Goal: Task Accomplishment & Management: Manage account settings

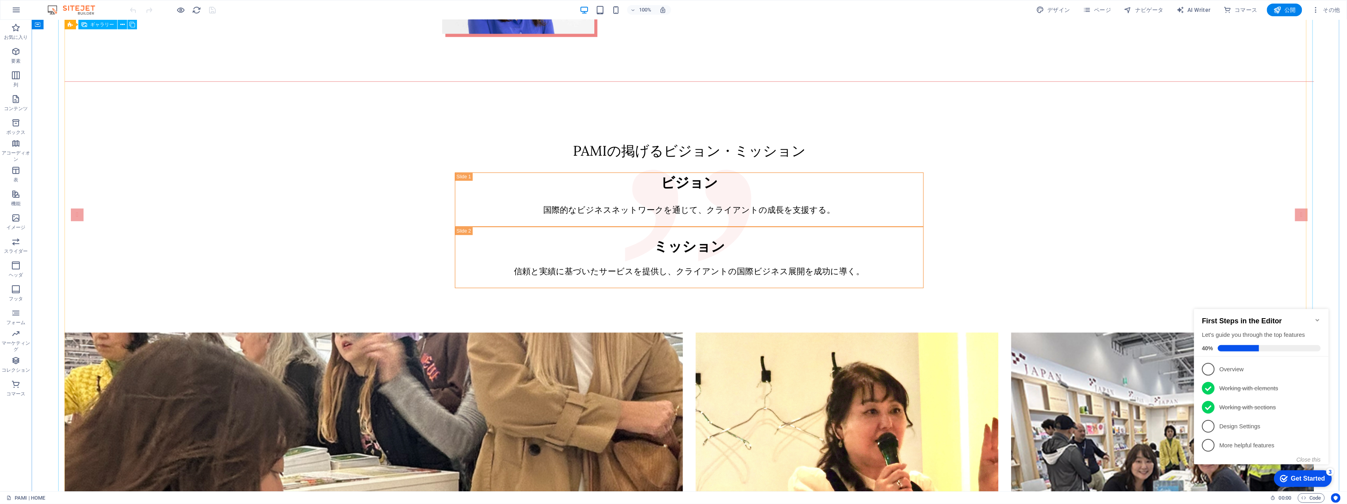
scroll to position [1732, 0]
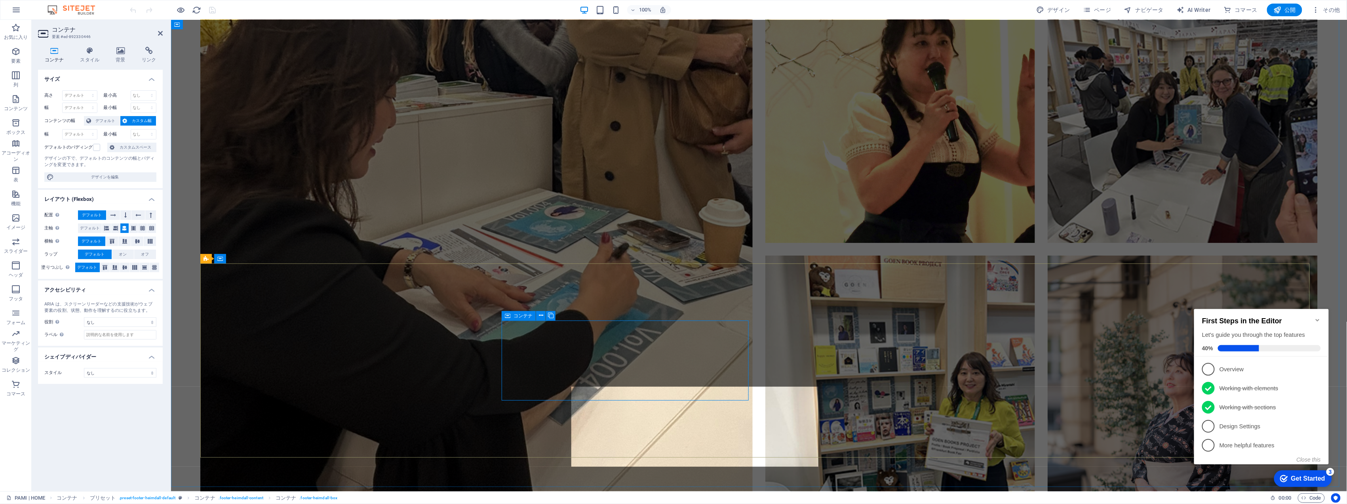
scroll to position [1626, 0]
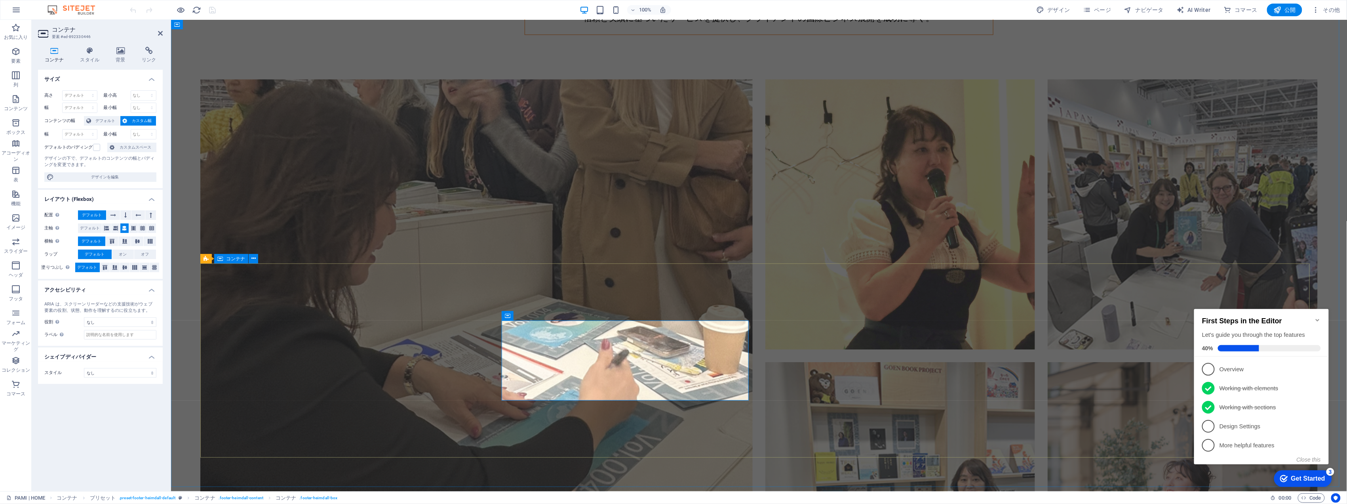
drag, startPoint x: 356, startPoint y: 323, endPoint x: 495, endPoint y: 324, distance: 139.4
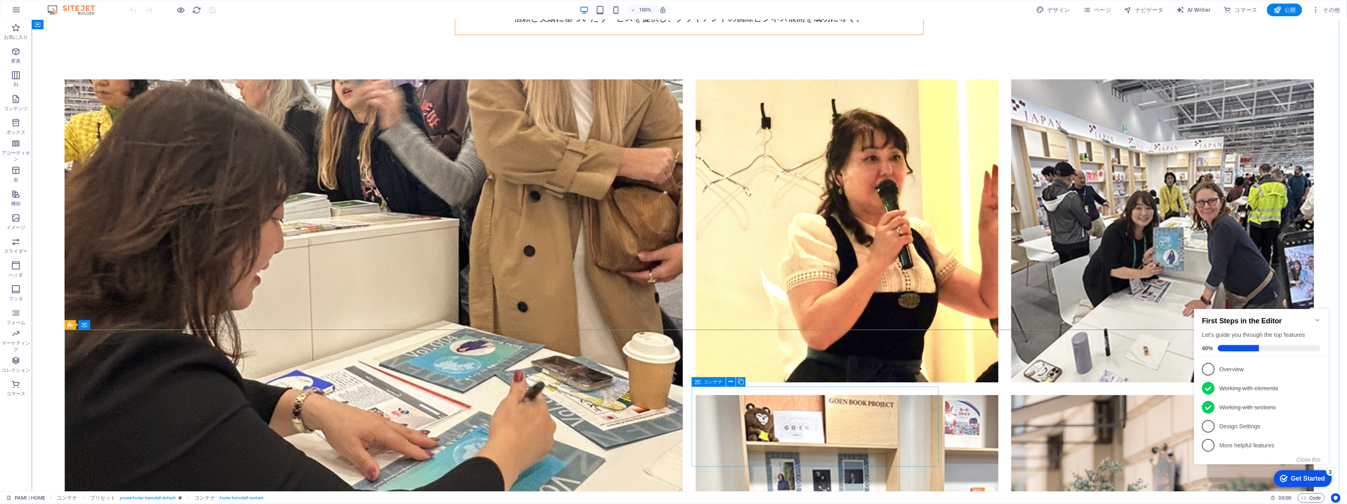
select select "xMidYMid"
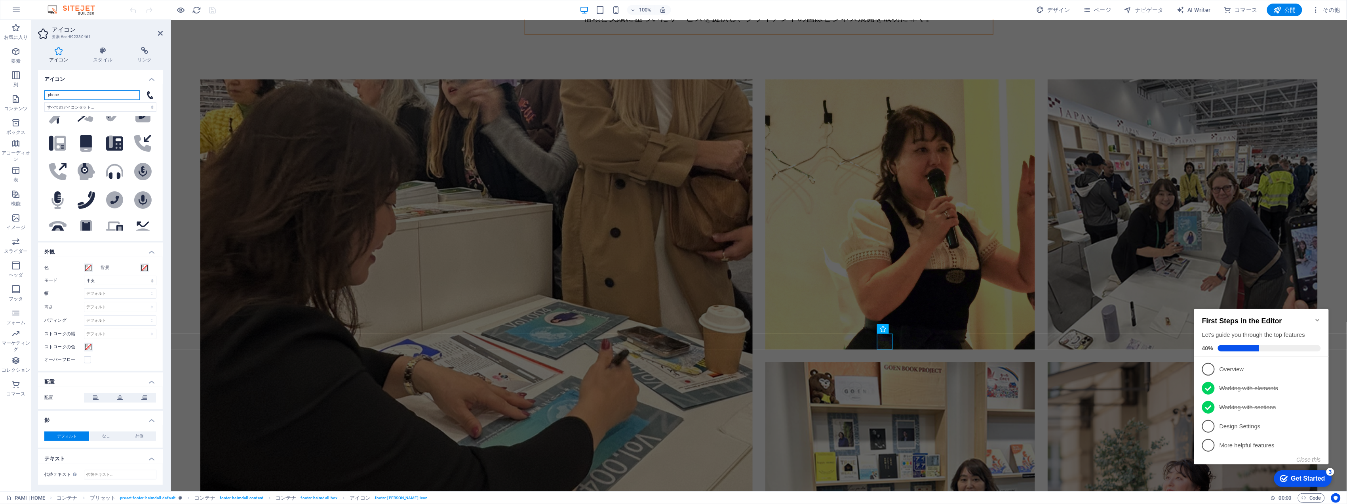
scroll to position [370, 0]
click at [78, 96] on input "phone" at bounding box center [91, 95] width 95 height 10
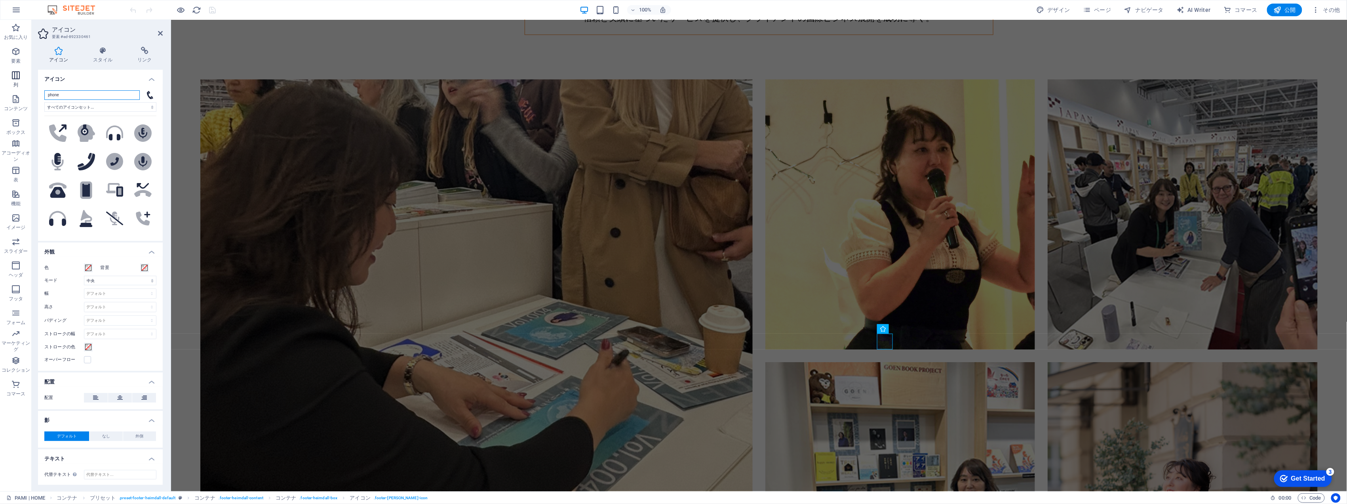
drag, startPoint x: 51, startPoint y: 93, endPoint x: 6, endPoint y: 90, distance: 46.1
click at [6, 90] on section "お気に入り 要素 列 コンテンツ ボックス アコーディオン 表 機能 イメージ スライダー ヘッダ フッタ フォーム マーケティング コレクション コマース …" at bounding box center [673, 255] width 1347 height 471
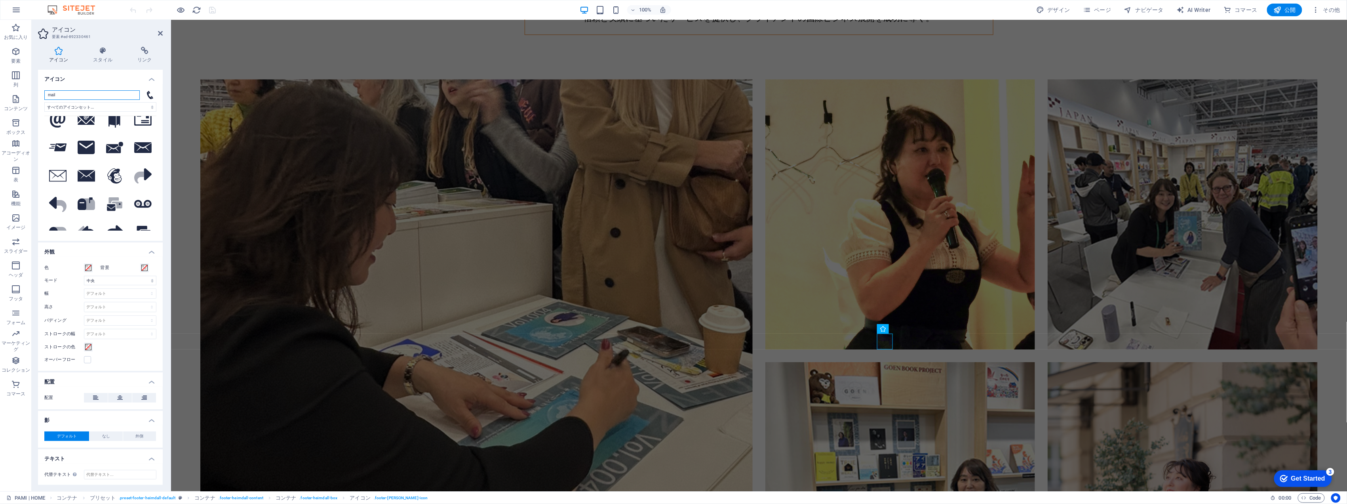
scroll to position [0, 0]
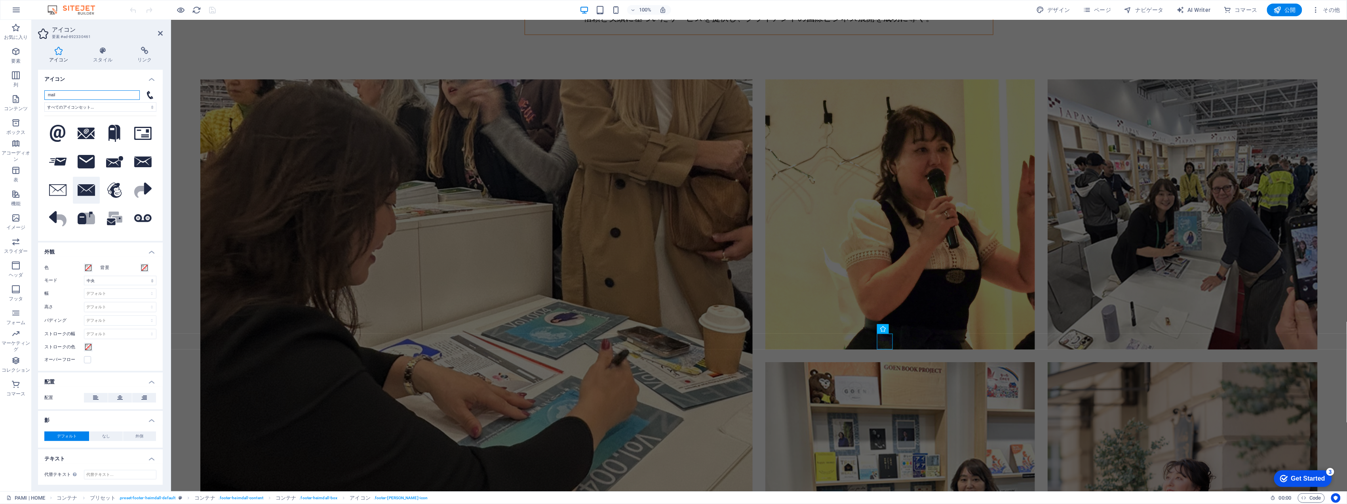
type input "mail"
click at [86, 191] on icon at bounding box center [86, 189] width 17 height 11
click at [139, 158] on icon at bounding box center [142, 161] width 17 height 11
click at [89, 161] on icon at bounding box center [86, 161] width 17 height 13
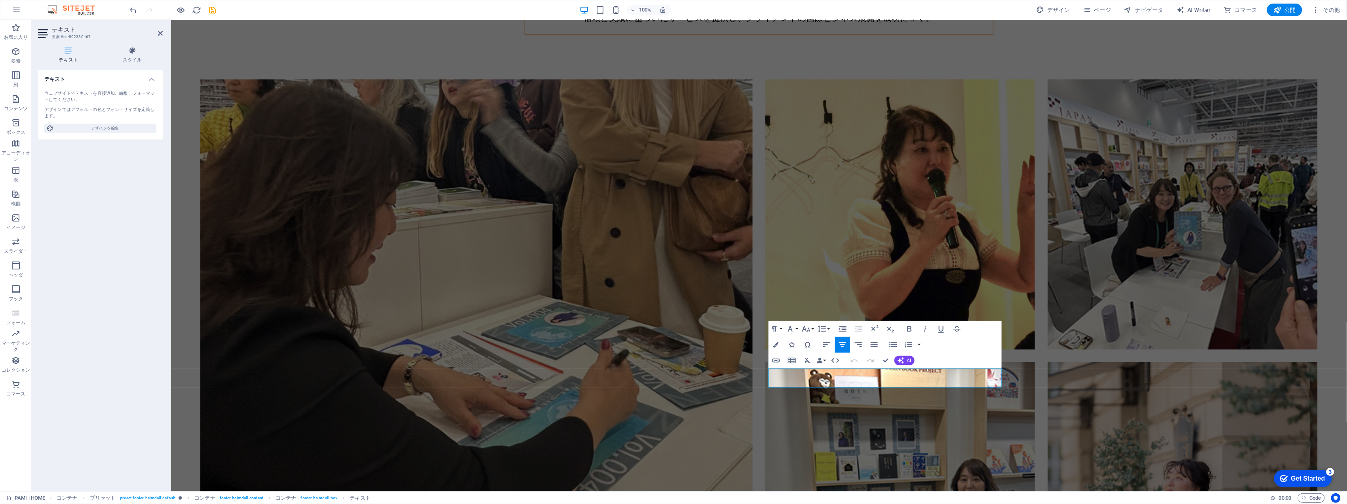
click at [863, 368] on button "Redo" at bounding box center [870, 360] width 15 height 16
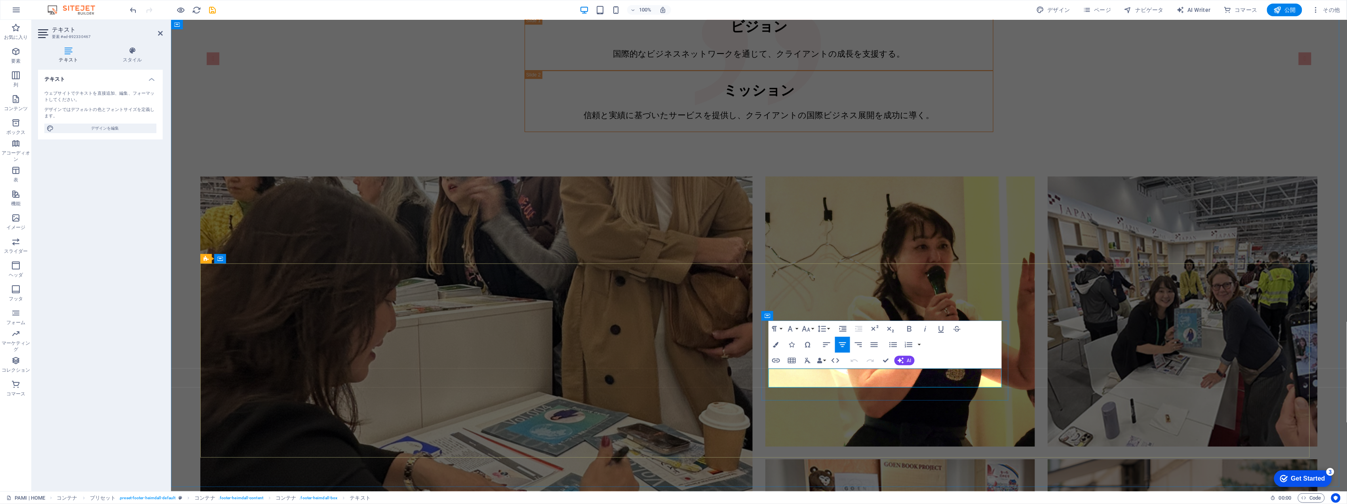
select select "rem"
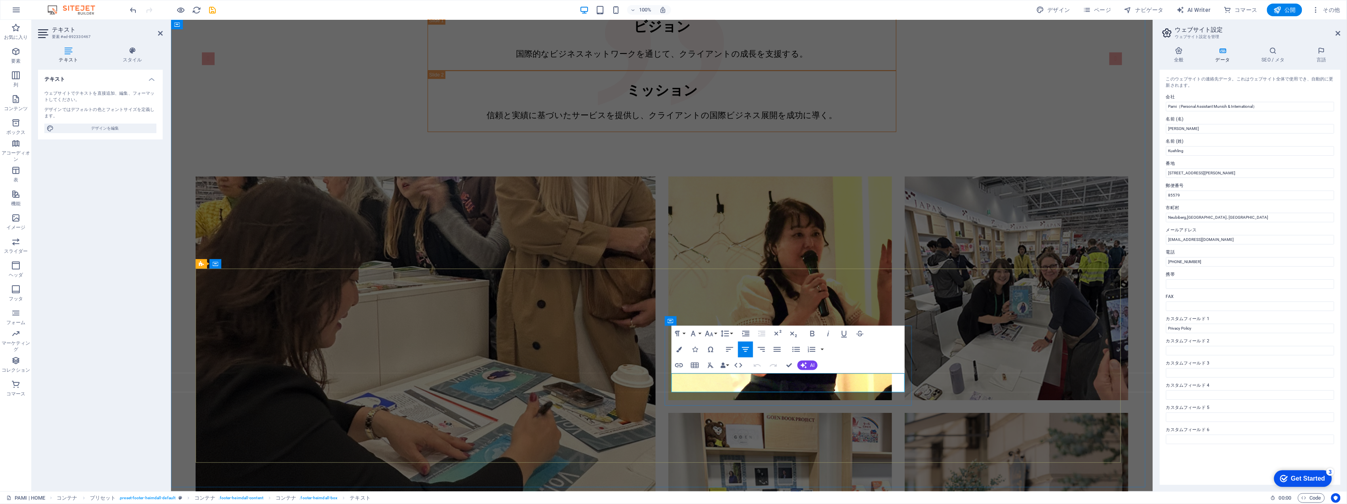
drag, startPoint x: 816, startPoint y: 375, endPoint x: 754, endPoint y: 375, distance: 62.2
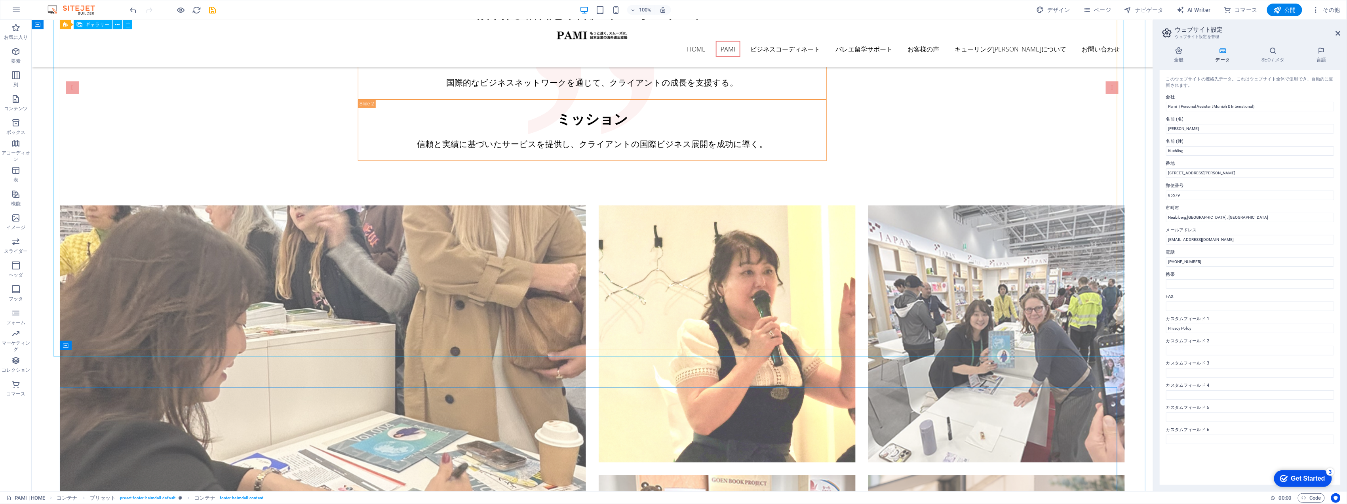
scroll to position [1476, 0]
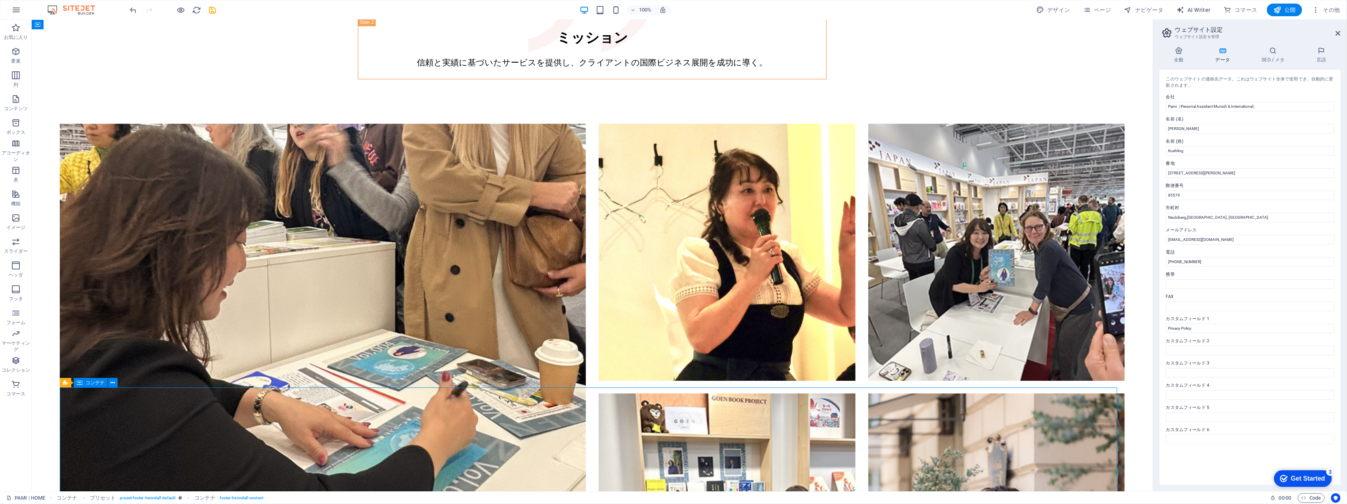
scroll to position [1626, 0]
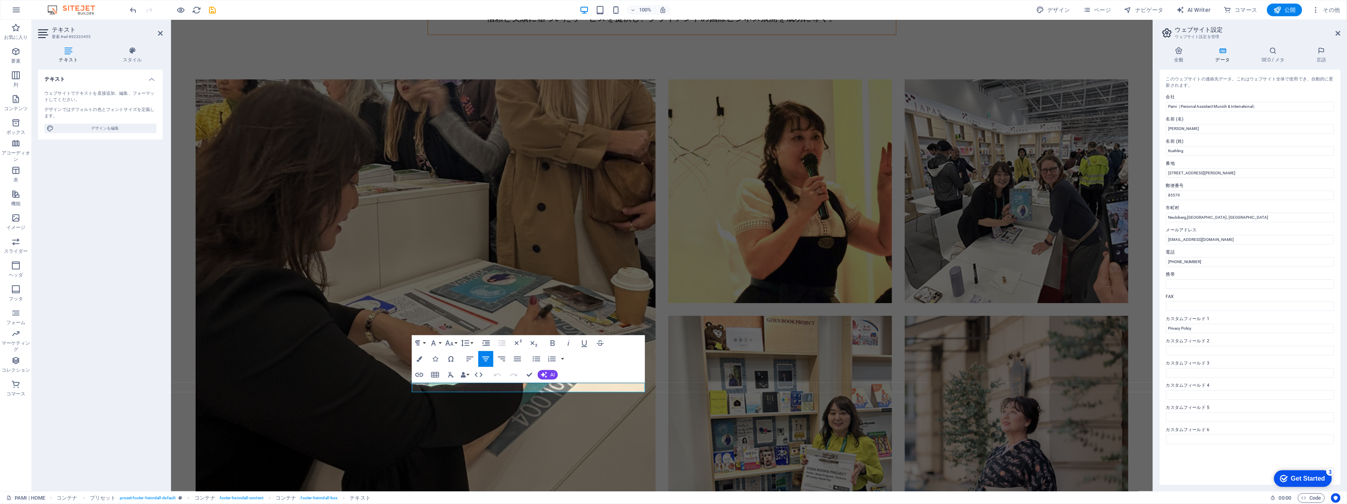
scroll to position [1519, 0]
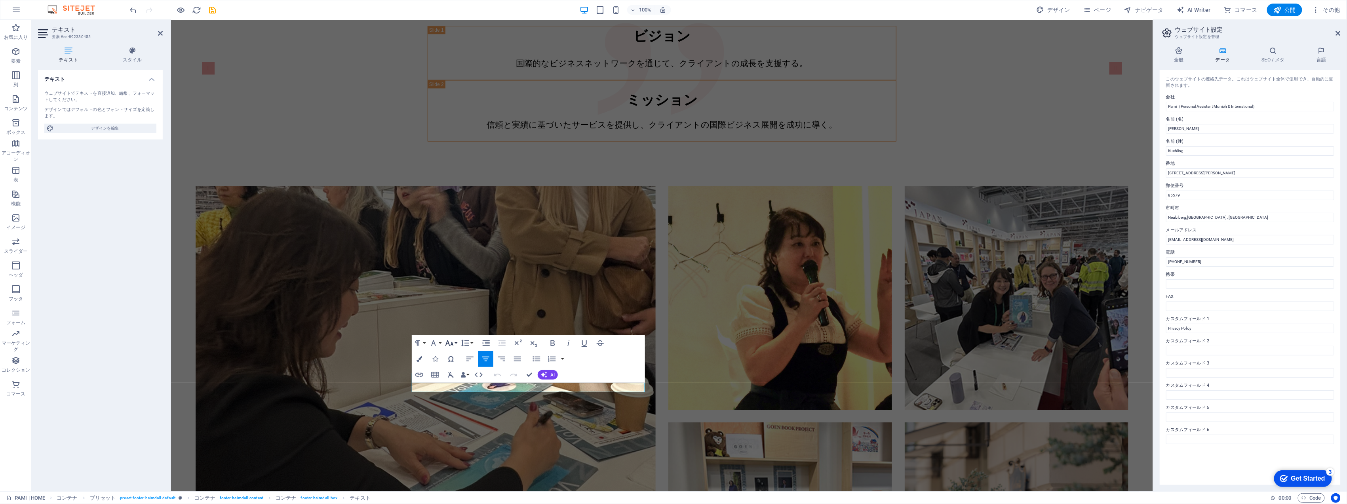
click at [454, 347] on icon "button" at bounding box center [450, 343] width 10 height 10
click at [545, 380] on div "Undo Redo Confirm (Ctrl+⏎) AI 改善する もっと短くする もっと長くする スペルと文法を修正する Javanese に翻訳する テ…" at bounding box center [524, 375] width 68 height 16
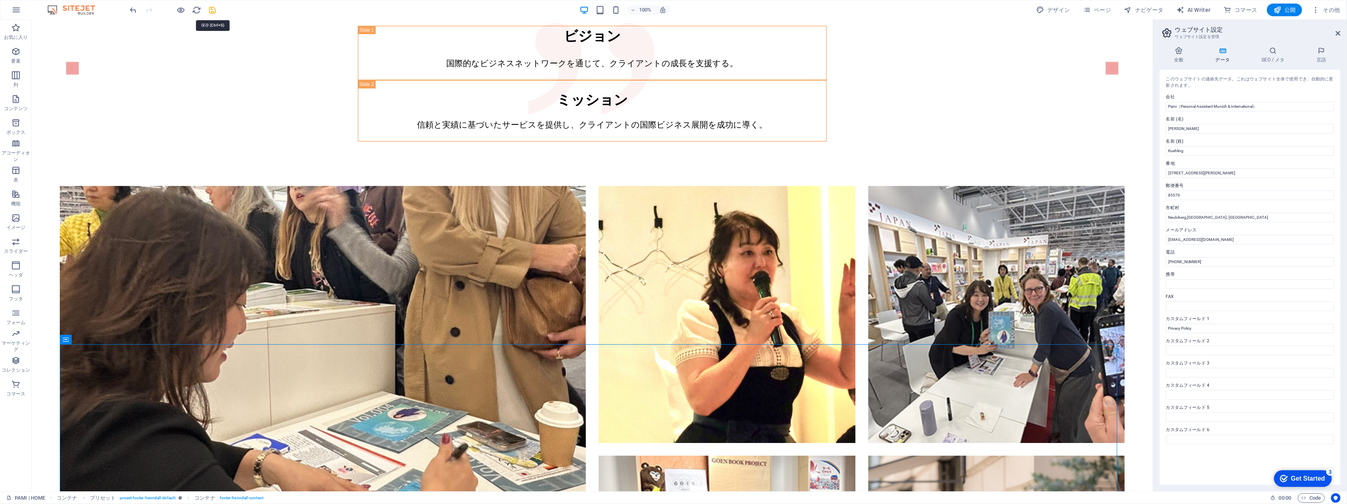
click at [215, 10] on icon "save" at bounding box center [212, 10] width 9 height 9
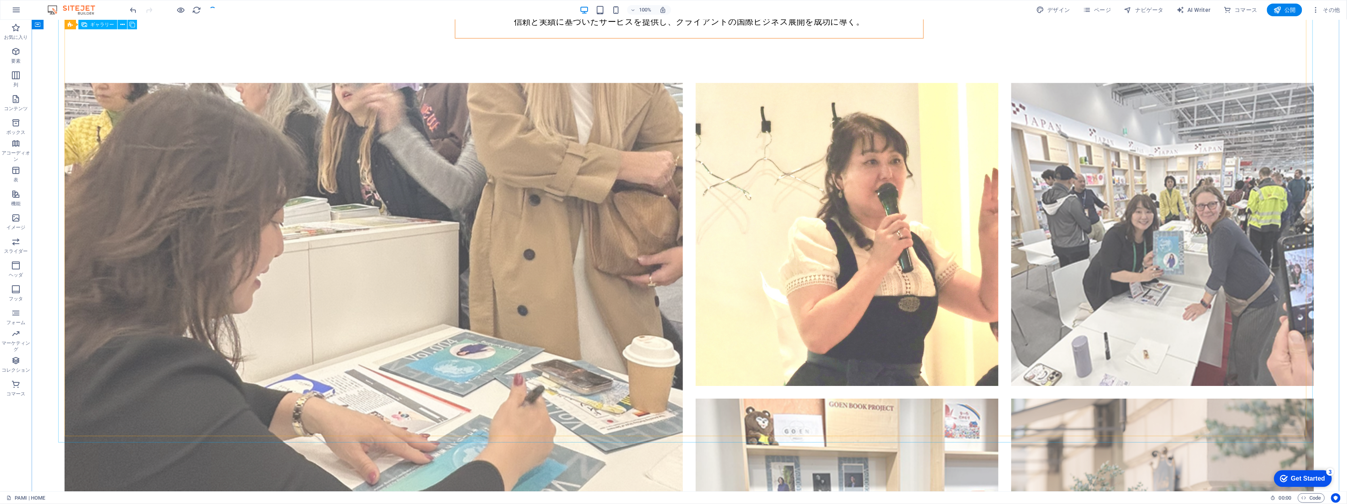
scroll to position [1723, 0]
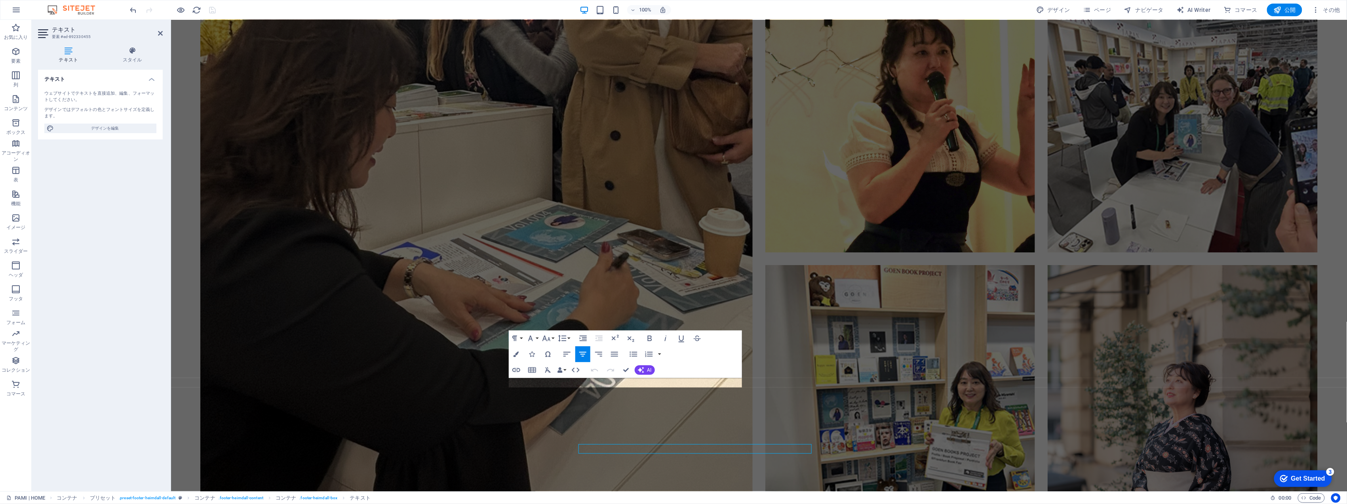
click at [566, 342] on icon "button" at bounding box center [563, 338] width 10 height 10
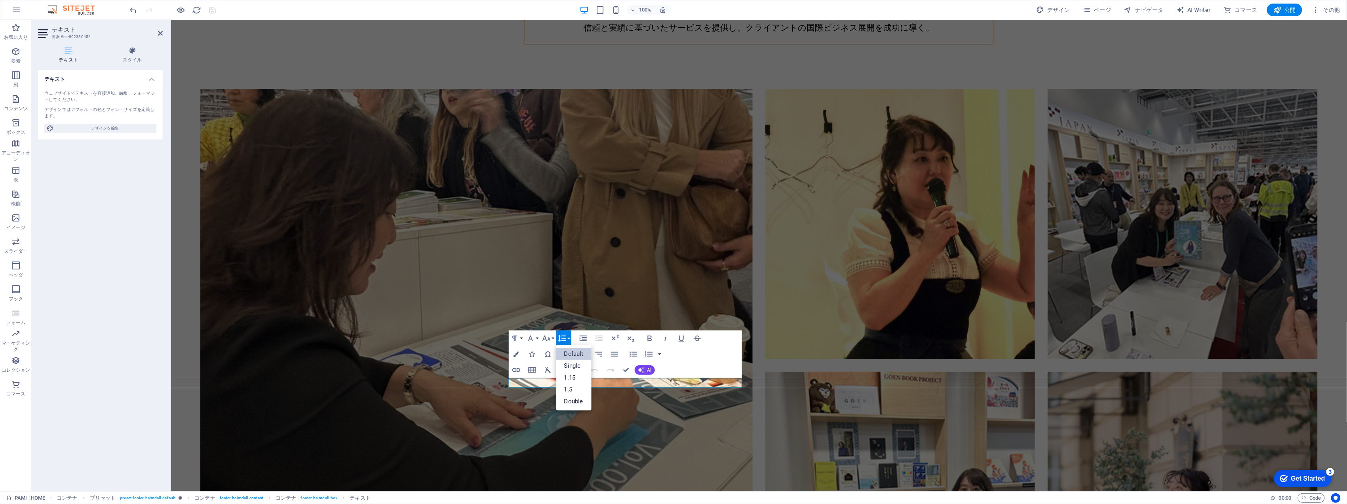
scroll to position [0, 0]
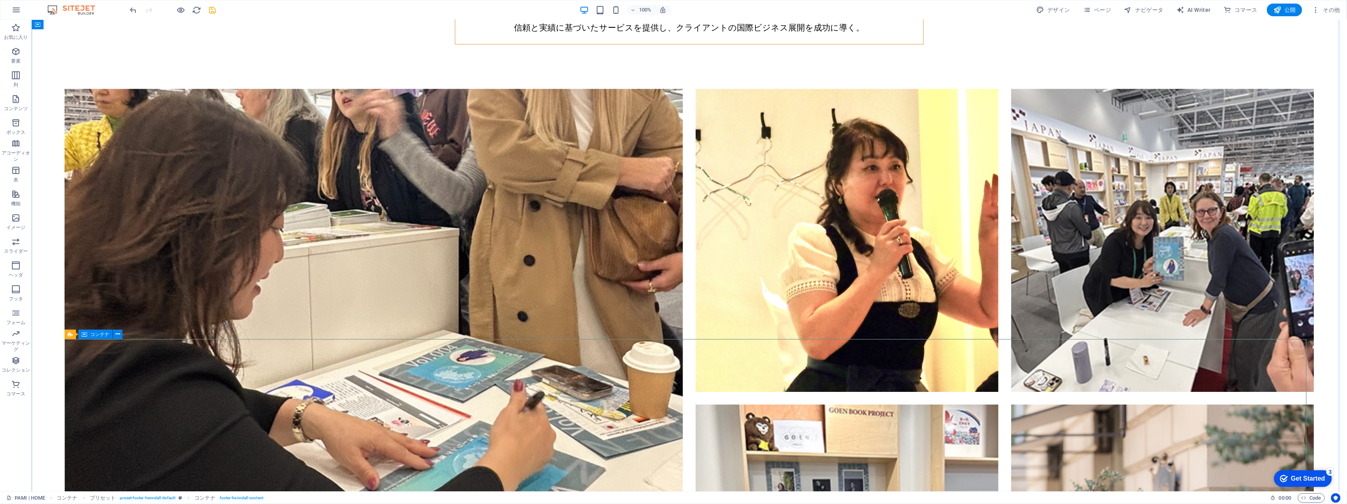
click at [214, 10] on icon "save" at bounding box center [212, 10] width 9 height 9
click at [477, 437] on icon at bounding box center [478, 439] width 4 height 8
click at [477, 436] on icon at bounding box center [478, 439] width 4 height 8
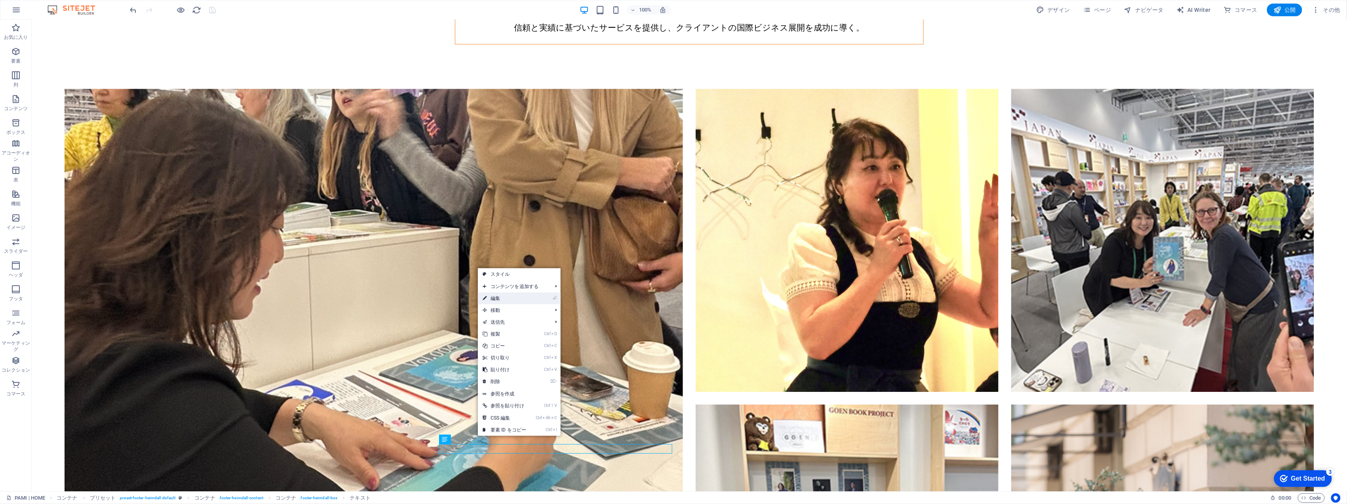
drag, startPoint x: 518, startPoint y: 298, endPoint x: 347, endPoint y: 278, distance: 172.2
click at [518, 298] on link "⏎ 編集" at bounding box center [504, 298] width 53 height 12
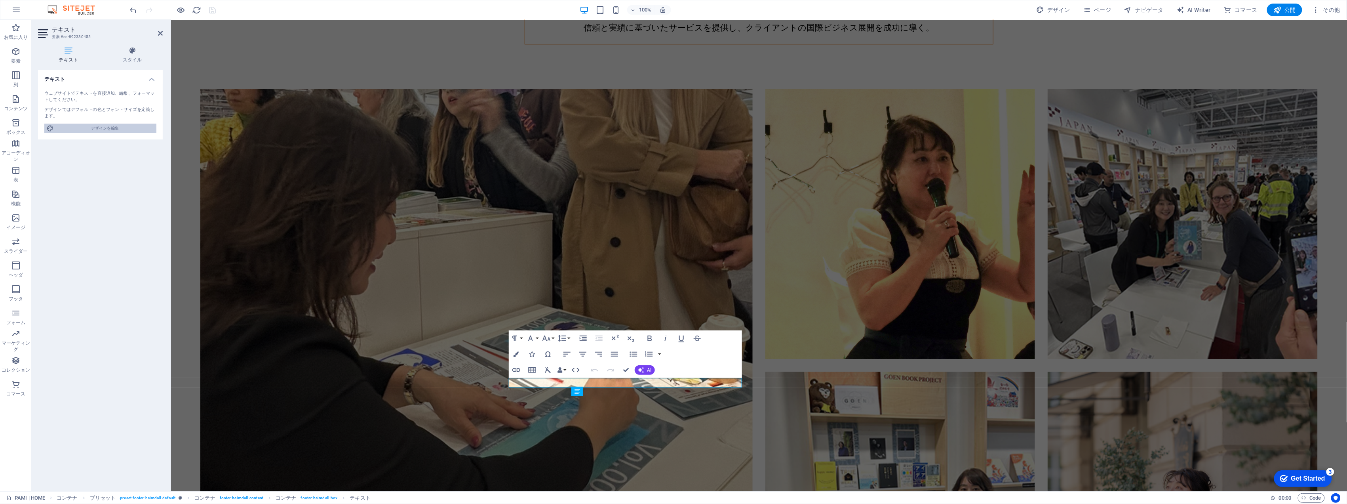
click at [116, 130] on span "デザインを編集" at bounding box center [105, 129] width 98 height 10
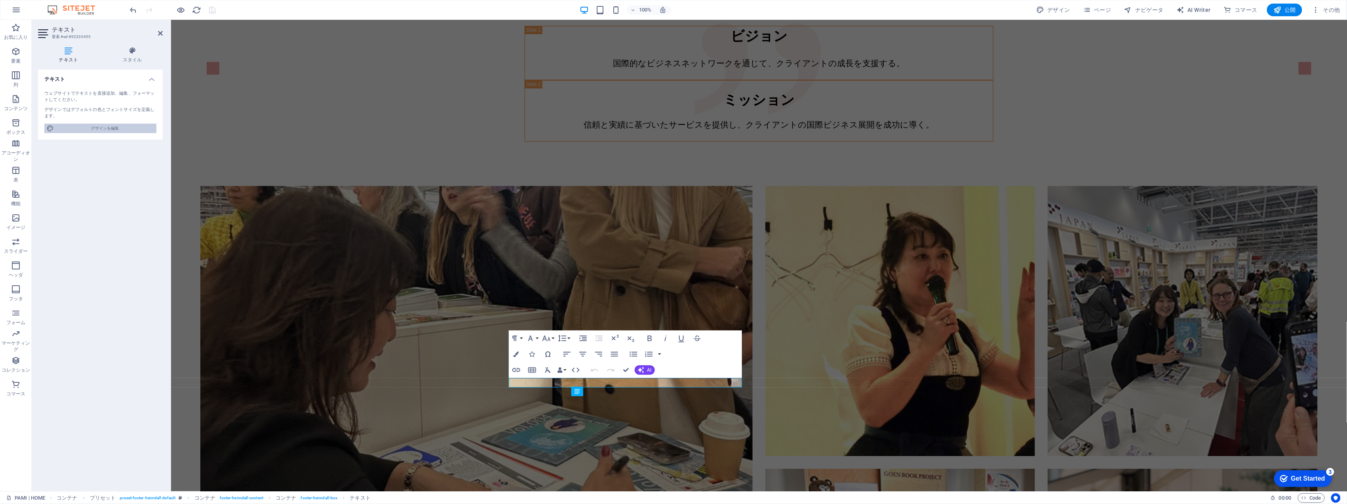
select select "px"
select select "300"
select select "px"
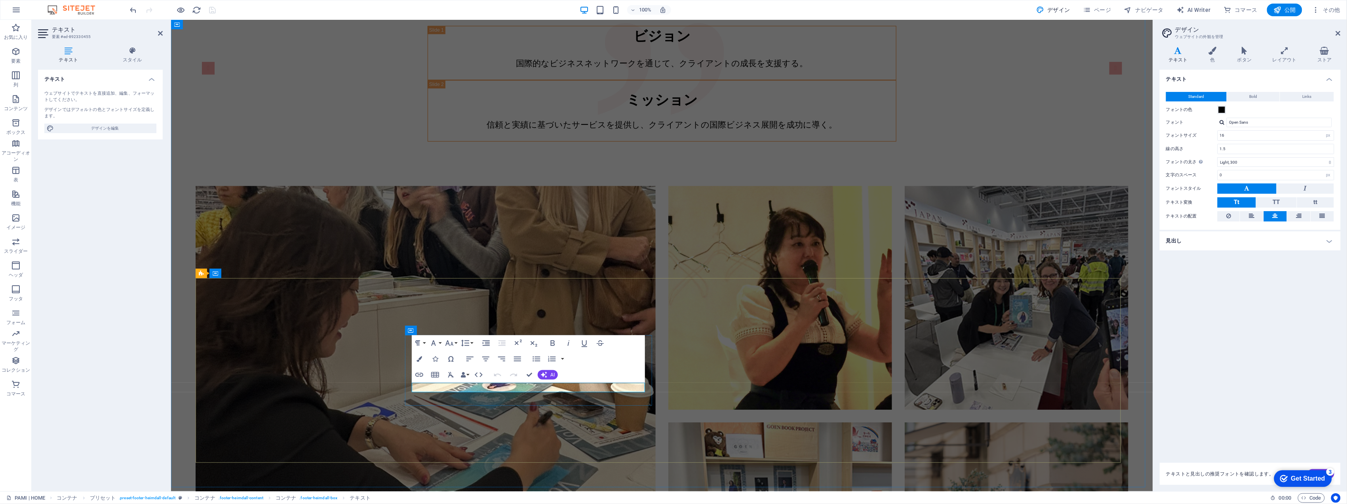
click at [1211, 242] on h4 "見出し" at bounding box center [1250, 240] width 181 height 19
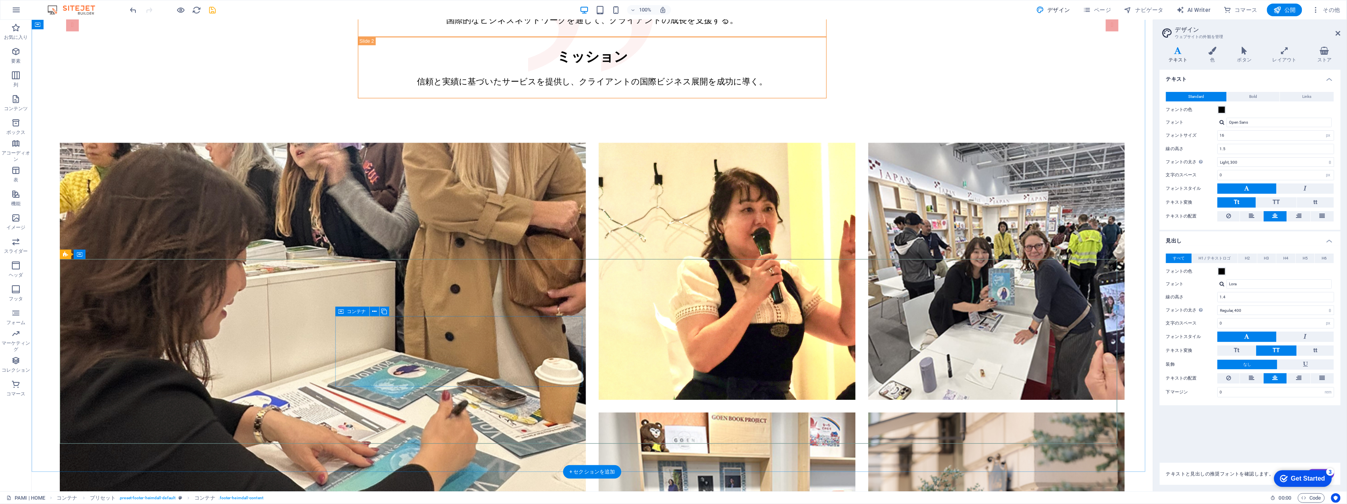
scroll to position [1626, 0]
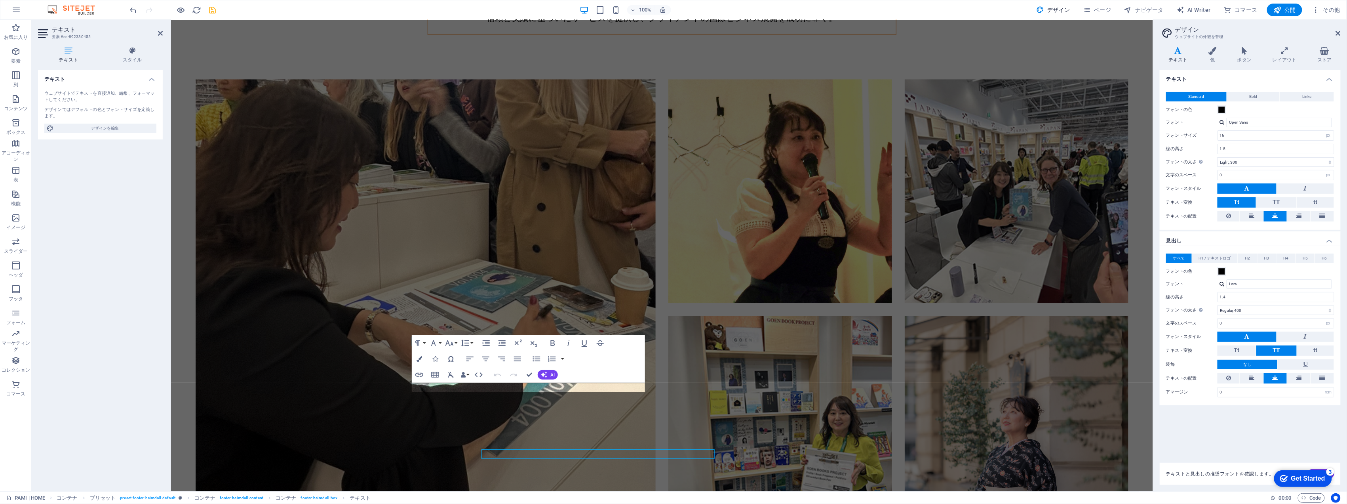
scroll to position [1519, 0]
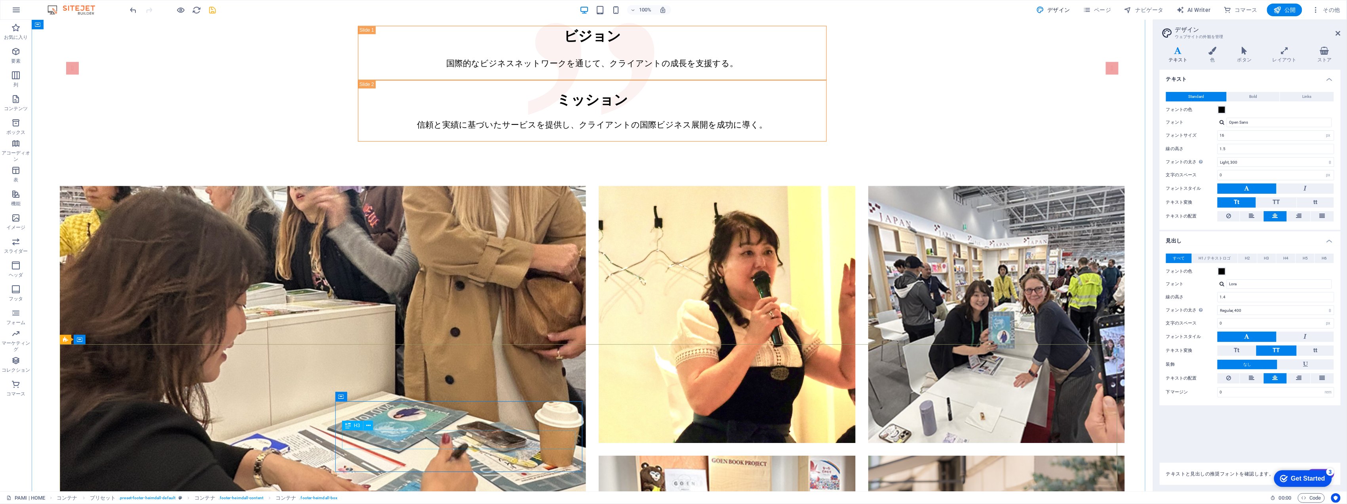
click at [368, 425] on icon at bounding box center [368, 425] width 4 height 8
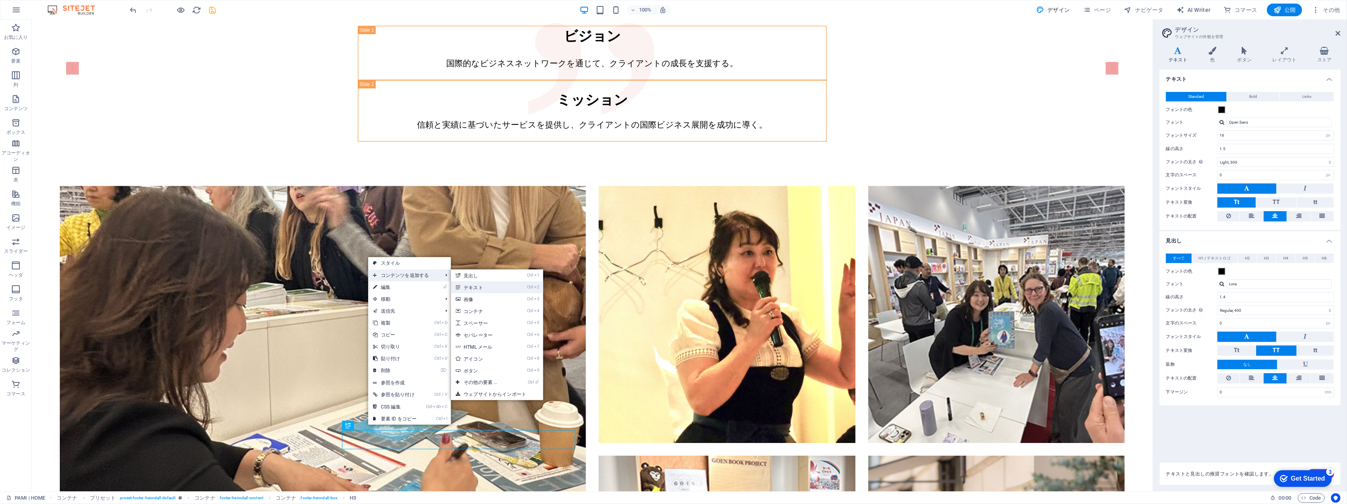
click at [474, 285] on link "Ctrl 2 テキスト" at bounding box center [482, 287] width 62 height 12
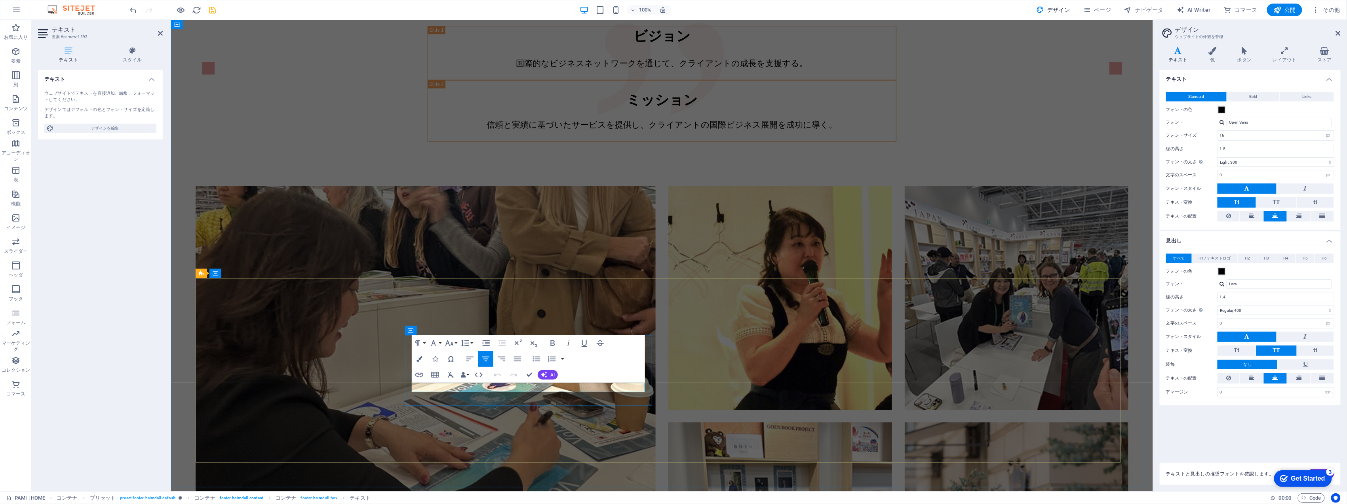
drag, startPoint x: 551, startPoint y: 387, endPoint x: 482, endPoint y: 382, distance: 69.9
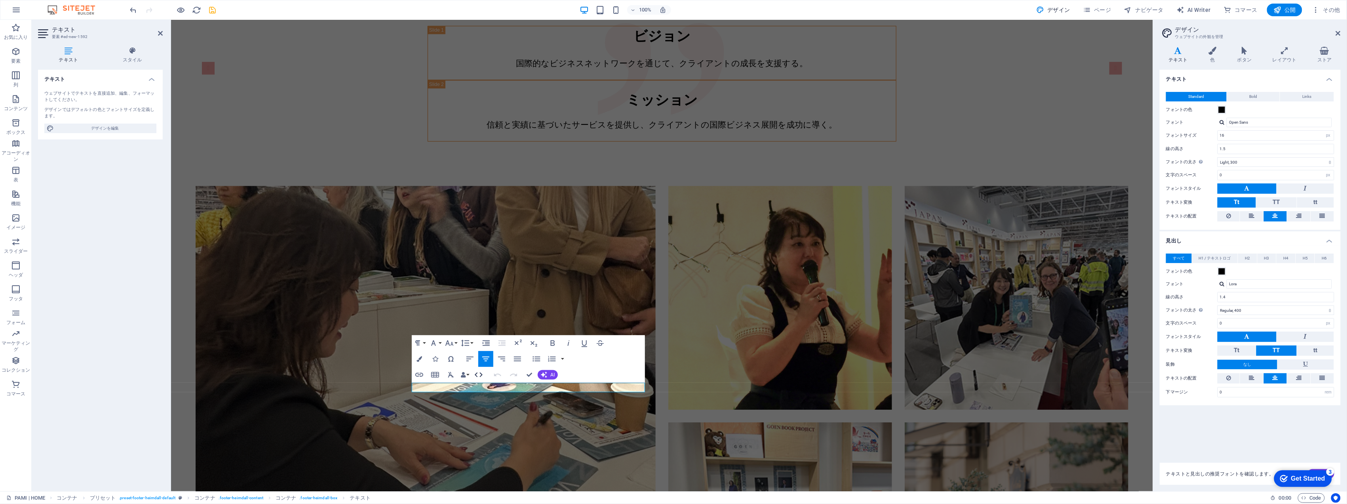
scroll to position [0, 2]
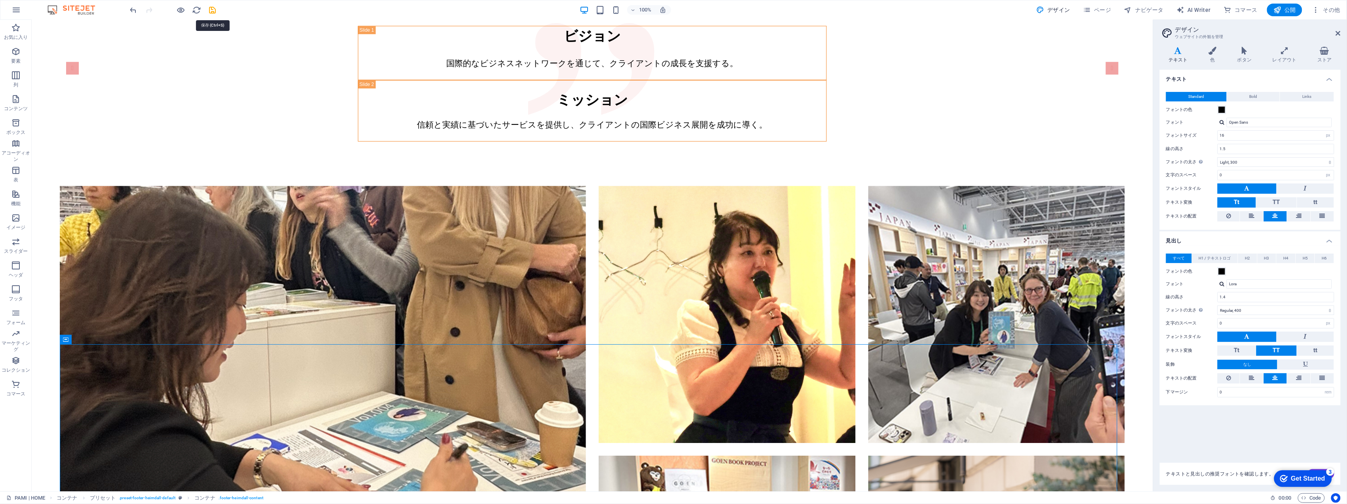
click at [216, 11] on icon "save" at bounding box center [212, 10] width 9 height 9
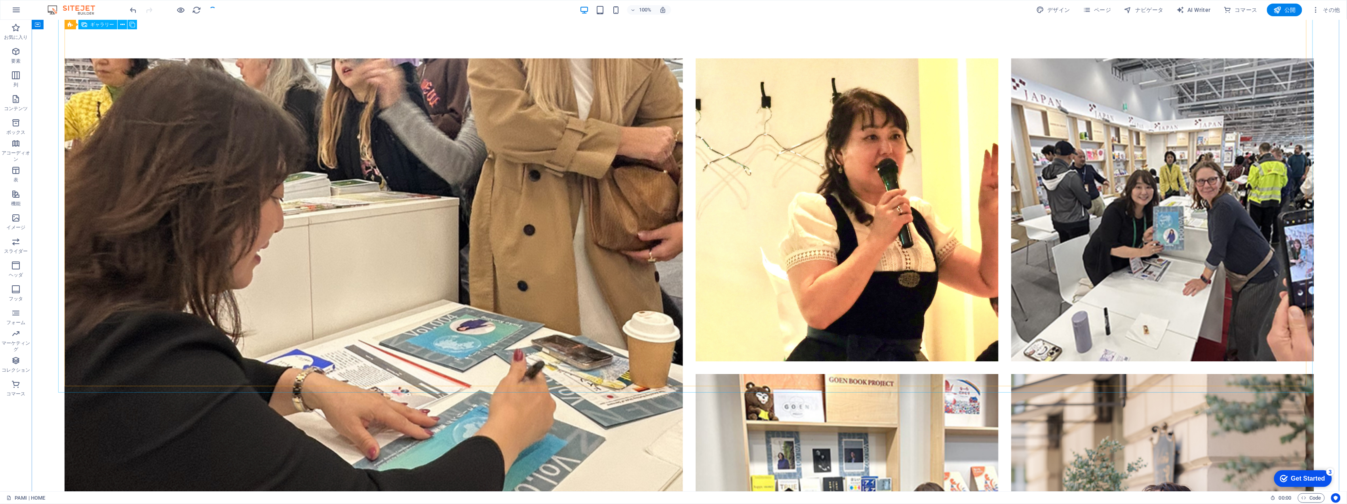
scroll to position [1723, 0]
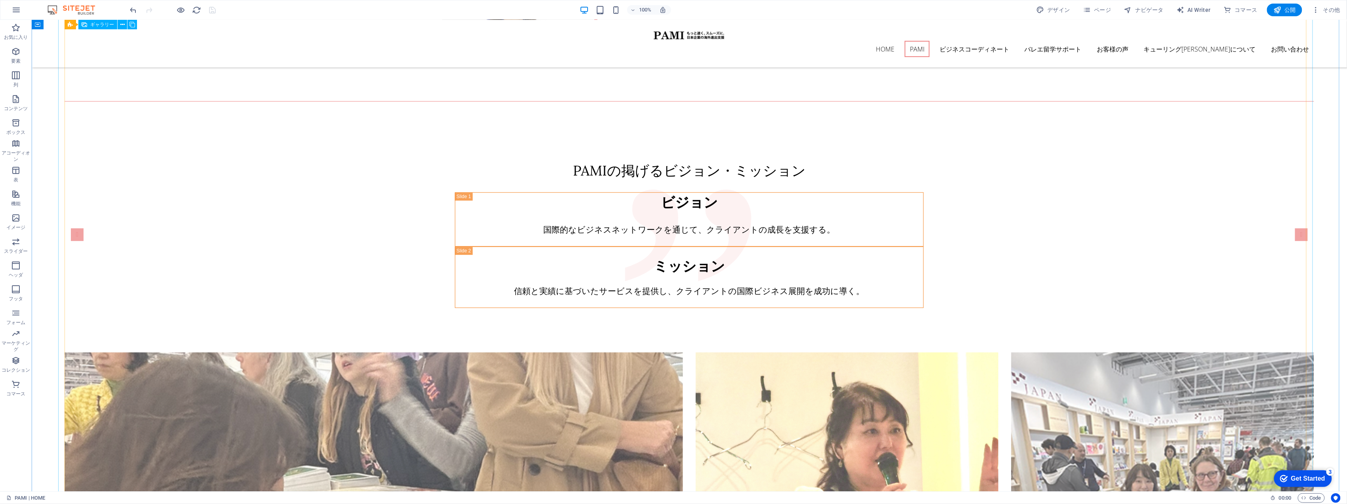
scroll to position [1211, 0]
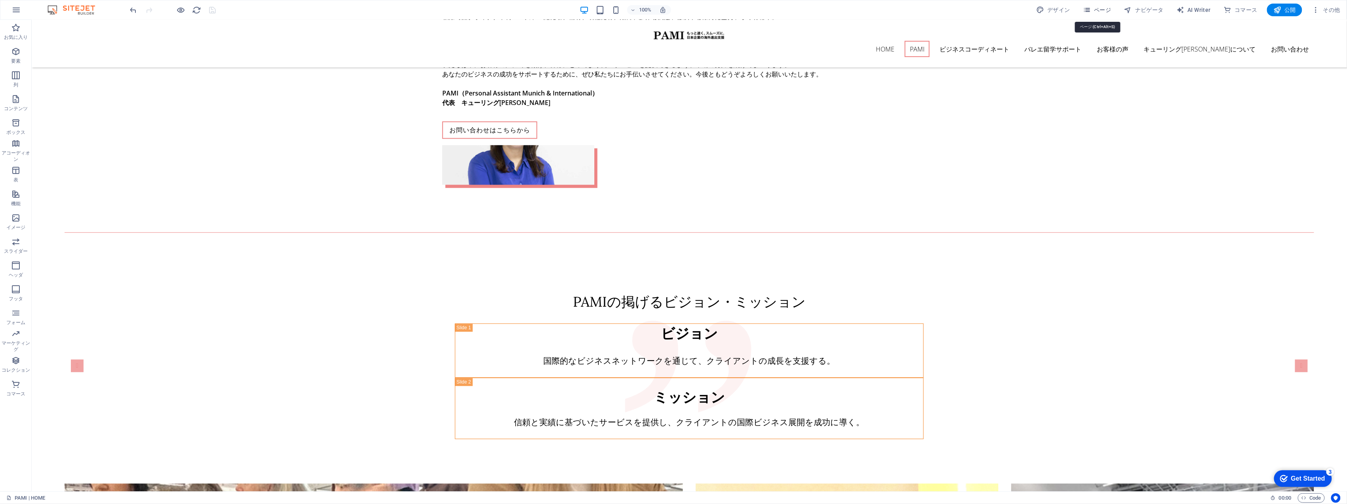
click at [1100, 15] on button "ページ" at bounding box center [1097, 10] width 35 height 13
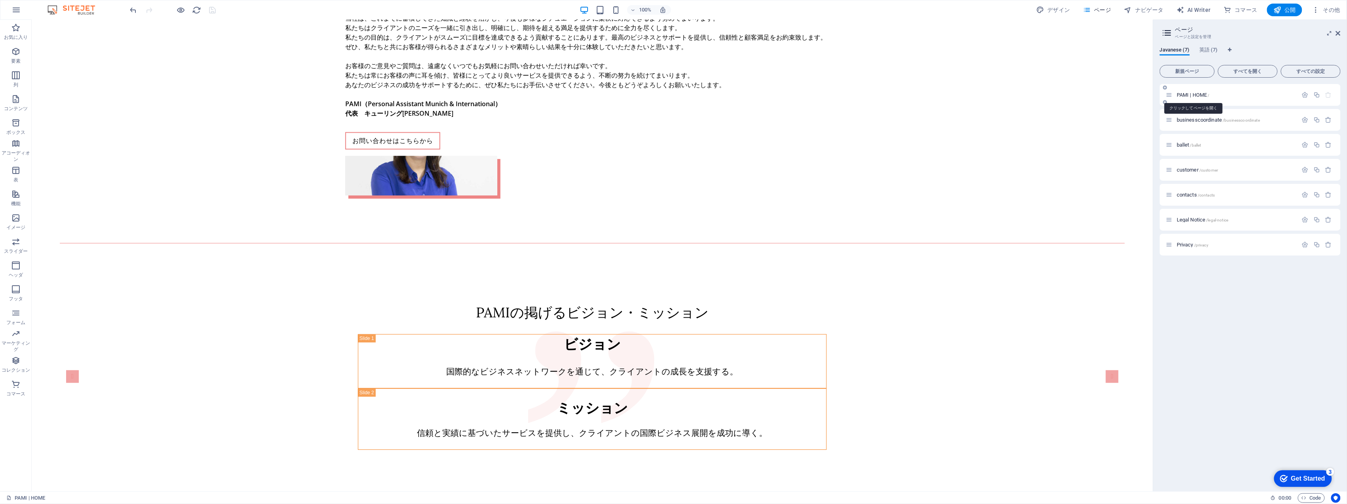
click at [1191, 93] on span "PAMI | HOME /" at bounding box center [1193, 95] width 33 height 6
click at [1198, 119] on span "businesscoordinate /businesscoordinate" at bounding box center [1218, 120] width 83 height 6
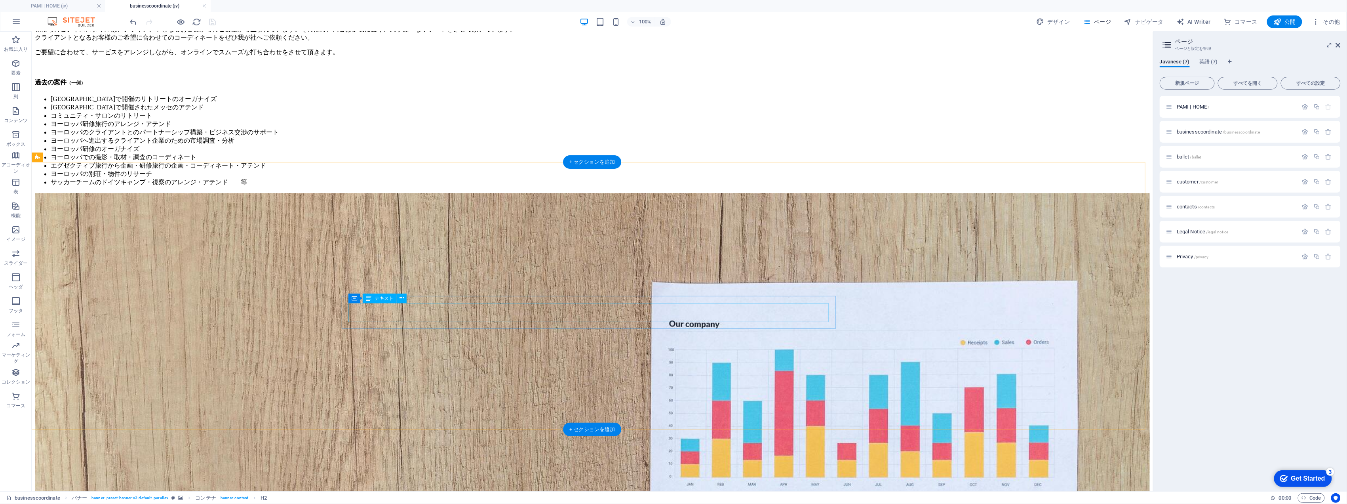
scroll to position [1276, 0]
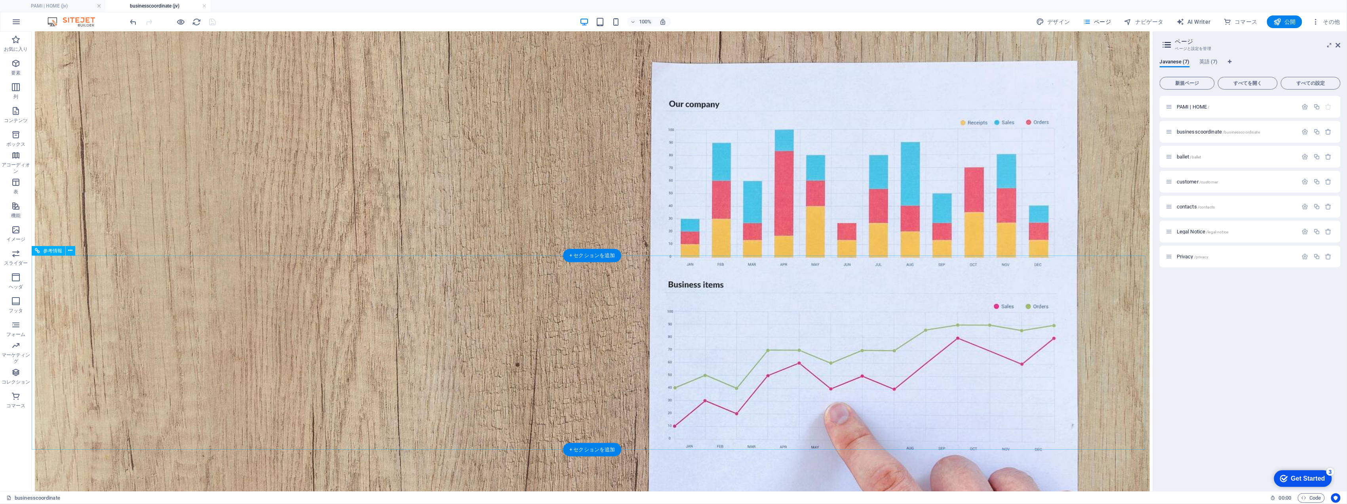
click at [66, 5] on h4 "PAMI | HOME (jv)" at bounding box center [52, 6] width 105 height 9
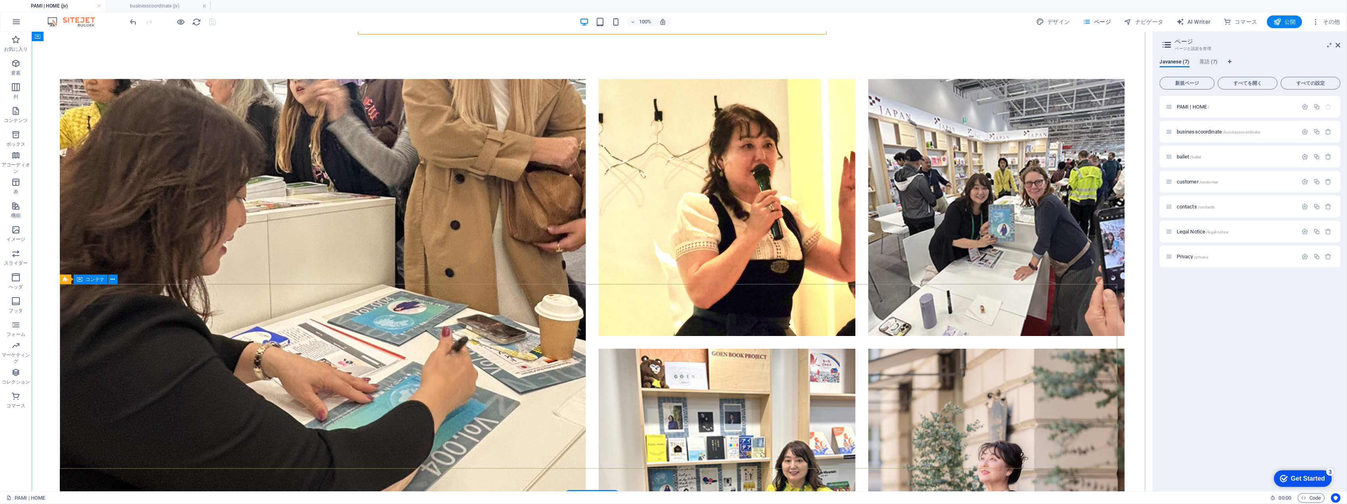
scroll to position [1627, 0]
click at [140, 7] on h4 "businesscoordinate (jv)" at bounding box center [157, 6] width 105 height 9
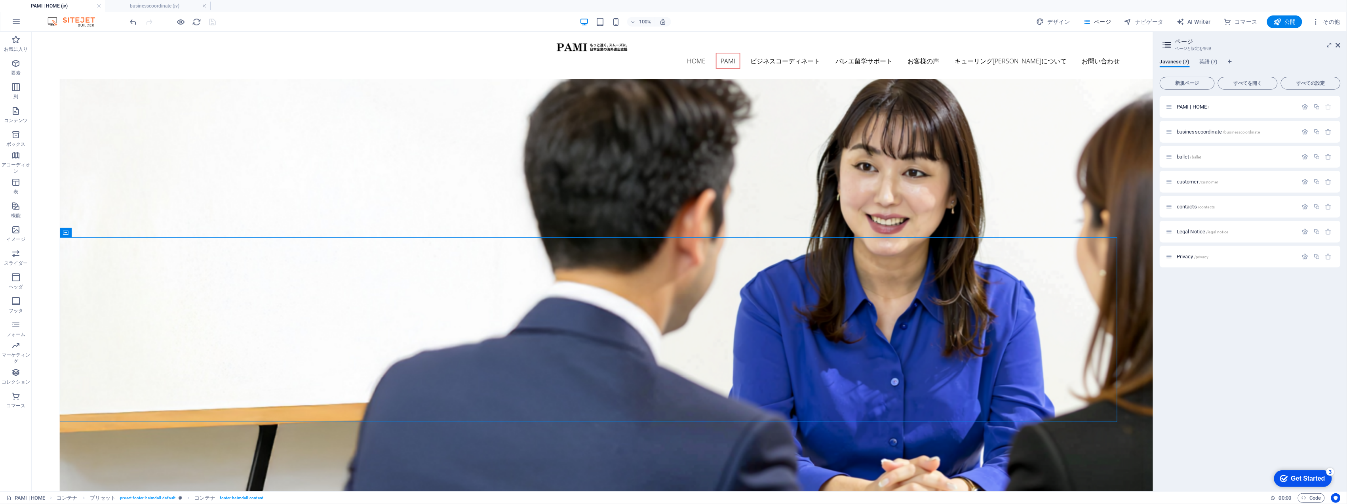
scroll to position [1276, 0]
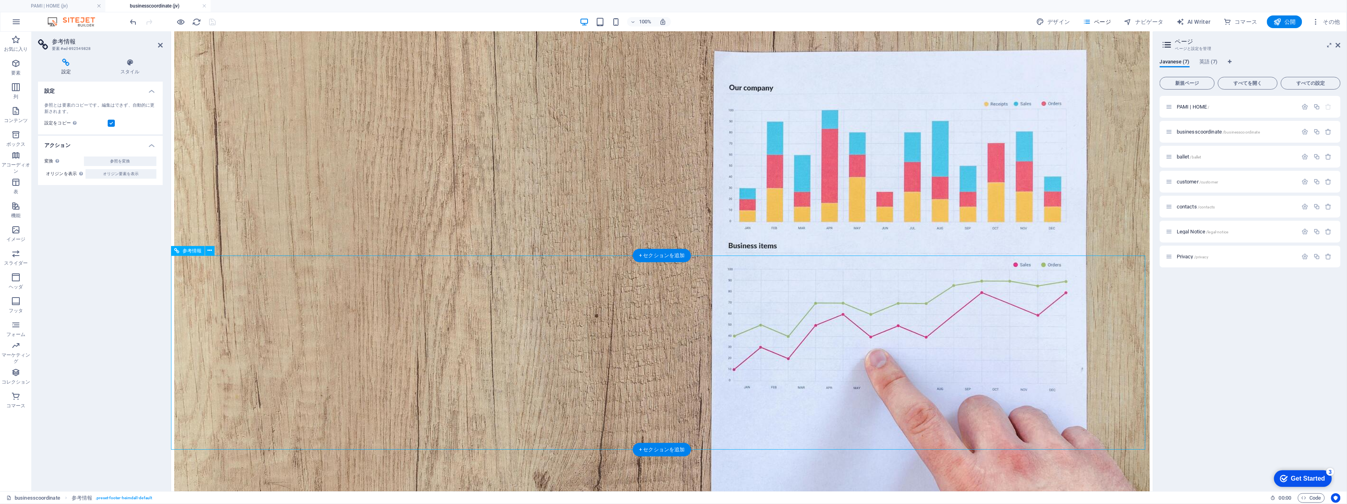
click at [68, 8] on h4 "PAMI | HOME (jv)" at bounding box center [52, 6] width 105 height 9
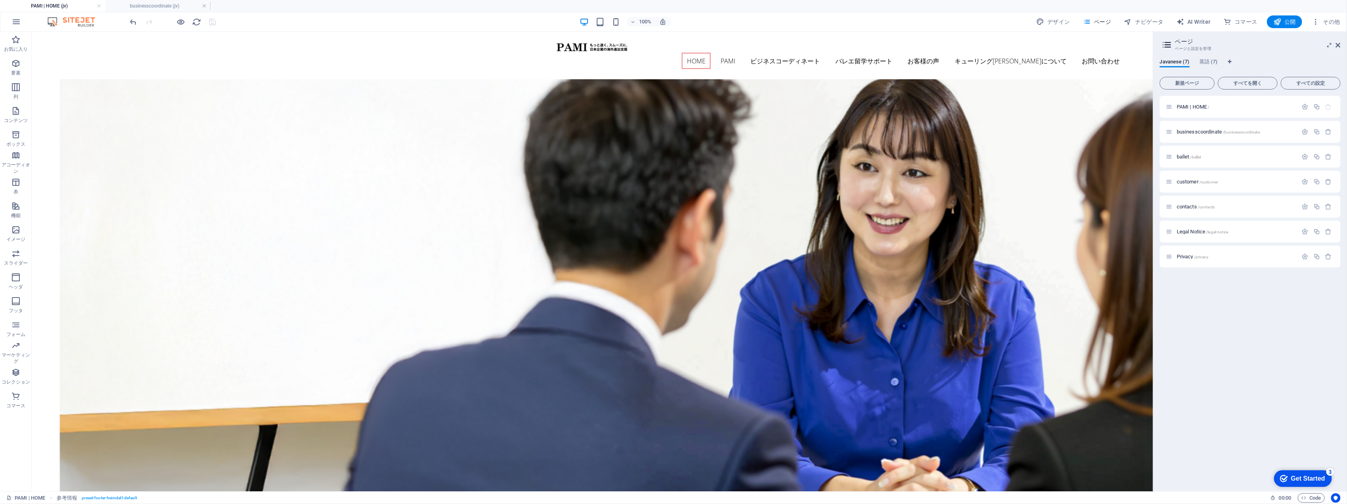
scroll to position [0, 0]
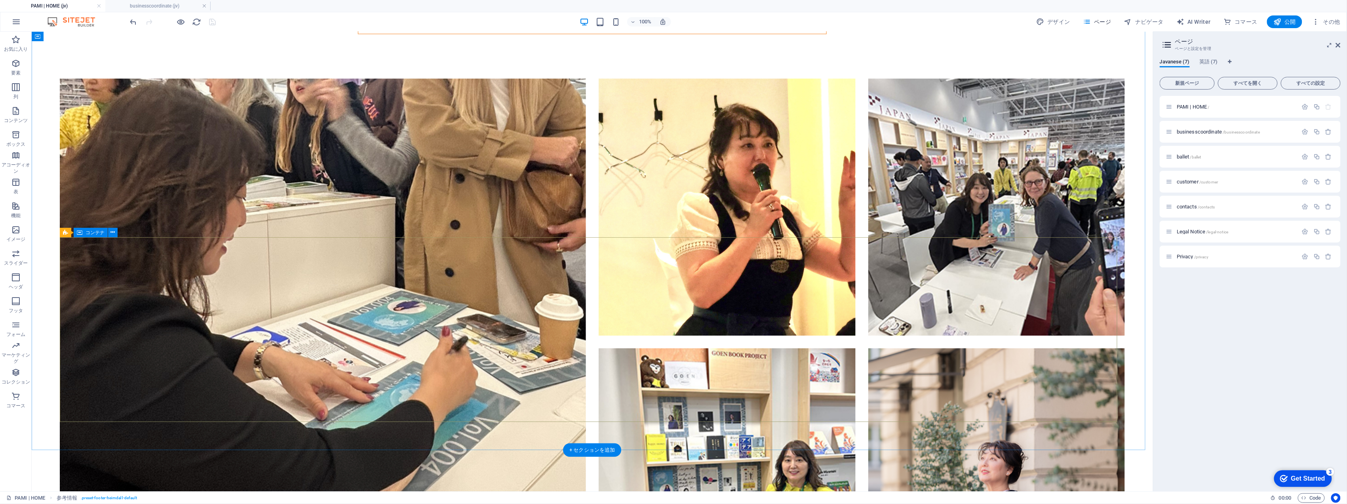
click at [112, 5] on h4 "businesscoordinate (jv)" at bounding box center [157, 6] width 105 height 9
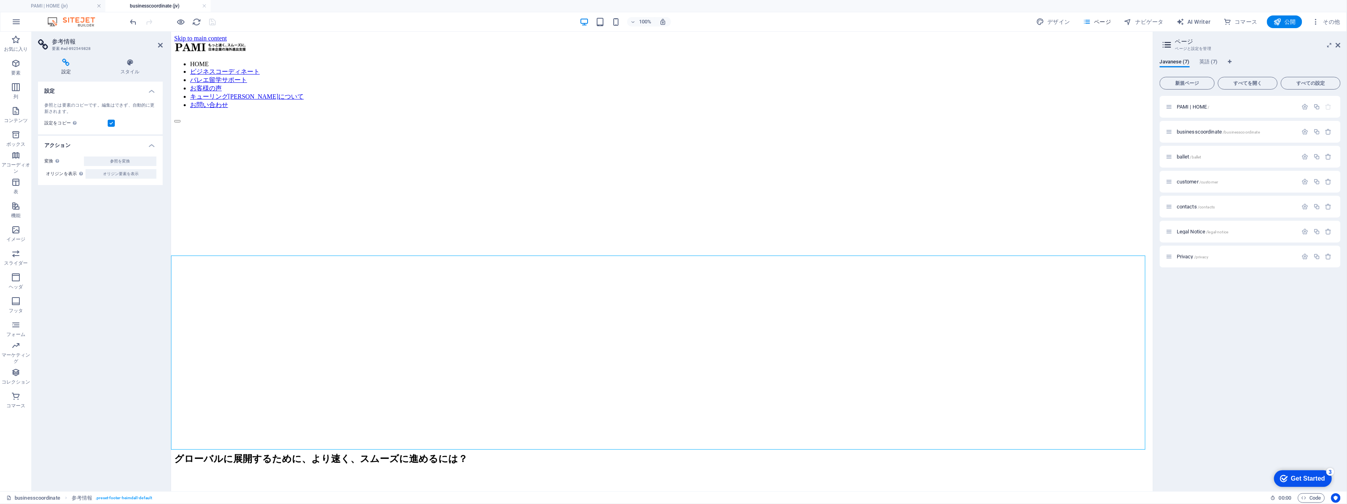
scroll to position [1276, 0]
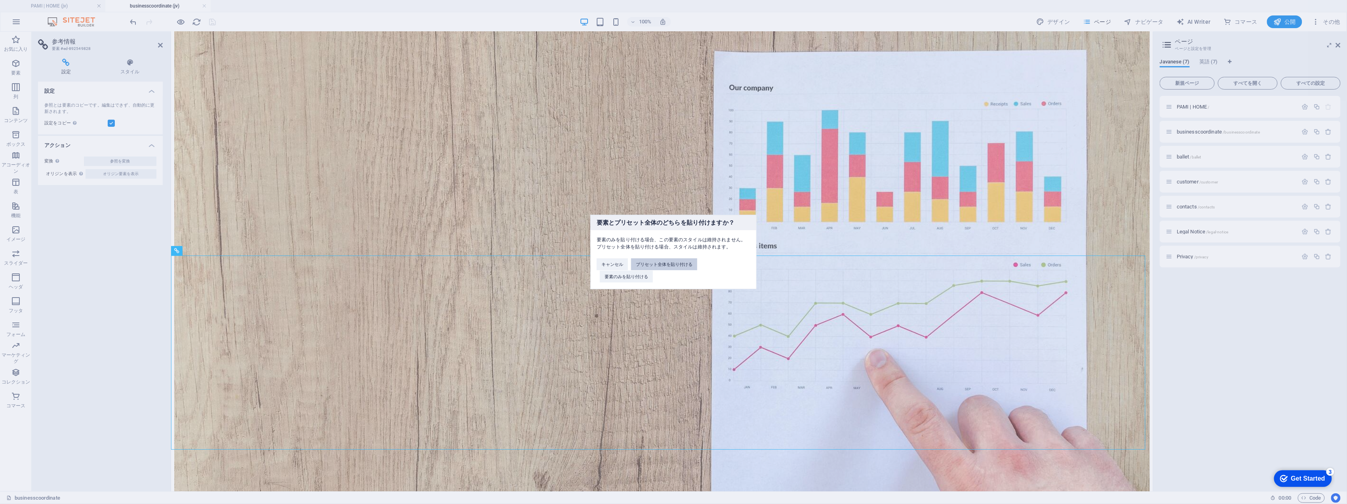
click at [643, 266] on button "プリセット全体を貼り付ける" at bounding box center [664, 264] width 66 height 12
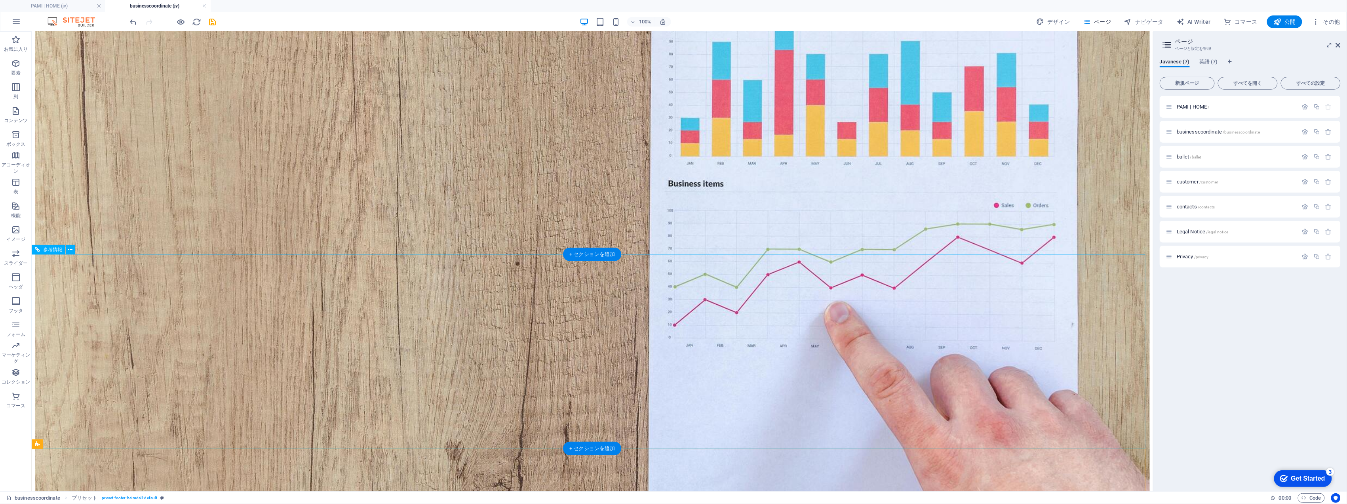
scroll to position [1460, 0]
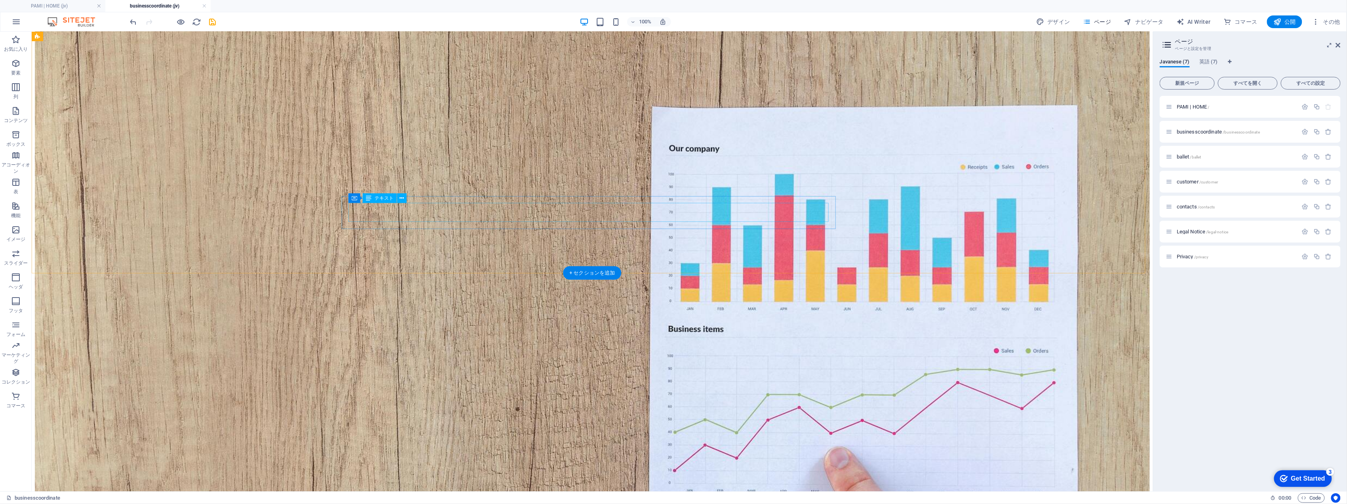
scroll to position [1266, 0]
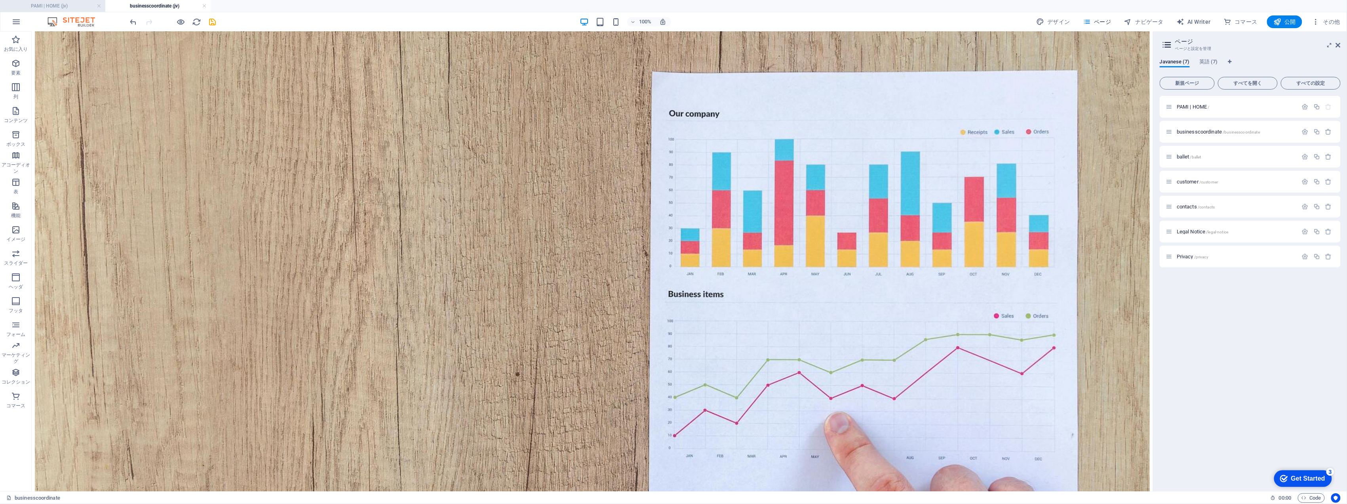
click at [80, 7] on h4 "PAMI | HOME (jv)" at bounding box center [52, 6] width 105 height 9
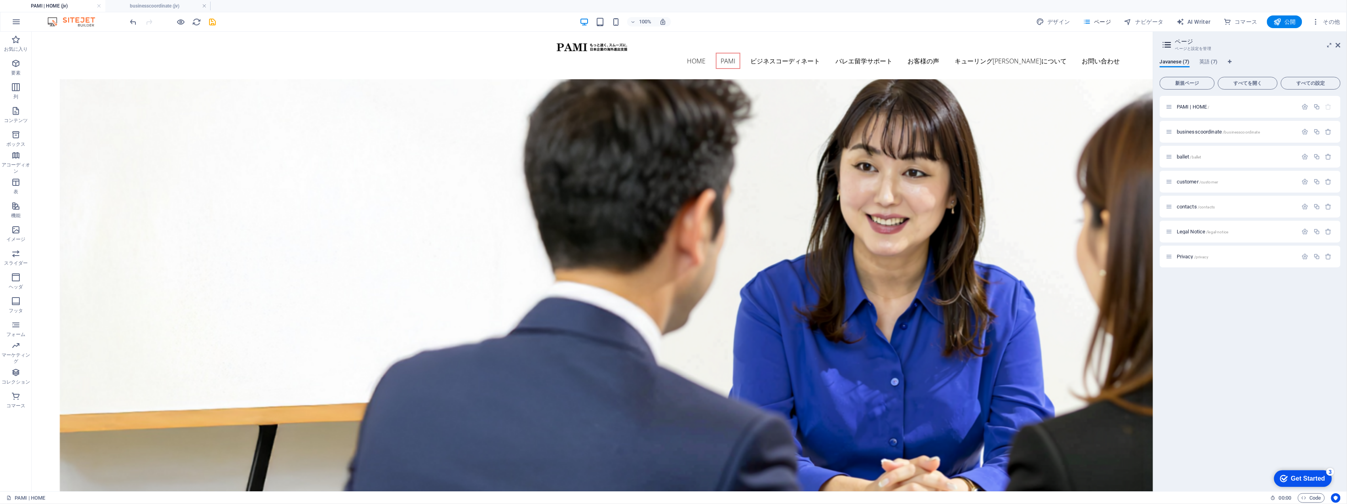
scroll to position [1627, 0]
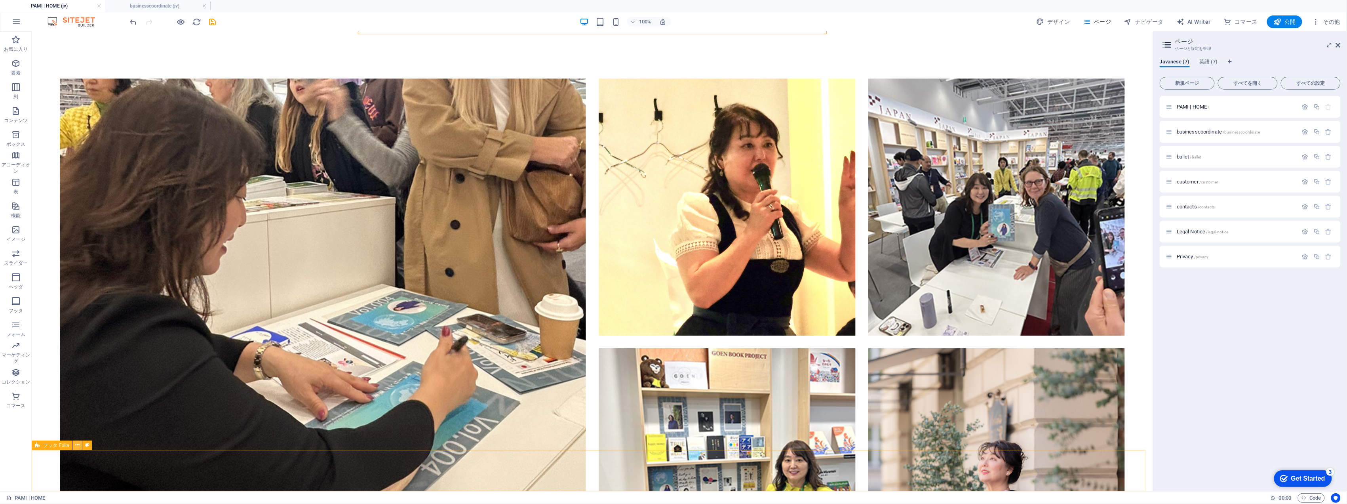
click at [82, 444] on button at bounding box center [77, 445] width 10 height 10
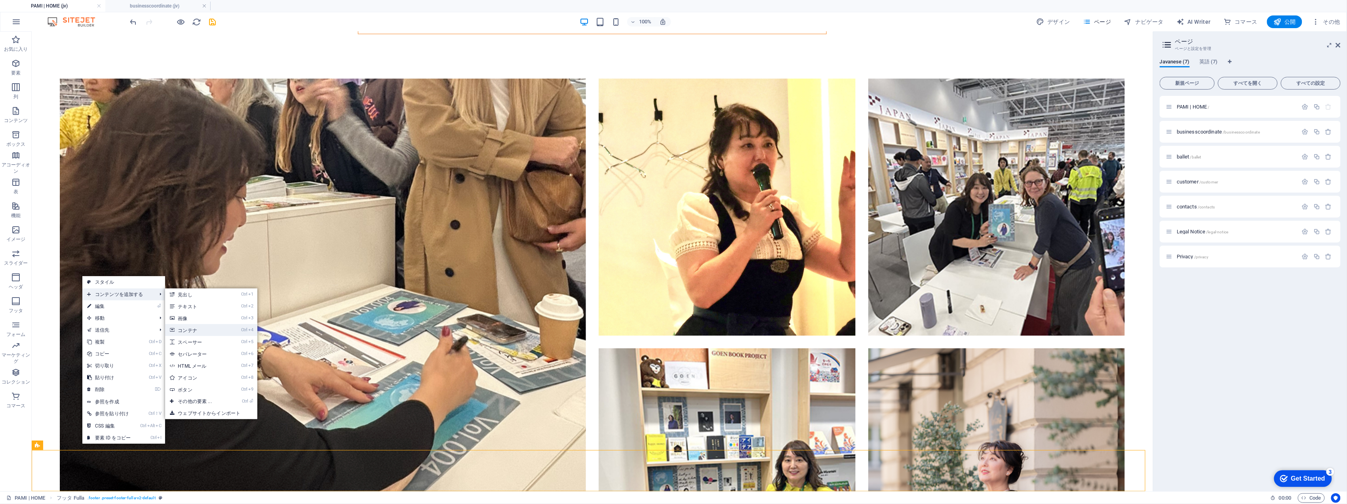
click at [194, 330] on link "Ctrl 4 コンテナ" at bounding box center [196, 330] width 62 height 12
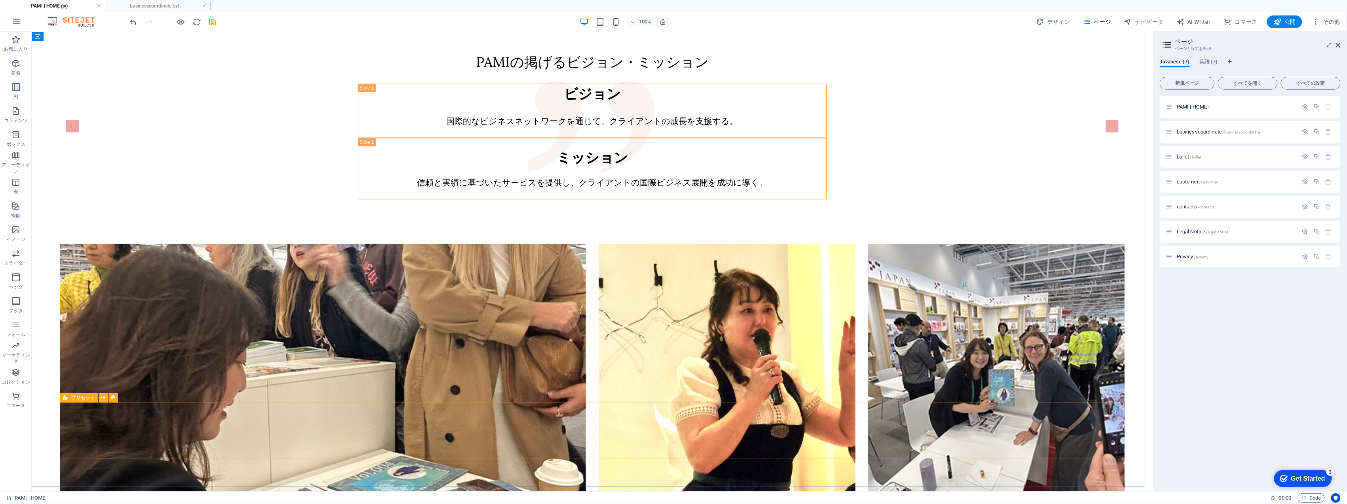
click at [99, 399] on button at bounding box center [104, 398] width 10 height 10
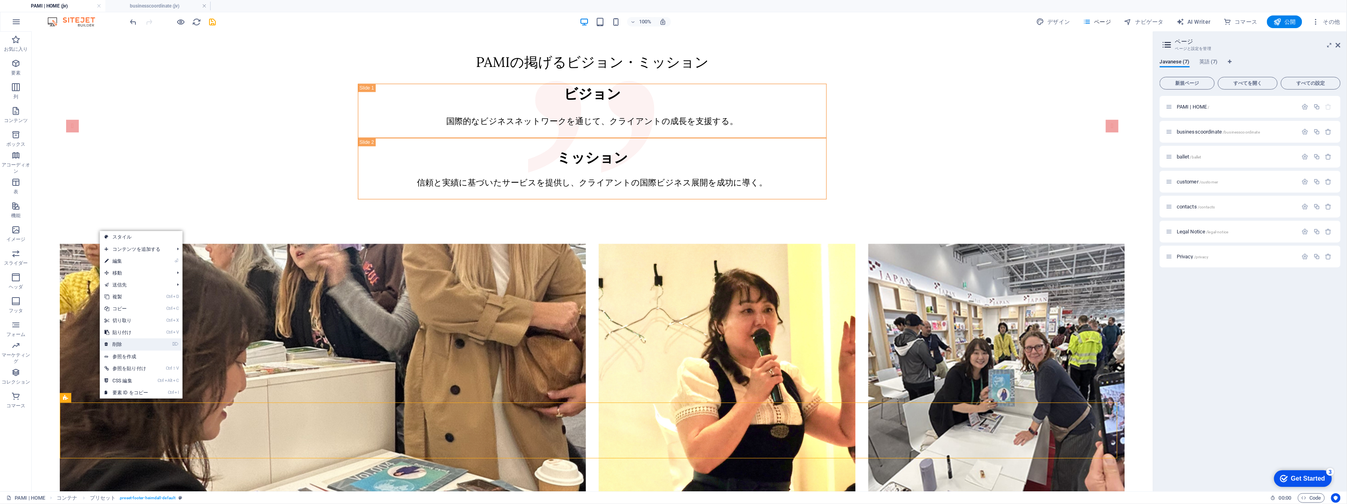
click at [157, 342] on li "⌦ 削除" at bounding box center [141, 344] width 83 height 12
click at [113, 346] on link "⌦ 削除" at bounding box center [126, 344] width 53 height 12
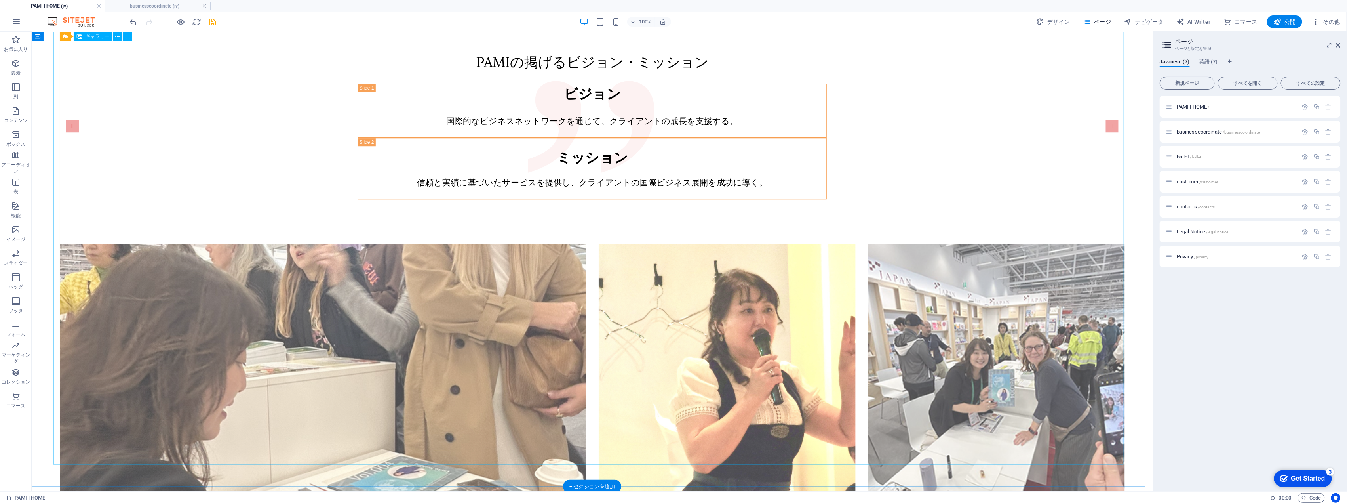
scroll to position [1406, 0]
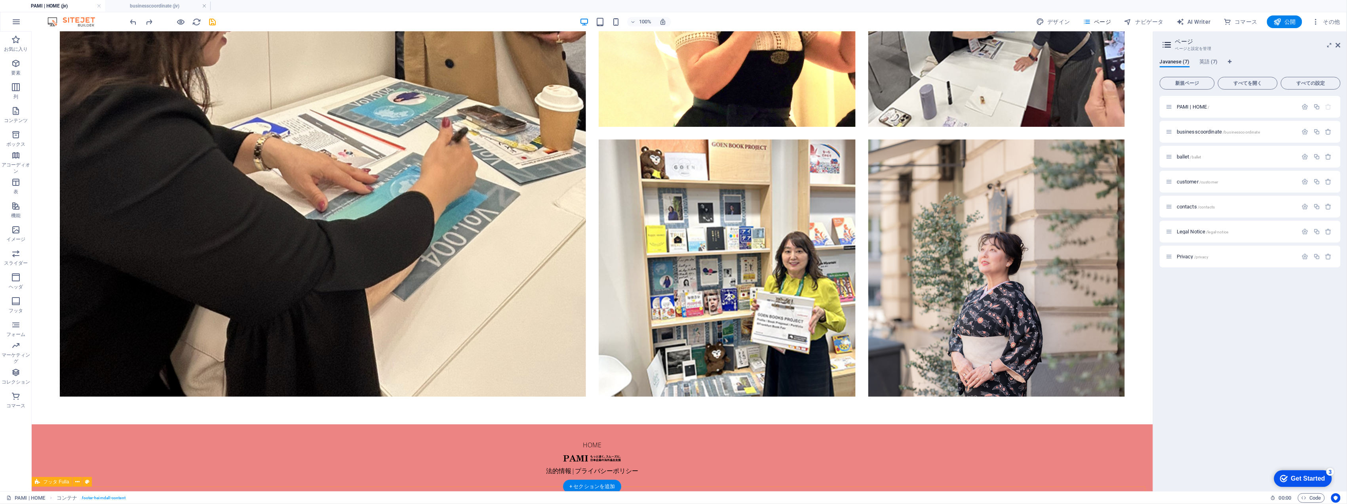
scroll to position [1442, 0]
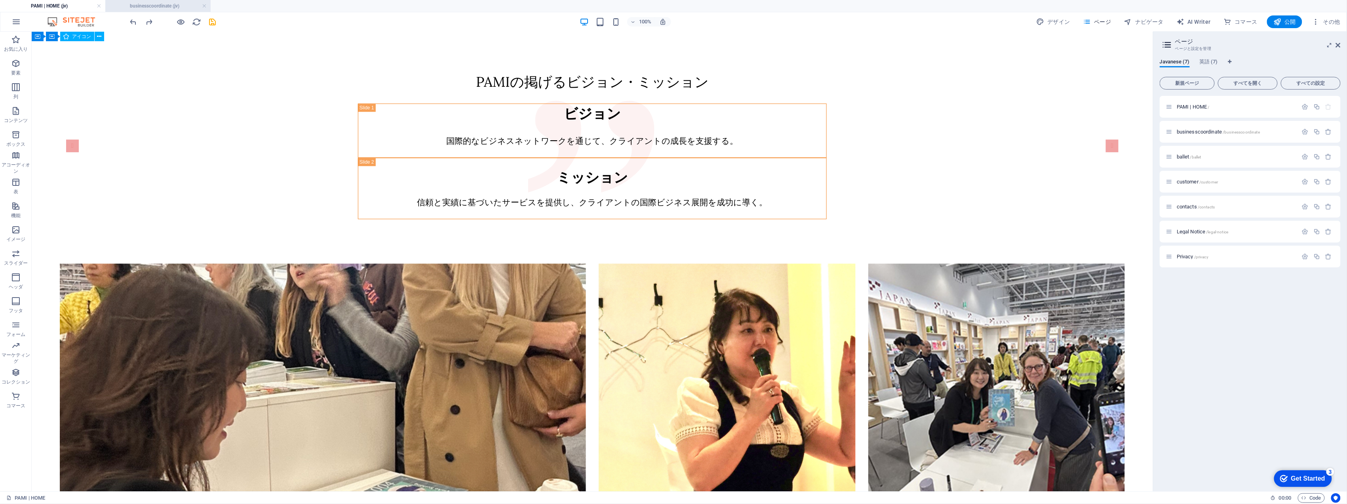
click at [140, 7] on h4 "businesscoordinate (jv)" at bounding box center [157, 6] width 105 height 9
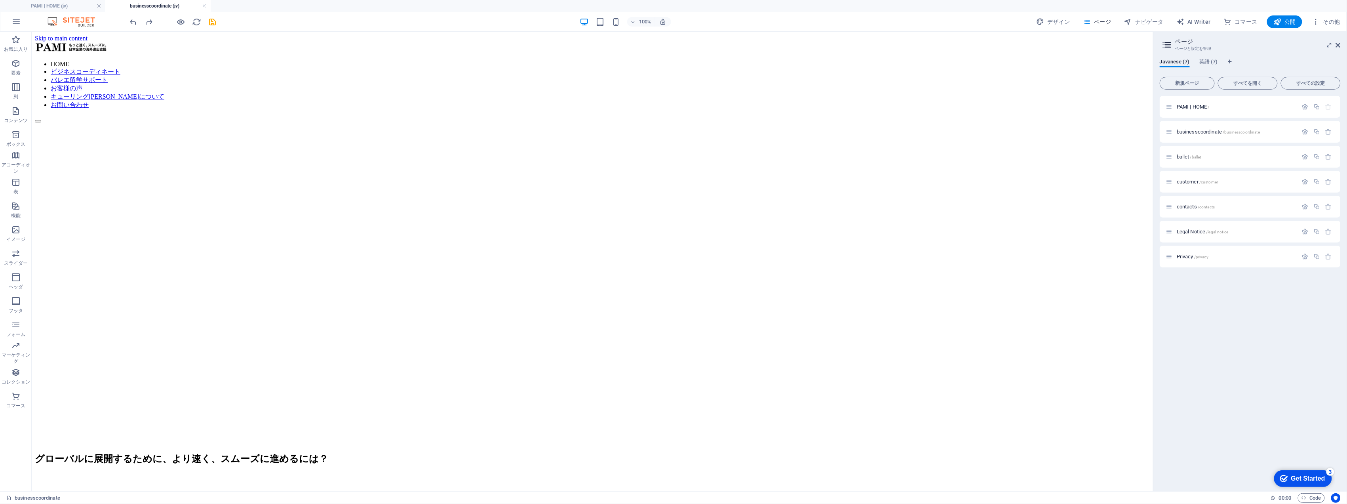
scroll to position [1266, 0]
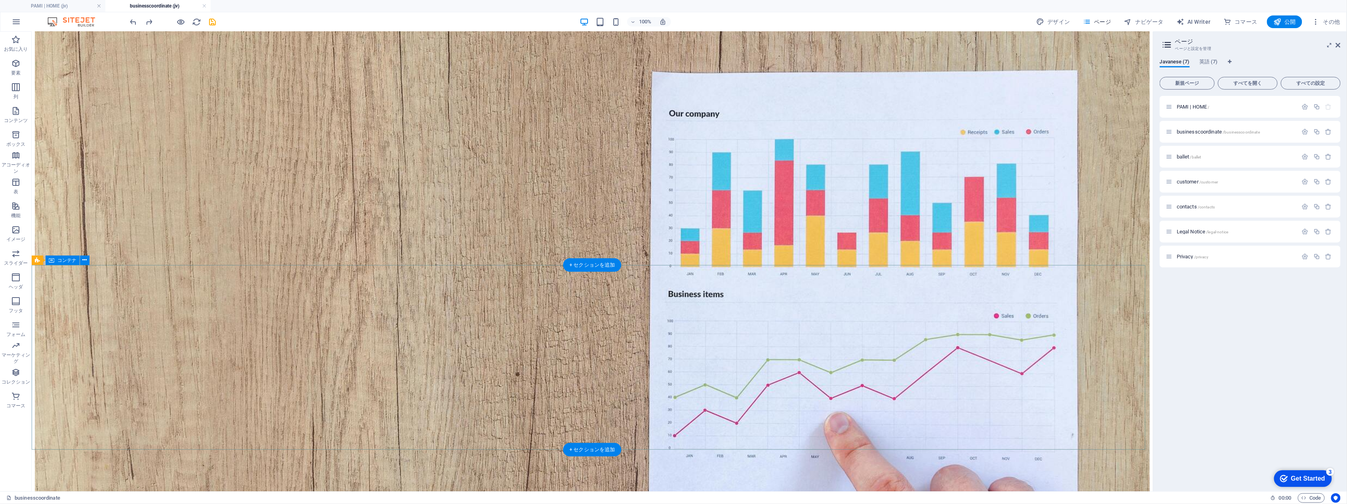
click at [69, 8] on h4 "PAMI | HOME (jv)" at bounding box center [52, 6] width 105 height 9
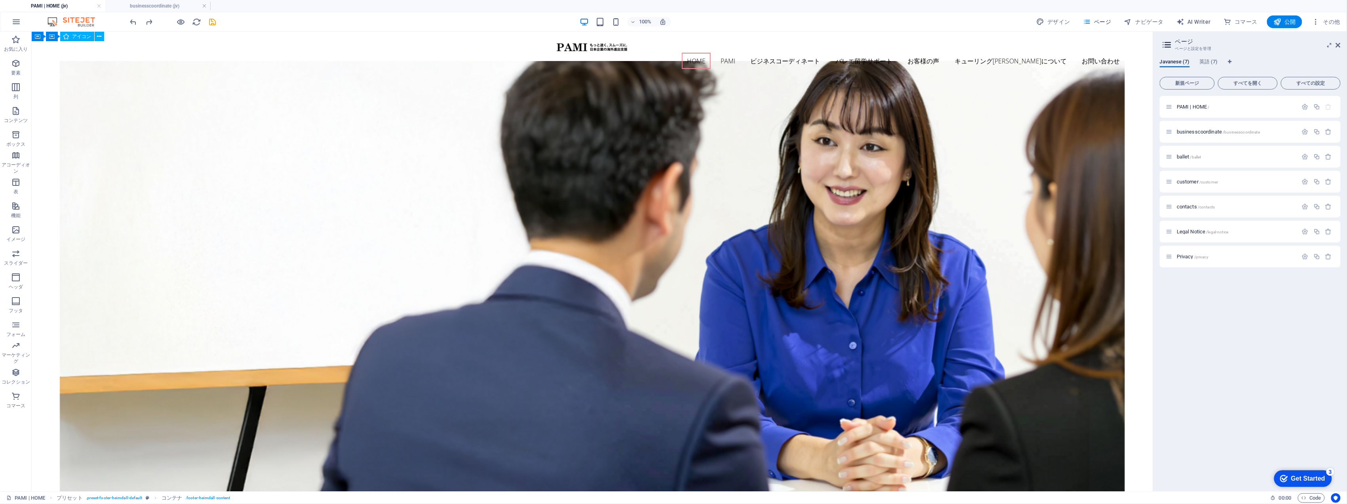
scroll to position [1442, 0]
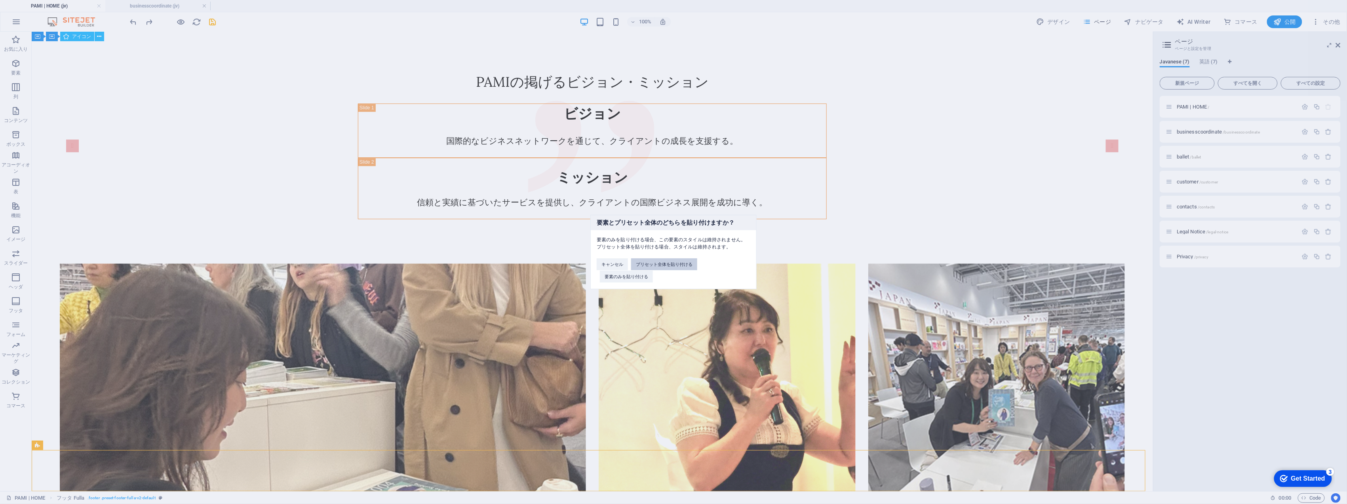
click at [690, 263] on button "プリセット全体を貼り付ける" at bounding box center [664, 264] width 66 height 12
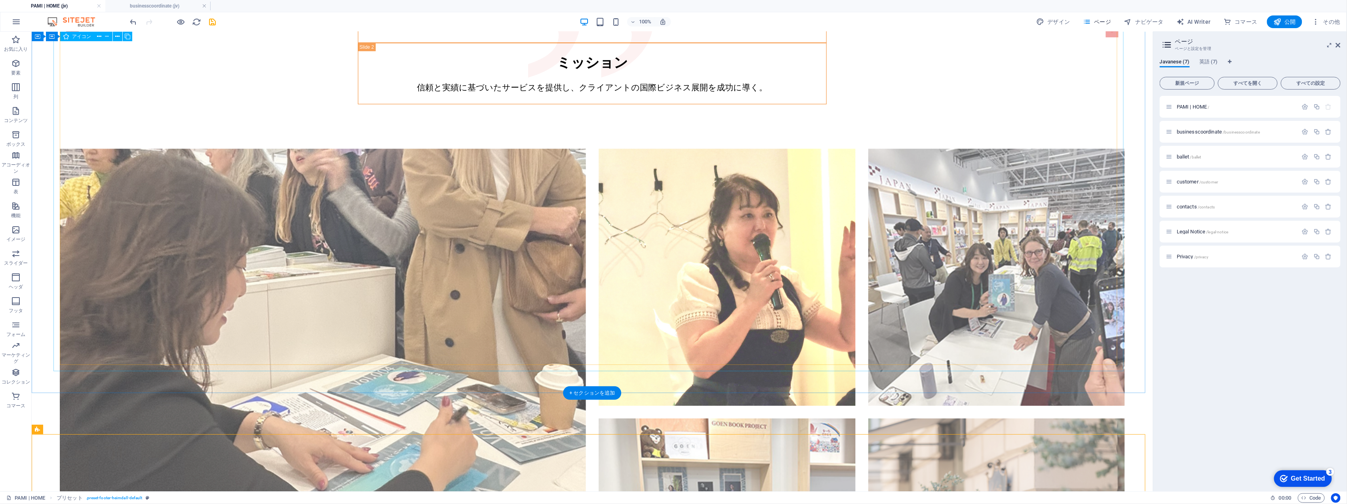
scroll to position [1627, 0]
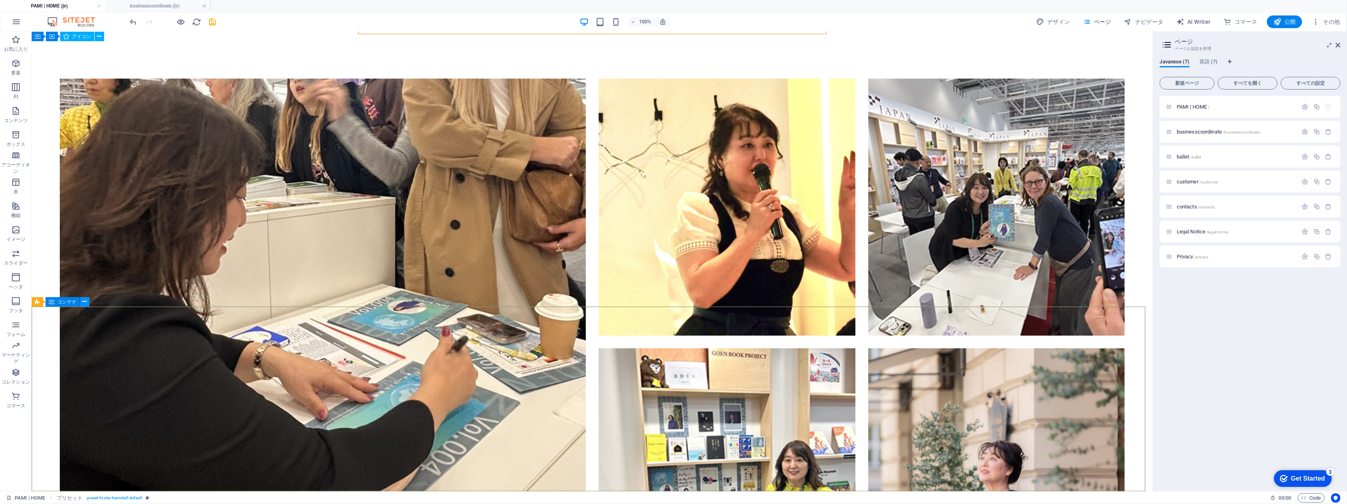
click at [82, 303] on button at bounding box center [85, 302] width 10 height 10
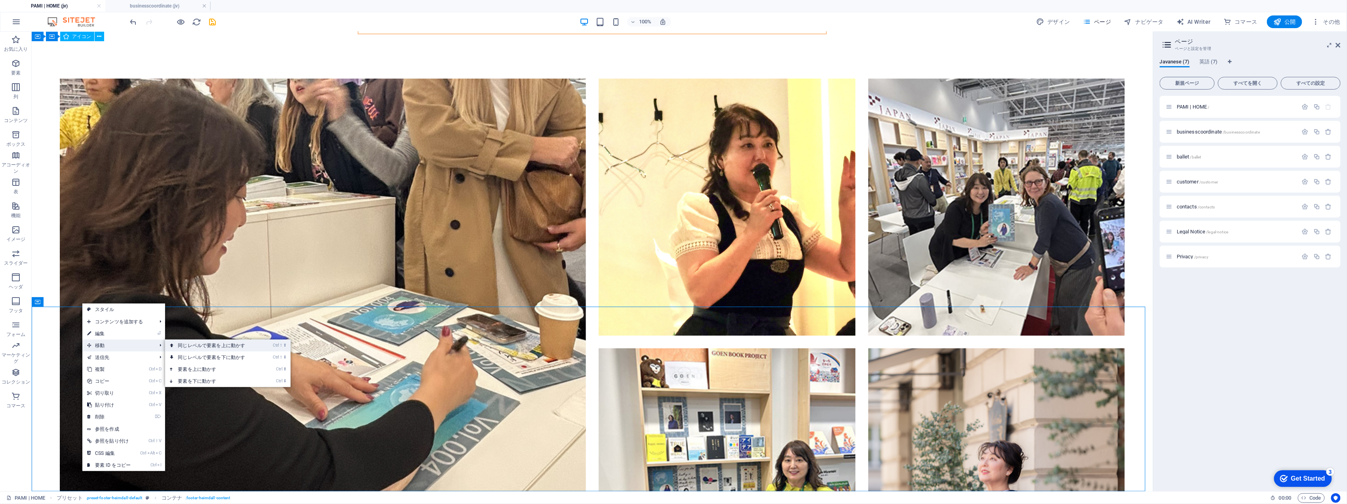
click at [230, 347] on link "Ctrl ⇧ ⬆ 同じレベルで要素を上に動かす" at bounding box center [213, 345] width 96 height 12
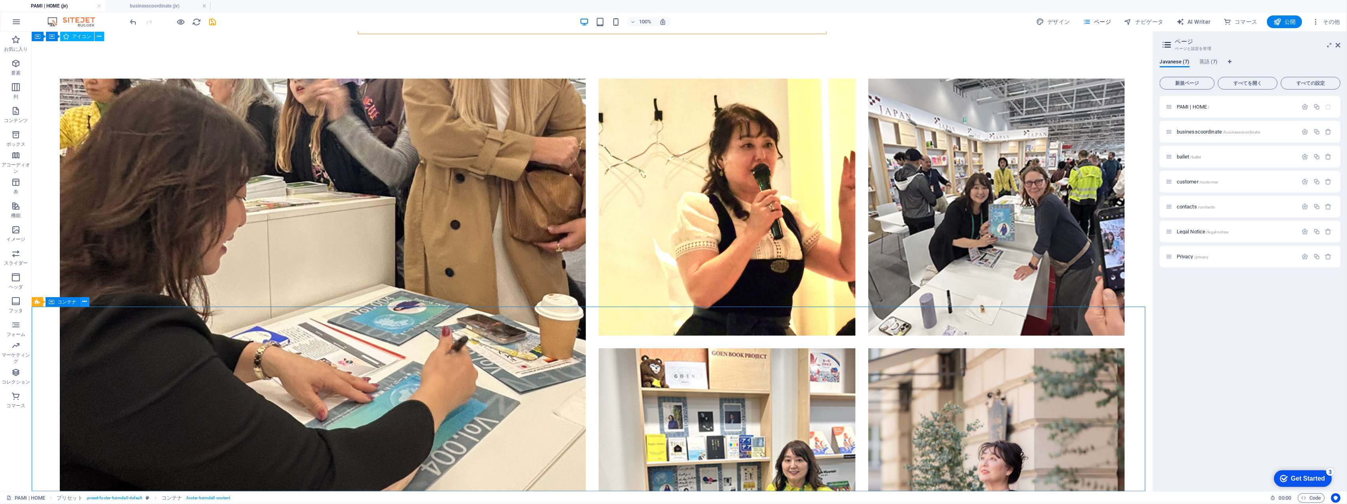
click at [85, 303] on icon at bounding box center [85, 301] width 4 height 8
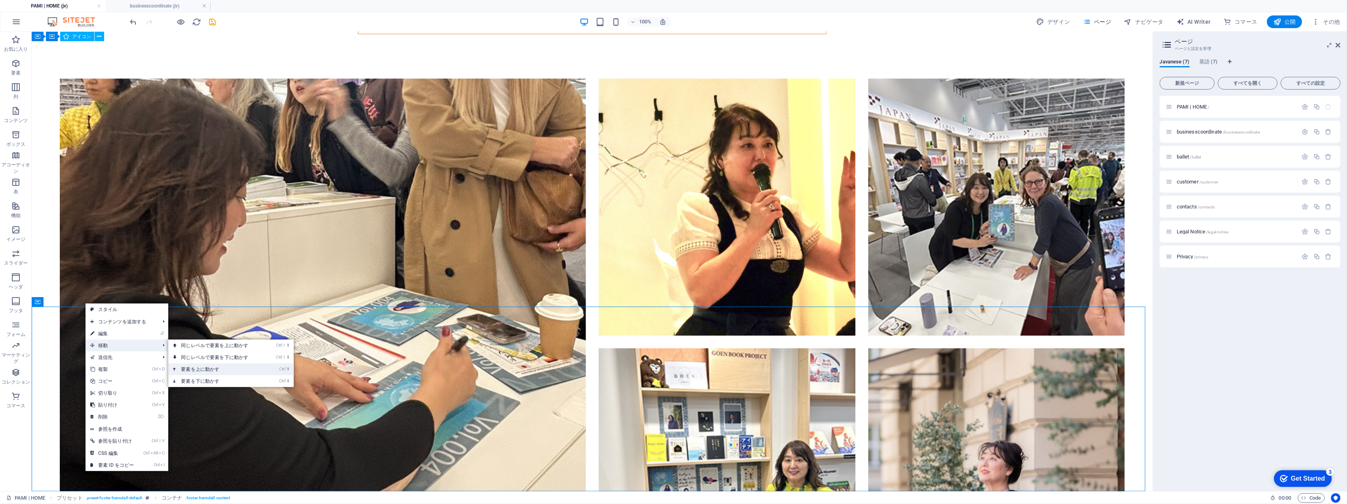
click at [202, 371] on link "Ctrl ⬆ 要素を上に動かす" at bounding box center [216, 369] width 96 height 12
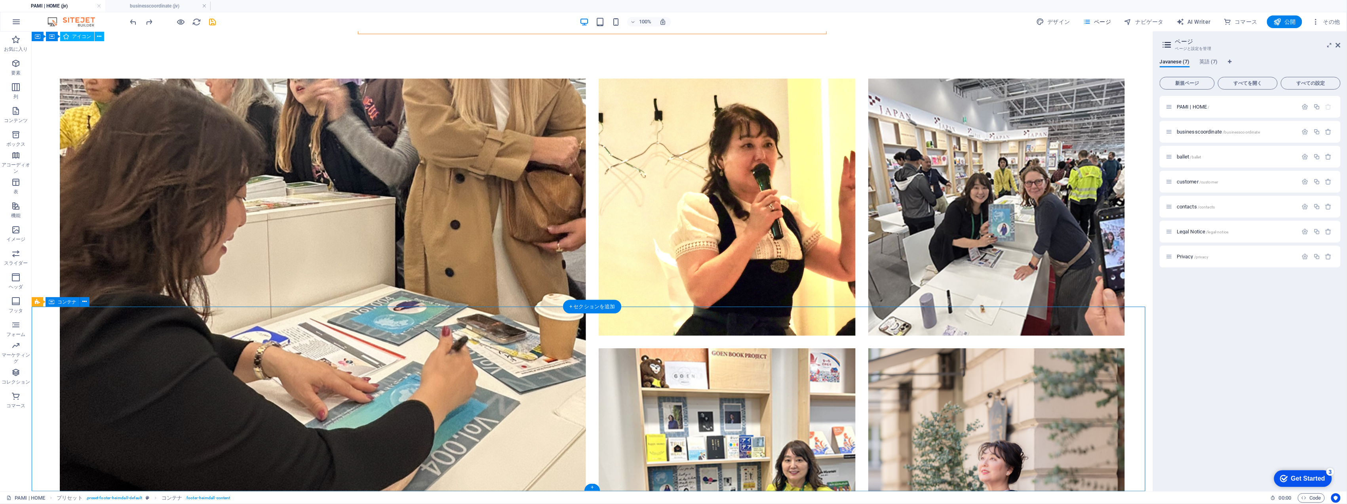
click at [75, 261] on icon at bounding box center [77, 260] width 4 height 8
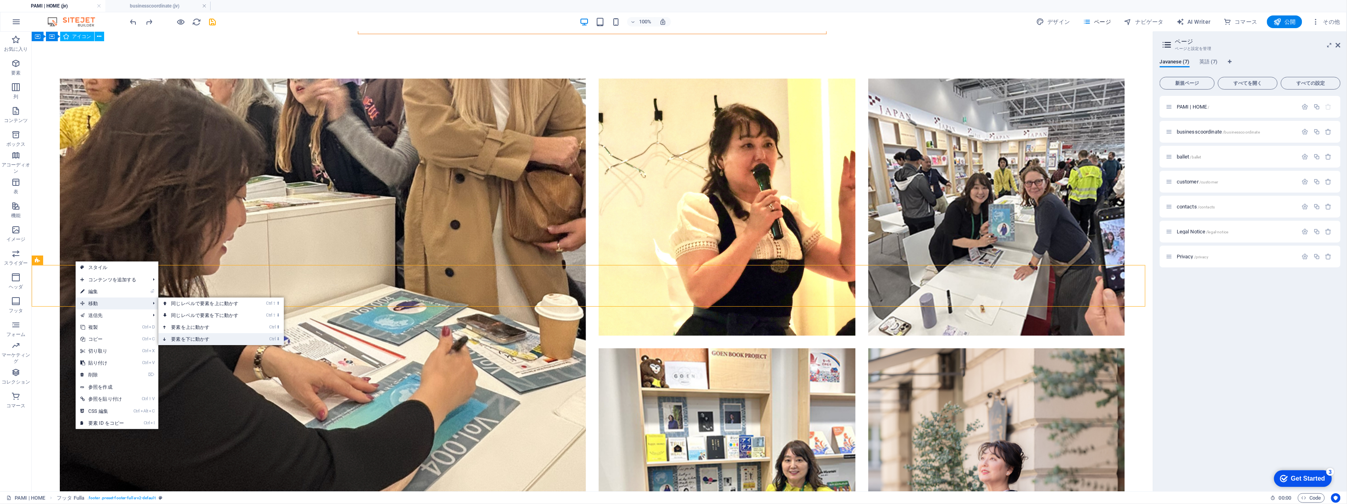
click at [261, 337] on li "Ctrl ⬇ 要素を下に動かす" at bounding box center [221, 339] width 126 height 12
click at [236, 339] on link "Ctrl ⬇ 要素を下に動かす" at bounding box center [206, 339] width 96 height 12
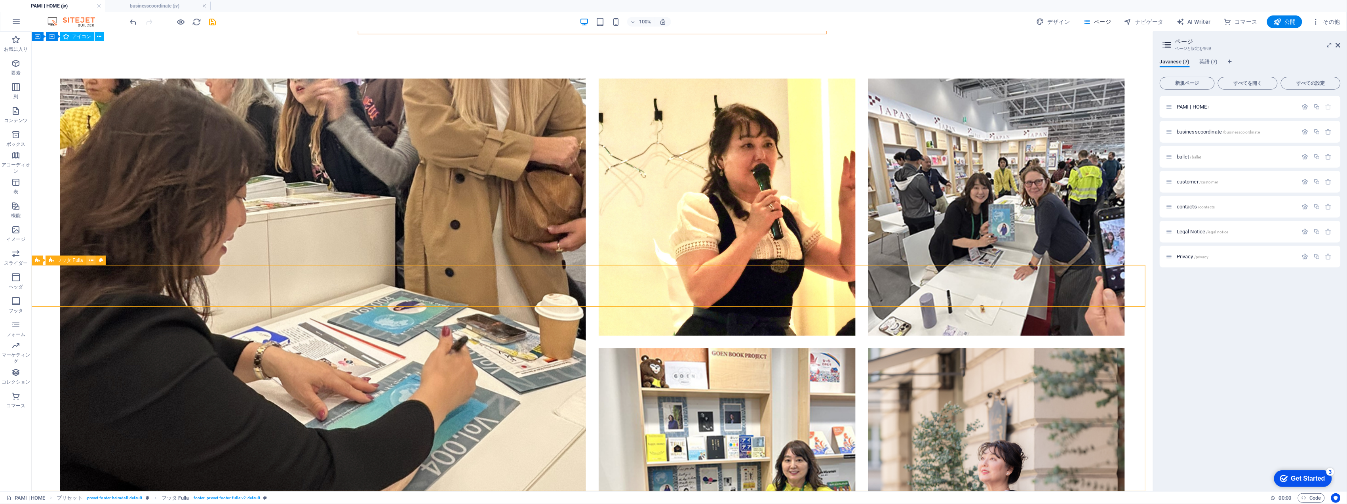
click at [93, 261] on button at bounding box center [91, 260] width 10 height 10
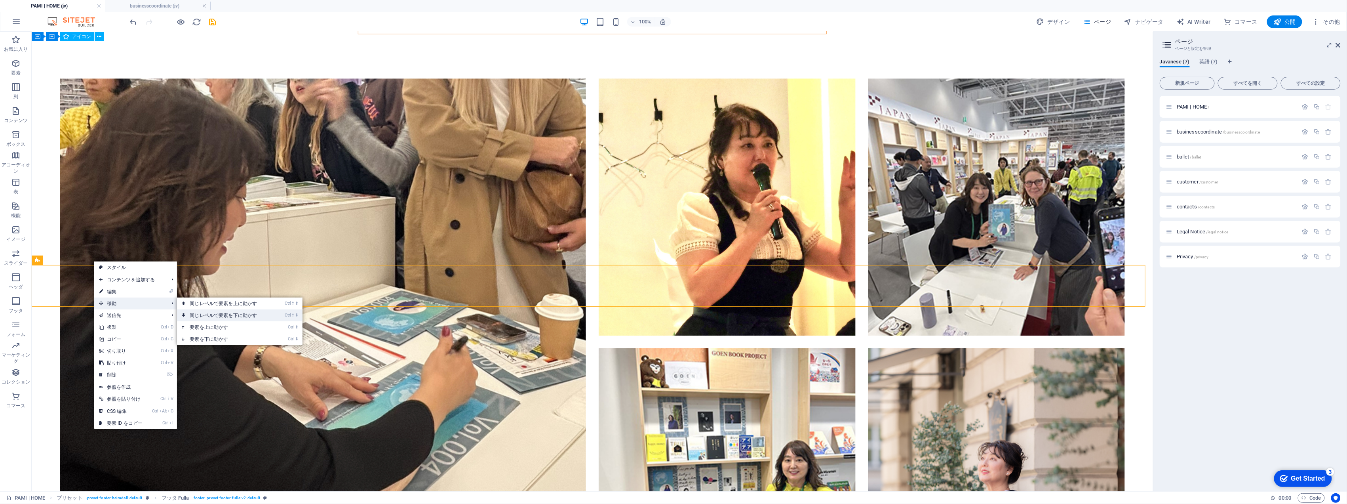
click at [211, 314] on link "Ctrl ⇧ ⬇ 同じレベルで要素を下に動かす" at bounding box center [225, 315] width 96 height 12
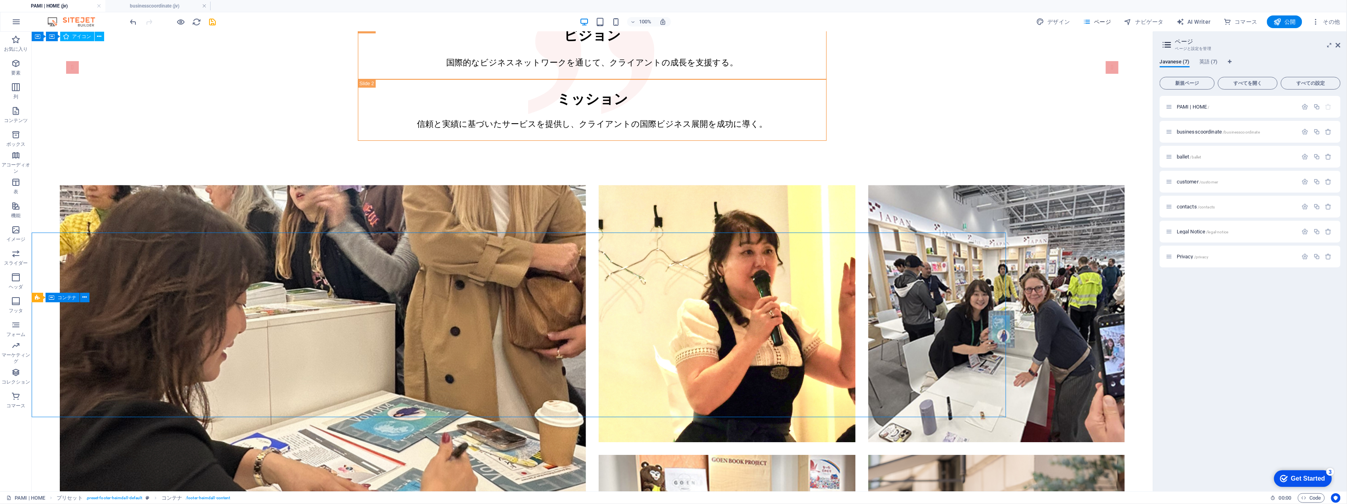
scroll to position [1591, 0]
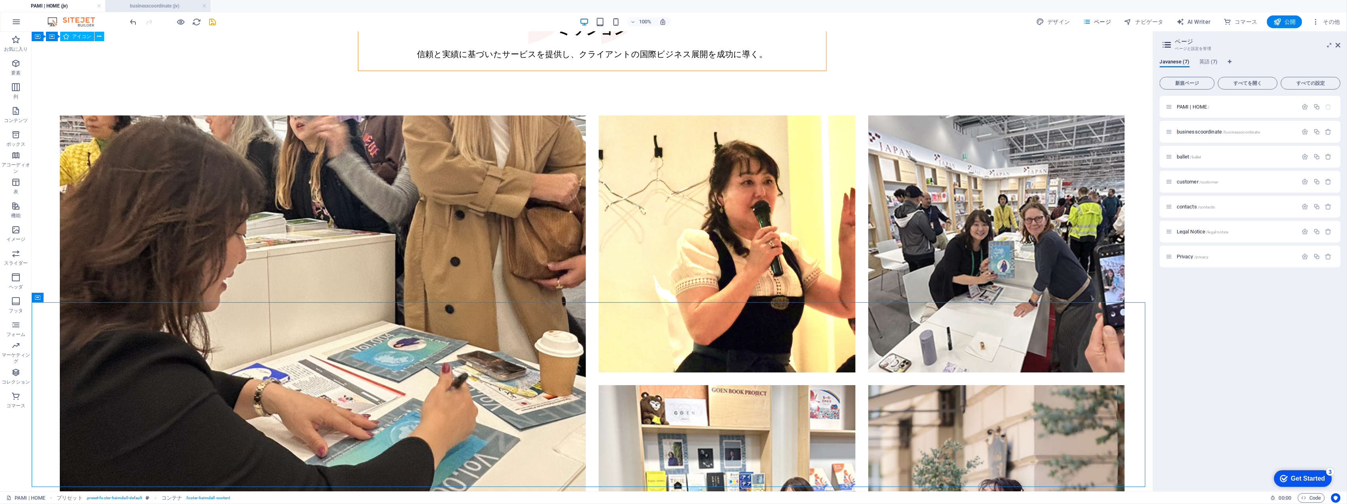
click at [181, 6] on h4 "businesscoordinate (jv)" at bounding box center [157, 6] width 105 height 9
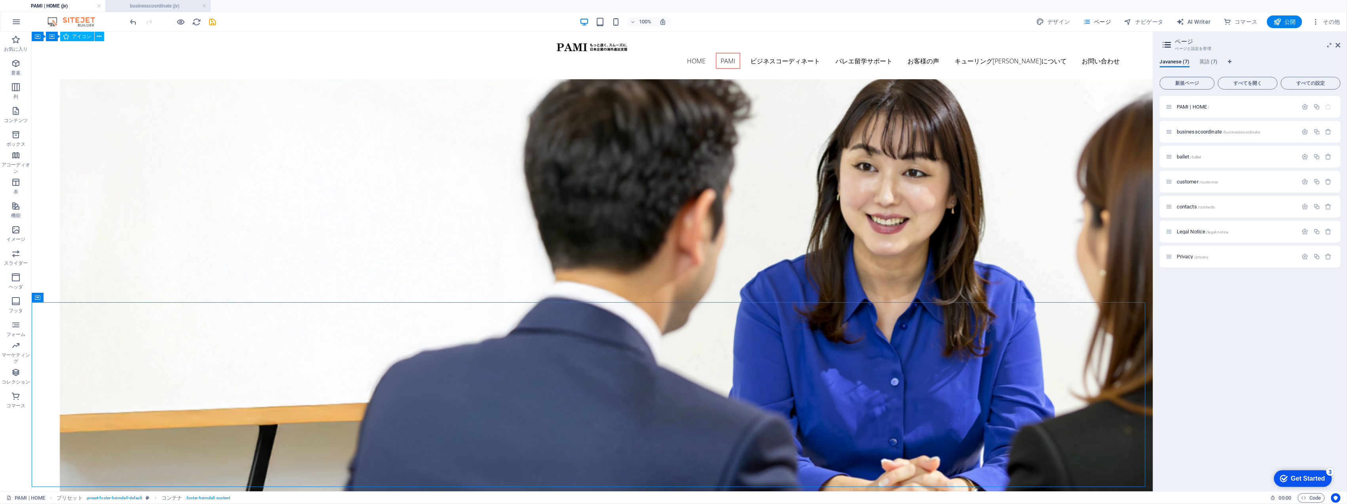
scroll to position [1266, 0]
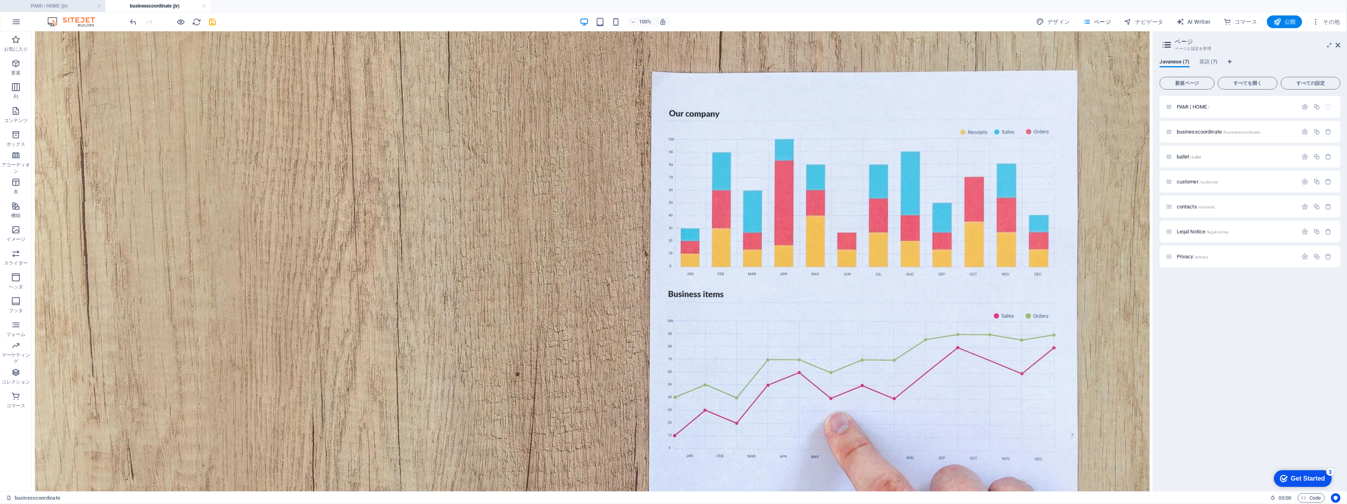
click at [84, 5] on h4 "PAMI | HOME (jv)" at bounding box center [52, 6] width 105 height 9
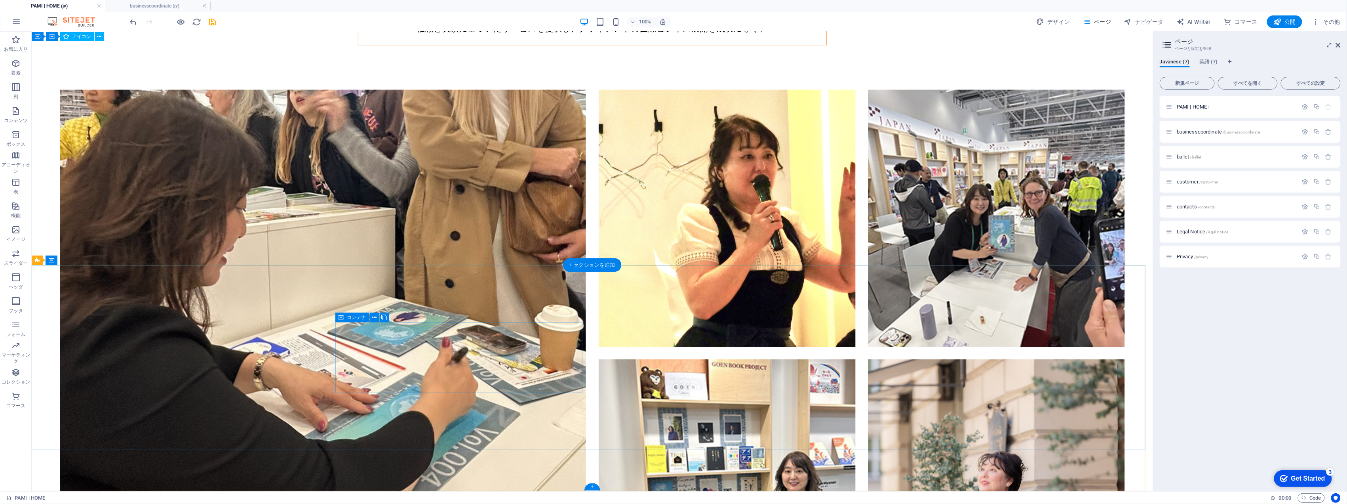
scroll to position [1627, 0]
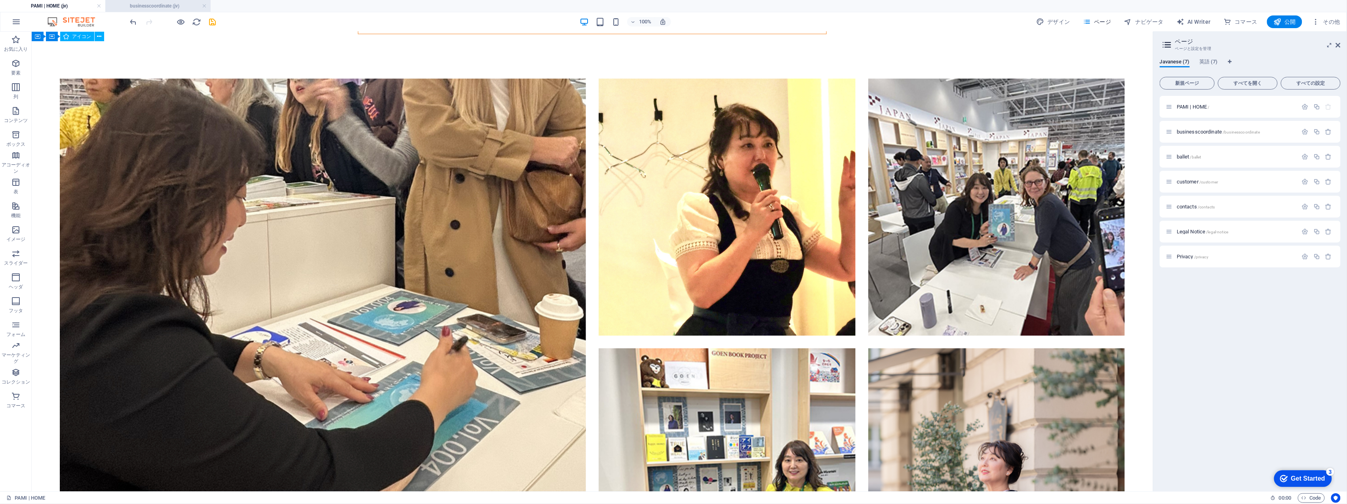
click at [160, 7] on h4 "businesscoordinate (jv)" at bounding box center [157, 6] width 105 height 9
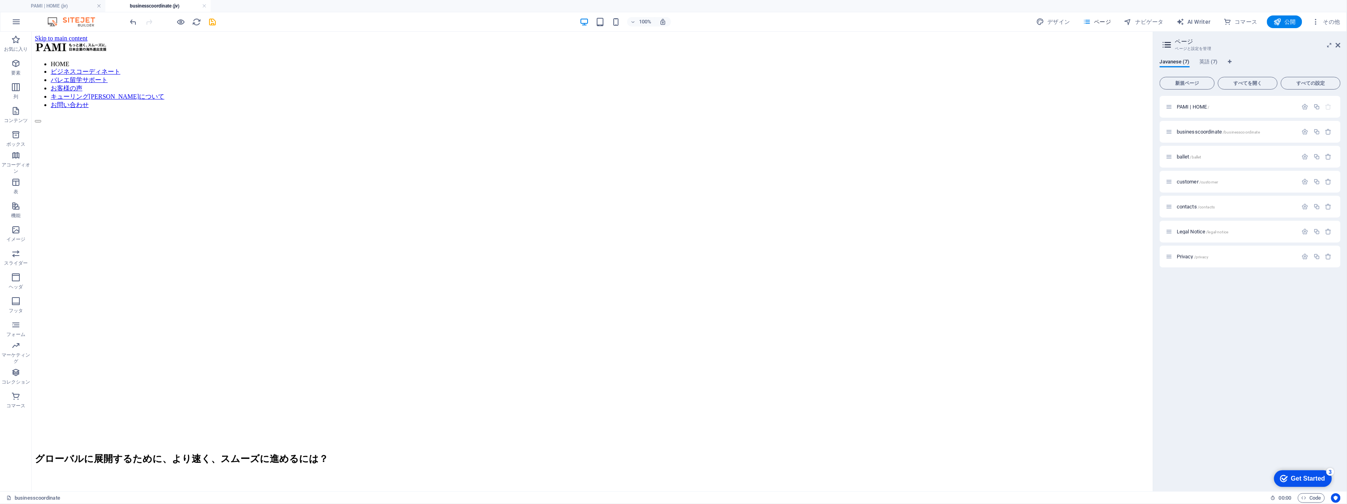
scroll to position [0, 0]
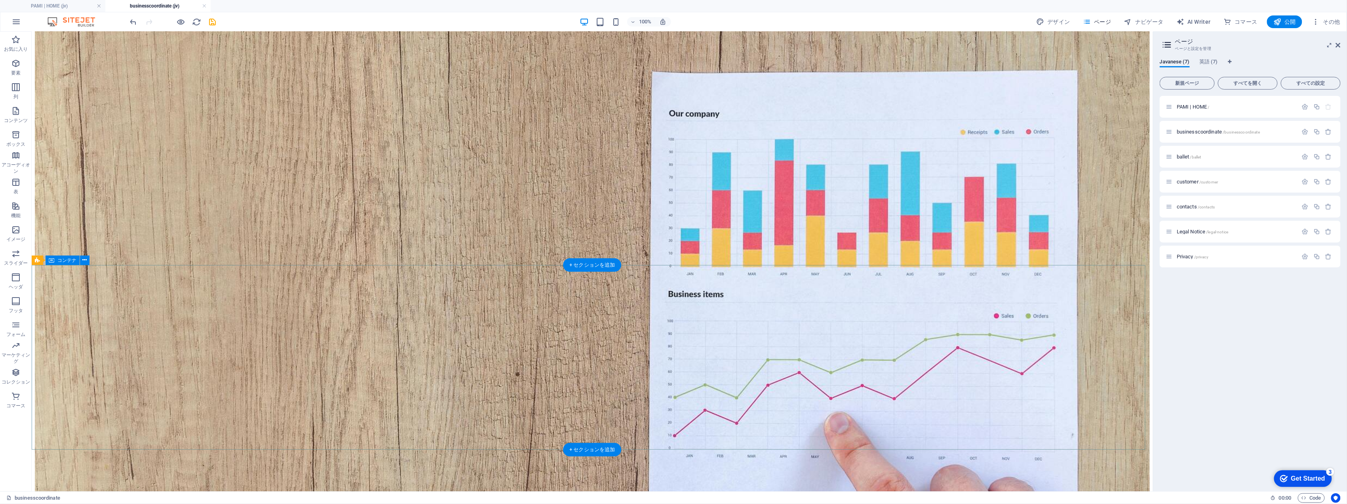
click at [1184, 156] on span "ballet /ballet" at bounding box center [1189, 157] width 25 height 6
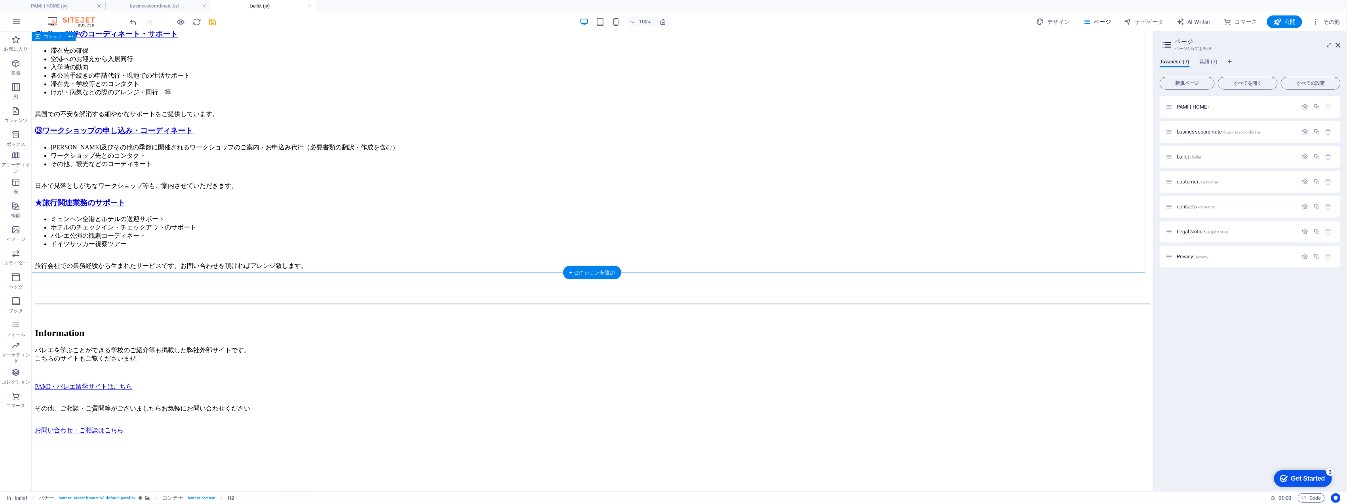
scroll to position [1120, 0]
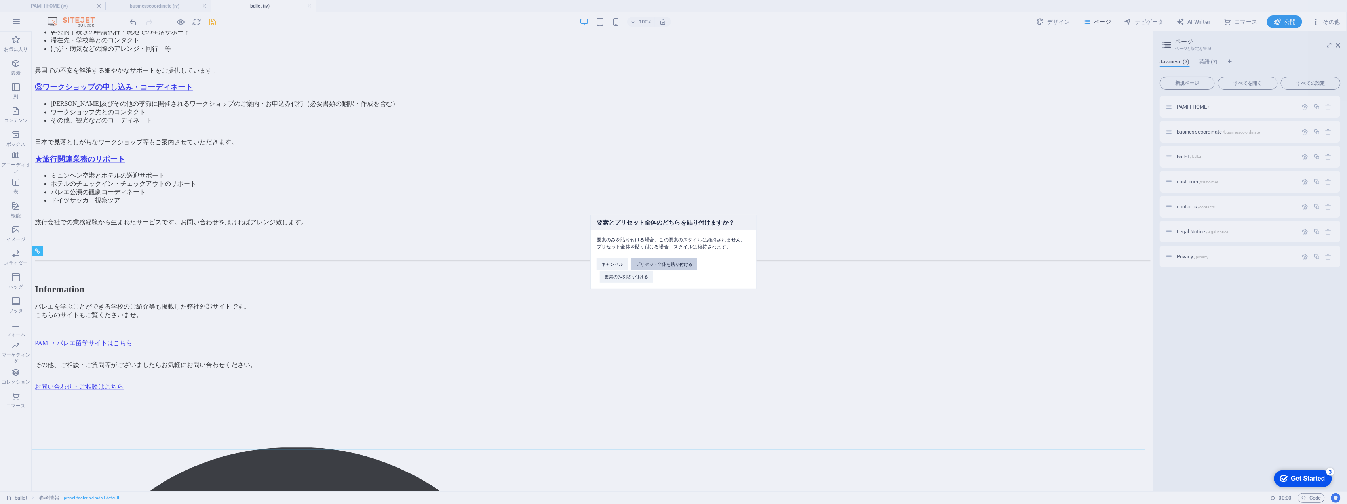
click at [667, 264] on button "プリセット全体を貼り付ける" at bounding box center [664, 264] width 66 height 12
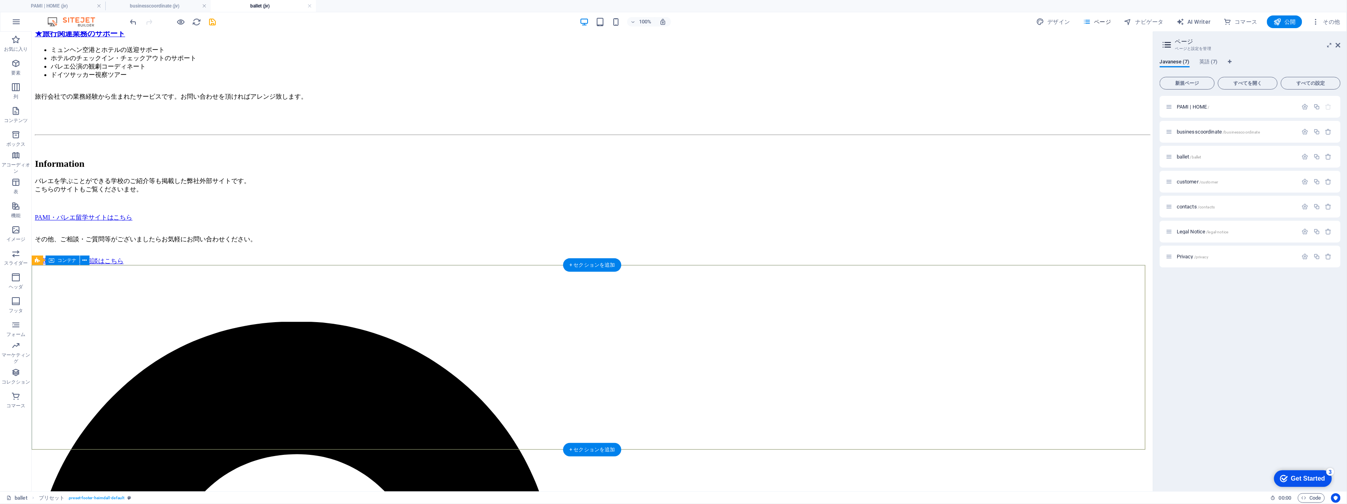
scroll to position [1305, 0]
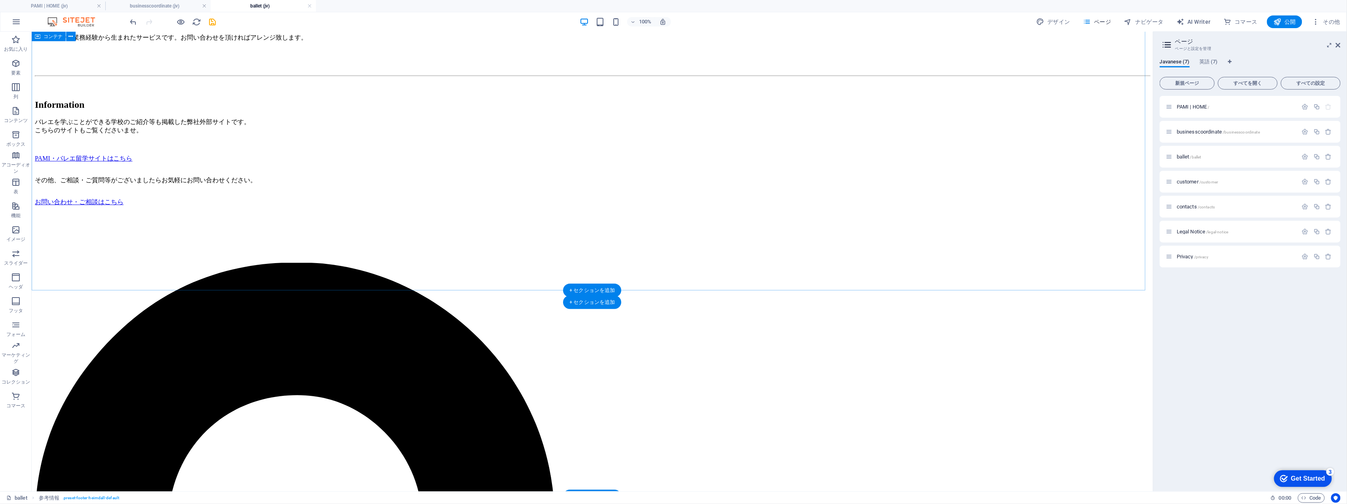
scroll to position [1073, 0]
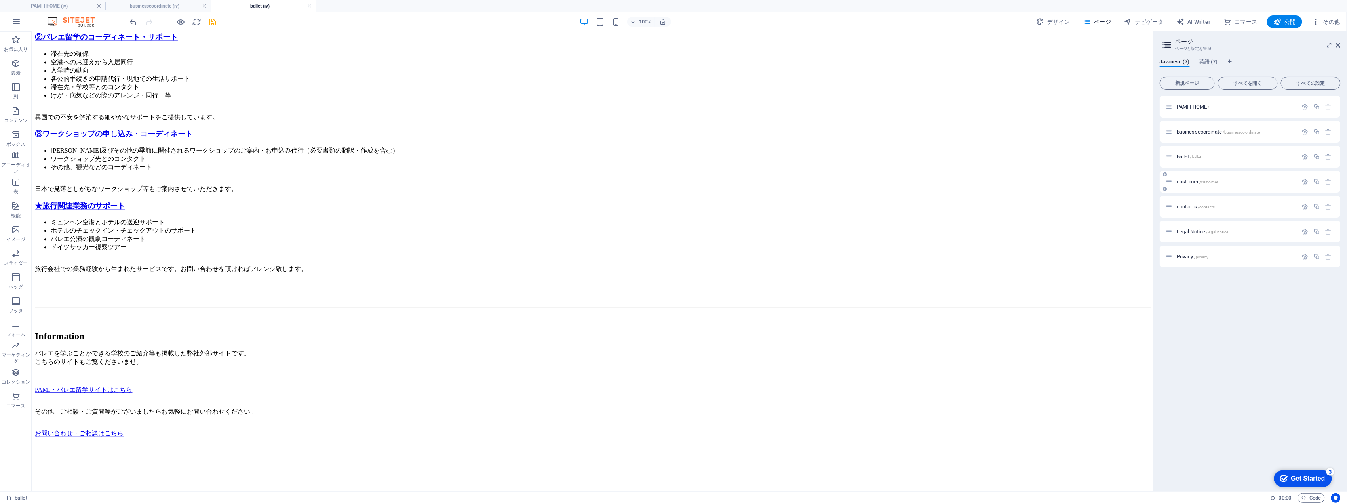
click at [1190, 181] on span "customer /customer" at bounding box center [1197, 182] width 41 height 6
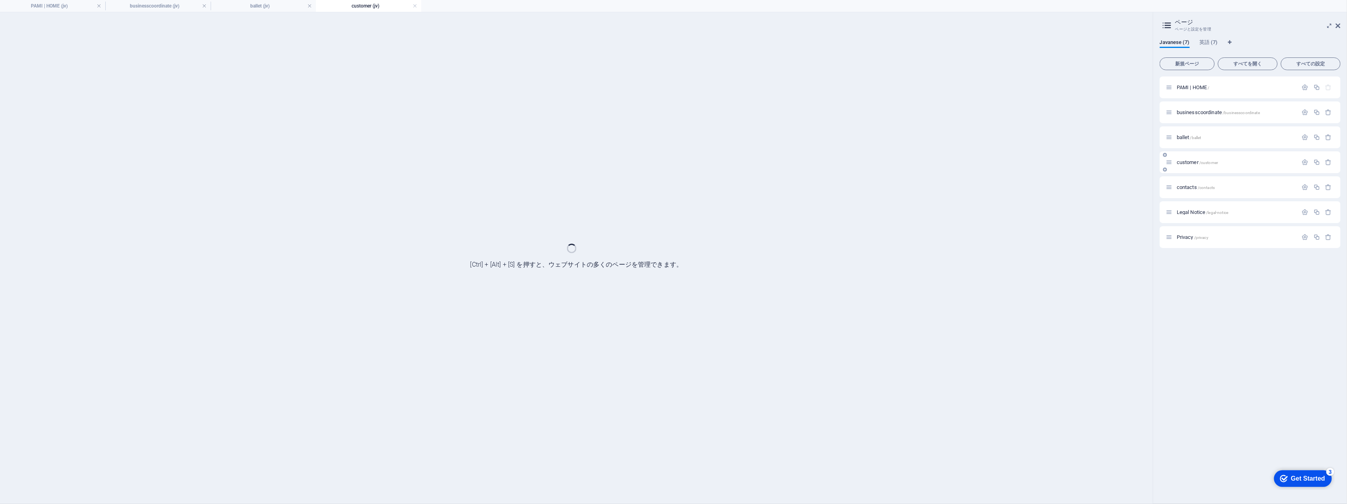
click at [1190, 181] on div "contacts /contacts" at bounding box center [1250, 187] width 181 height 22
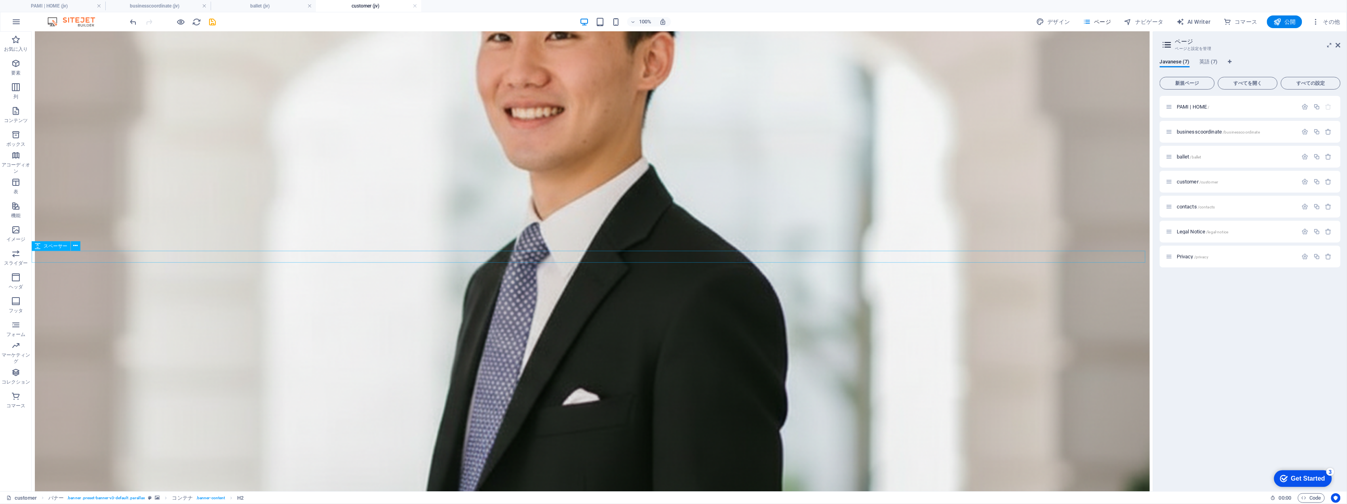
scroll to position [750, 0]
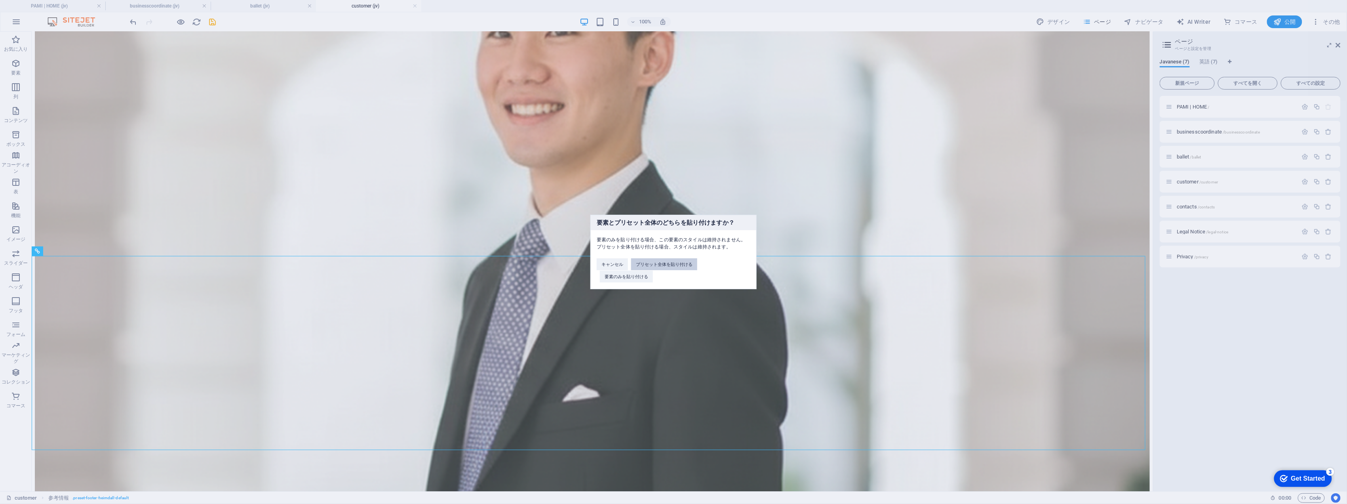
click at [658, 258] on button "プリセット全体を貼り付ける" at bounding box center [664, 264] width 66 height 12
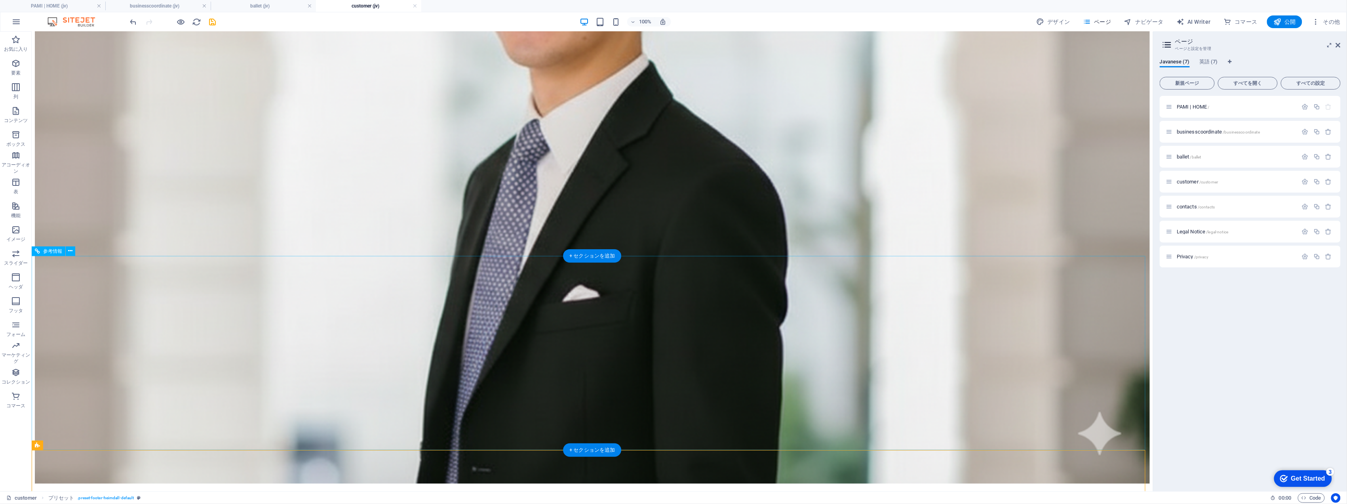
scroll to position [935, 0]
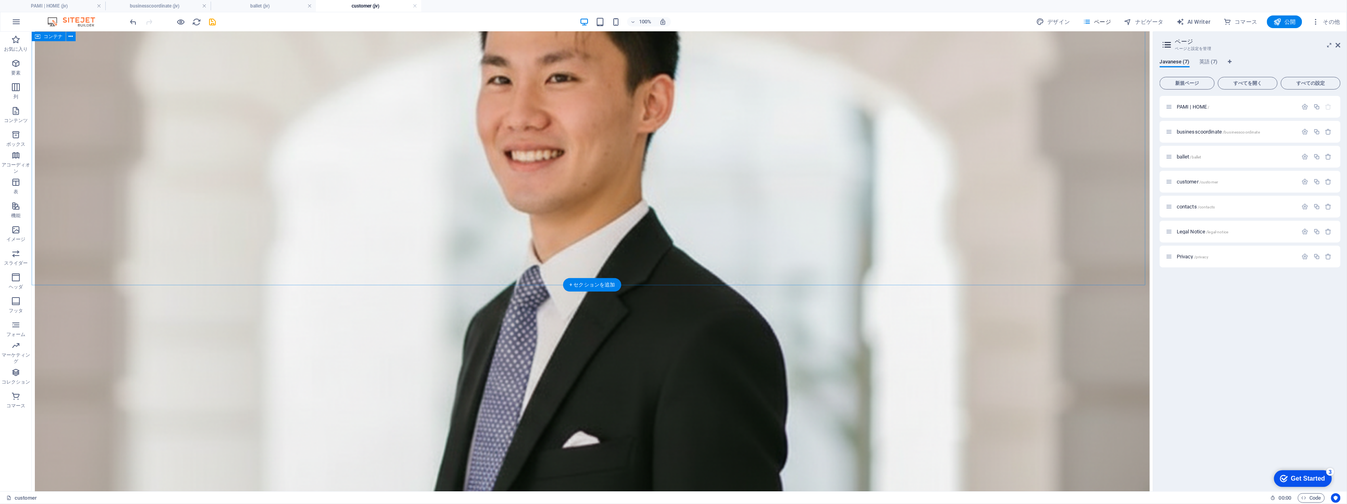
scroll to position [741, 0]
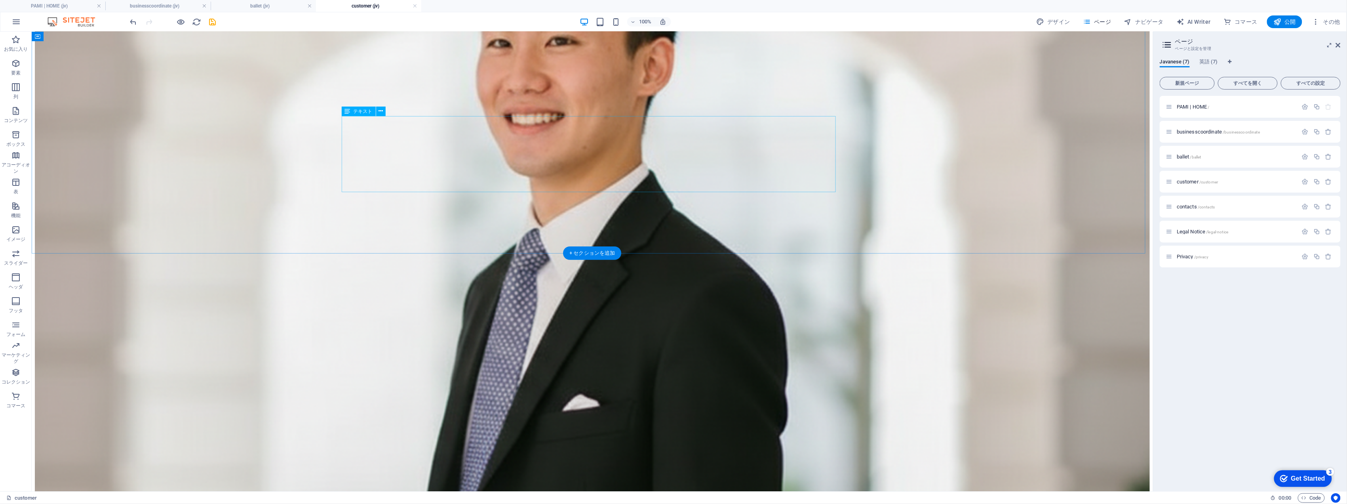
click at [377, 113] on button at bounding box center [381, 112] width 10 height 10
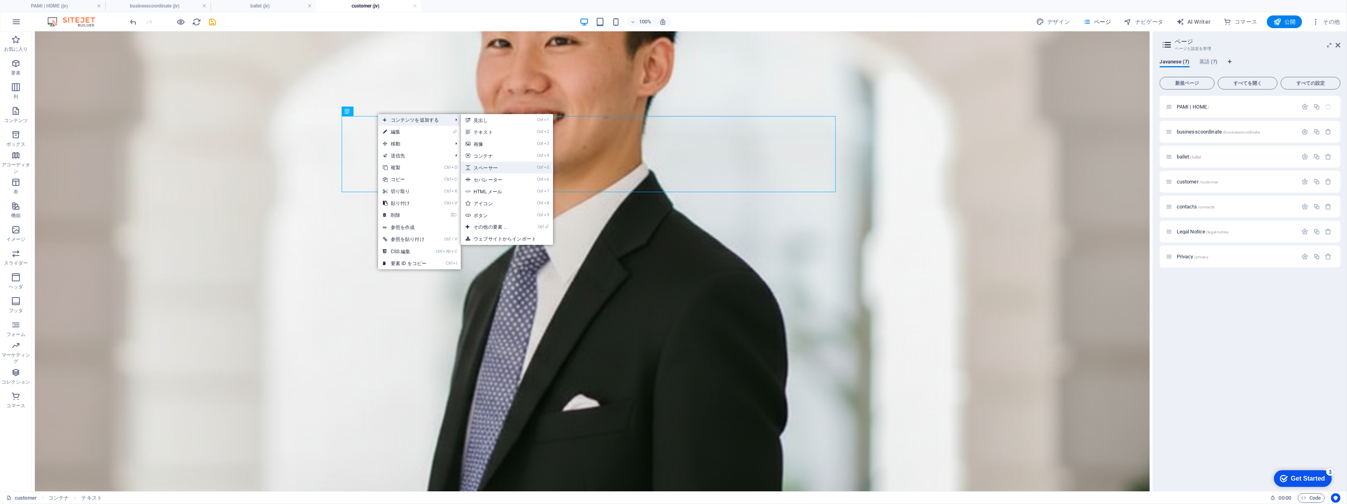
click at [516, 169] on link "Ctrl 5 スペーサー" at bounding box center [492, 168] width 62 height 12
select select "px"
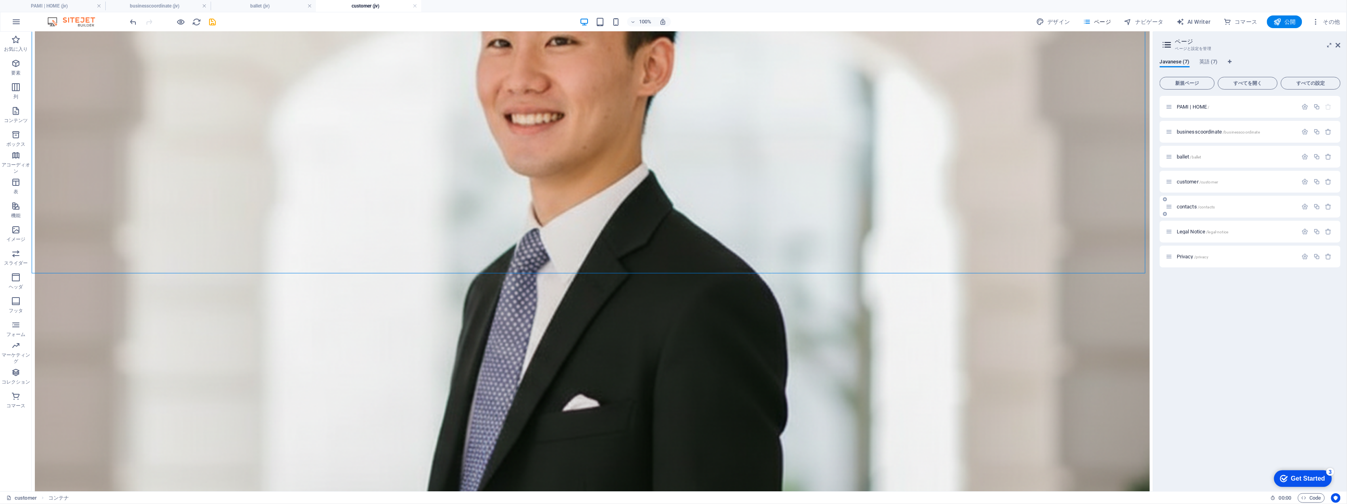
click at [1193, 201] on div "contacts /contacts" at bounding box center [1250, 207] width 181 height 22
click at [1192, 205] on span "contacts /contacts" at bounding box center [1196, 207] width 38 height 6
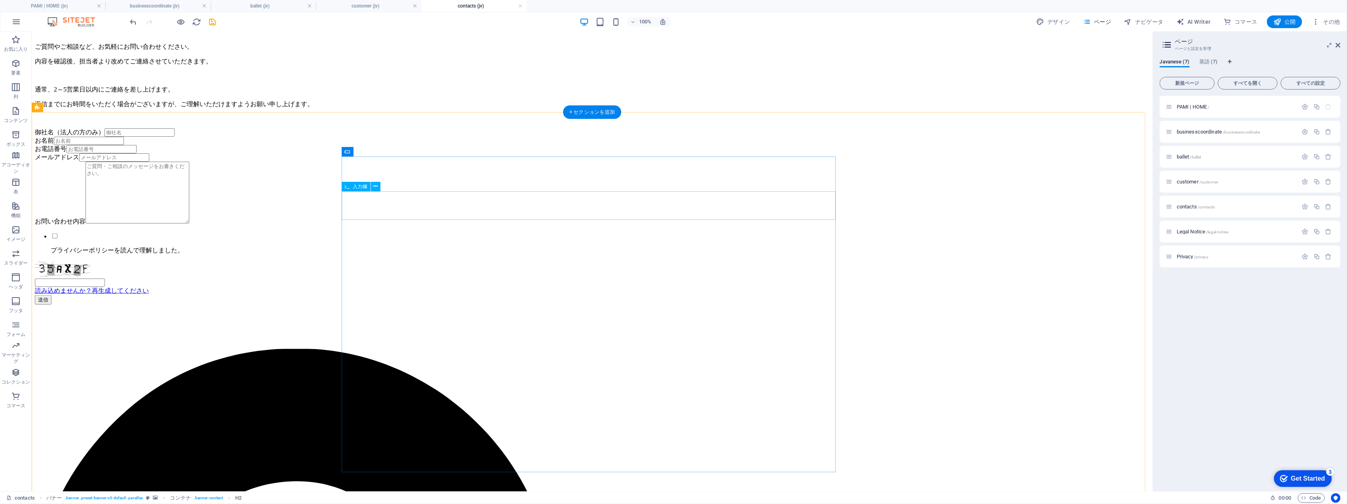
scroll to position [578, 0]
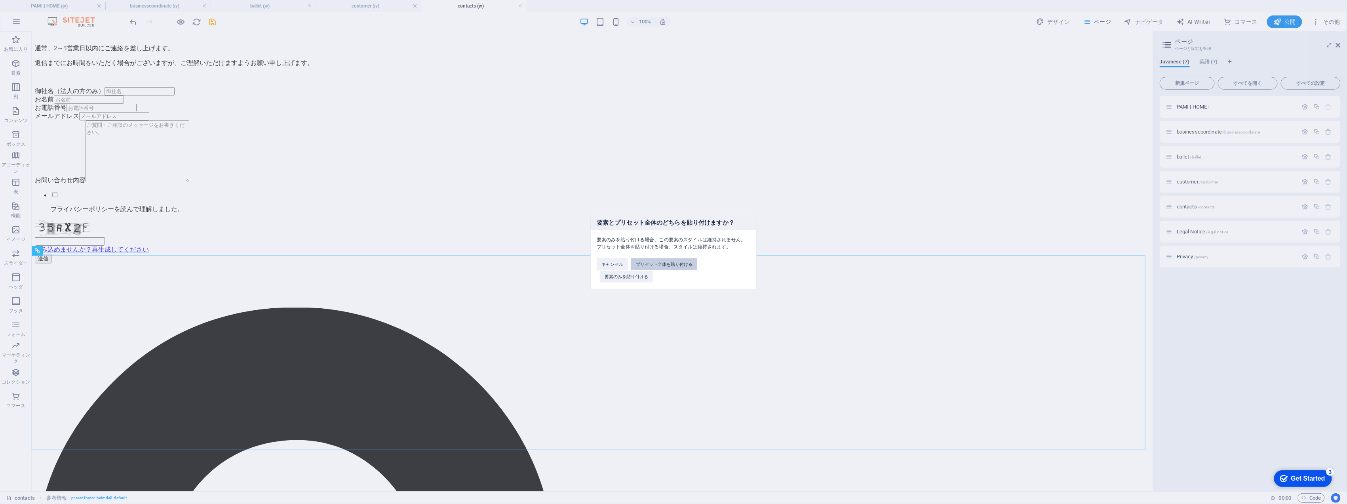
click at [672, 263] on button "プリセット全体を貼り付ける" at bounding box center [664, 264] width 66 height 12
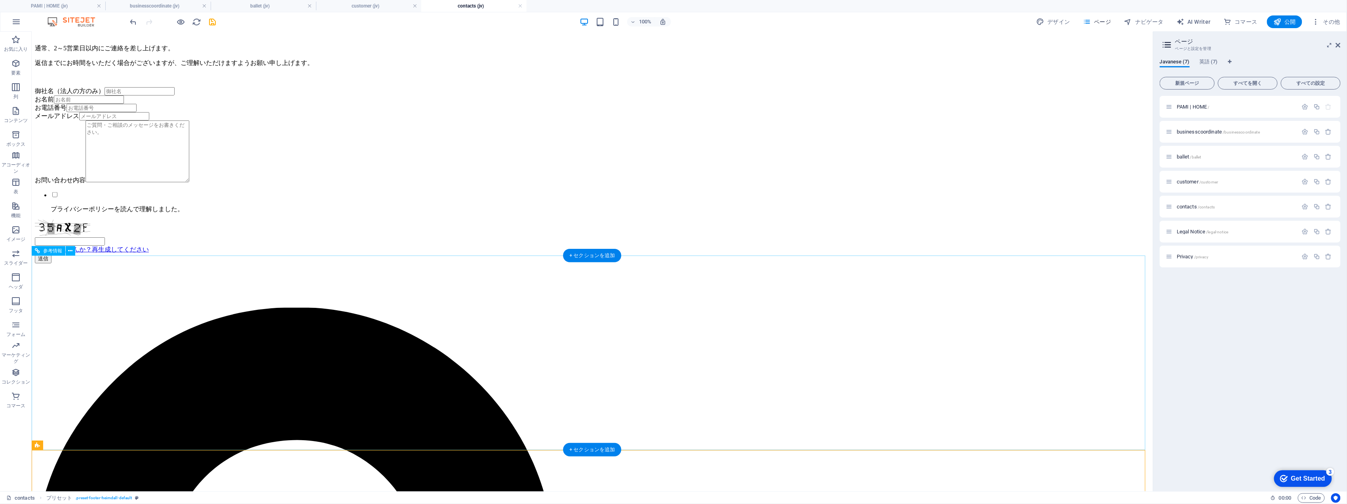
scroll to position [763, 0]
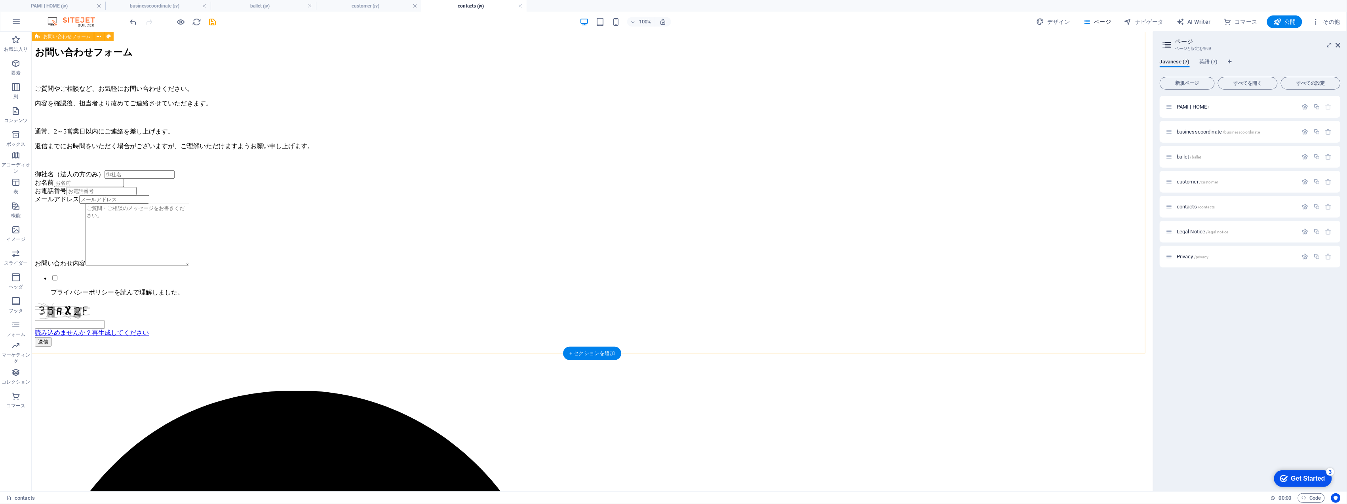
scroll to position [479, 0]
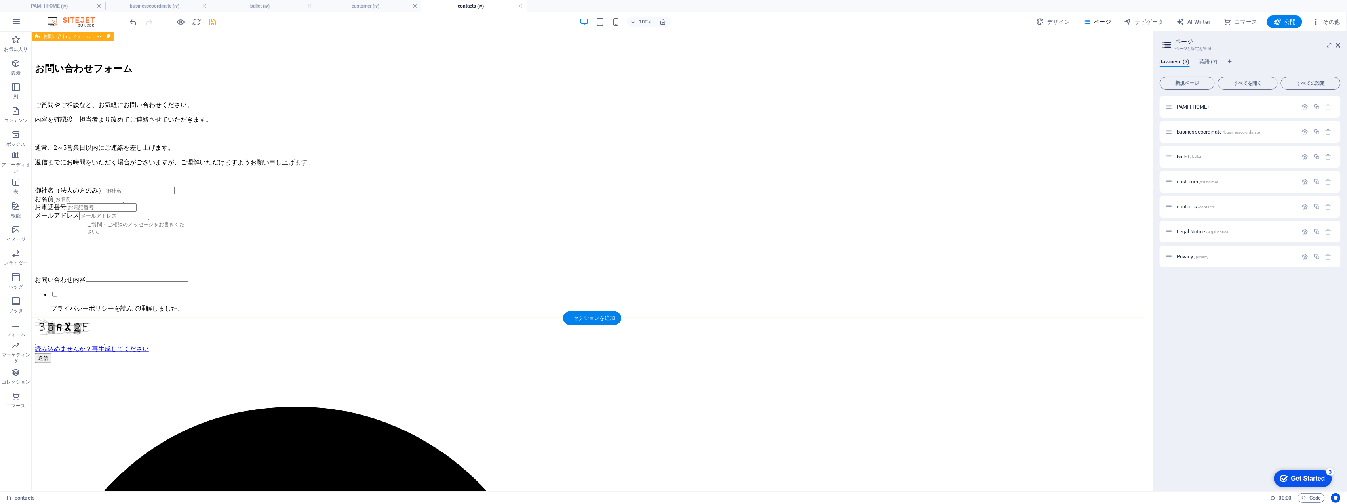
click at [935, 252] on div "御社名（法人の方のみ） お名前 お電話番号 メールアドレス お問い合わせ内容 プライバシーポリシーを読んで理解しました。 読み込めませんか？再生成してください…" at bounding box center [591, 274] width 1115 height 176
click at [1195, 229] on span "Legal Notice /legal-notice" at bounding box center [1202, 232] width 51 height 6
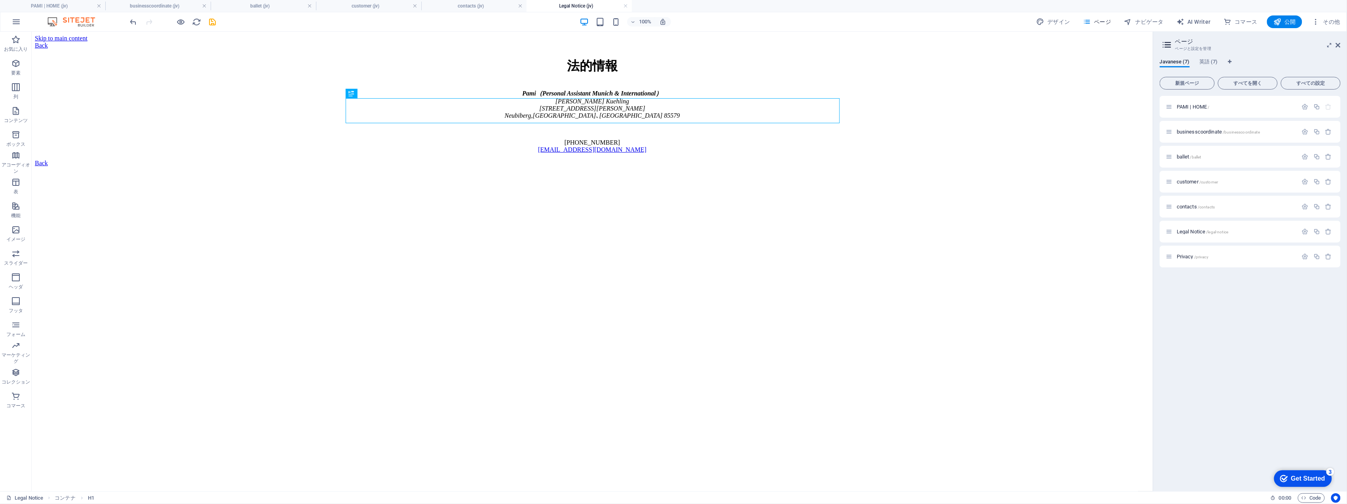
scroll to position [0, 0]
click at [627, 7] on link at bounding box center [625, 6] width 5 height 8
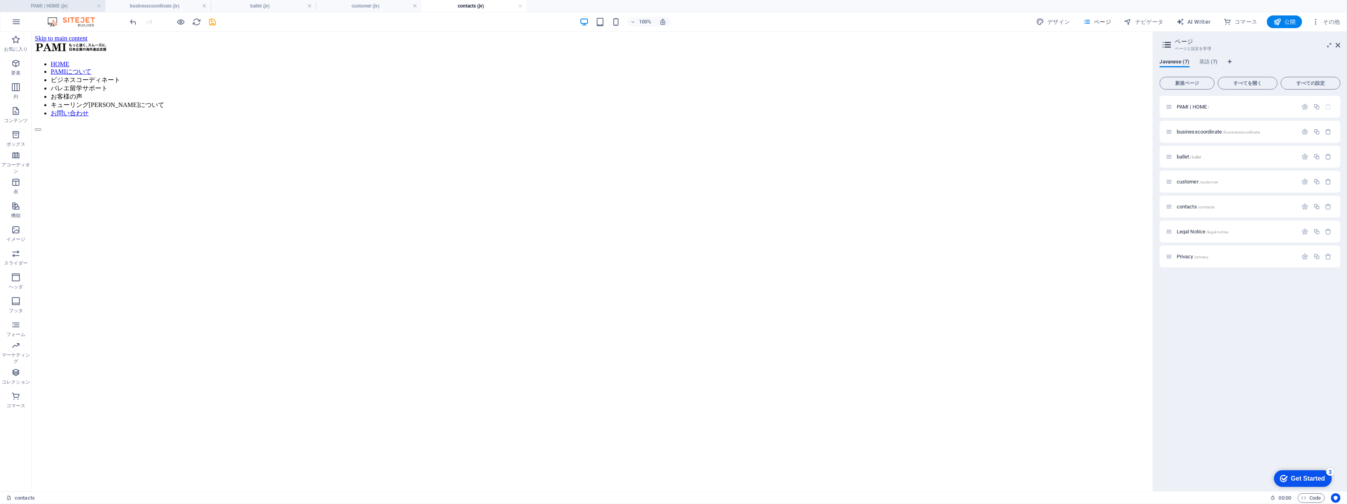
click at [57, 7] on h4 "PAMI | HOME (jv)" at bounding box center [52, 6] width 105 height 9
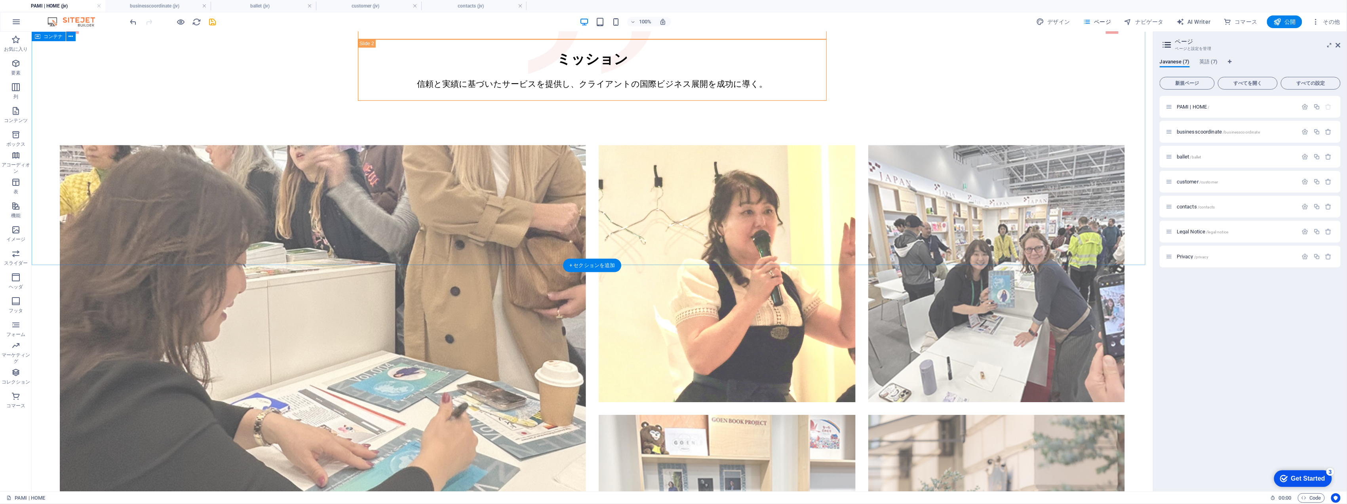
scroll to position [1627, 0]
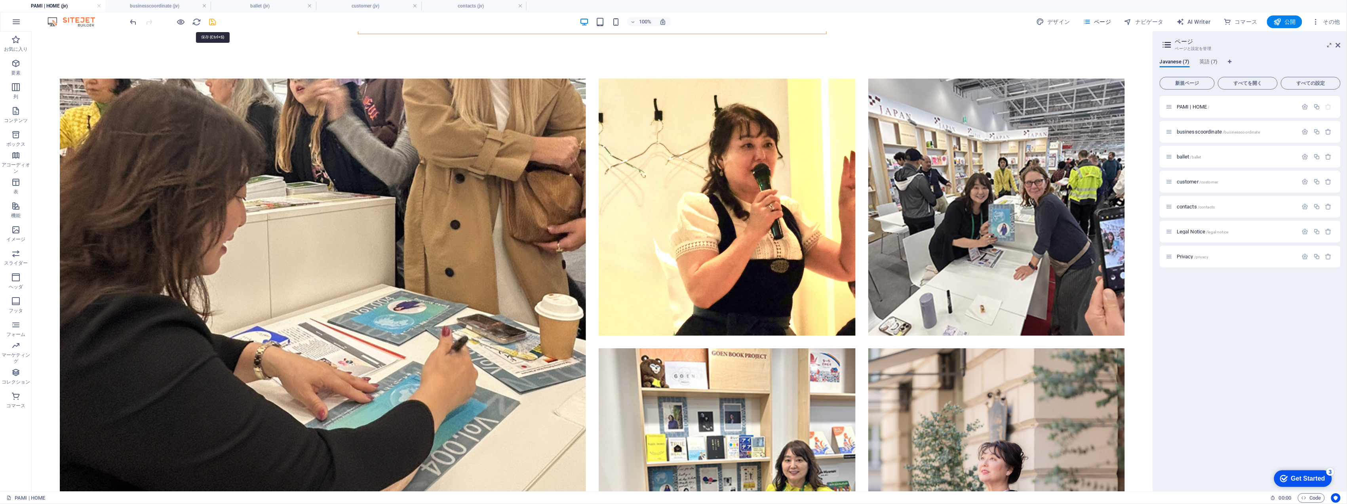
click at [211, 23] on icon "save" at bounding box center [212, 21] width 9 height 9
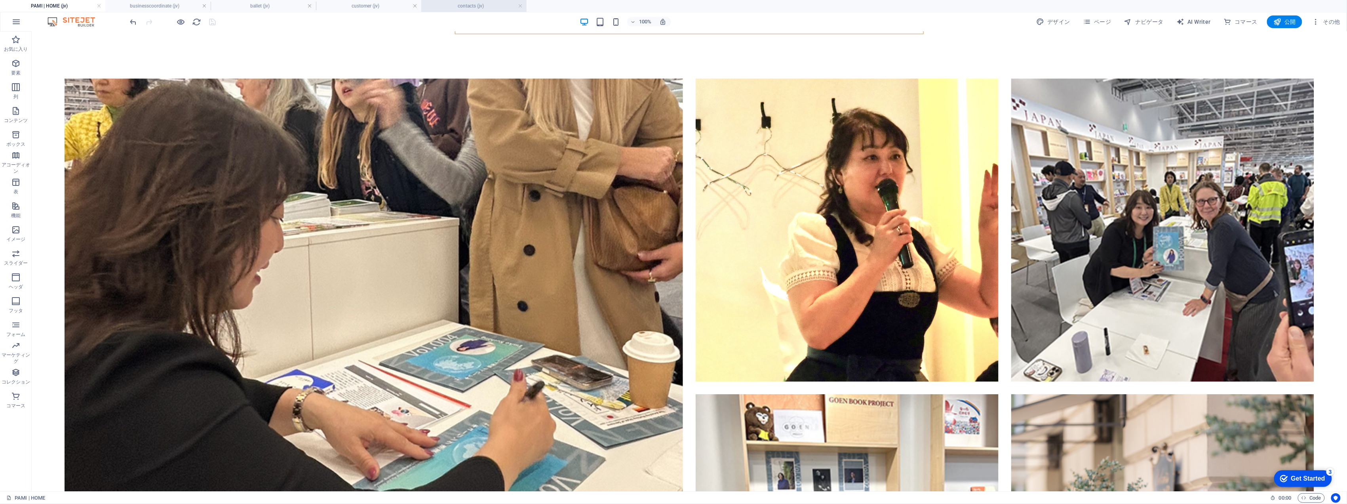
click at [517, 6] on h4 "contacts (jv)" at bounding box center [473, 6] width 105 height 9
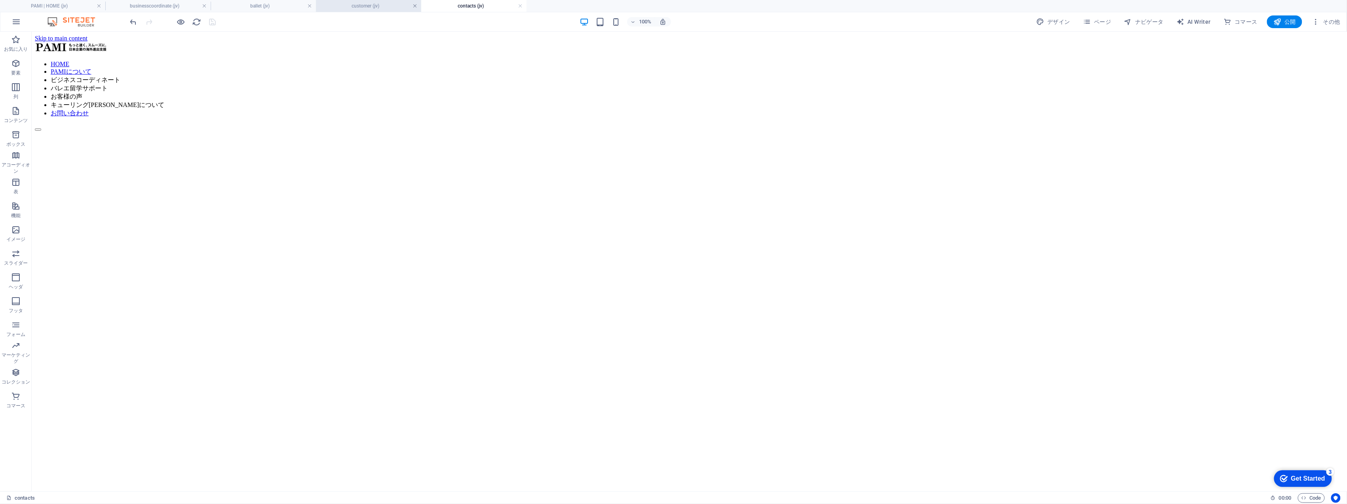
click at [414, 8] on link at bounding box center [415, 6] width 5 height 8
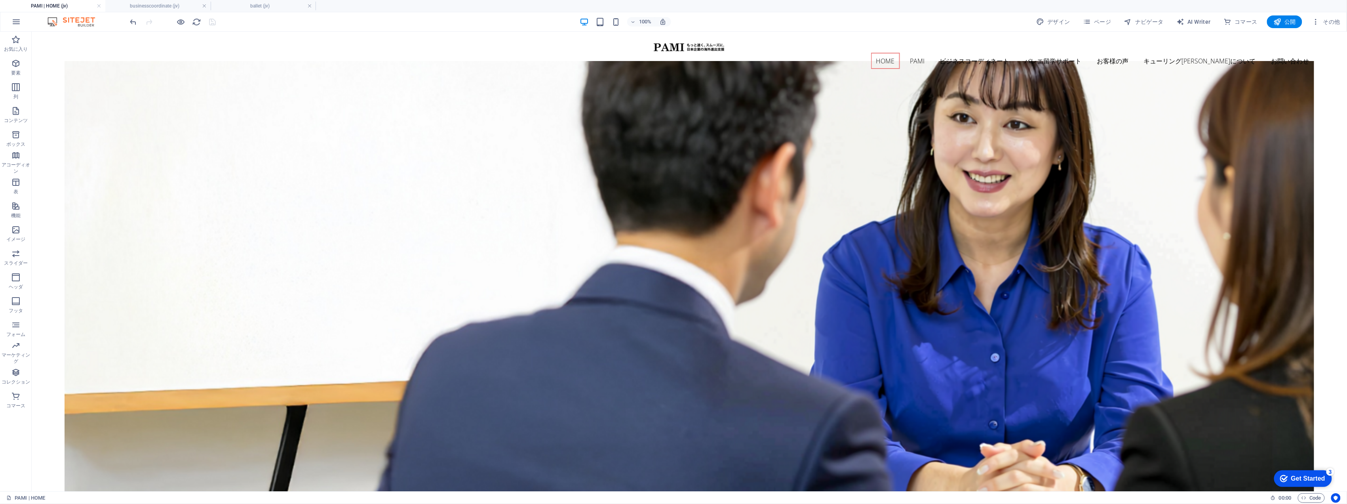
scroll to position [1627, 0]
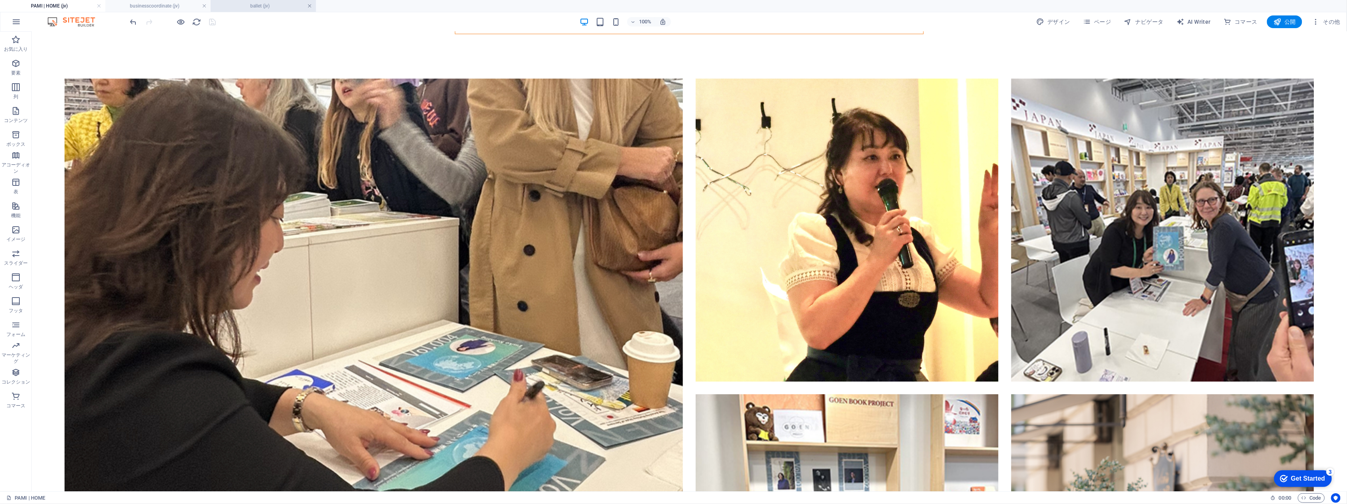
click at [309, 5] on link at bounding box center [309, 6] width 5 height 8
click at [205, 5] on link at bounding box center [204, 6] width 5 height 8
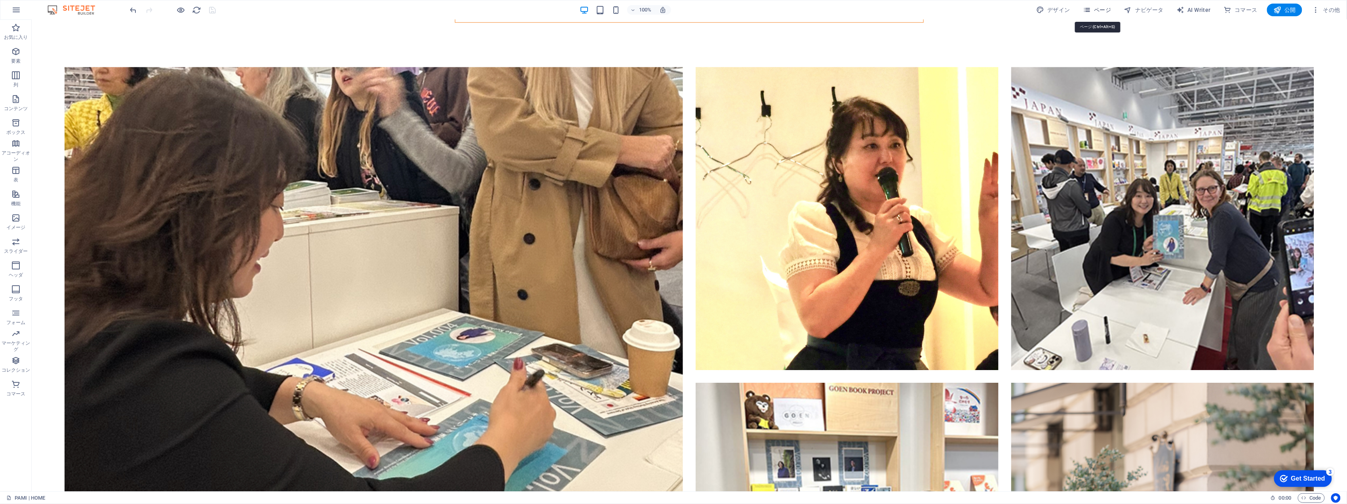
click at [1099, 7] on span "ページ" at bounding box center [1097, 10] width 29 height 8
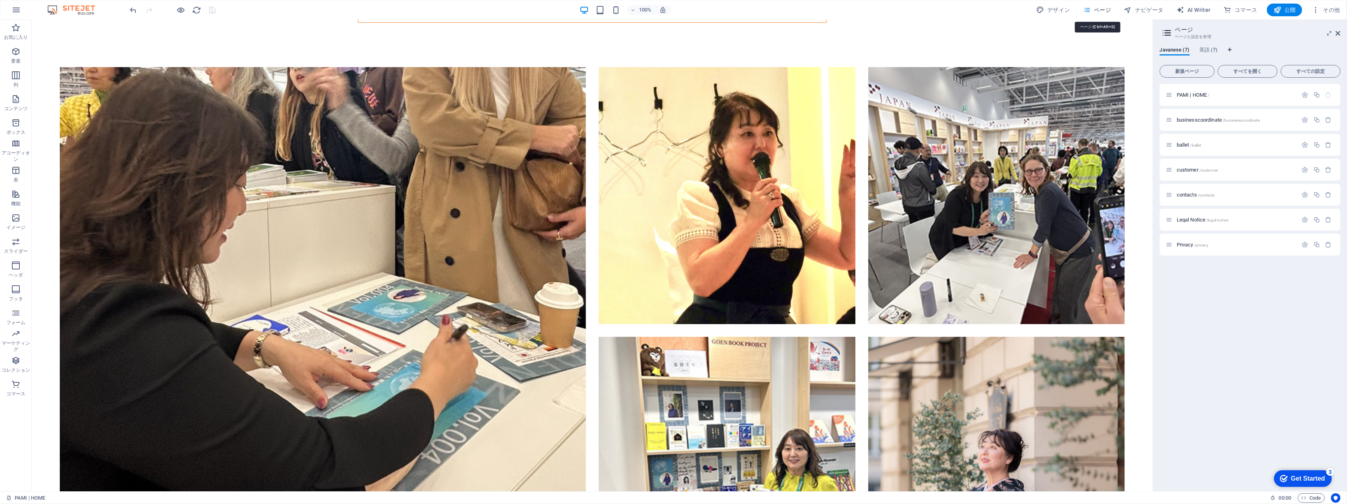
scroll to position [1589, 0]
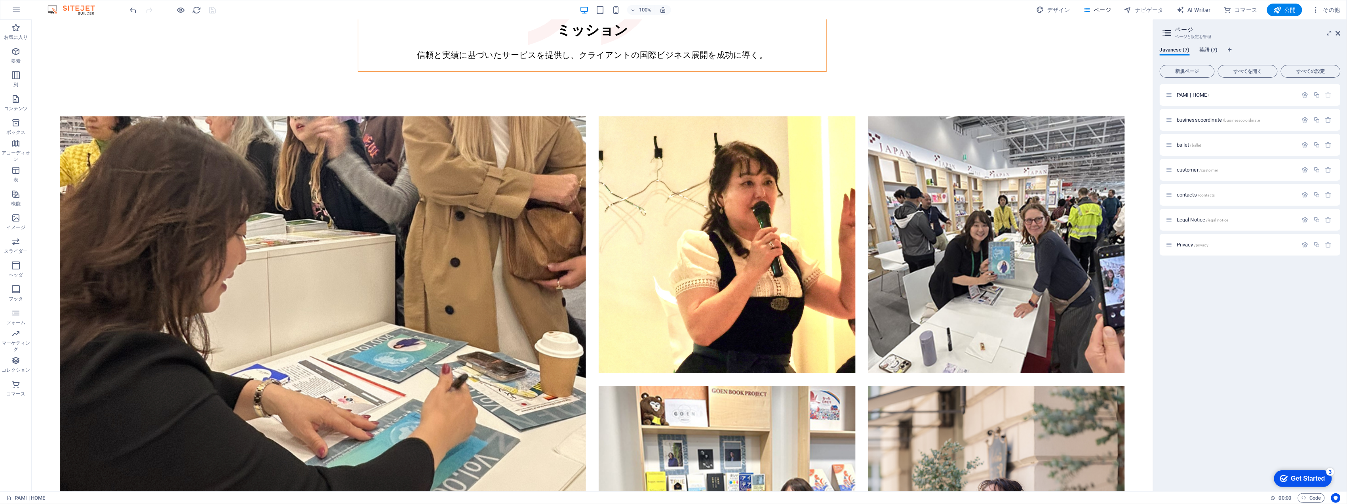
click at [1206, 51] on span "英語 (7)" at bounding box center [1209, 50] width 19 height 11
click at [1215, 93] on p "PAMI | HOME /" at bounding box center [1236, 94] width 119 height 5
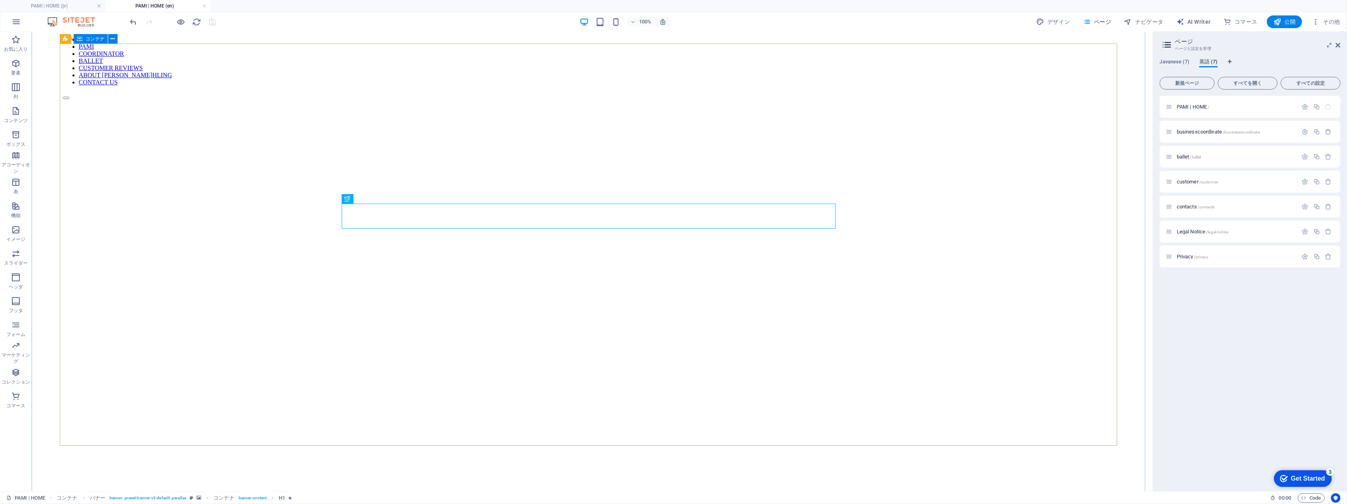
scroll to position [53, 0]
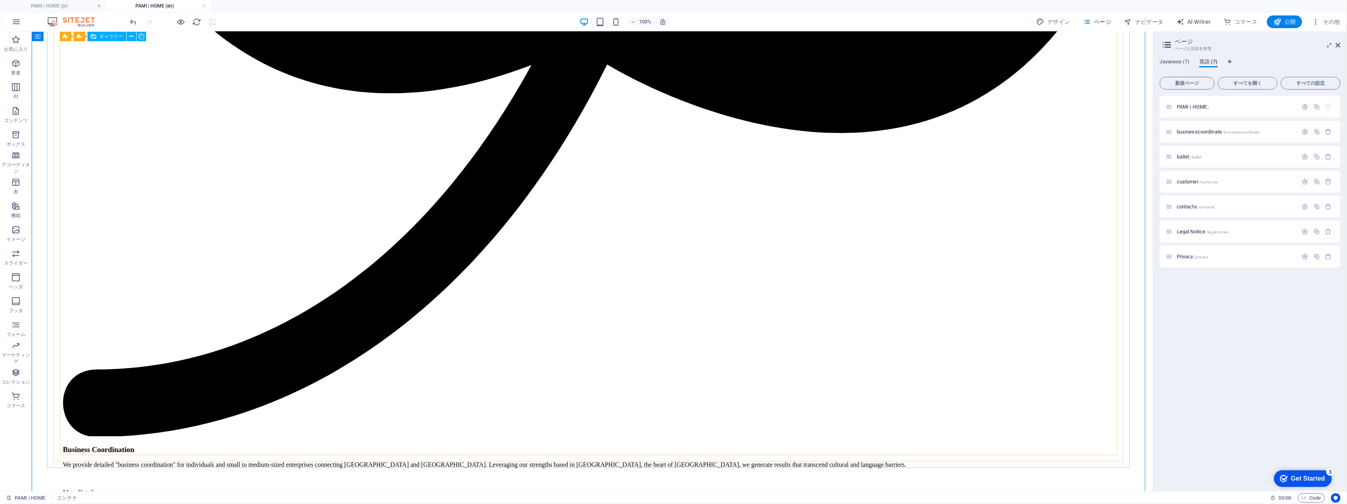
scroll to position [1653, 0]
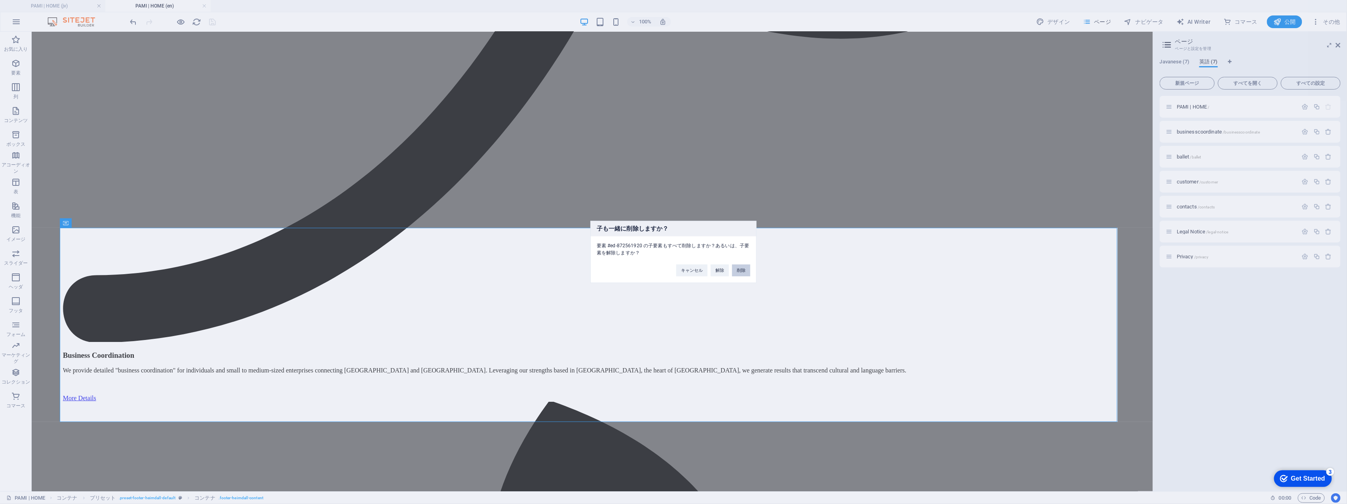
click at [739, 269] on button "削除" at bounding box center [741, 271] width 18 height 12
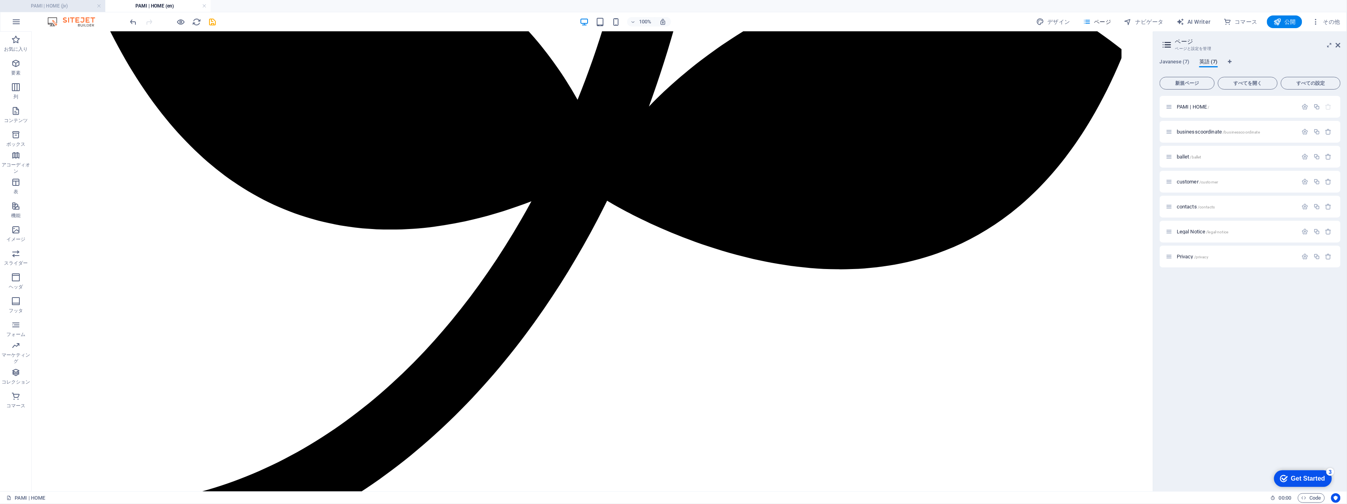
click at [55, 7] on h4 "PAMI | HOME (jv)" at bounding box center [52, 6] width 105 height 9
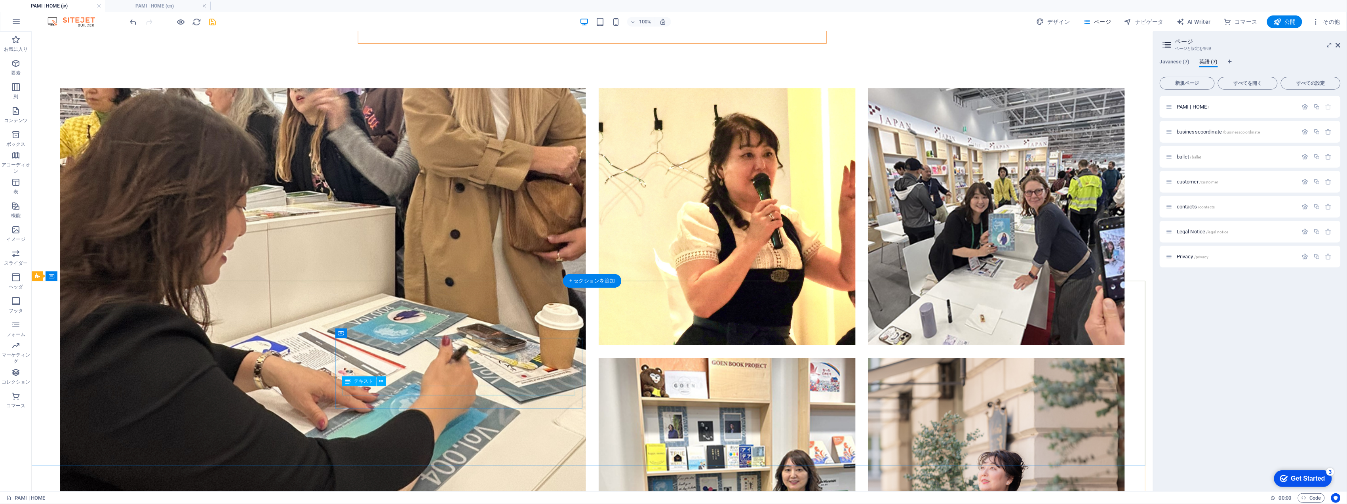
scroll to position [1627, 0]
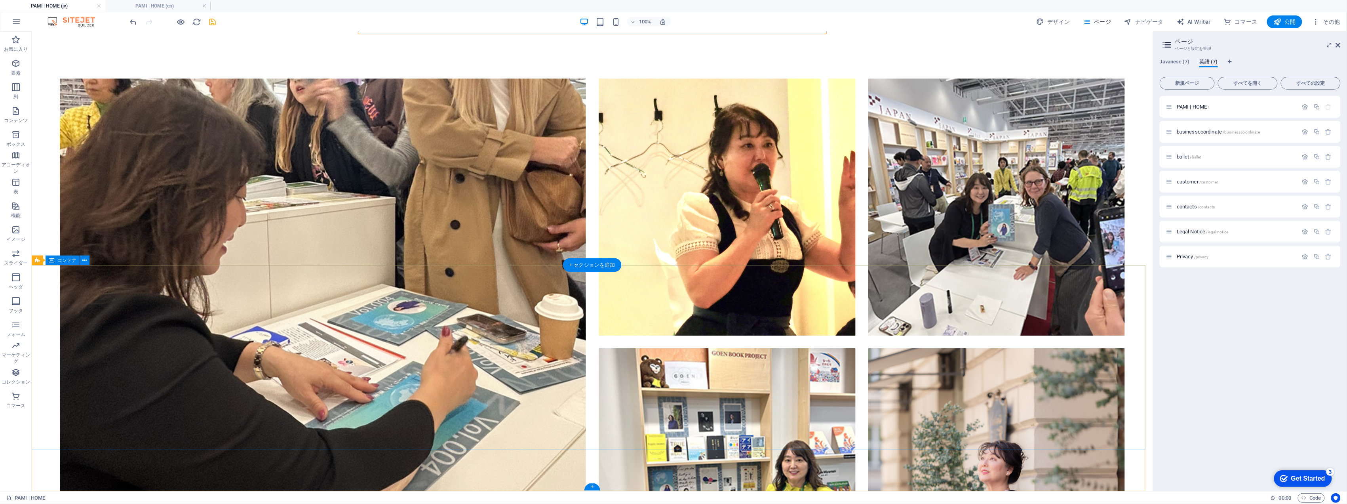
click at [178, 2] on h4 "PAMI | HOME (en)" at bounding box center [157, 6] width 105 height 9
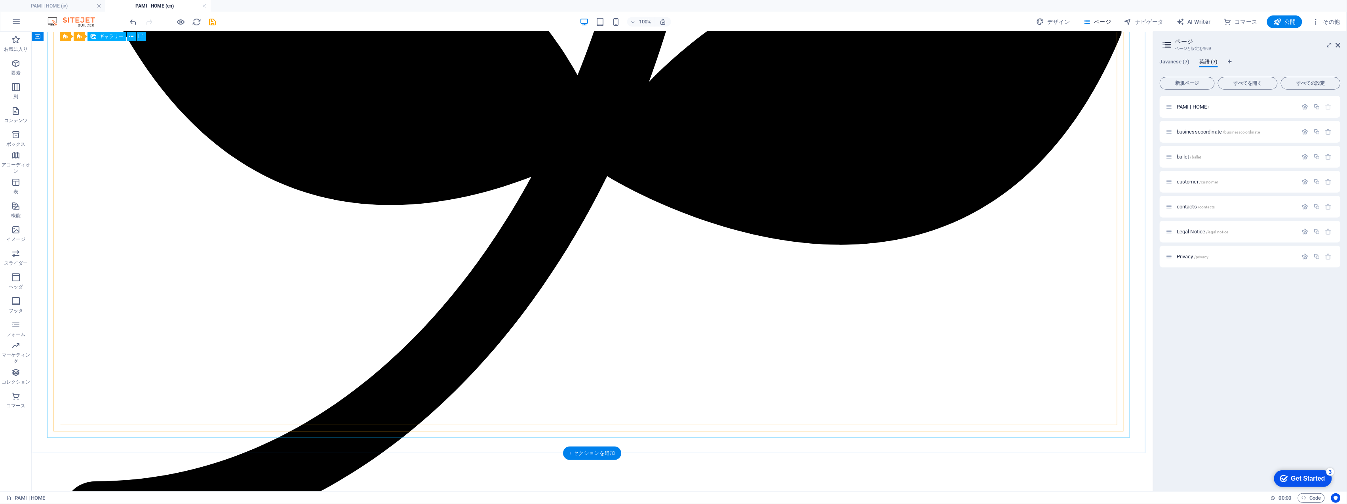
scroll to position [1459, 0]
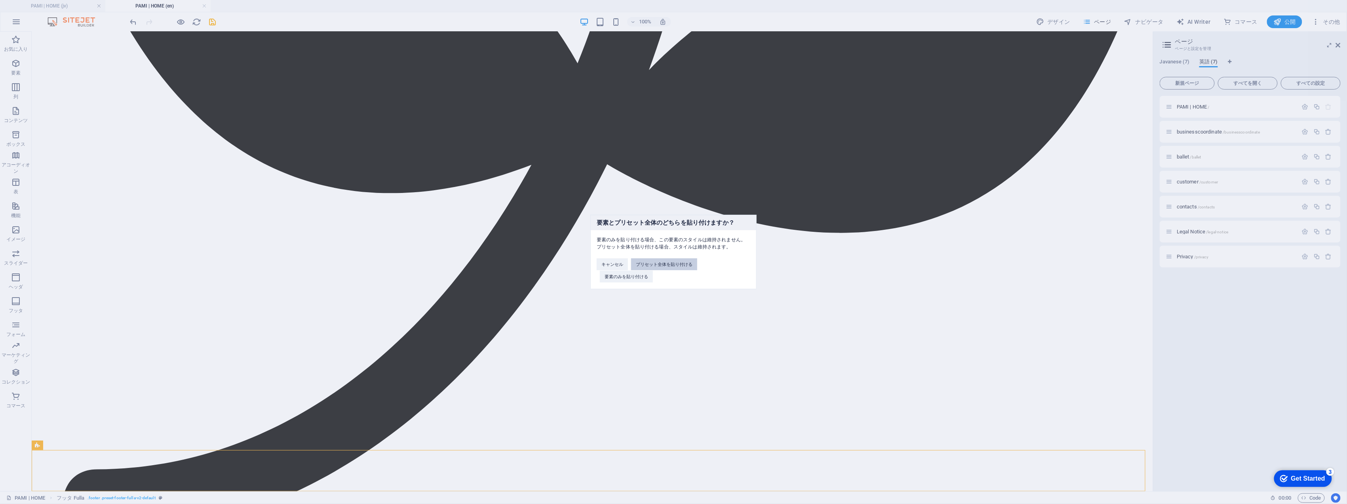
click at [665, 264] on button "プリセット全体を貼り付ける" at bounding box center [664, 264] width 66 height 12
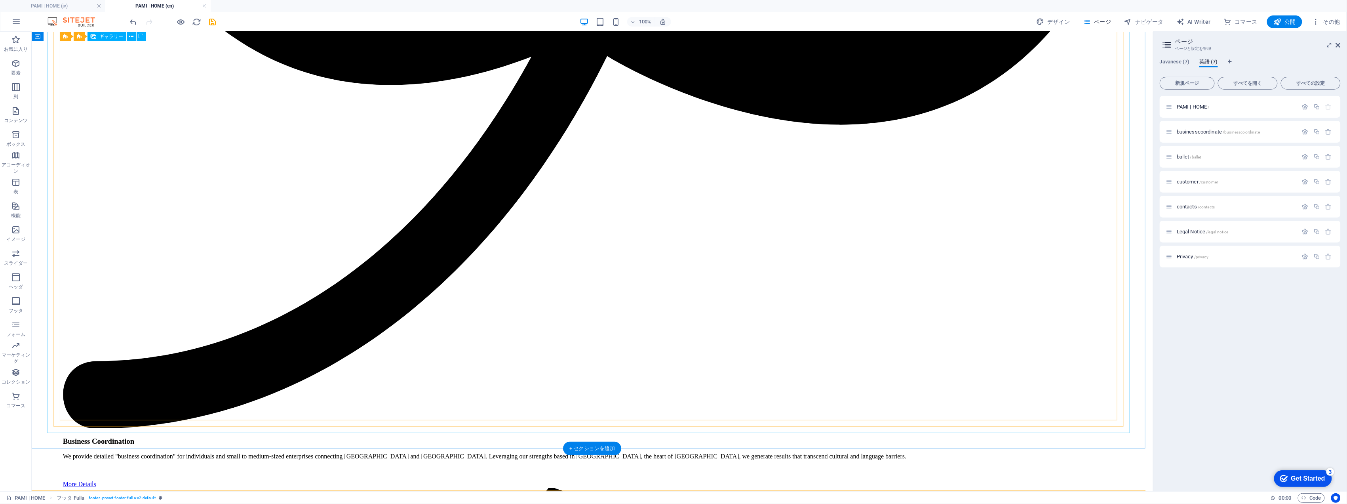
scroll to position [1685, 0]
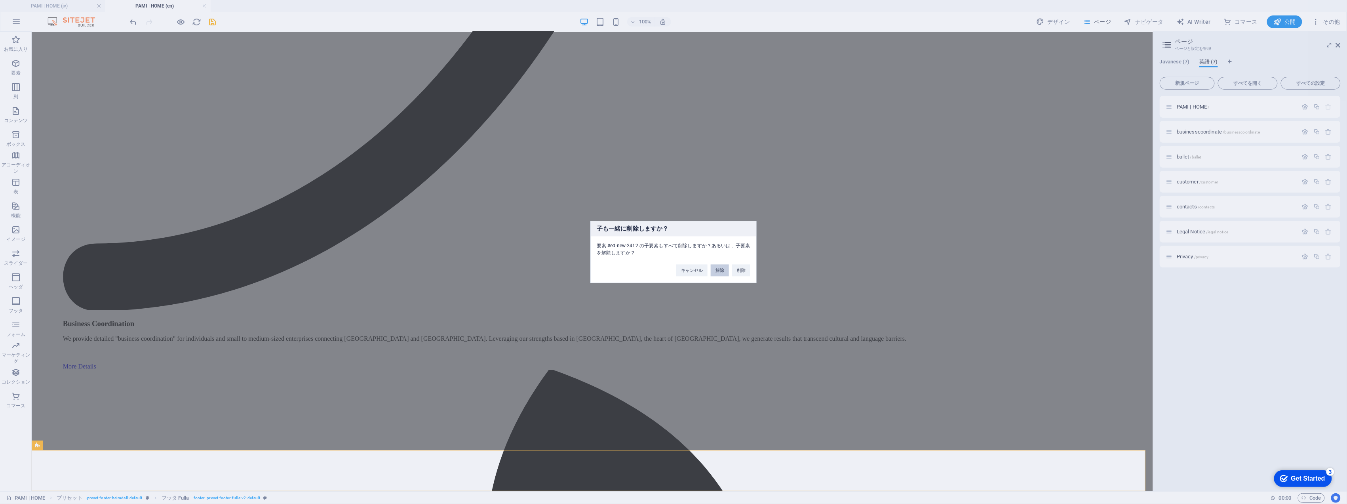
click at [728, 270] on button "解除" at bounding box center [720, 271] width 18 height 12
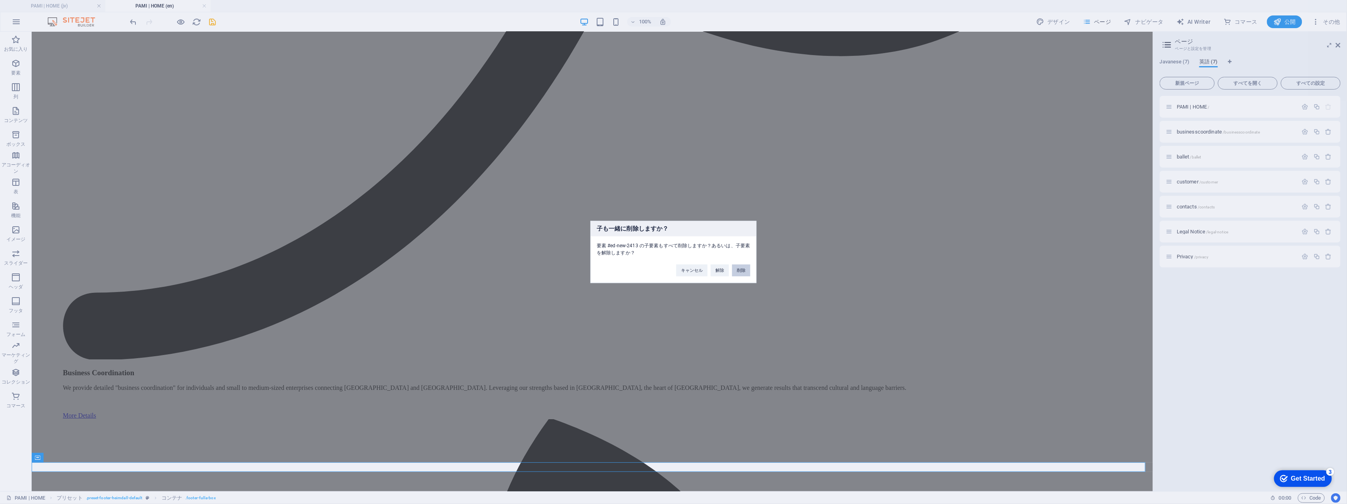
drag, startPoint x: 747, startPoint y: 270, endPoint x: 712, endPoint y: 241, distance: 45.0
click at [747, 270] on button "削除" at bounding box center [741, 271] width 18 height 12
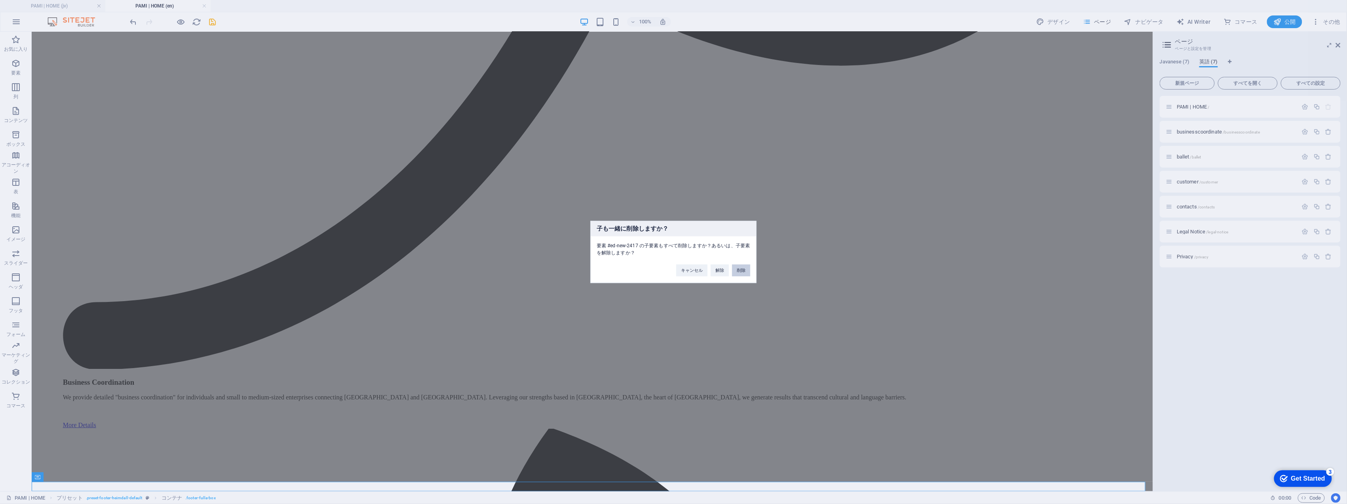
drag, startPoint x: 745, startPoint y: 271, endPoint x: 710, endPoint y: 249, distance: 41.3
click at [745, 271] on button "削除" at bounding box center [741, 271] width 18 height 12
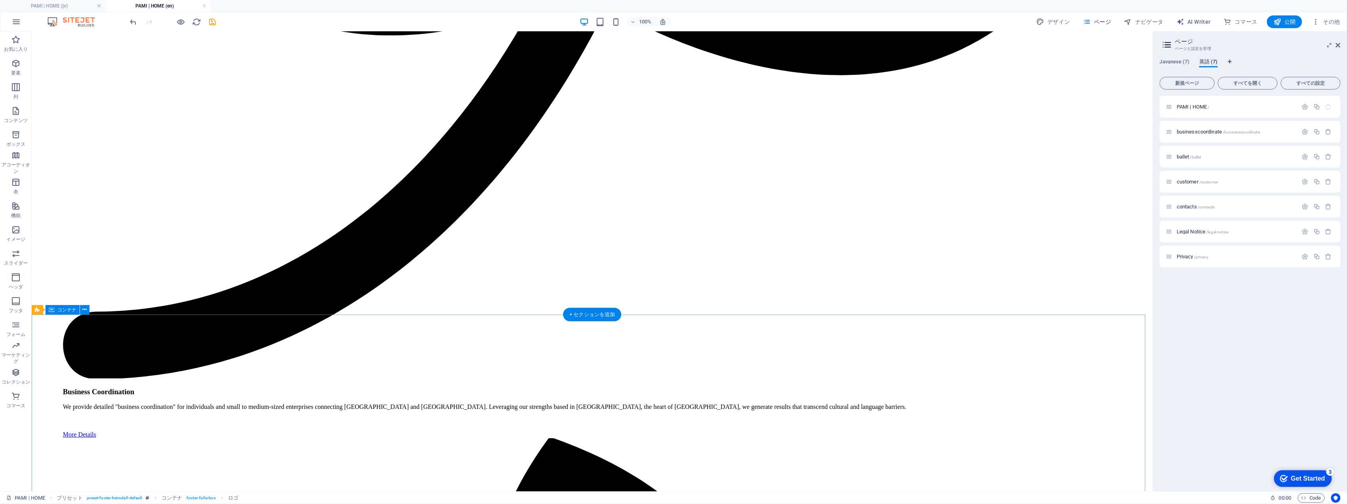
scroll to position [1636, 0]
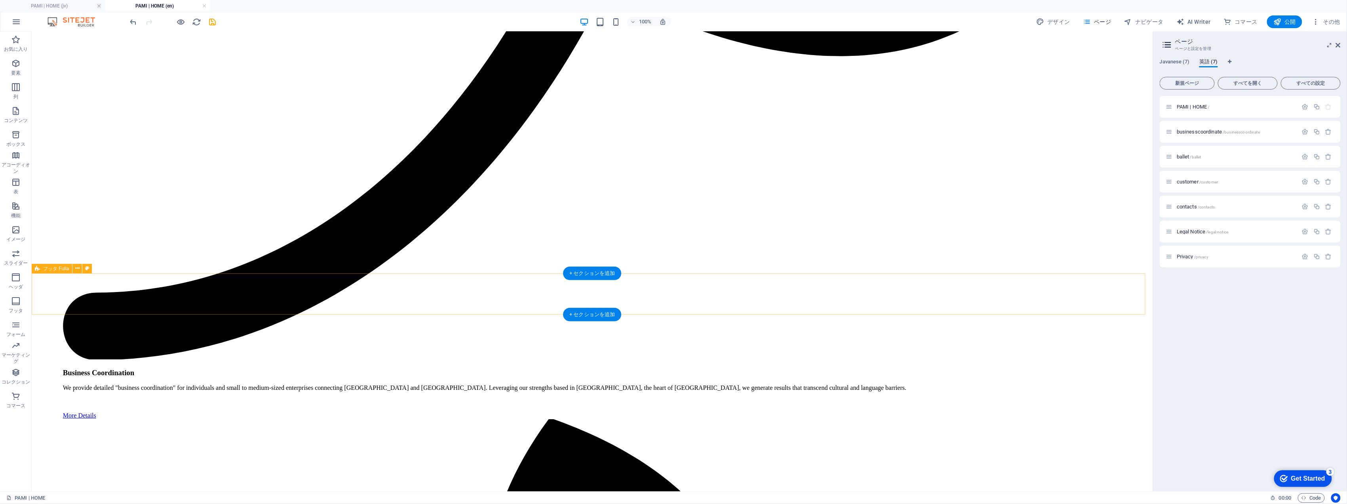
click at [77, 269] on icon at bounding box center [77, 268] width 4 height 8
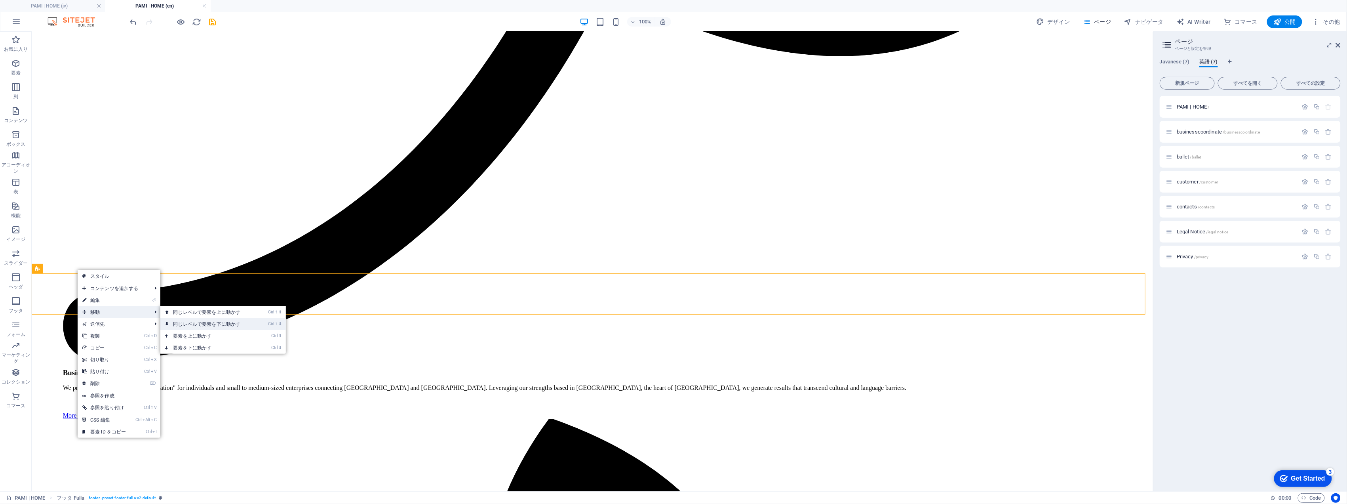
drag, startPoint x: 178, startPoint y: 288, endPoint x: 210, endPoint y: 320, distance: 44.8
click at [210, 320] on link "Ctrl ⇧ ⬇ 同じレベルで要素を下に動かす" at bounding box center [208, 324] width 96 height 12
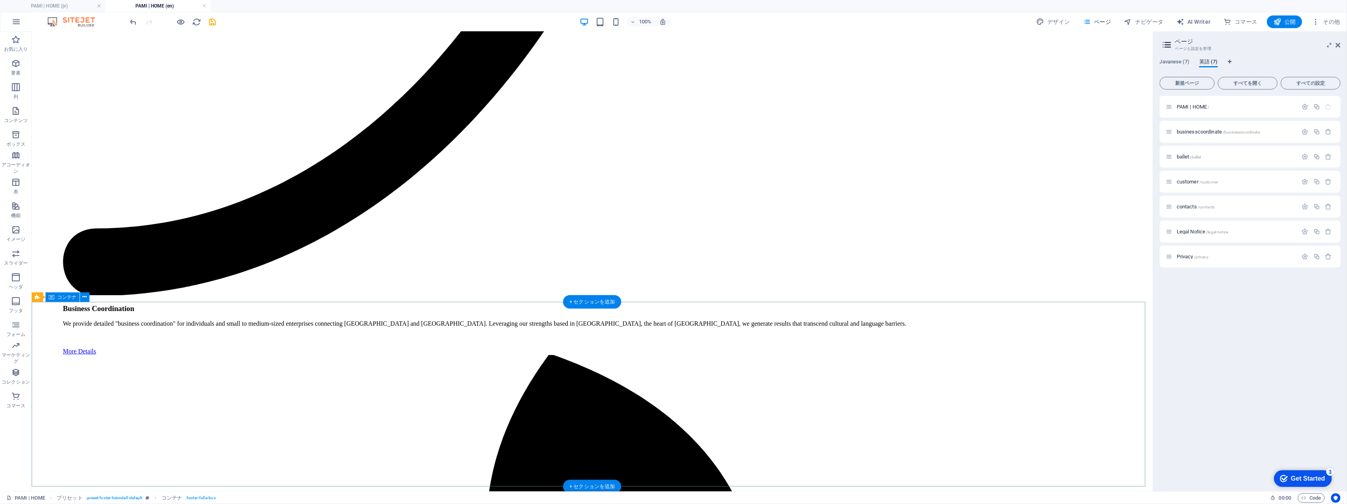
scroll to position [1607, 0]
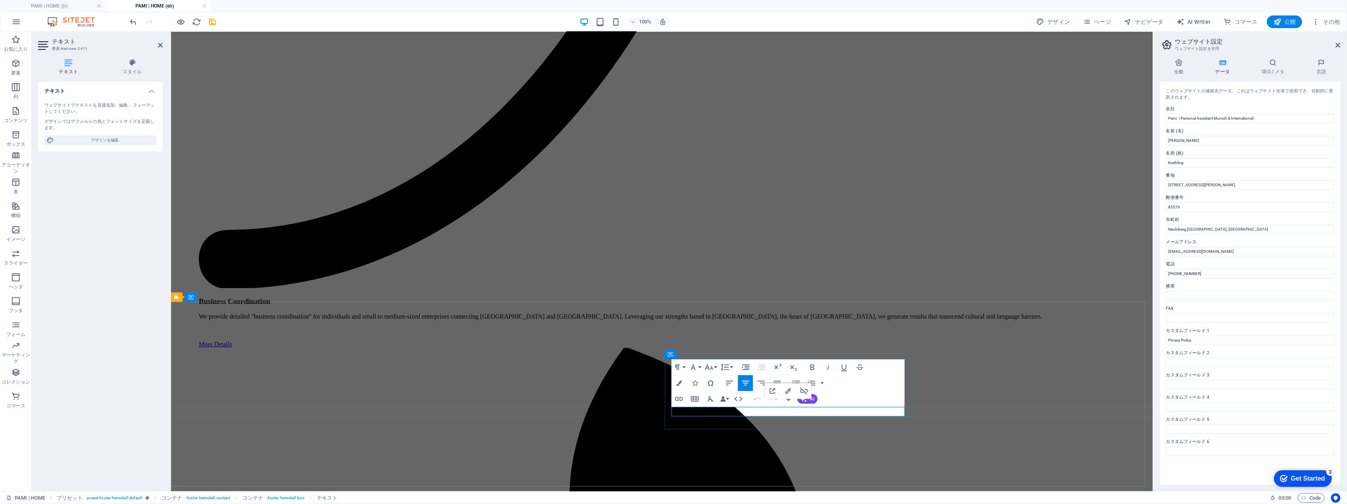
click at [209, 19] on icon "save" at bounding box center [212, 21] width 9 height 9
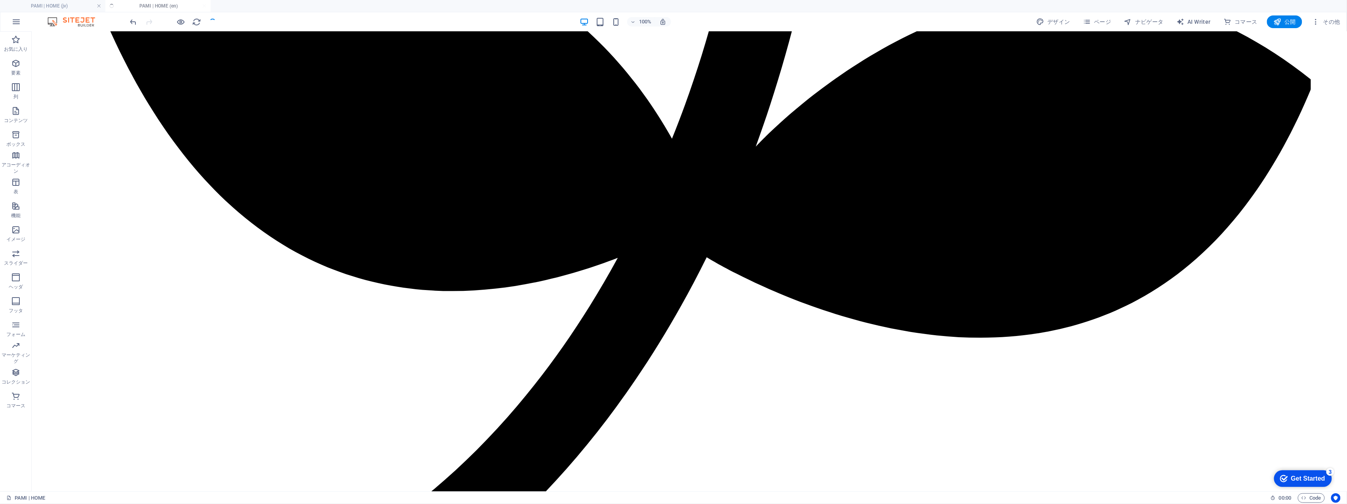
scroll to position [1671, 0]
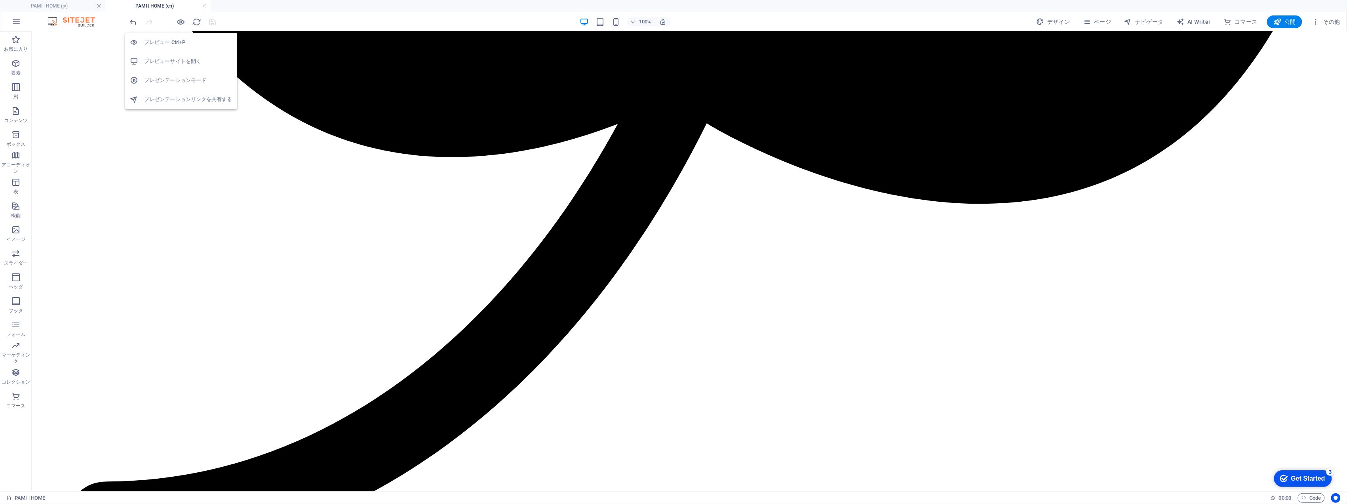
click at [180, 29] on div "プレビュー Ctrl+P プレビューサイトを開く プレゼンテーションモード プレゼンテーションリンクを共有する" at bounding box center [181, 68] width 112 height 82
click at [176, 43] on h6 "プレビュー Ctrl+P" at bounding box center [188, 43] width 88 height 10
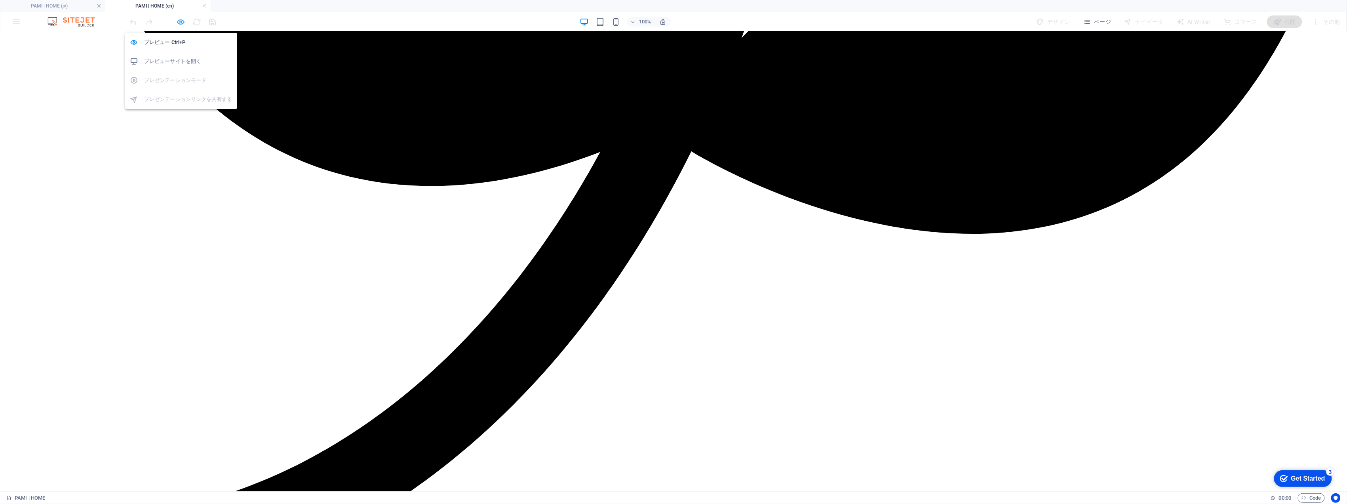
click at [184, 19] on icon "button" at bounding box center [181, 21] width 9 height 9
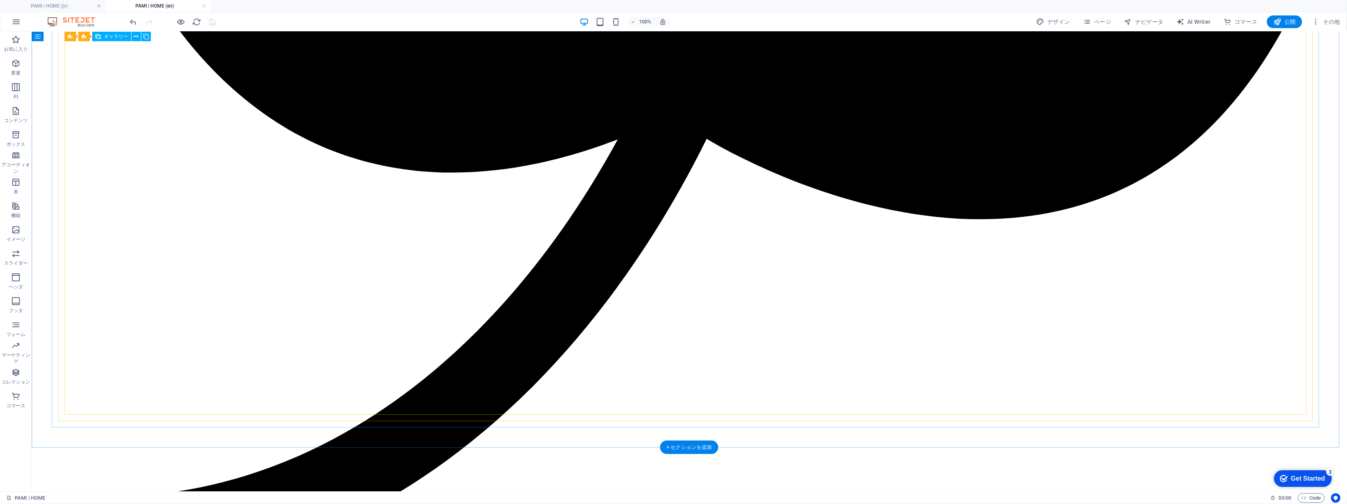
scroll to position [1741, 0]
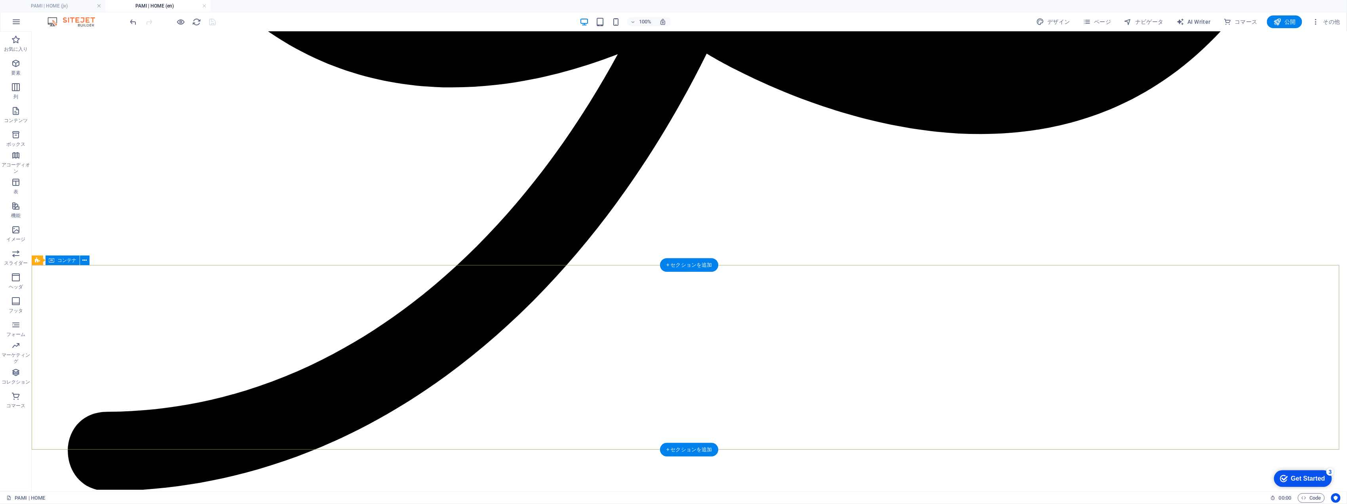
click at [1103, 25] on span "ページ" at bounding box center [1097, 22] width 29 height 8
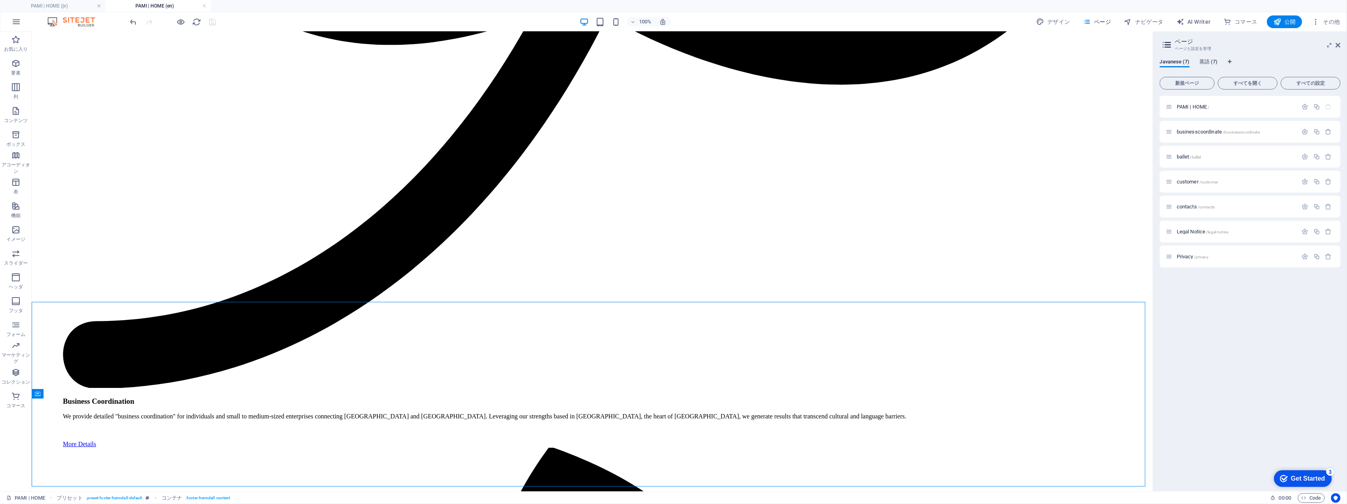
click at [1211, 60] on span "英語 (7)" at bounding box center [1209, 62] width 19 height 11
click at [1200, 129] on span "businesscoordinate /businesscoordinate" at bounding box center [1218, 132] width 83 height 6
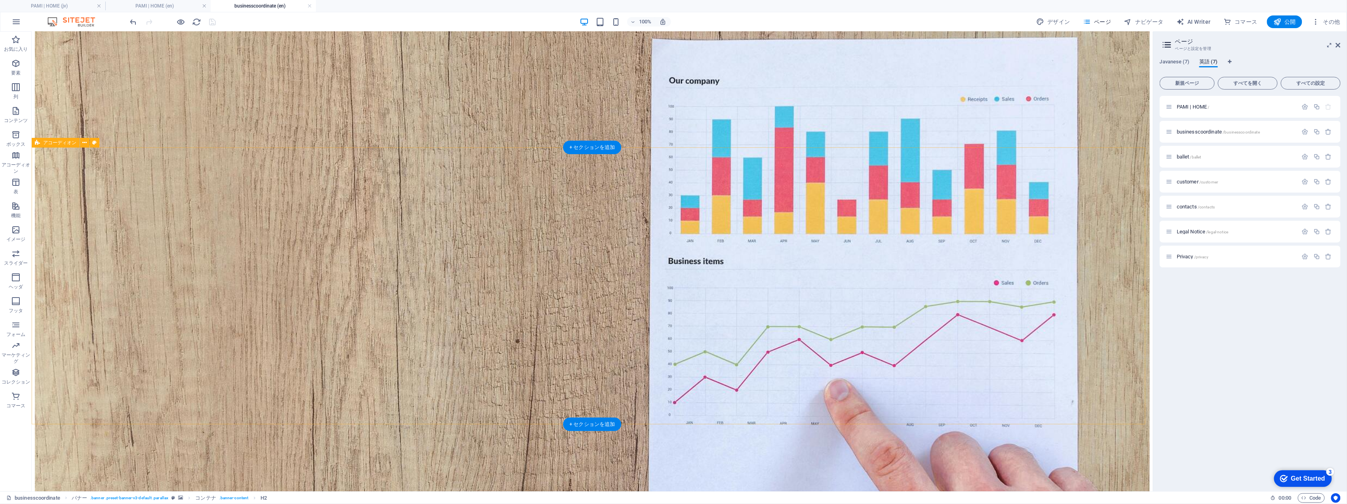
scroll to position [1178, 0]
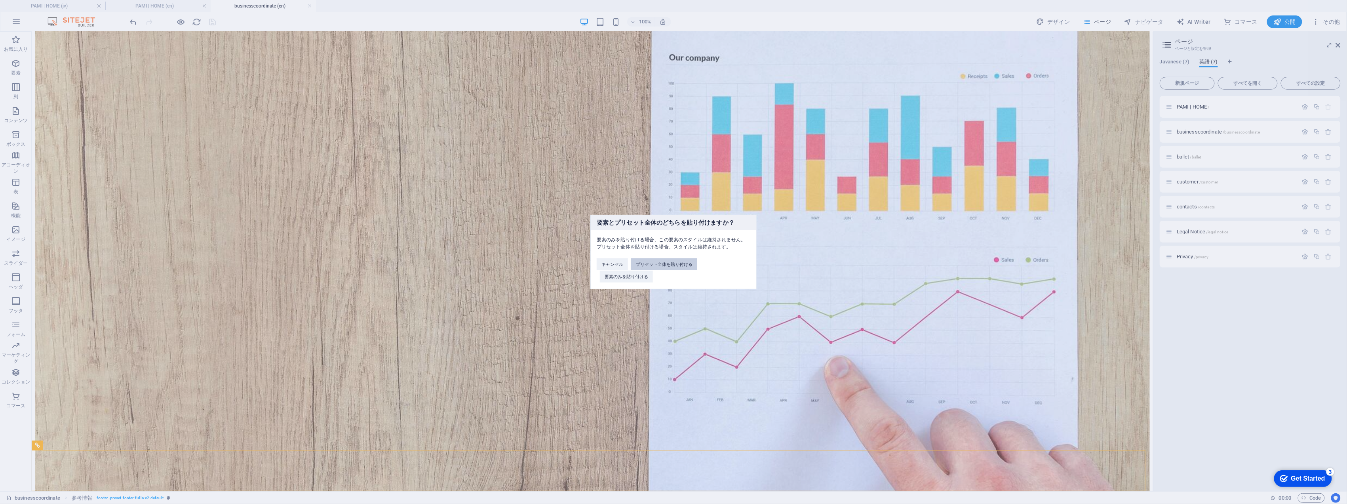
click at [661, 265] on button "プリセット全体を貼り付ける" at bounding box center [664, 264] width 66 height 12
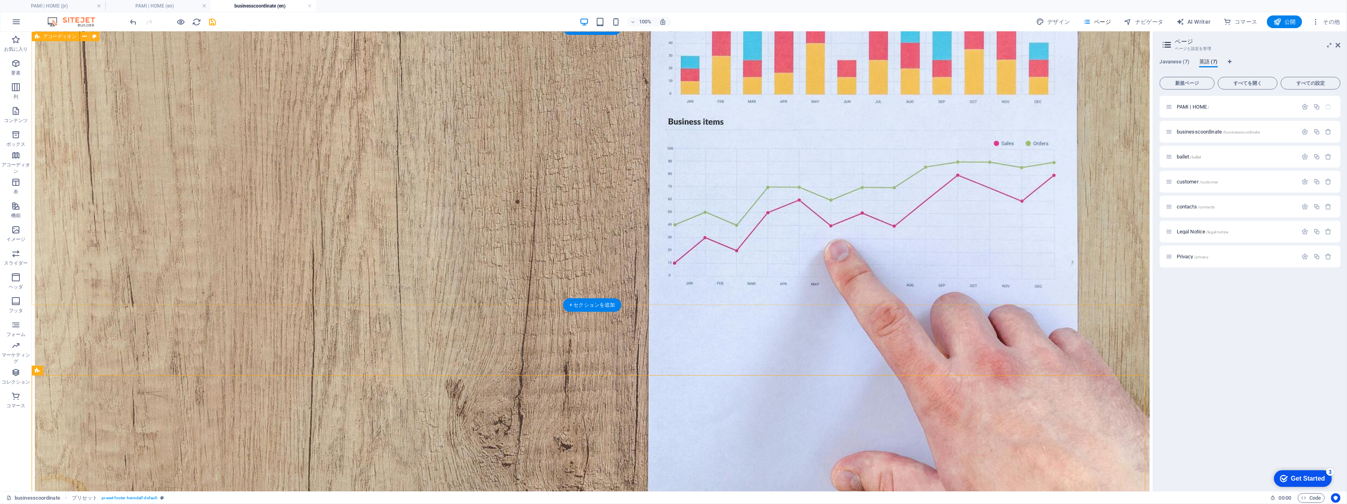
scroll to position [1363, 0]
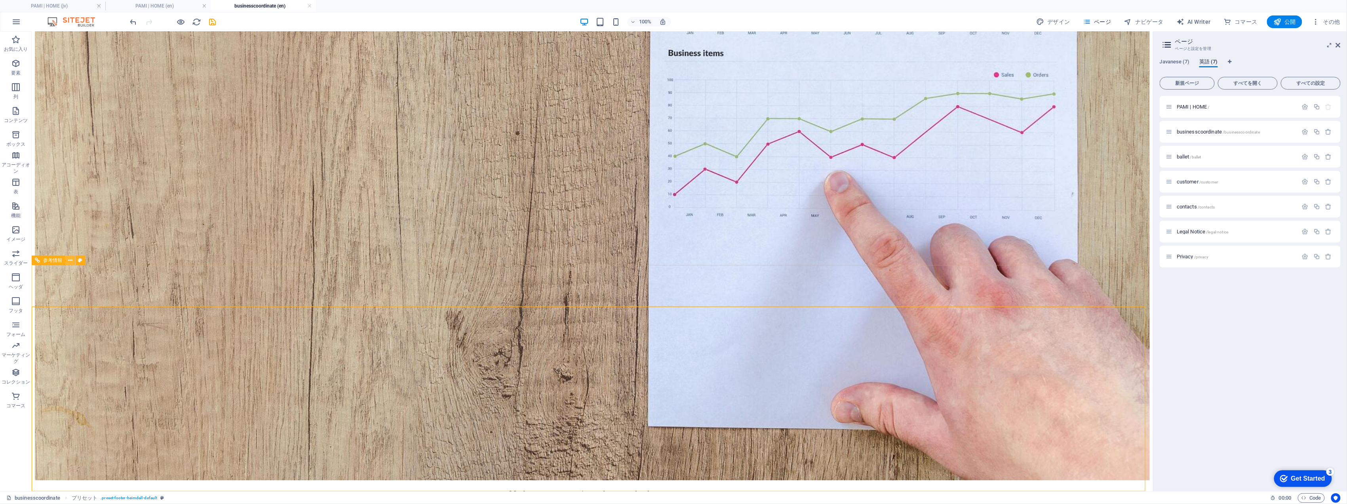
click at [74, 260] on button at bounding box center [71, 260] width 10 height 10
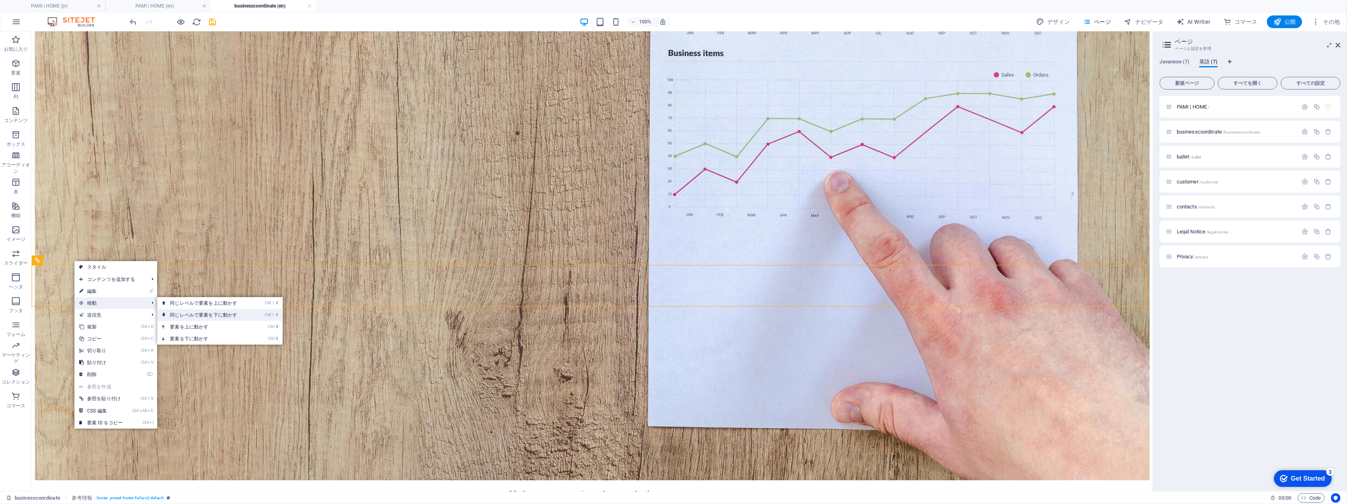
click at [197, 317] on link "Ctrl ⇧ ⬇ 同じレベルで要素を下に動かす" at bounding box center [205, 315] width 96 height 12
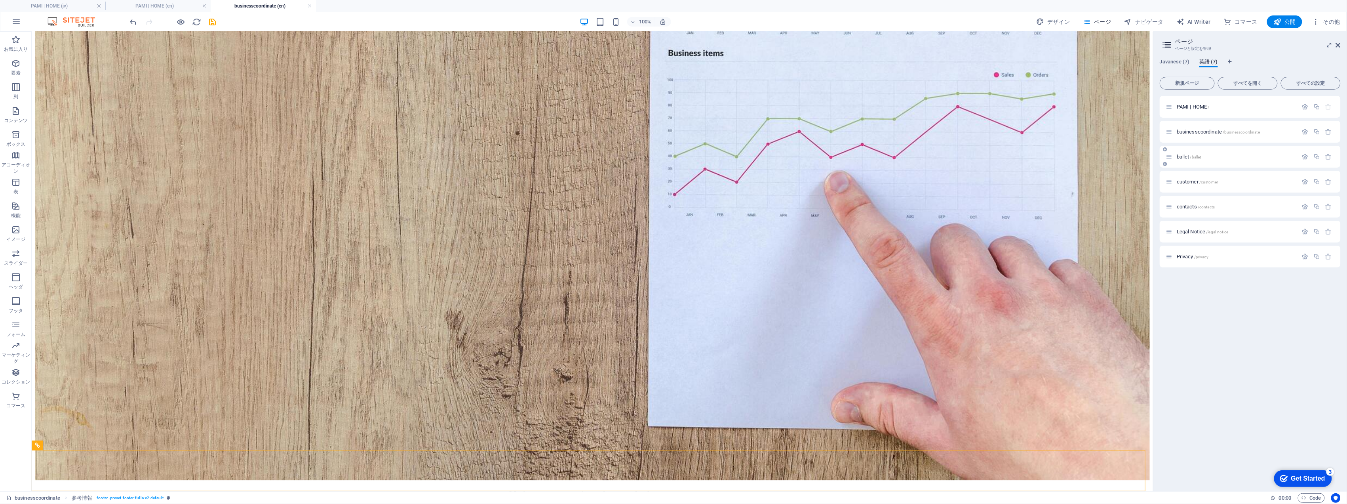
click at [1187, 157] on span "ballet /ballet" at bounding box center [1189, 157] width 25 height 6
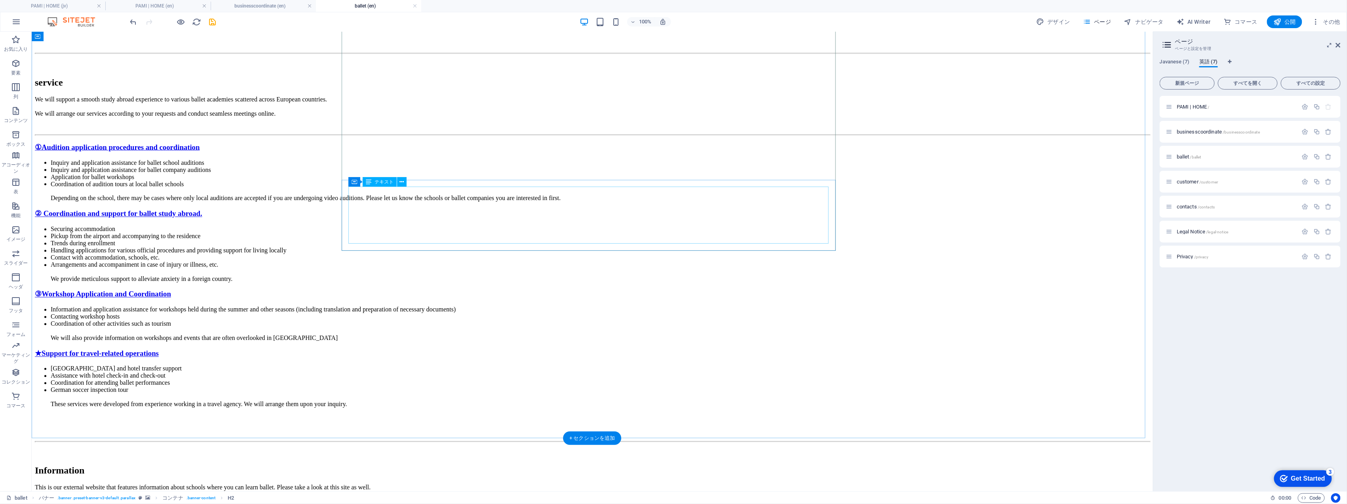
scroll to position [935, 0]
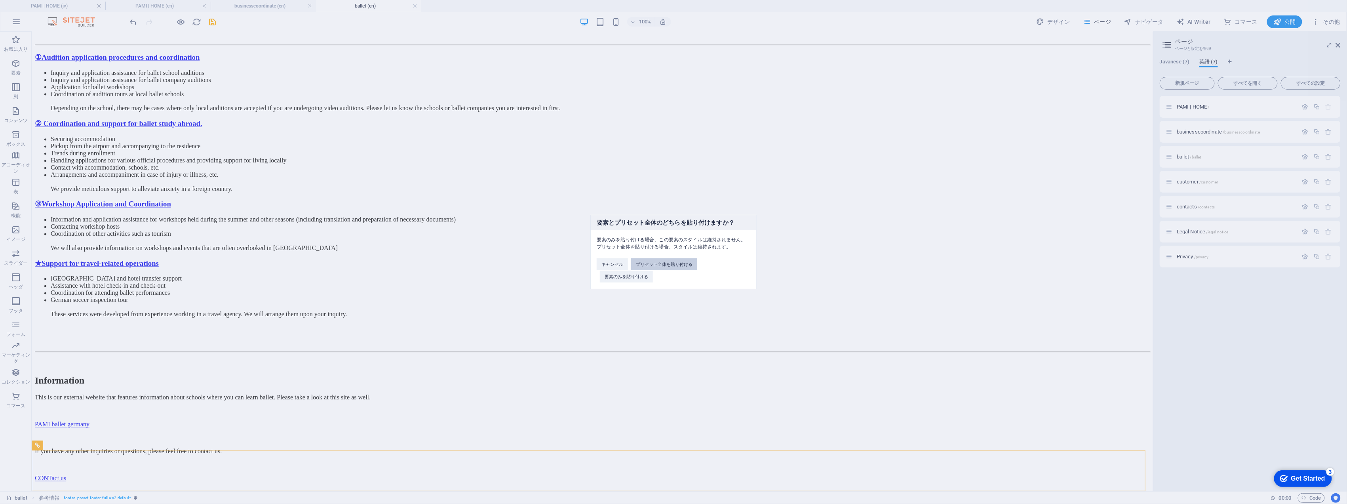
click at [689, 264] on button "プリセット全体を貼り付ける" at bounding box center [664, 264] width 66 height 12
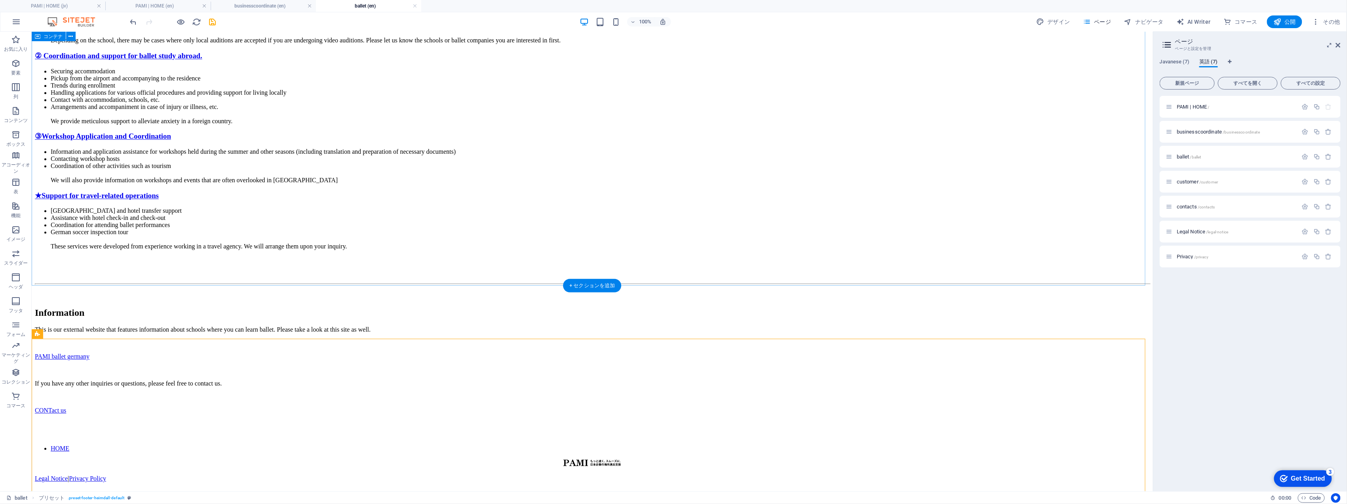
scroll to position [1120, 0]
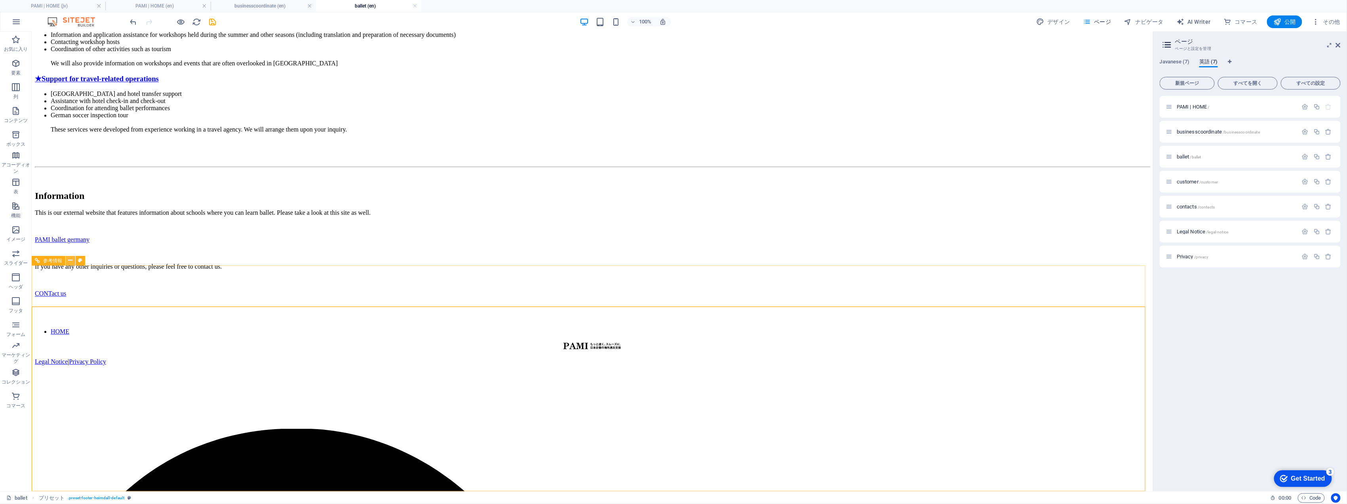
click at [72, 259] on icon at bounding box center [71, 260] width 4 height 8
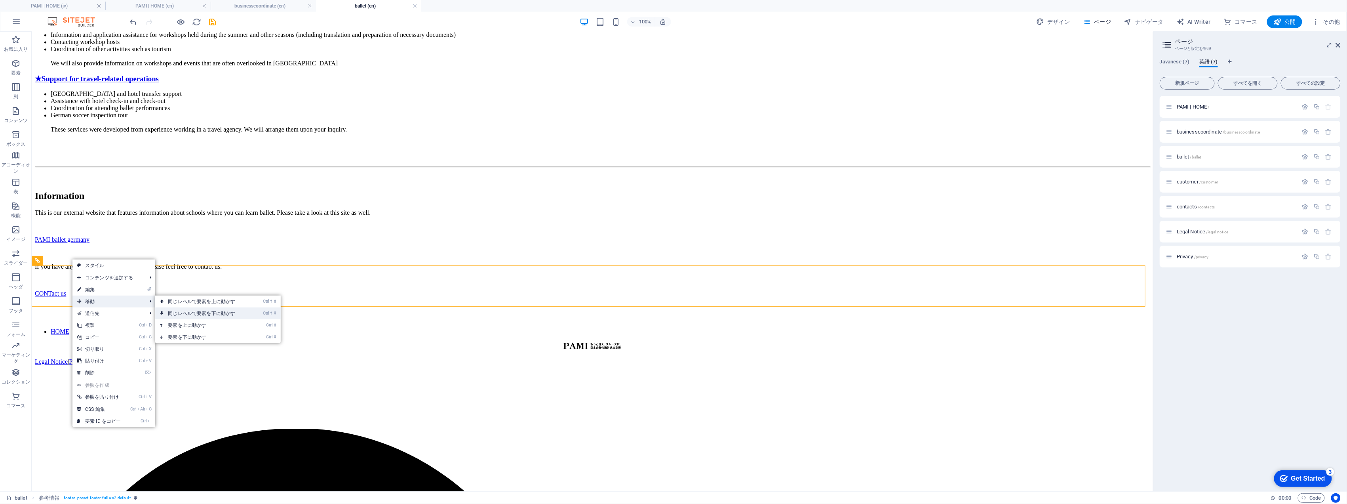
click at [197, 316] on link "Ctrl ⇧ ⬇ 同じレベルで要素を下に動かす" at bounding box center [203, 313] width 96 height 12
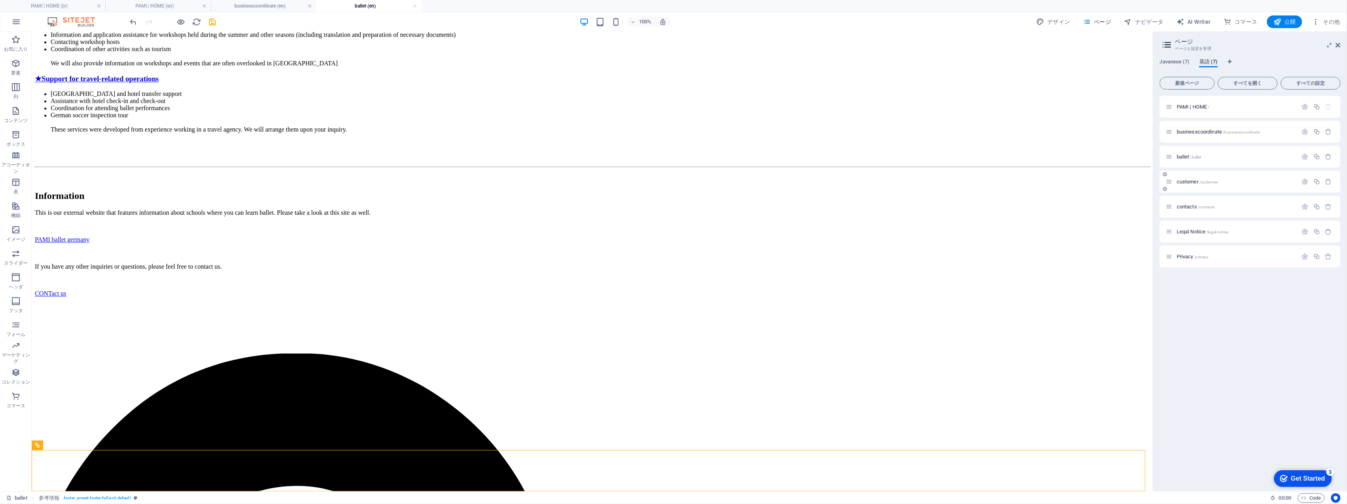
click at [1192, 184] on span "customer /customer" at bounding box center [1197, 182] width 41 height 6
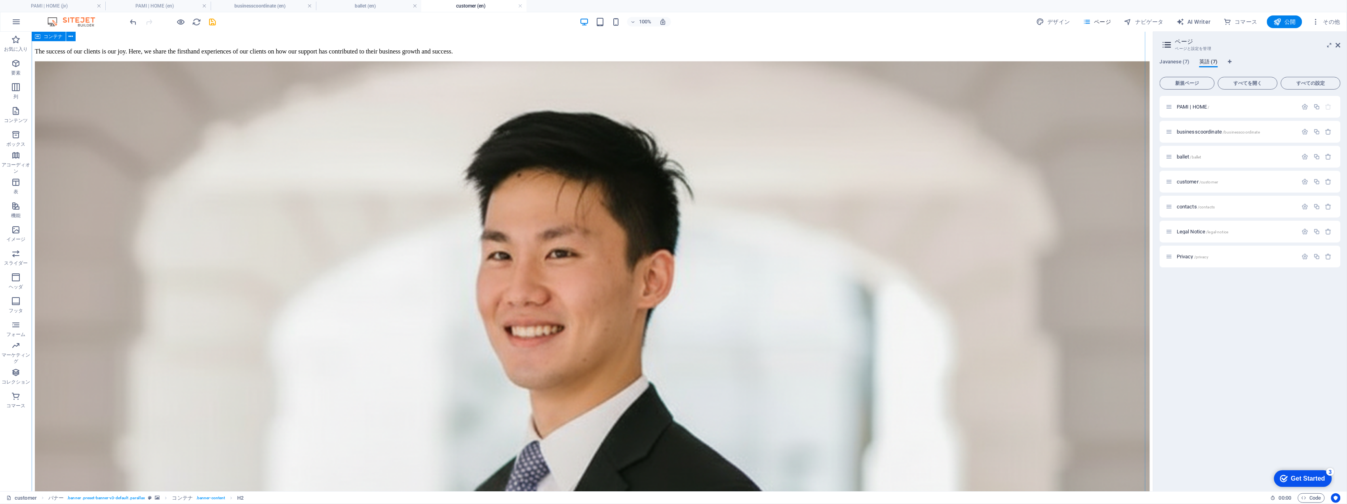
scroll to position [585, 0]
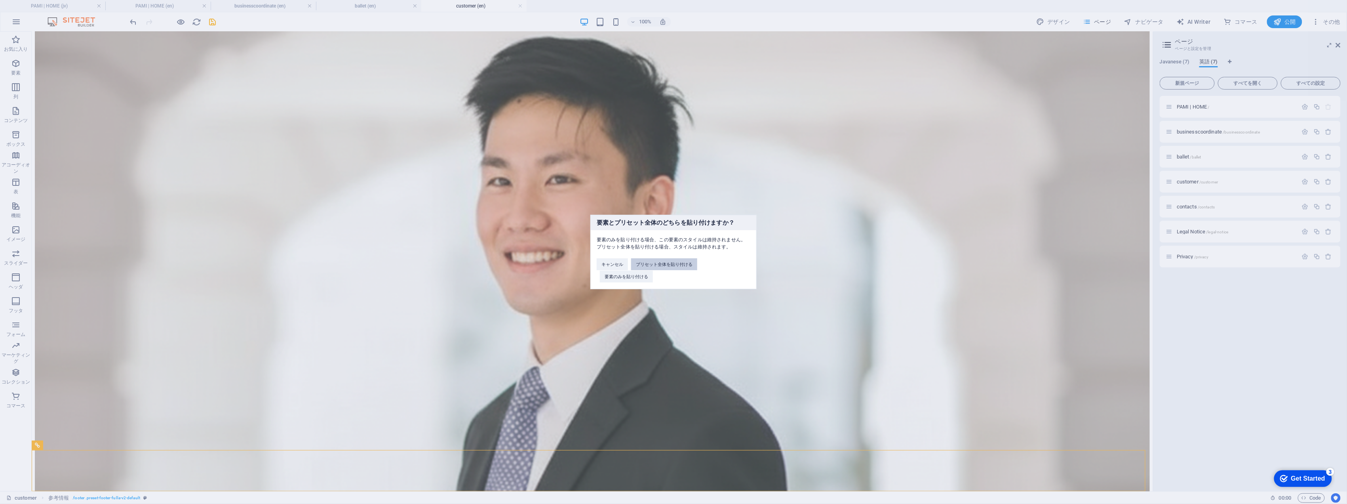
click at [684, 265] on button "プリセット全体を貼り付ける" at bounding box center [664, 264] width 66 height 12
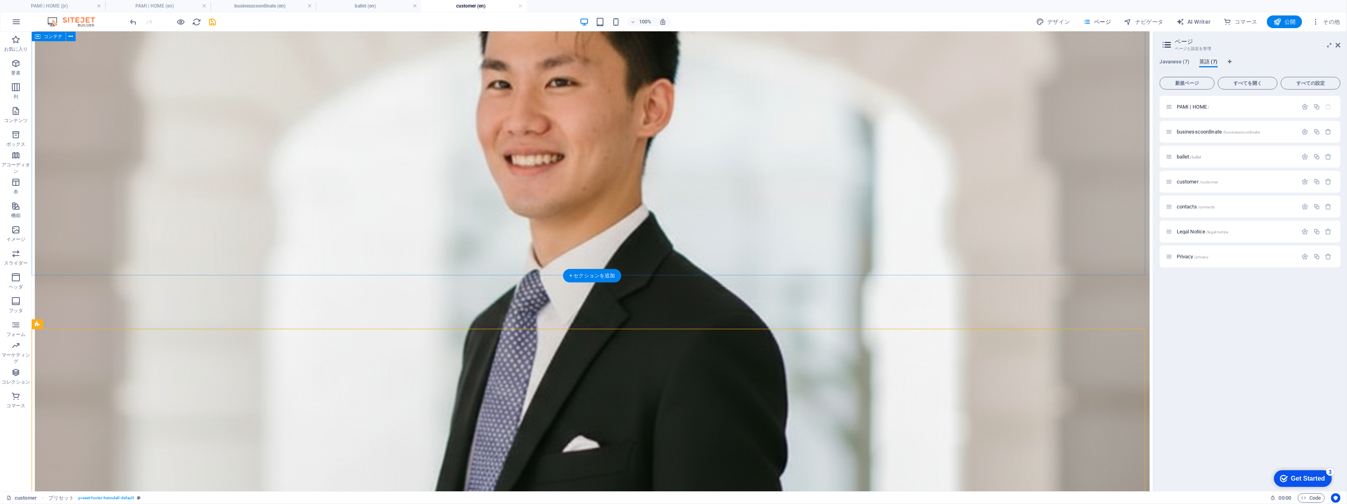
scroll to position [770, 0]
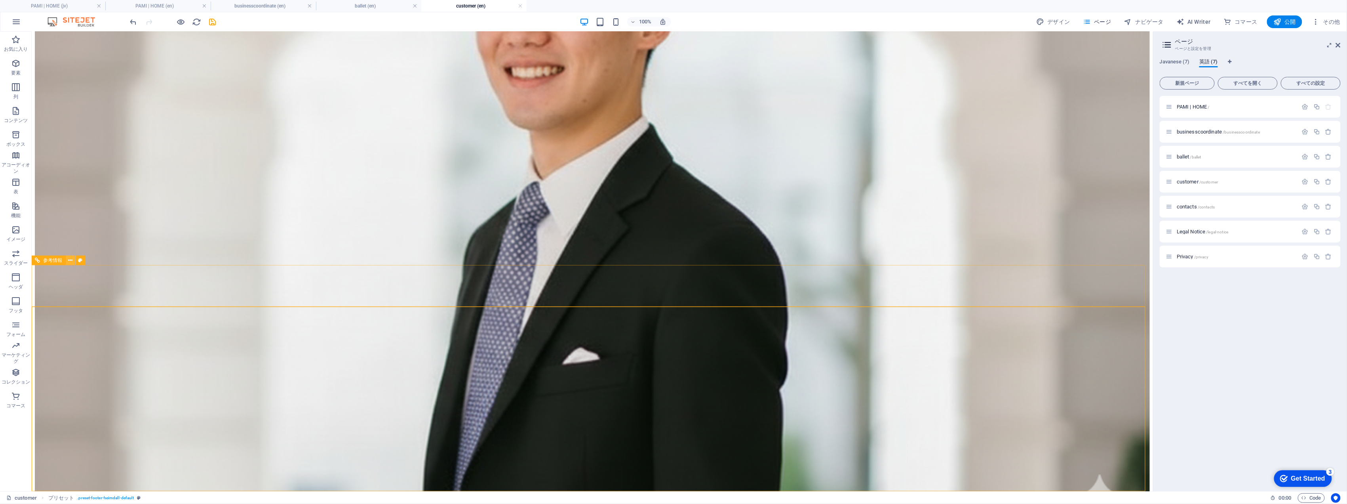
click at [70, 263] on icon at bounding box center [71, 260] width 4 height 8
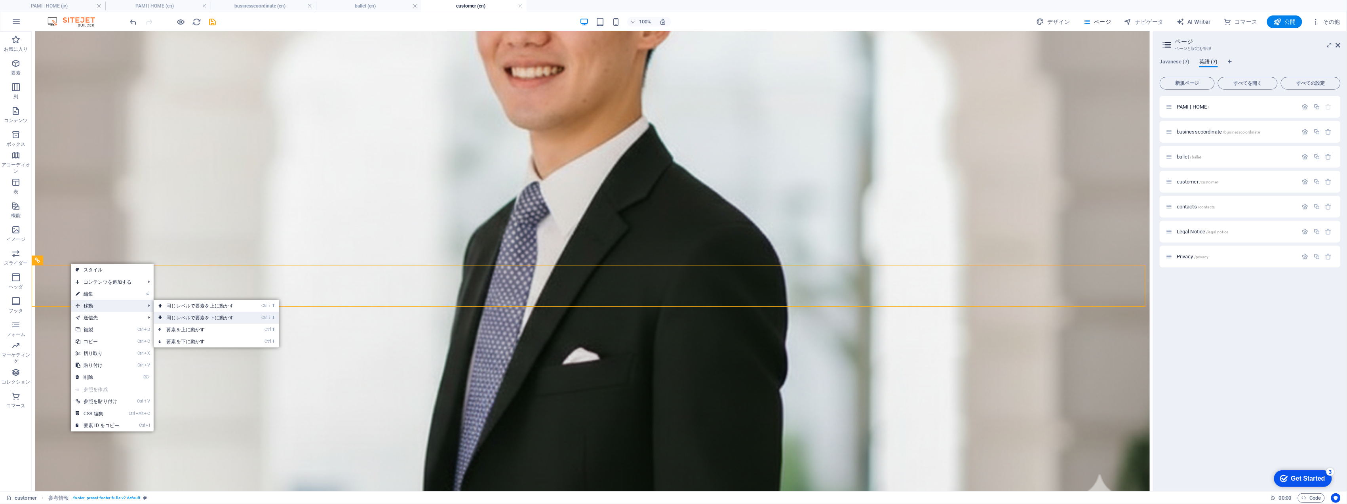
click at [189, 320] on link "Ctrl ⇧ ⬇ 同じレベルで要素を下に動かす" at bounding box center [202, 318] width 96 height 12
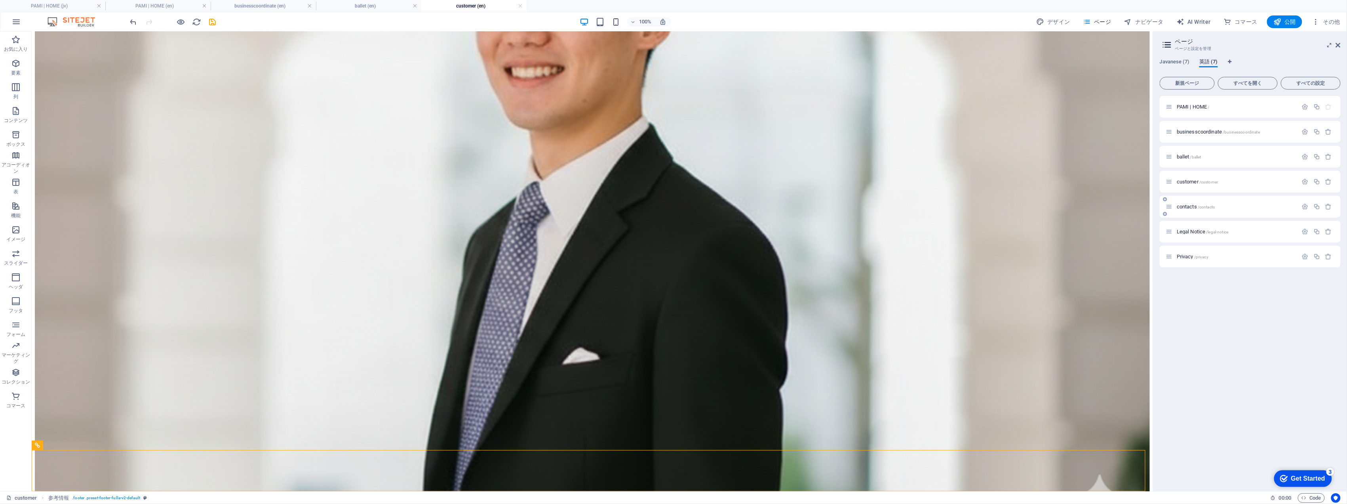
click at [1190, 206] on span "contacts /contacts" at bounding box center [1196, 207] width 38 height 6
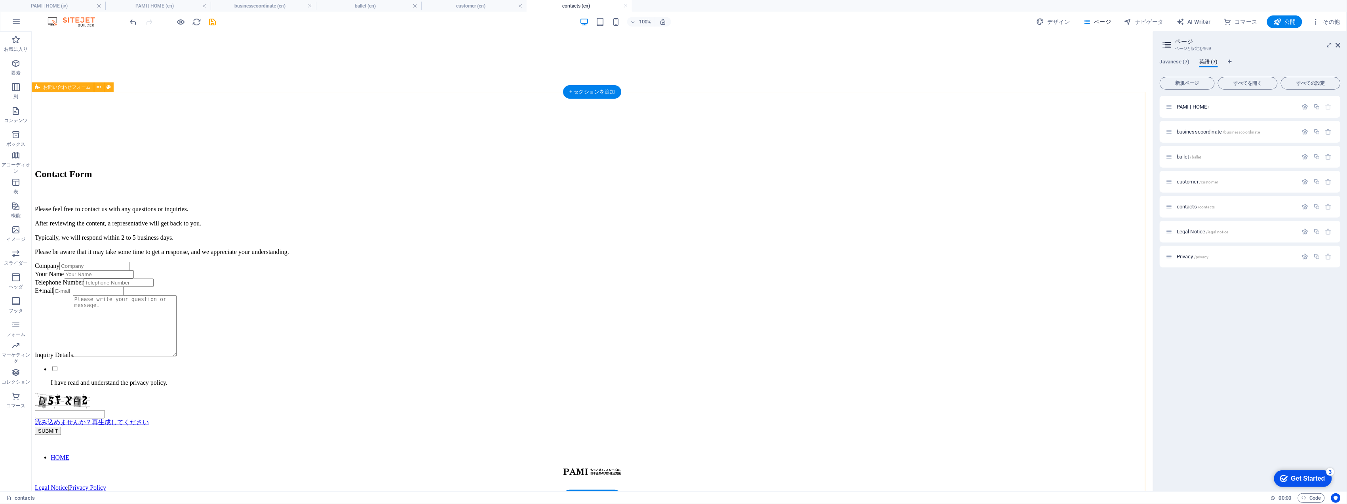
scroll to position [393, 0]
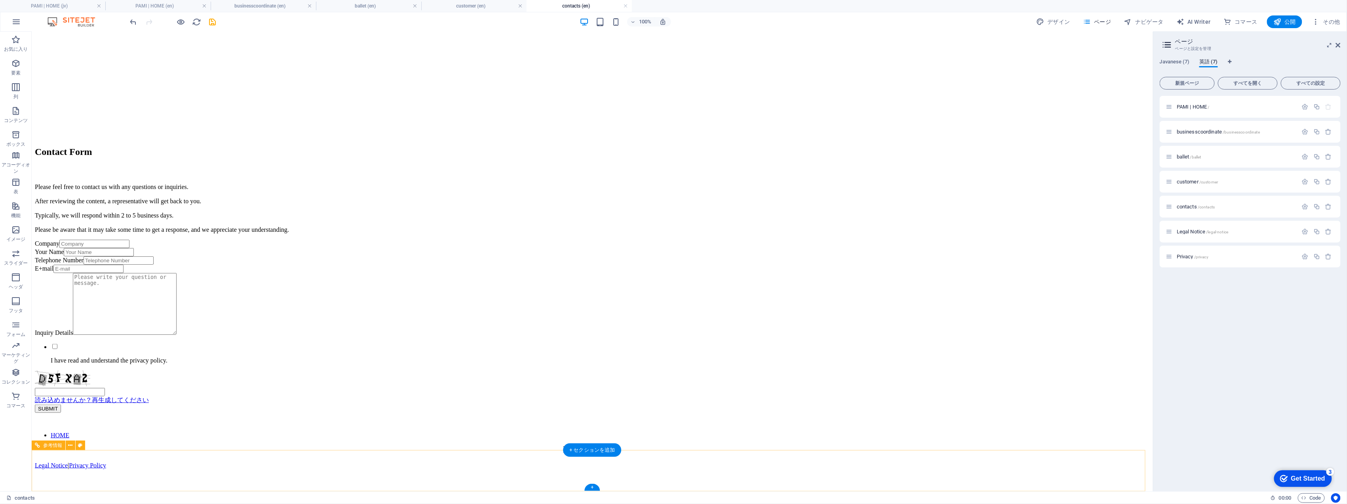
click at [229, 470] on div "HOME Legal Notice | Privacy Policy" at bounding box center [591, 449] width 1115 height 75
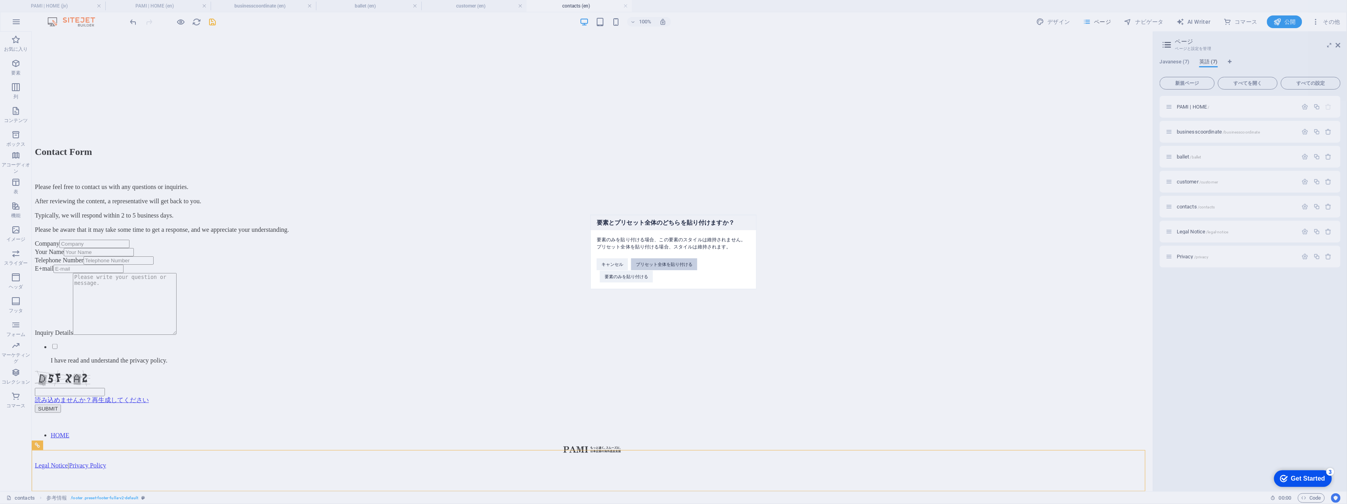
click at [690, 266] on button "プリセット全体を貼り付ける" at bounding box center [664, 264] width 66 height 12
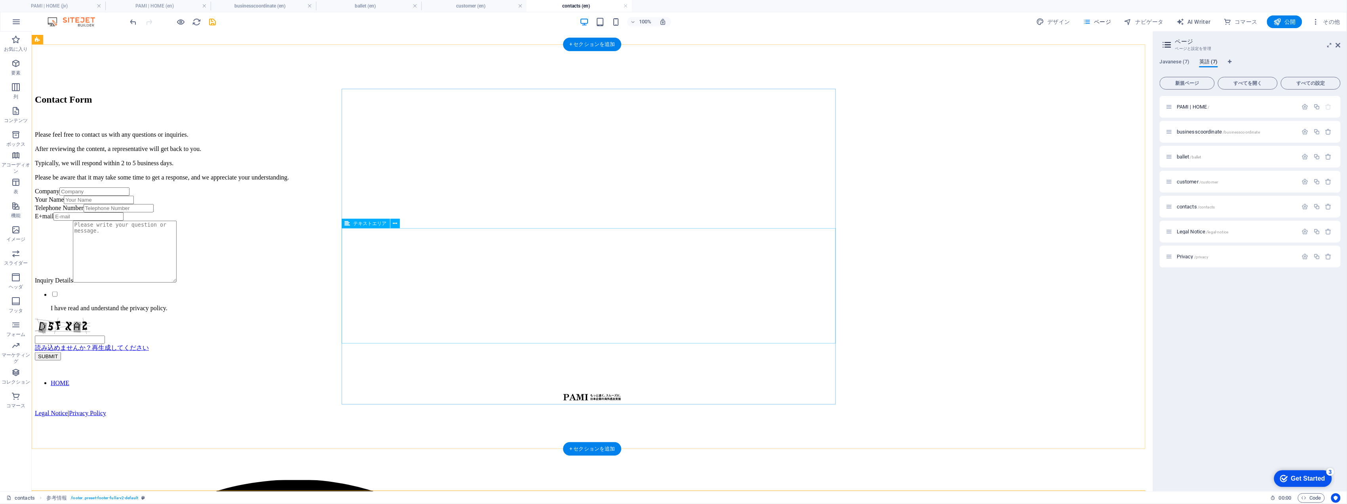
scroll to position [578, 0]
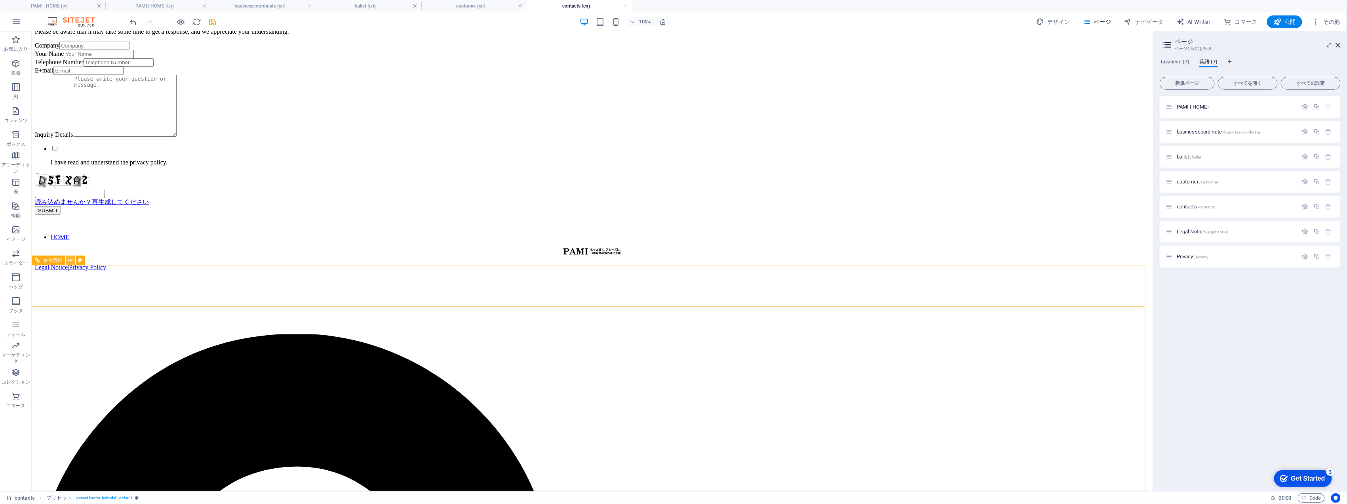
click at [69, 262] on icon at bounding box center [71, 260] width 4 height 8
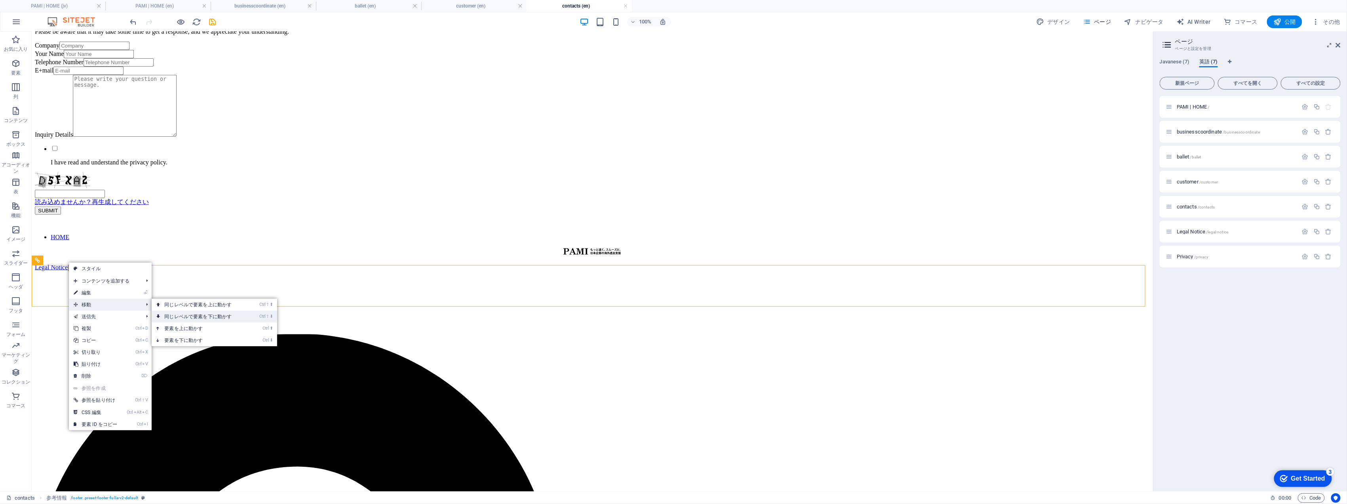
click at [212, 314] on link "Ctrl ⇧ ⬇ 同じレベルで要素を下に動かす" at bounding box center [200, 317] width 96 height 12
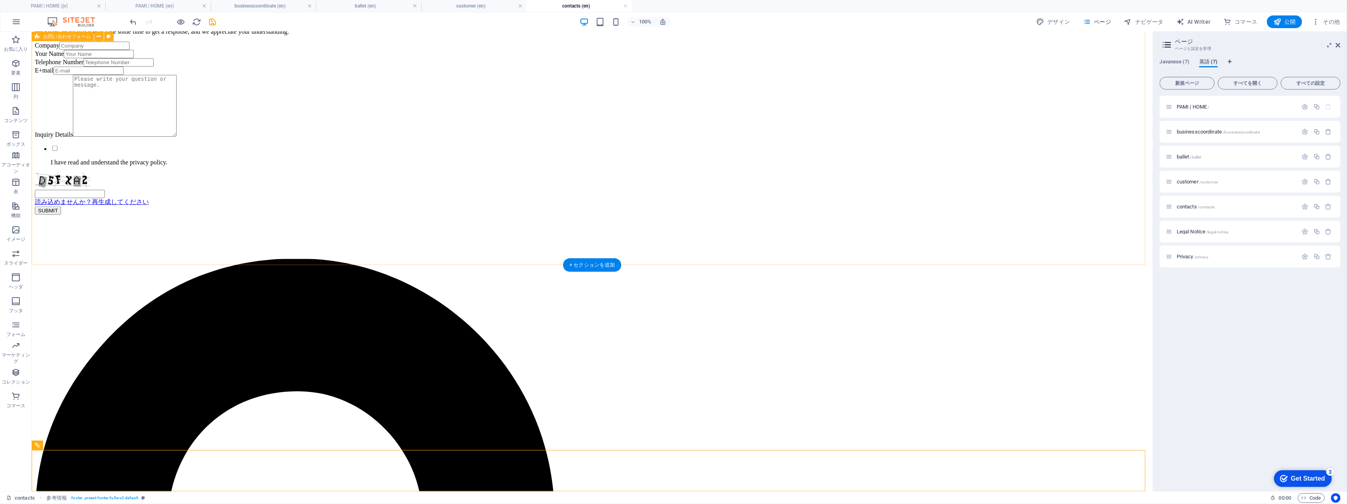
click at [1080, 164] on div "Company Your Name Telephone Number E+mail Inquiry Details I have read and under…" at bounding box center [591, 127] width 1115 height 173
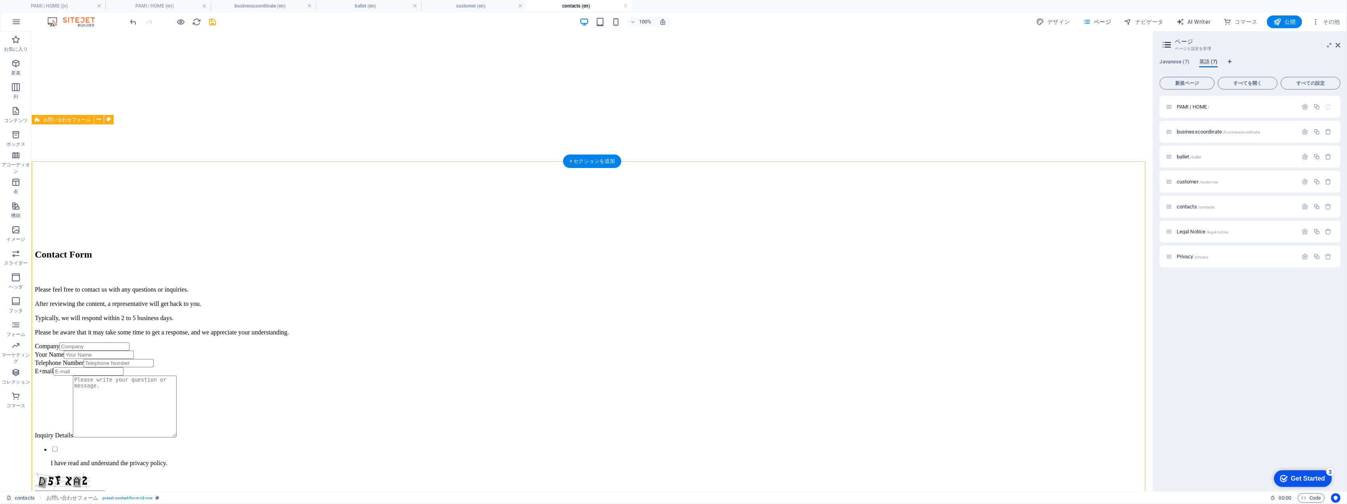
scroll to position [0, 0]
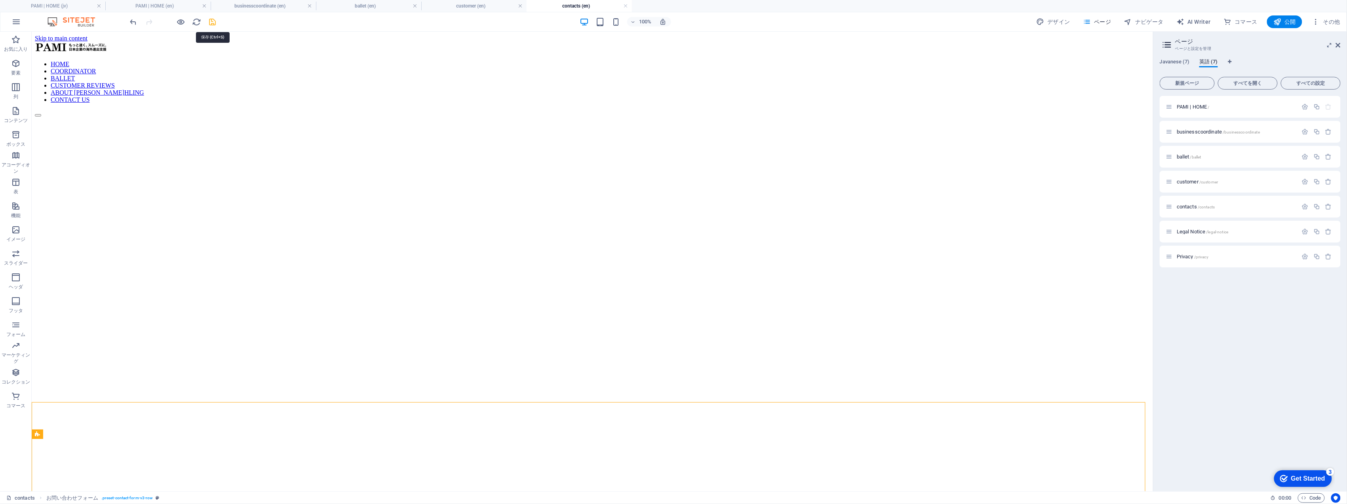
click at [215, 19] on icon "save" at bounding box center [212, 21] width 9 height 9
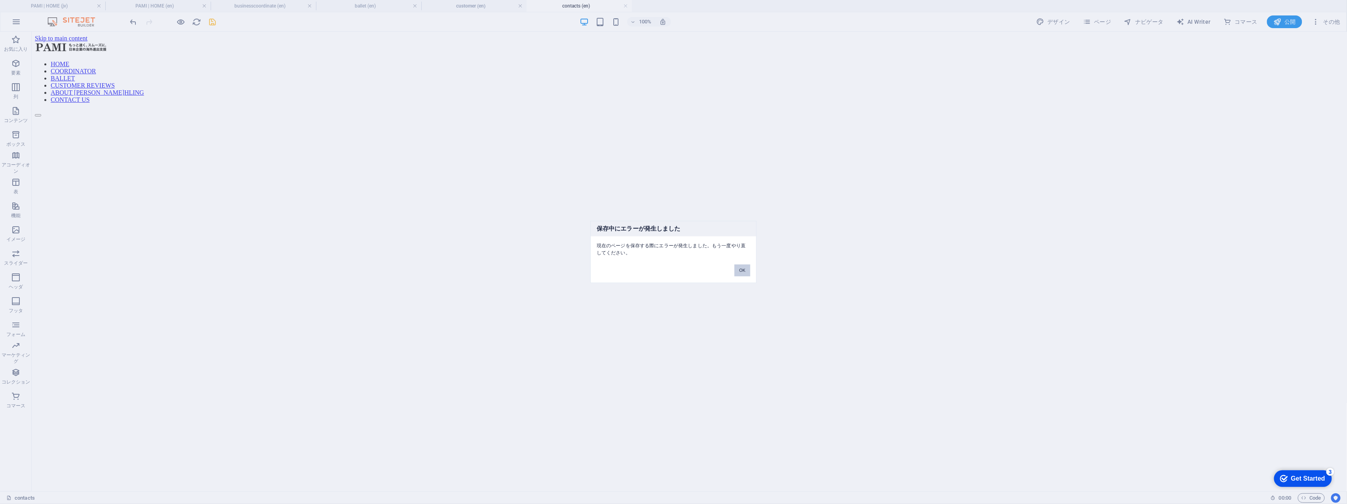
click at [747, 270] on button "OK" at bounding box center [743, 271] width 16 height 12
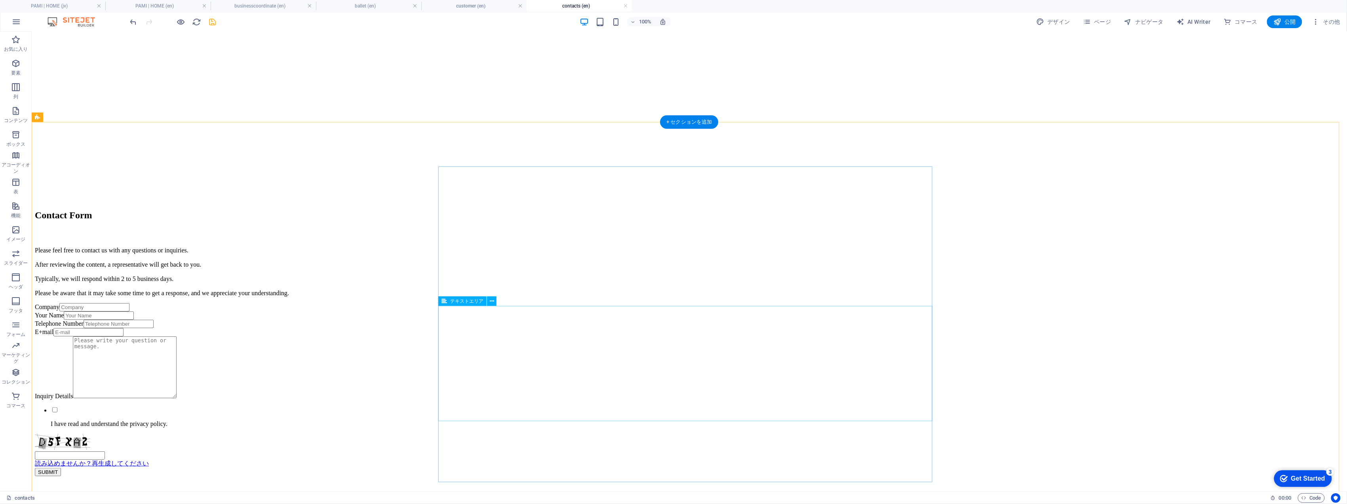
scroll to position [578, 0]
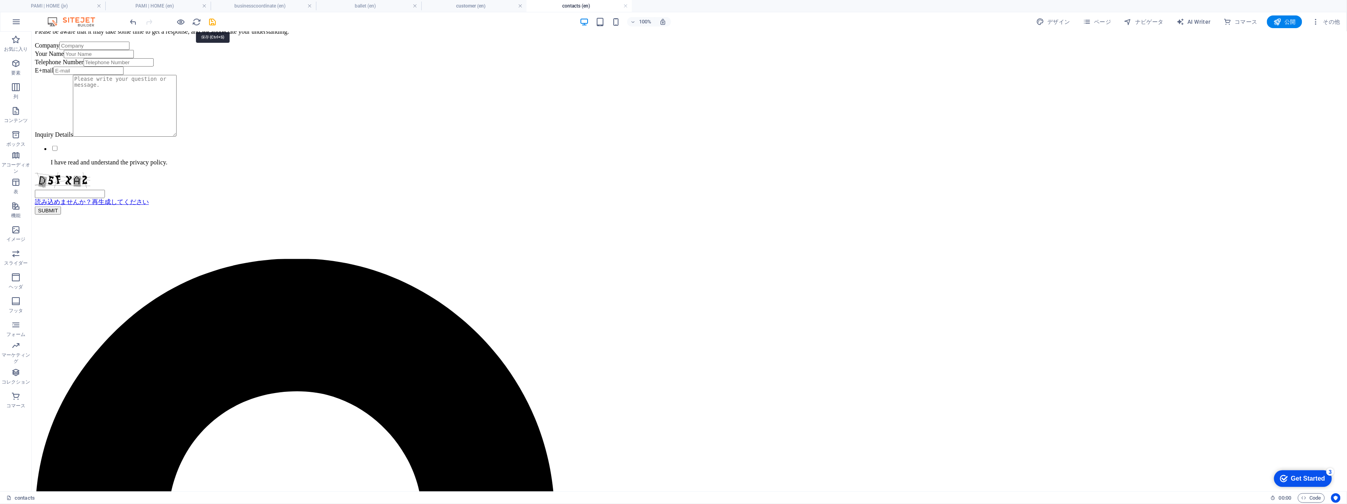
click at [213, 24] on icon "save" at bounding box center [212, 21] width 9 height 9
click at [54, 2] on h4 "PAMI | HOME (jv)" at bounding box center [52, 6] width 105 height 9
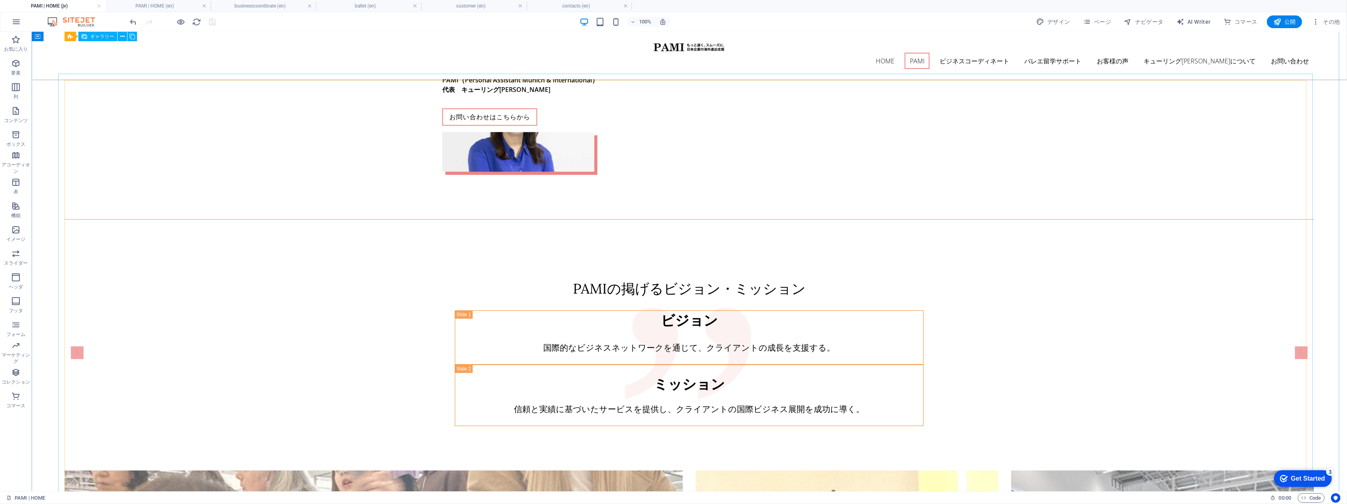
scroll to position [1054, 0]
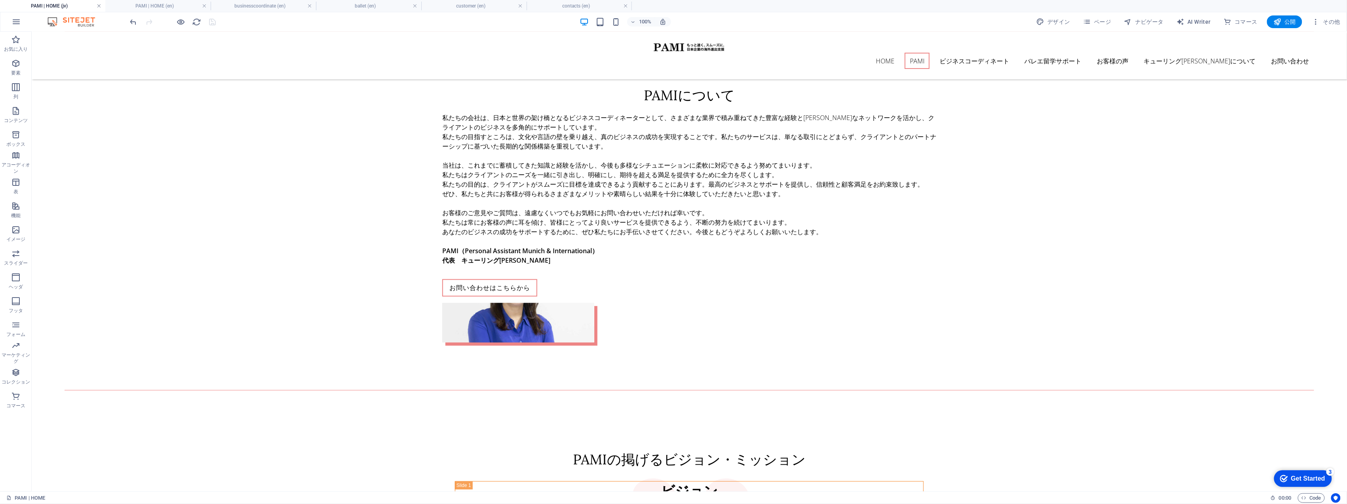
click at [97, 6] on link at bounding box center [99, 6] width 5 height 8
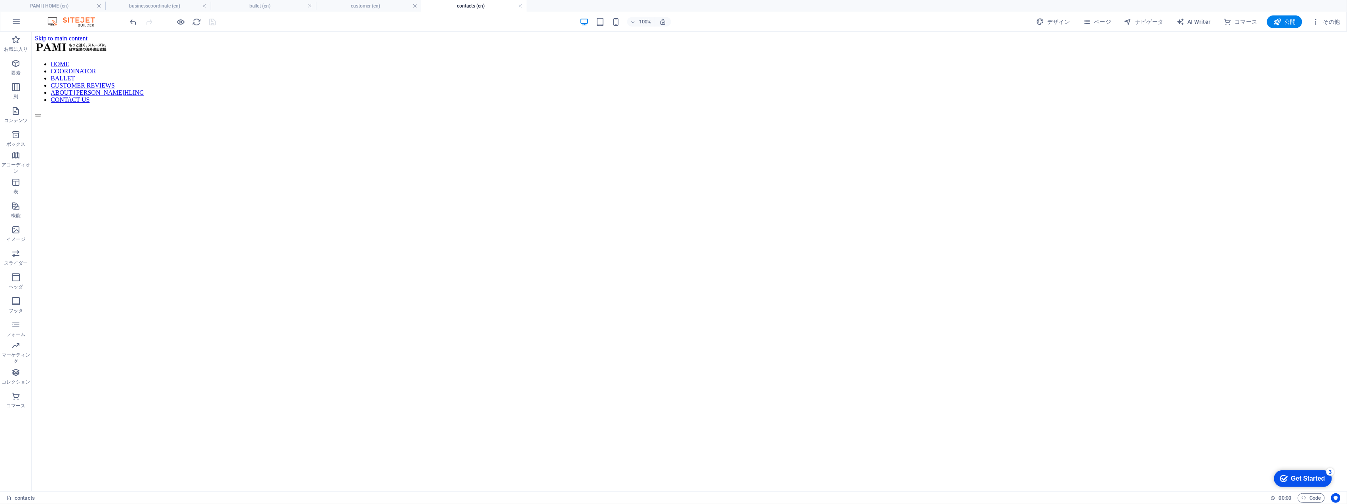
scroll to position [578, 0]
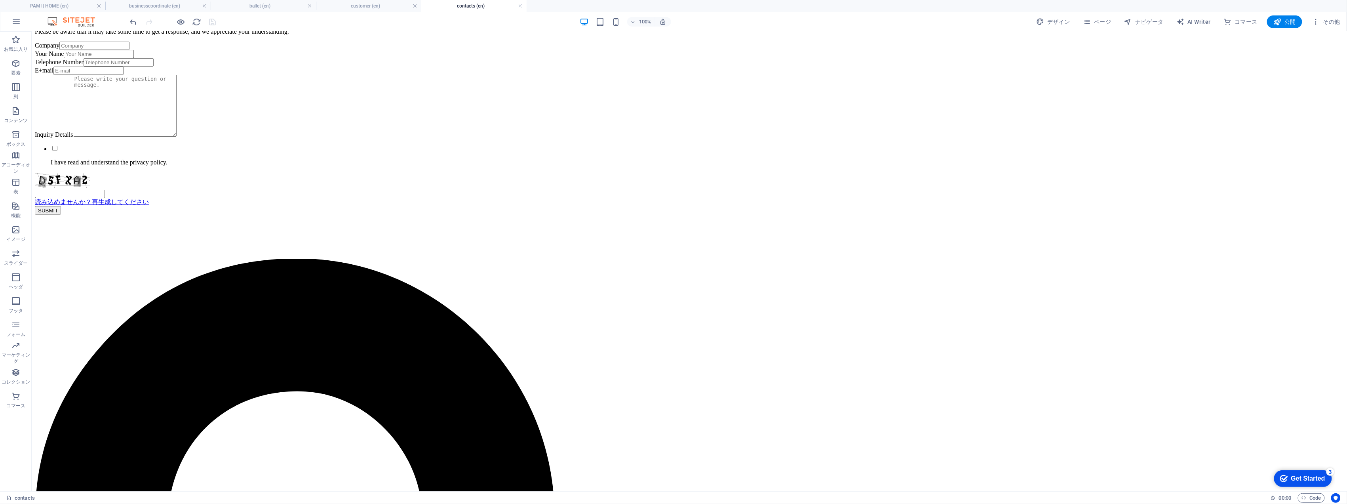
click at [97, 6] on link at bounding box center [99, 6] width 5 height 8
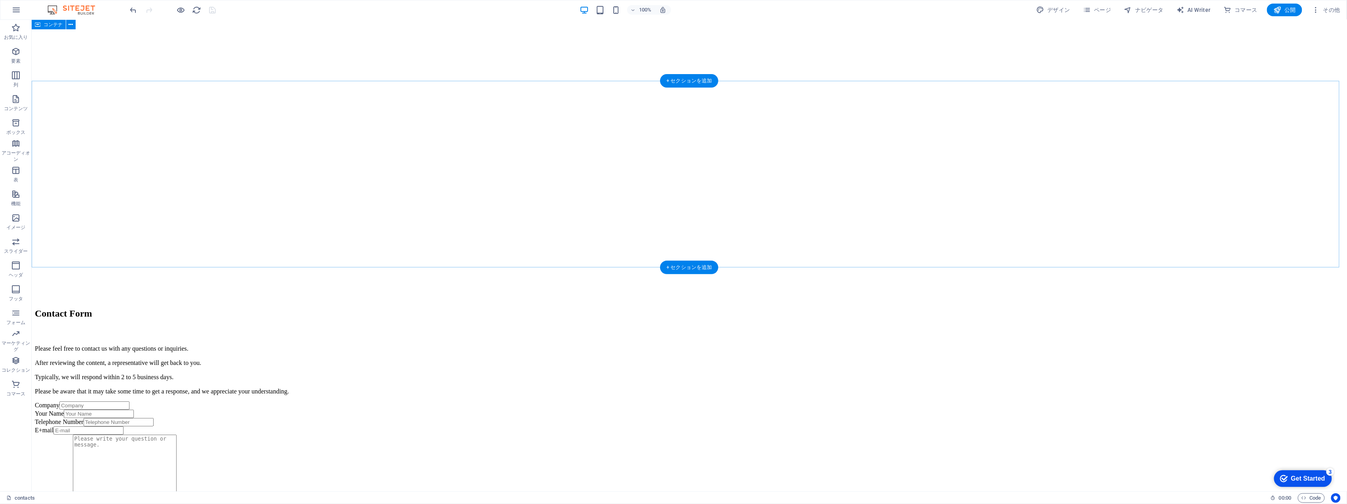
scroll to position [6, 0]
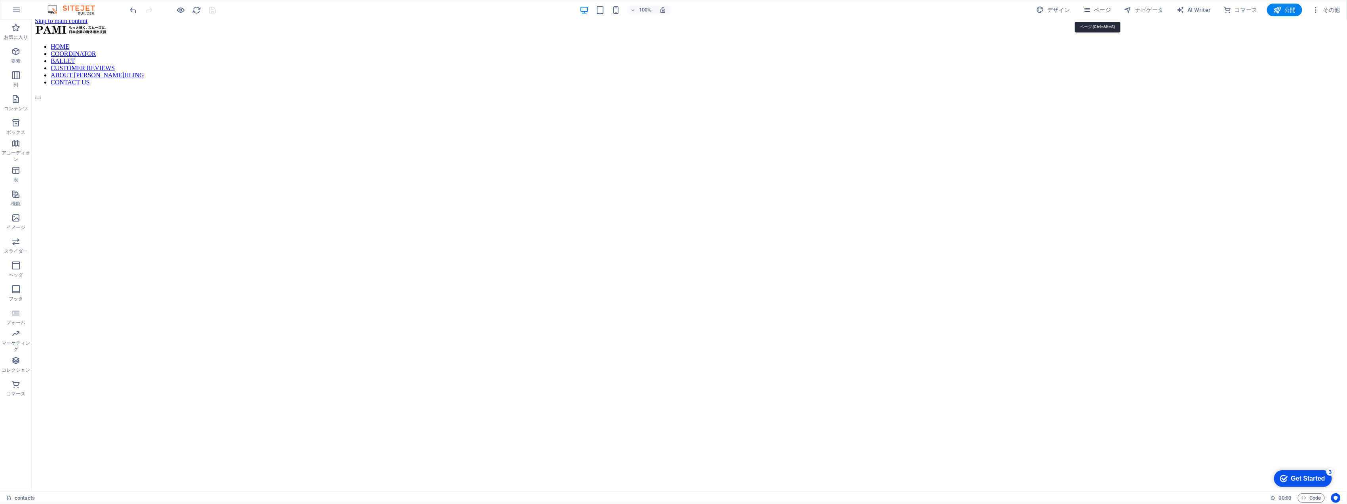
click at [1101, 8] on span "ページ" at bounding box center [1097, 10] width 29 height 8
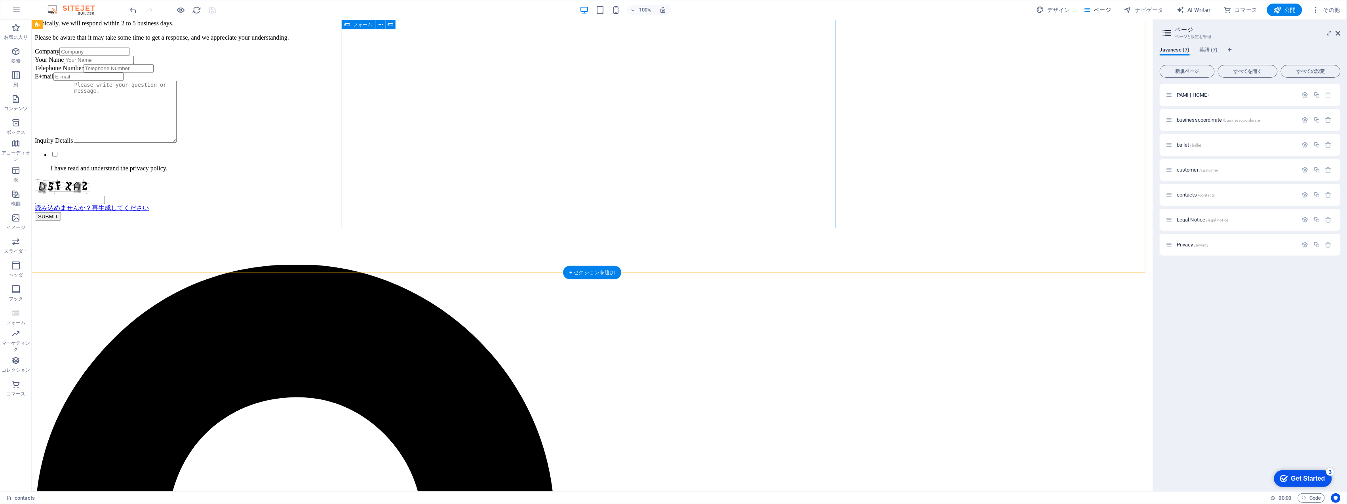
scroll to position [271, 0]
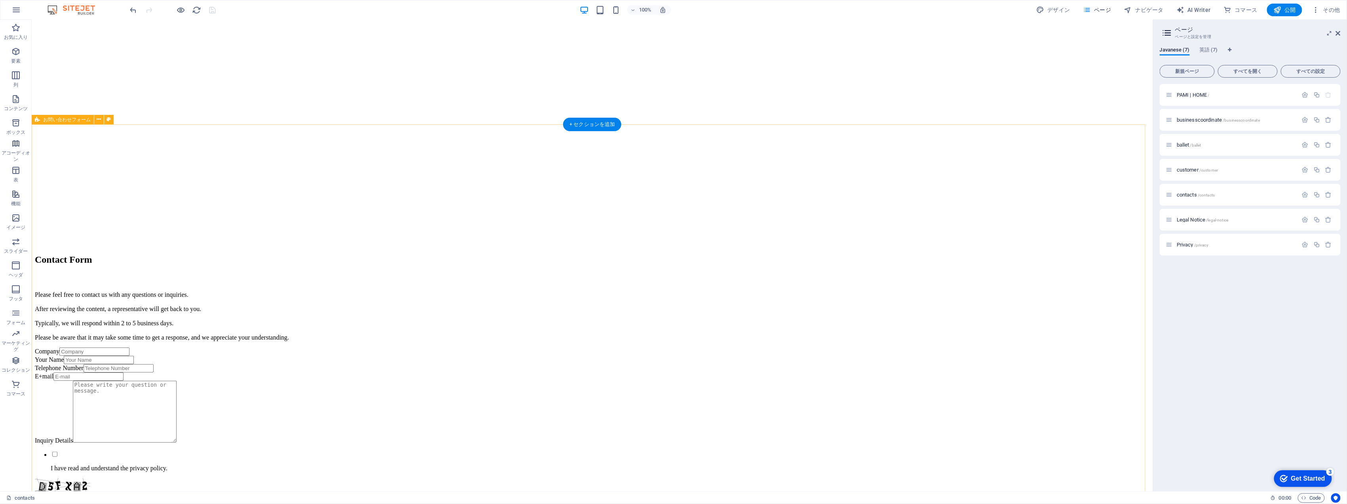
click at [556, 347] on div "Company Your Name Telephone Number E+mail Inquiry Details I have read and under…" at bounding box center [591, 433] width 1115 height 173
click at [190, 347] on div "Company Your Name Telephone Number E+mail Inquiry Details I have read and under…" at bounding box center [591, 433] width 1115 height 173
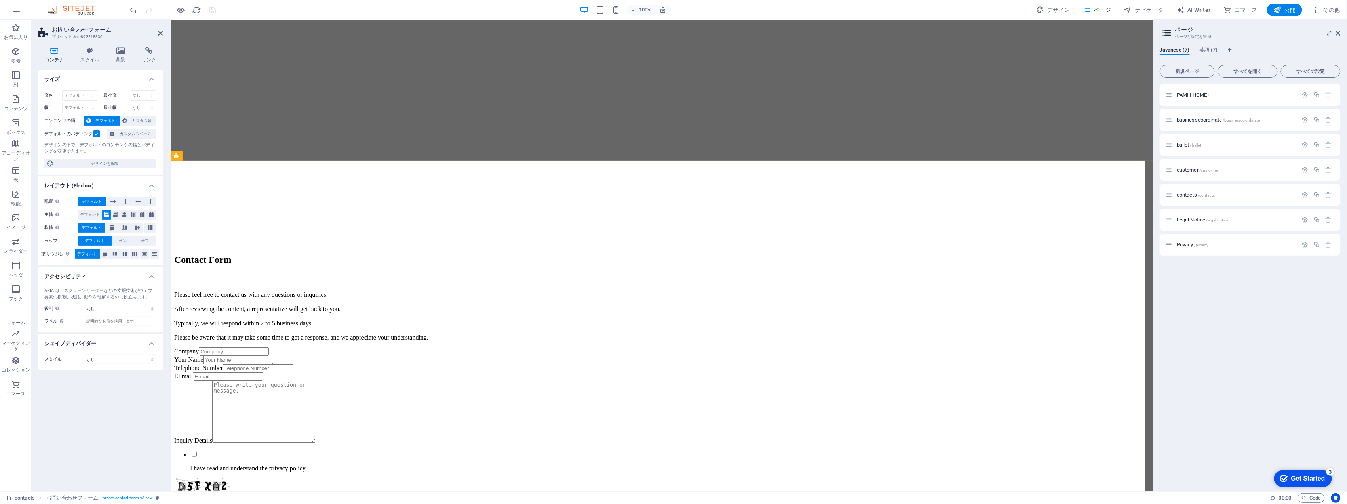
drag, startPoint x: 55, startPoint y: 27, endPoint x: 92, endPoint y: 32, distance: 38.0
click at [92, 32] on h2 "お問い合わせフォーム" at bounding box center [107, 29] width 111 height 7
click at [91, 36] on h3 "プリセット #ed-893218330" at bounding box center [99, 36] width 95 height 7
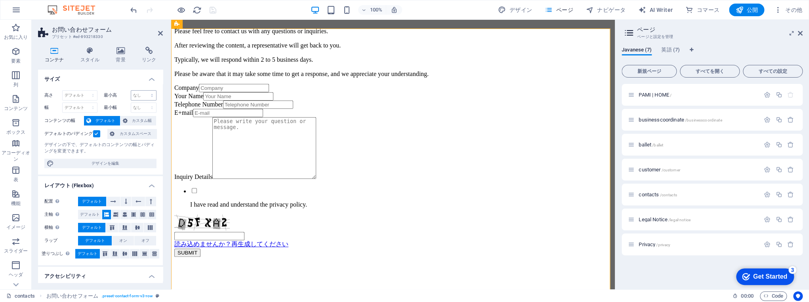
scroll to position [323, 0]
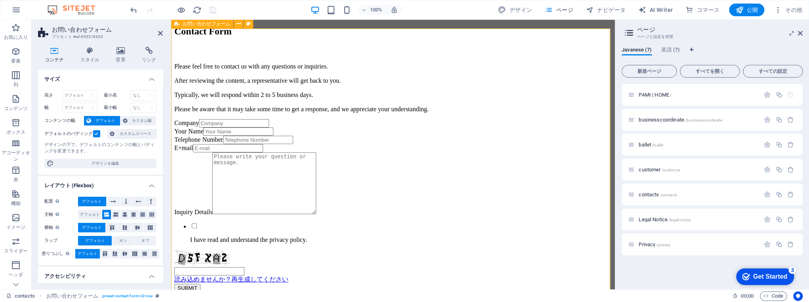
click at [285, 119] on div "Company Your Name Telephone Number E+mail Inquiry Details I have read and under…" at bounding box center [392, 205] width 437 height 173
click at [242, 26] on button at bounding box center [239, 24] width 10 height 10
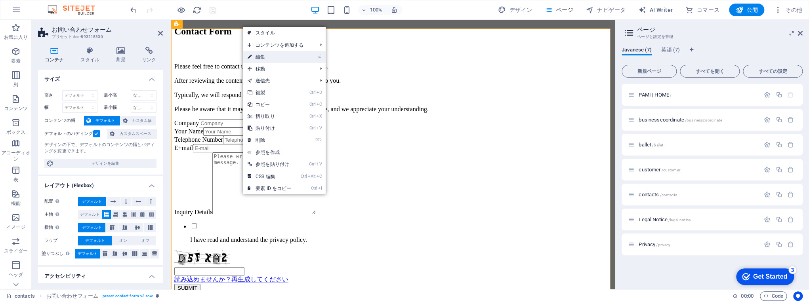
click at [267, 53] on link "⏎ 編集" at bounding box center [269, 57] width 53 height 12
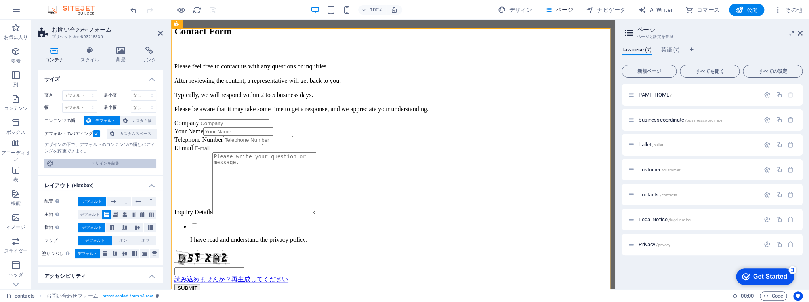
scroll to position [86, 0]
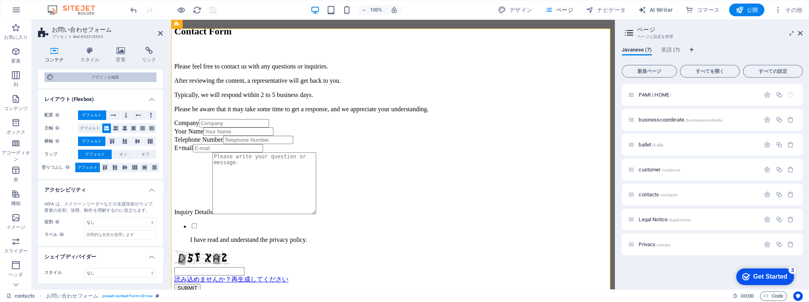
click at [89, 78] on span "デザインを編集" at bounding box center [105, 77] width 98 height 10
select select "rem"
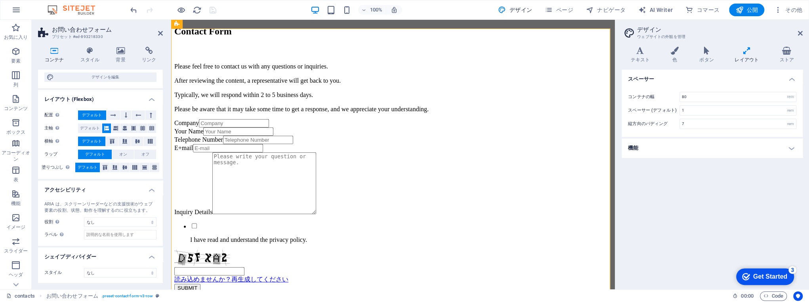
click at [54, 57] on h4 "コンテナ" at bounding box center [56, 55] width 36 height 17
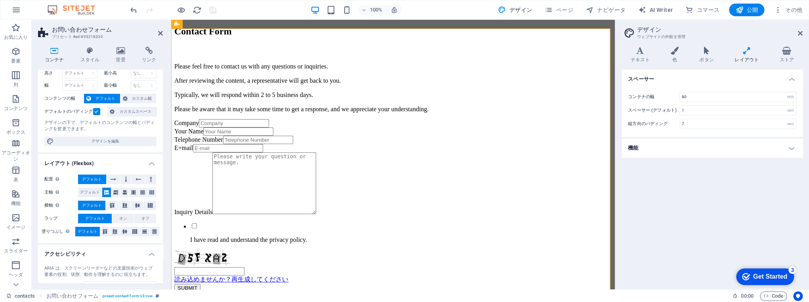
scroll to position [0, 0]
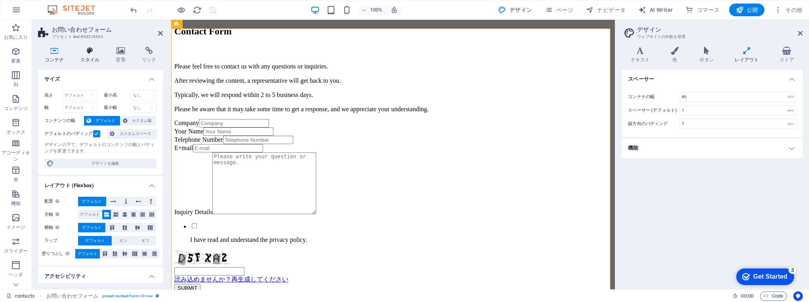
click at [90, 55] on h4 "スタイル" at bounding box center [92, 55] width 36 height 17
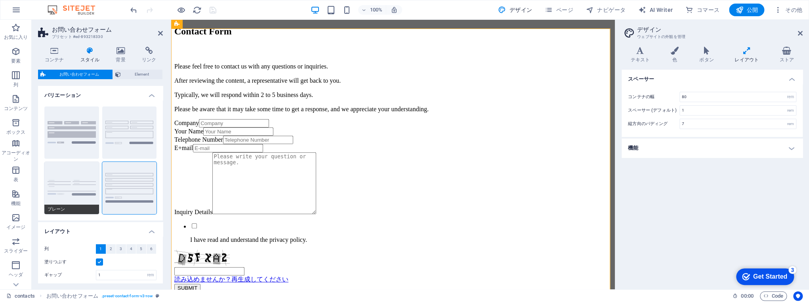
scroll to position [116, 0]
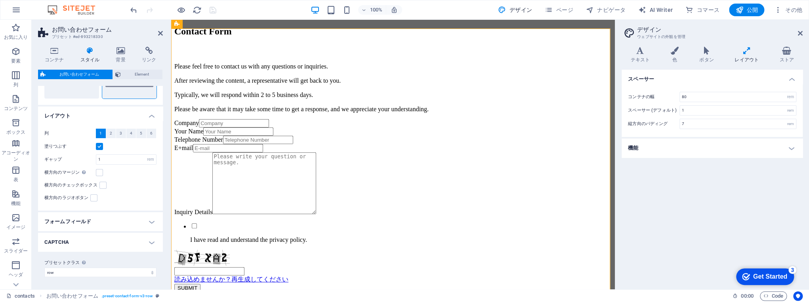
click at [109, 222] on h4 "フォームフィールド" at bounding box center [100, 221] width 125 height 19
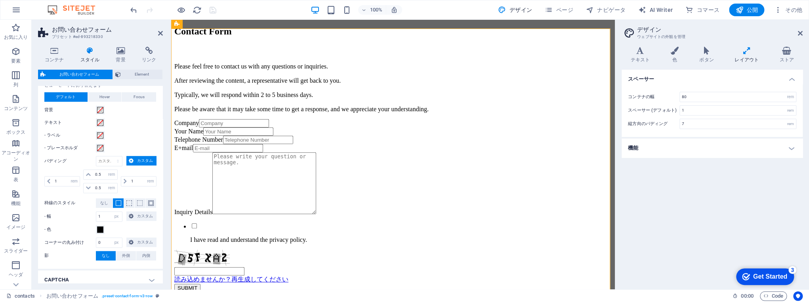
scroll to position [311, 0]
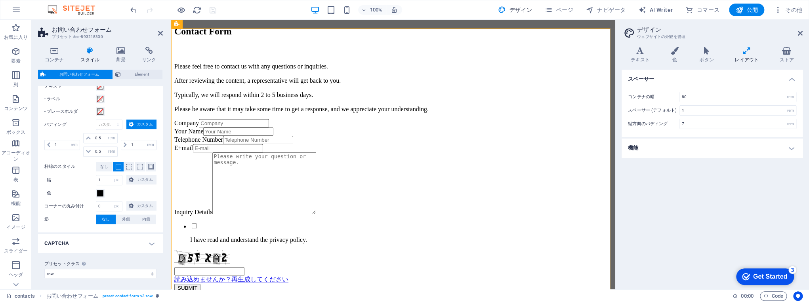
click at [117, 244] on h4 "CAPTCHA" at bounding box center [100, 243] width 125 height 19
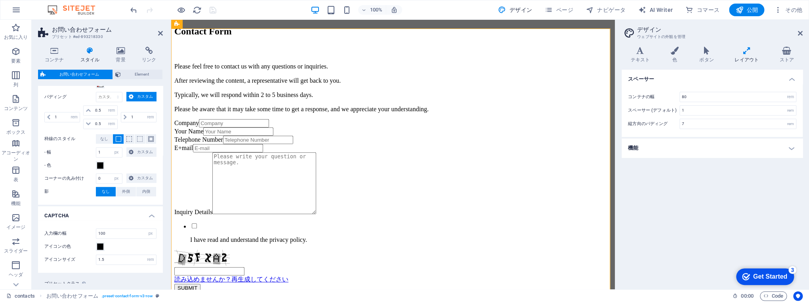
scroll to position [358, 0]
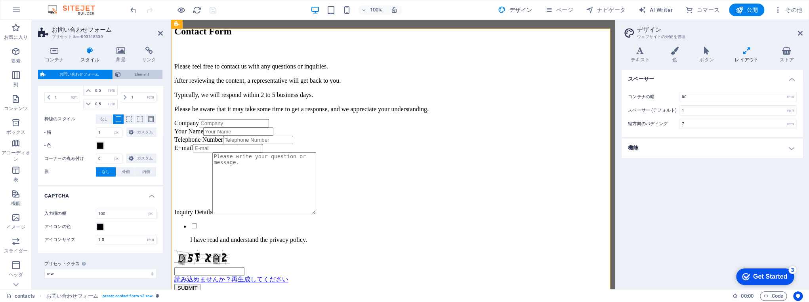
click at [138, 72] on span "Element" at bounding box center [141, 75] width 37 height 10
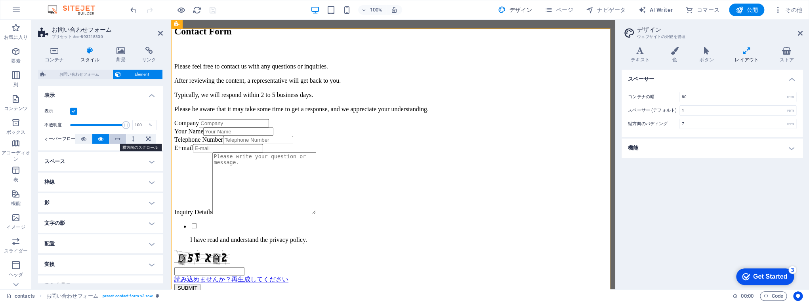
scroll to position [52, 0]
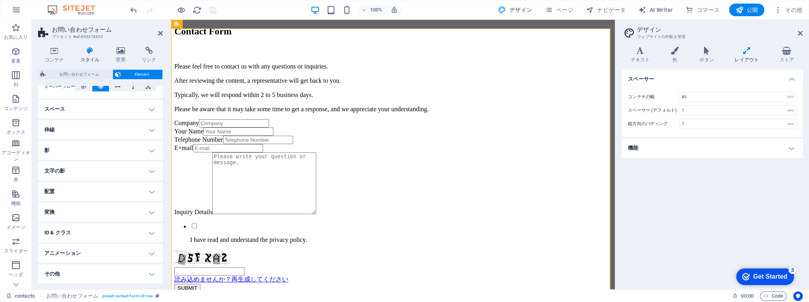
click at [78, 270] on h4 "その他" at bounding box center [100, 274] width 125 height 19
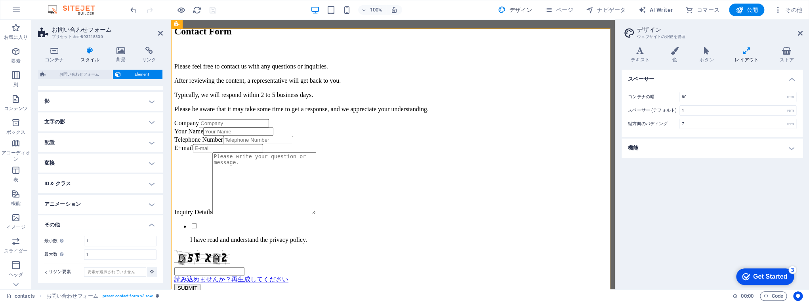
click at [112, 184] on h4 "ID & クラス" at bounding box center [100, 183] width 125 height 19
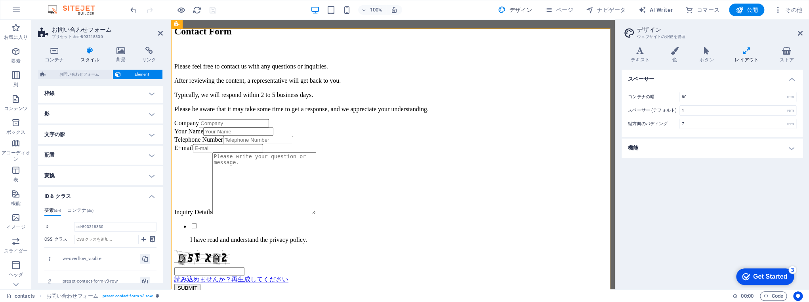
scroll to position [90, 0]
click at [119, 175] on h4 "変換" at bounding box center [100, 174] width 125 height 19
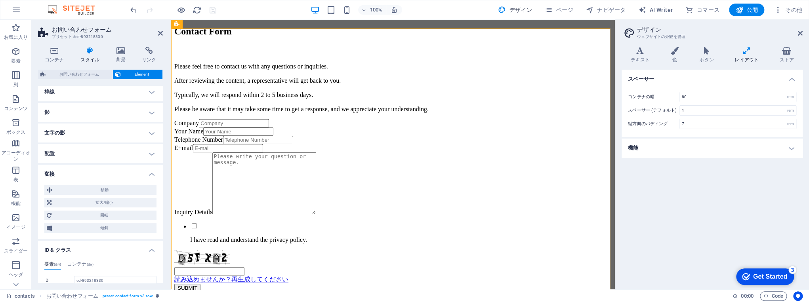
click at [125, 155] on h4 "配置" at bounding box center [100, 153] width 125 height 19
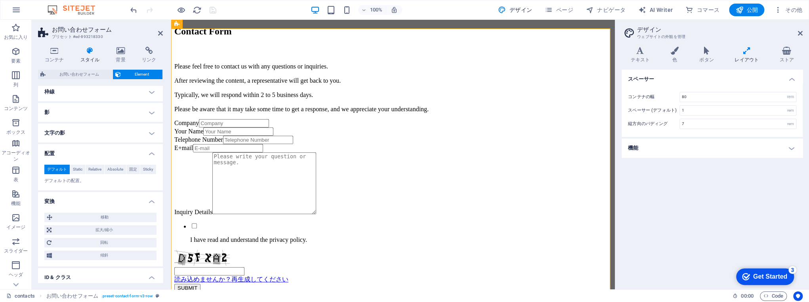
click at [133, 135] on h4 "文字の影" at bounding box center [100, 133] width 125 height 19
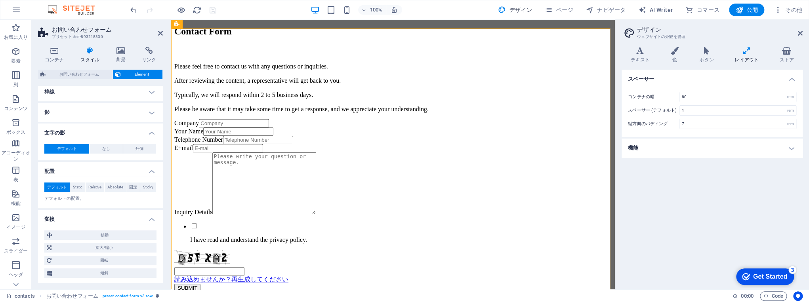
click at [140, 118] on h4 "影" at bounding box center [100, 112] width 125 height 19
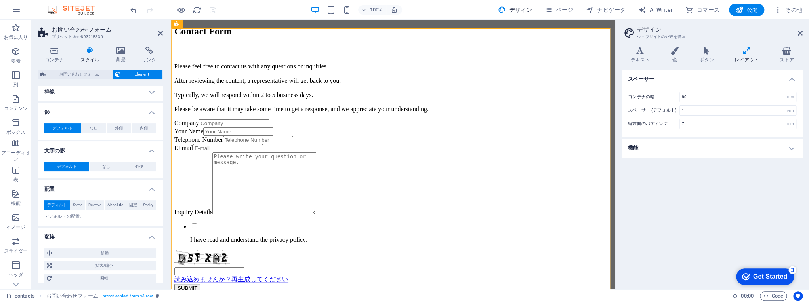
click at [141, 96] on h4 "枠線" at bounding box center [100, 91] width 125 height 19
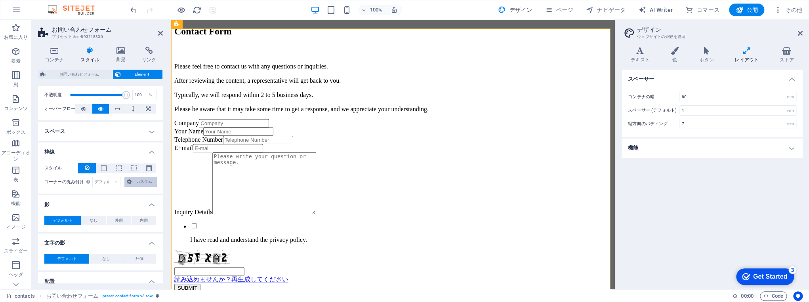
scroll to position [0, 0]
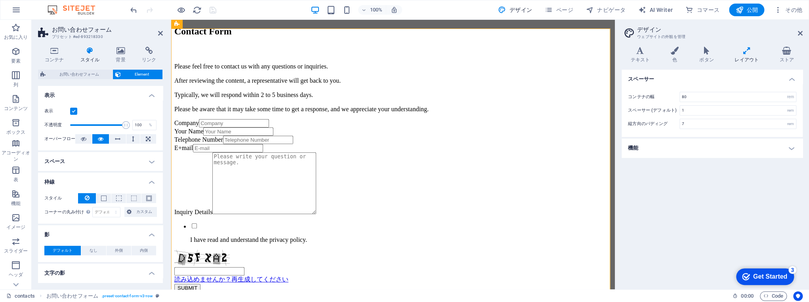
click at [137, 157] on h4 "スペース" at bounding box center [100, 161] width 125 height 19
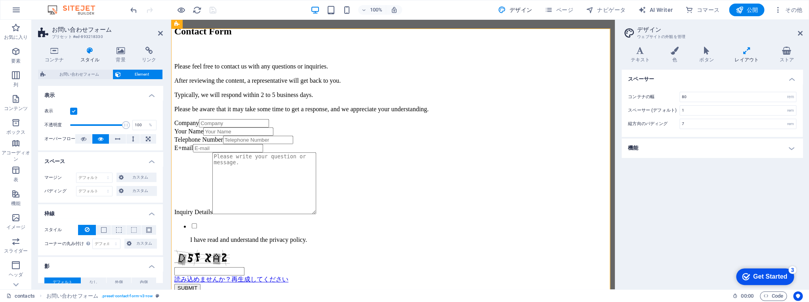
click at [140, 93] on h4 "表示" at bounding box center [100, 93] width 125 height 14
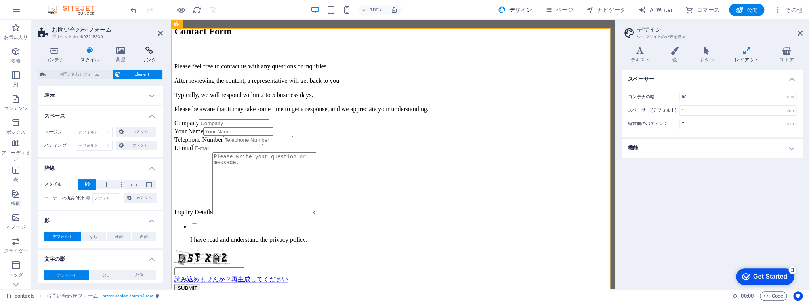
click at [147, 50] on icon at bounding box center [149, 51] width 28 height 8
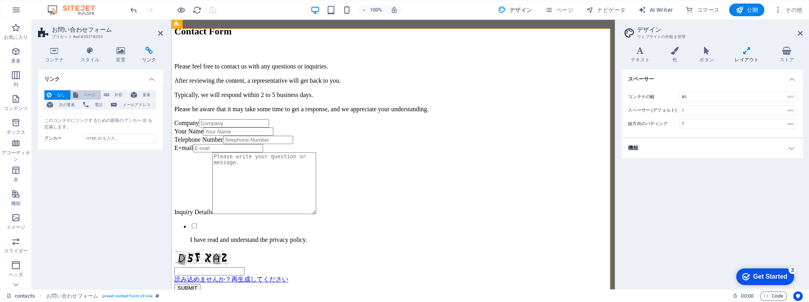
click at [90, 92] on span "ページ" at bounding box center [89, 95] width 18 height 10
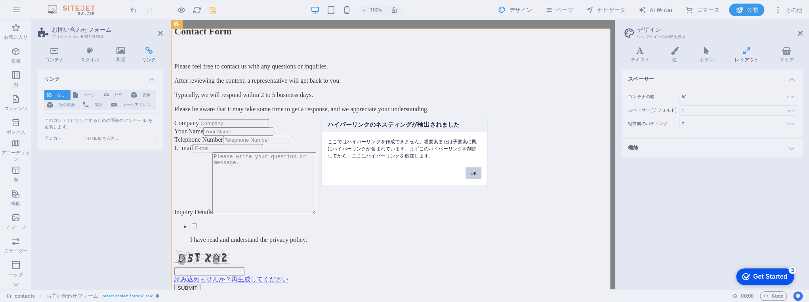
click at [474, 176] on button "OK" at bounding box center [473, 173] width 16 height 12
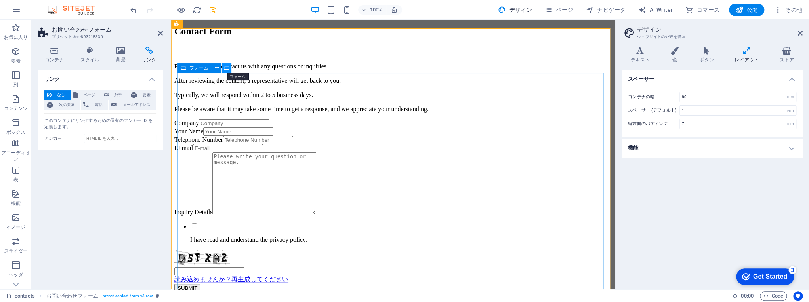
click at [228, 70] on icon at bounding box center [227, 68] width 6 height 8
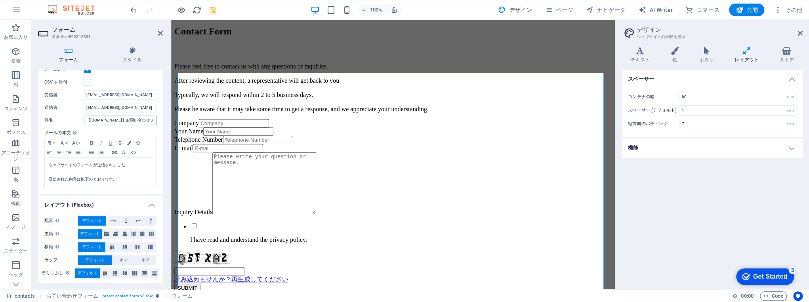
scroll to position [240, 0]
click at [214, 10] on icon "save" at bounding box center [212, 10] width 9 height 9
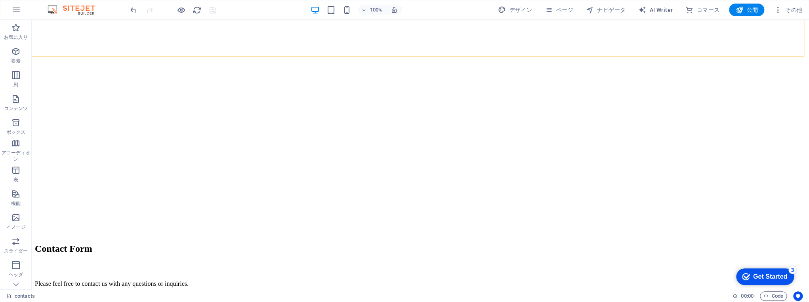
scroll to position [38, 0]
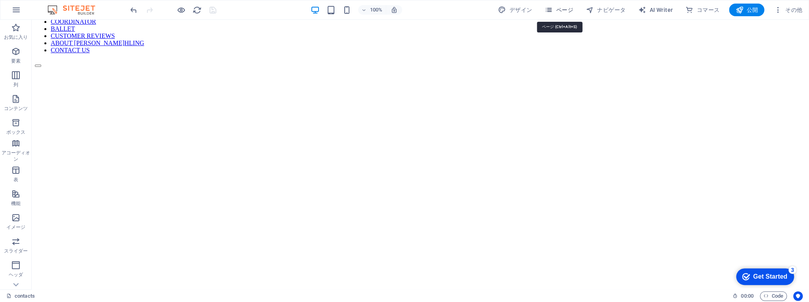
click at [568, 12] on span "ページ" at bounding box center [559, 10] width 29 height 8
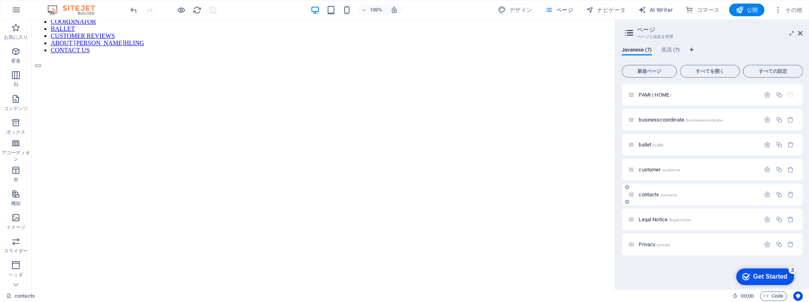
click at [670, 194] on span "/contacts" at bounding box center [667, 195] width 17 height 4
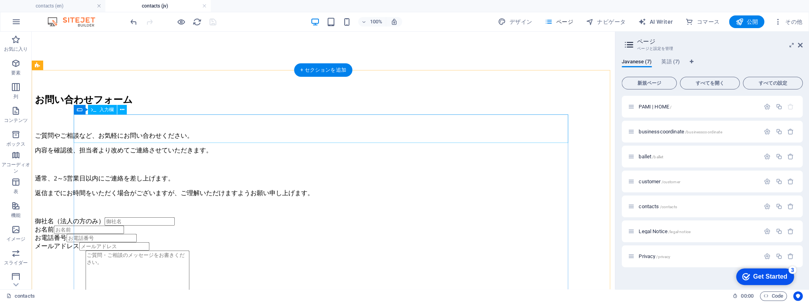
scroll to position [285, 0]
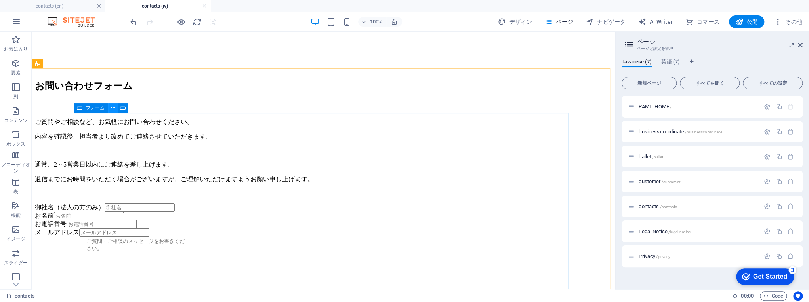
click at [111, 109] on icon at bounding box center [113, 108] width 4 height 8
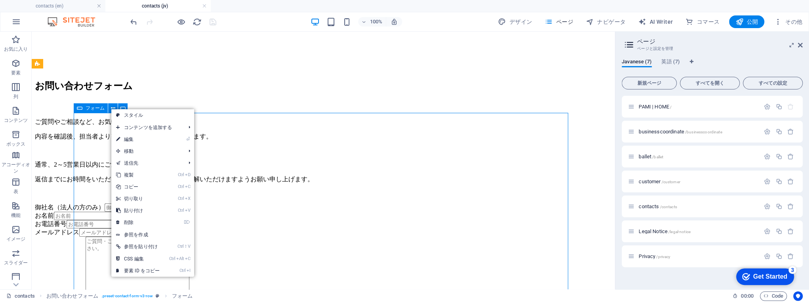
click at [102, 110] on span "フォーム" at bounding box center [95, 108] width 19 height 5
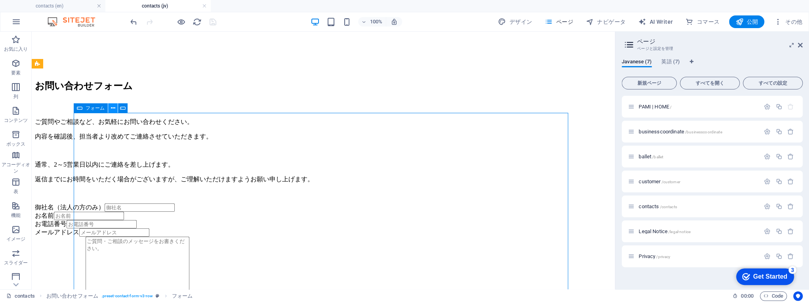
click at [112, 109] on icon at bounding box center [113, 108] width 4 height 8
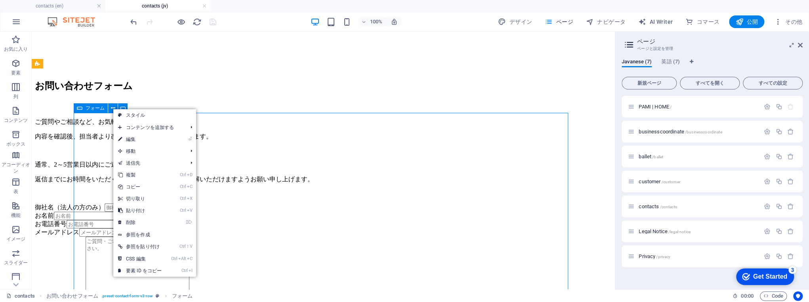
click at [90, 109] on span "フォーム" at bounding box center [95, 108] width 19 height 5
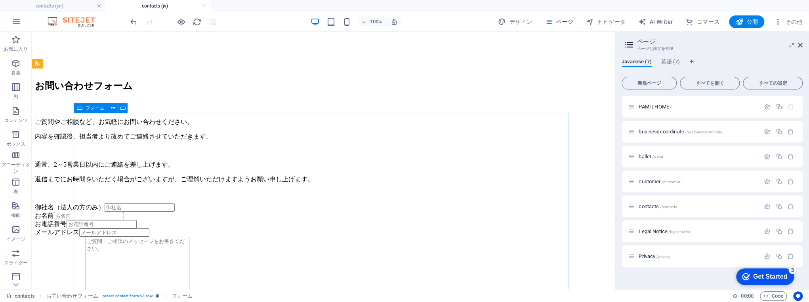
click at [90, 109] on span "フォーム" at bounding box center [95, 108] width 19 height 5
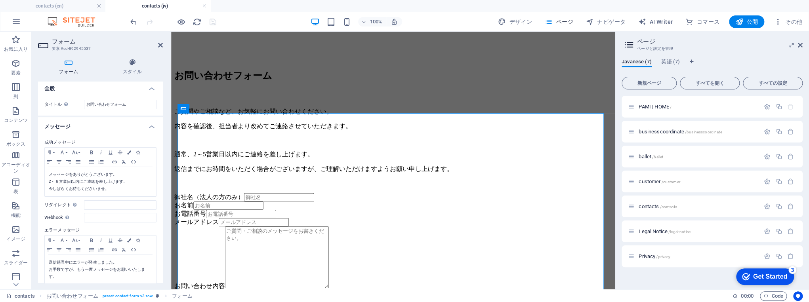
scroll to position [0, 0]
click at [89, 10] on h4 "contacts (en)" at bounding box center [52, 6] width 105 height 9
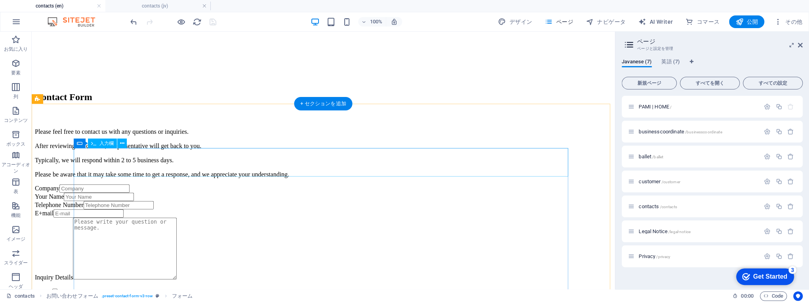
scroll to position [259, 0]
click at [98, 147] on div "フォーム" at bounding box center [91, 144] width 34 height 10
click at [98, 144] on span "フォーム" at bounding box center [95, 143] width 19 height 5
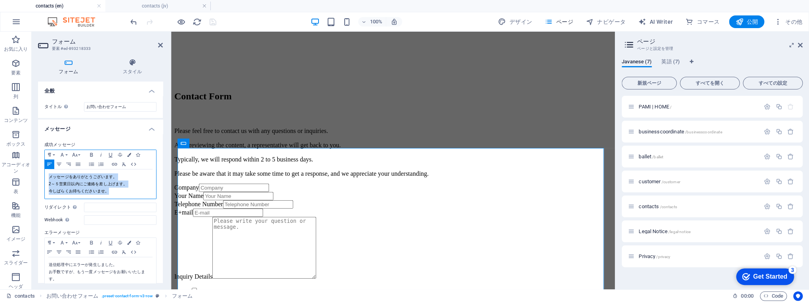
drag, startPoint x: 122, startPoint y: 190, endPoint x: 40, endPoint y: 170, distance: 85.3
click at [40, 170] on div "成功メッセージ Paragraph Format Normal Heading 1 Heading 2 Heading 3 Heading 4 Heading…" at bounding box center [100, 214] width 125 height 160
copy p "メッセージをありがとうございます。 2～５営業日以内にご連絡を差し上げます。 今しばらくお待ちくださいませ。"
click at [110, 193] on p "メッセージをありがとうございます。 2～５営業日以内にご連絡を差し上げます。 今しばらくお待ちくださいませ。" at bounding box center [100, 183] width 103 height 21
drag, startPoint x: 114, startPoint y: 192, endPoint x: 36, endPoint y: 174, distance: 79.6
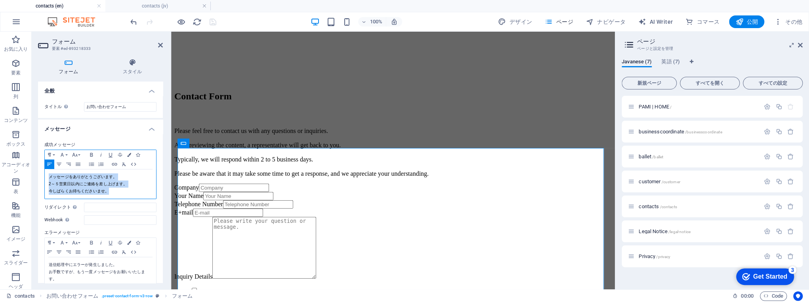
click at [36, 174] on div "フォーム スタイル 全般 タイトル フォームの名前を定義します。 お問い合わせフォーム メッセージ 成功メッセージ Paragraph Format Norm…" at bounding box center [100, 170] width 137 height 237
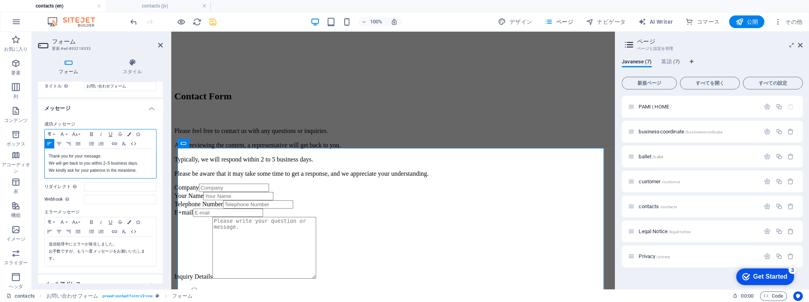
scroll to position [32, 0]
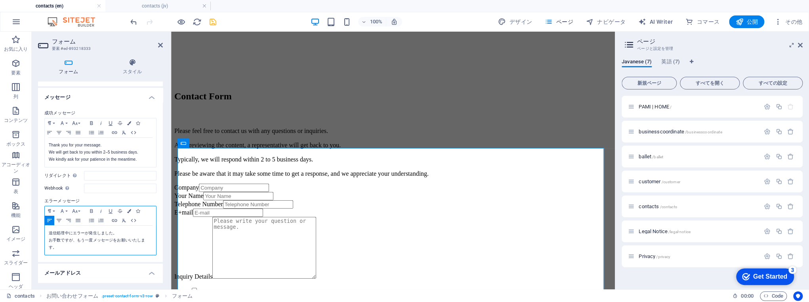
click at [94, 235] on p "送信処理中にエラーが発生しました。 お手数ですが、もう一度メッセージをお願いいたします。" at bounding box center [100, 240] width 103 height 21
copy p "送信処理中にエラーが発生しました。 お手数ですが、もう一度メッセージをお願いいたします。"
click at [73, 246] on p "送信処理中にエラーが発生しました。 お手数ですが、もう一度メッセージをお願いいたします。" at bounding box center [100, 240] width 103 height 21
click at [90, 244] on p "送信処理中にエラーが発生しました。 お手数ですが、もう一度メッセージをお願いいたします。" at bounding box center [100, 240] width 103 height 21
click at [97, 252] on div "送信処理中にエラーが発生しました。 お手数ですが、もう一度メッセージをお願いいたします。" at bounding box center [100, 240] width 111 height 29
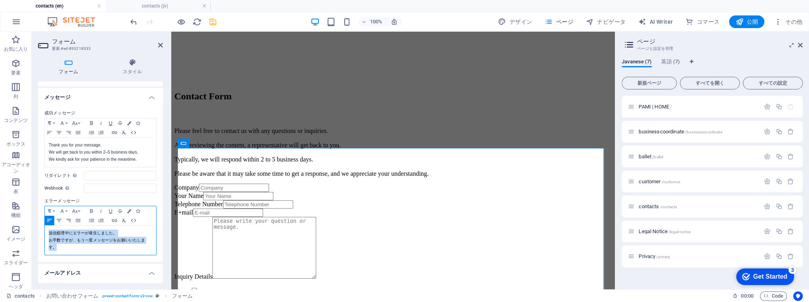
click at [51, 238] on p "送信処理中にエラーが発生しました。 お手数ですが、もう一度メッセージをお願いいたします。" at bounding box center [100, 240] width 103 height 21
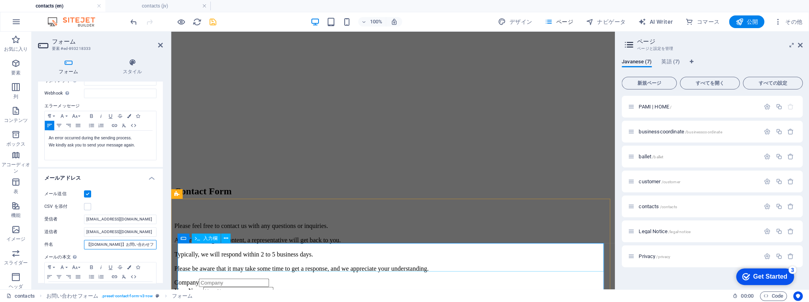
scroll to position [0, 2]
drag, startPoint x: 287, startPoint y: 276, endPoint x: 181, endPoint y: 244, distance: 110.8
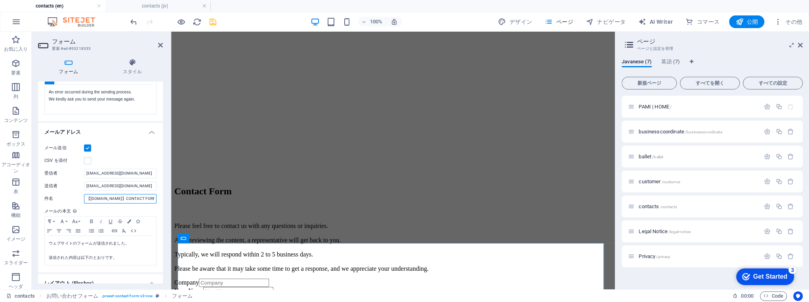
scroll to position [252, 0]
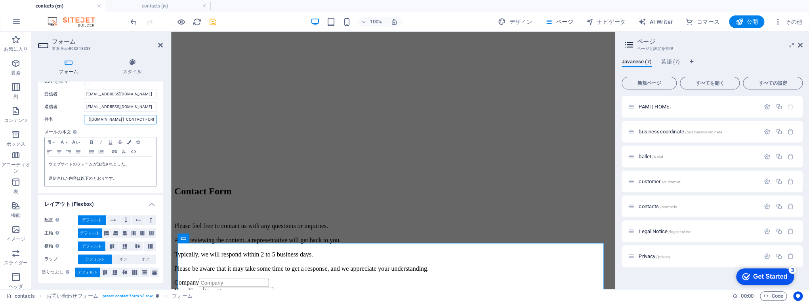
type input "【[DOMAIN_NAME]】CONTACT FORM"
click at [88, 161] on p "ウェブサイトのフォームが送信されました。" at bounding box center [100, 164] width 103 height 7
copy div "ウェブサイトのフォームが送信されました。 送信された内容は以下のとおりです。"
click at [93, 180] on p "送信された内容は以下のとおりです。" at bounding box center [100, 178] width 103 height 7
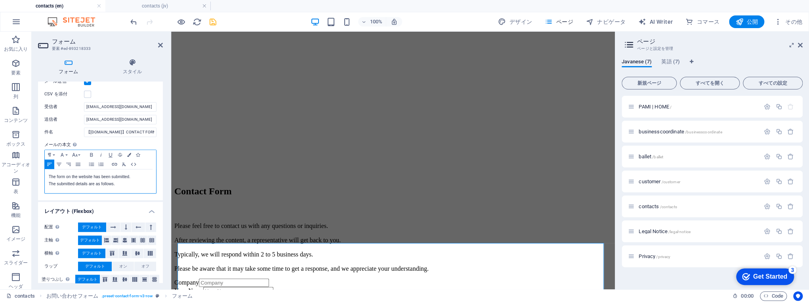
scroll to position [246, 0]
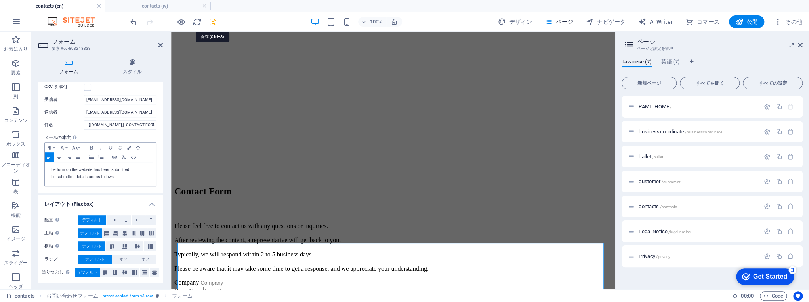
click at [213, 23] on icon "save" at bounding box center [212, 21] width 9 height 9
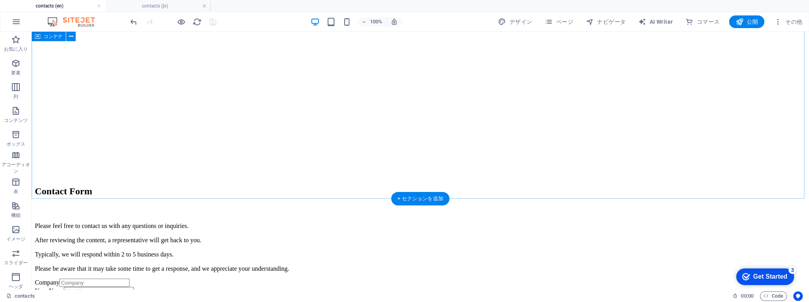
click at [429, 186] on div "Contact Form Please feel free to contact us with any questions or inquiries. Af…" at bounding box center [420, 229] width 771 height 87
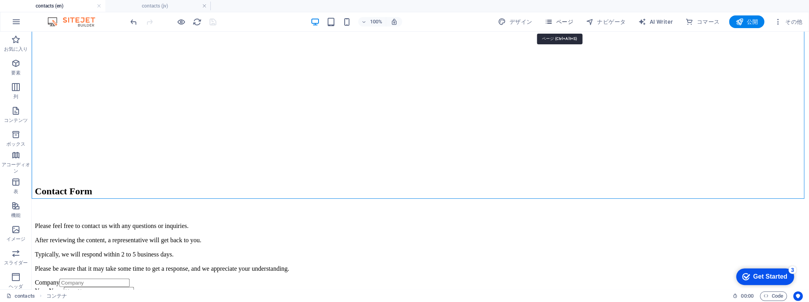
click at [564, 19] on span "ページ" at bounding box center [559, 22] width 29 height 8
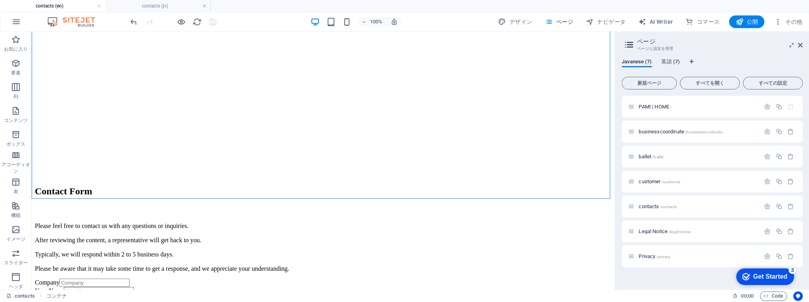
click at [672, 60] on span "英語 (7)" at bounding box center [670, 62] width 19 height 11
click at [635, 60] on span "Javanese (7)" at bounding box center [636, 62] width 30 height 11
click at [768, 108] on icon "button" at bounding box center [767, 106] width 7 height 7
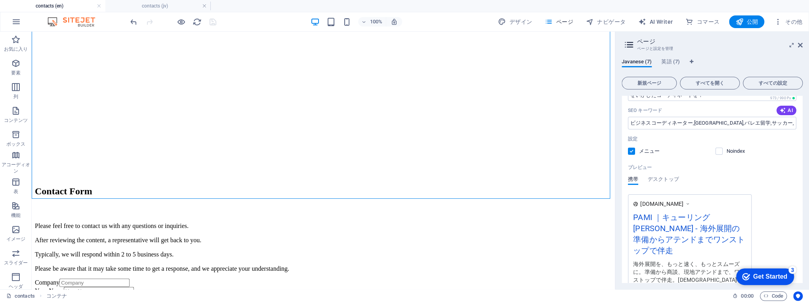
scroll to position [222, 0]
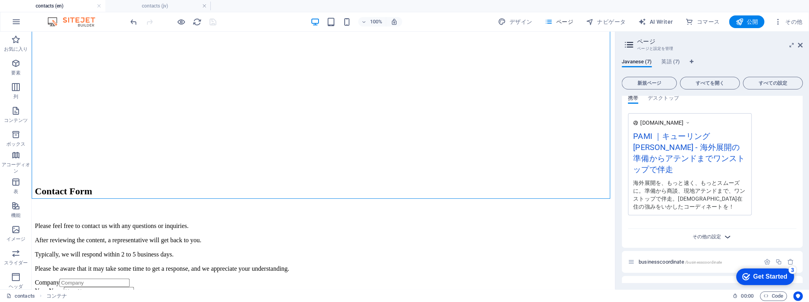
click at [714, 234] on span "その他の設定" at bounding box center [706, 237] width 29 height 7
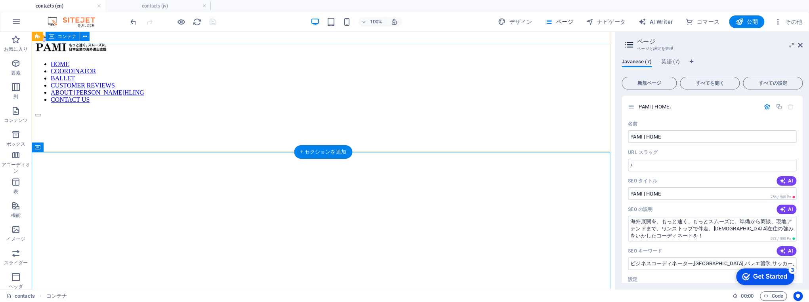
scroll to position [0, 0]
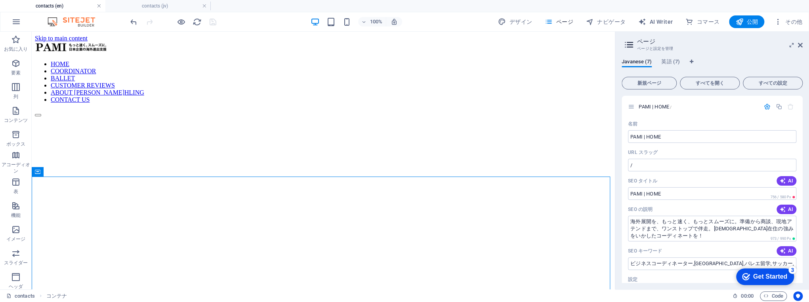
click at [98, 8] on link at bounding box center [99, 6] width 5 height 8
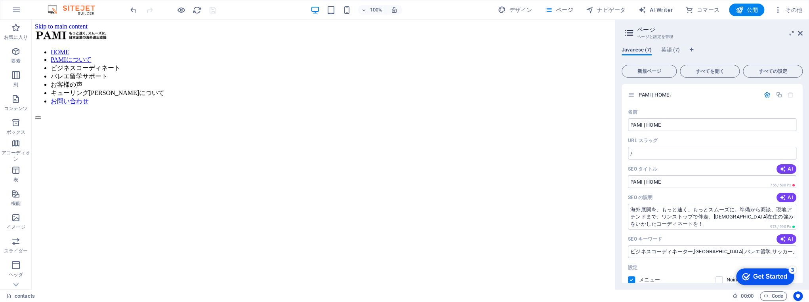
click at [643, 48] on span "Javanese (7)" at bounding box center [636, 50] width 30 height 11
click at [802, 31] on aside "ページ ページと設定を管理 Javanese (7) 英語 (7) 新規ページ すべてを開く すべての設定 PAMI | HOME / 名前 PAMI | H…" at bounding box center [712, 155] width 194 height 270
click at [800, 32] on icon at bounding box center [800, 33] width 5 height 6
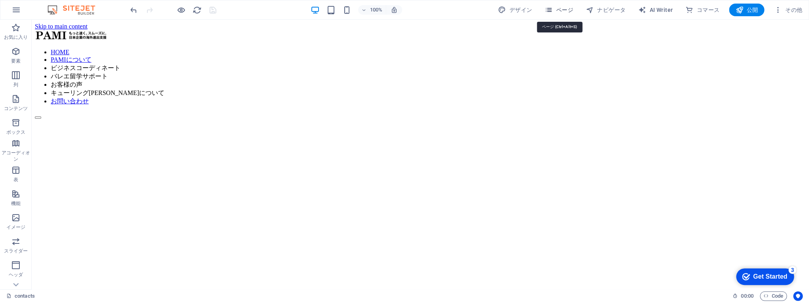
click at [565, 11] on span "ページ" at bounding box center [559, 10] width 29 height 8
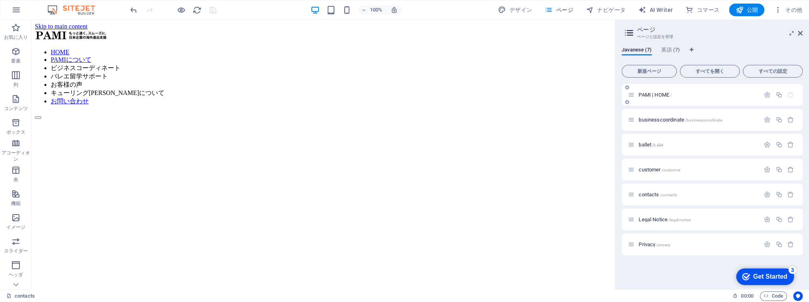
click at [645, 95] on span "PAMI | HOME /" at bounding box center [654, 95] width 33 height 6
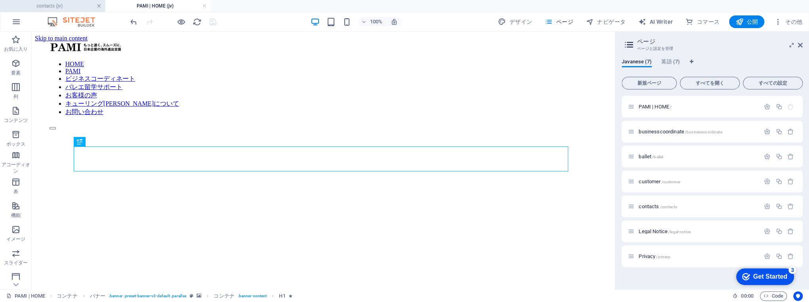
click at [98, 6] on link at bounding box center [99, 6] width 5 height 8
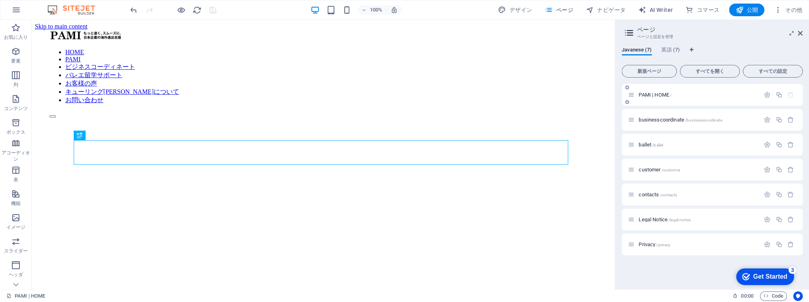
click at [645, 95] on span "PAMI | HOME /" at bounding box center [654, 95] width 33 height 6
click at [765, 95] on icon "button" at bounding box center [767, 94] width 7 height 7
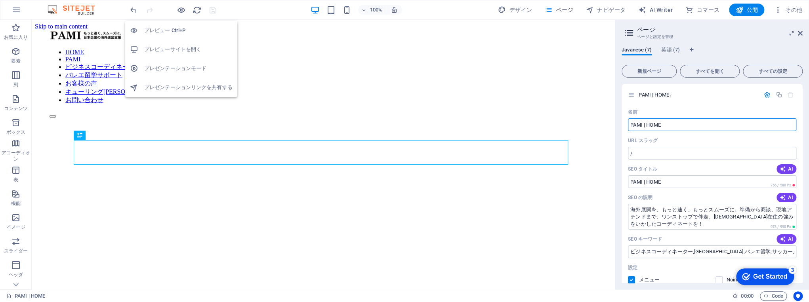
click at [183, 52] on h6 "プレビューサイトを開く" at bounding box center [188, 50] width 88 height 10
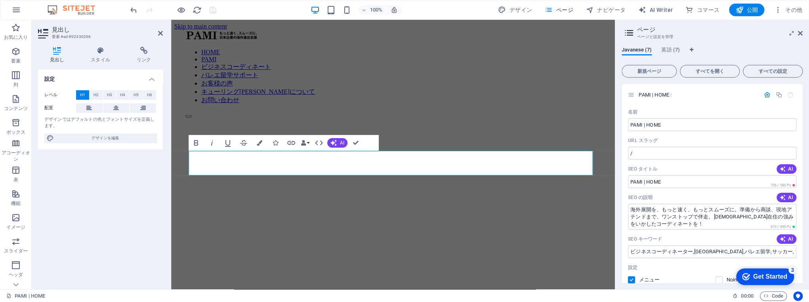
click at [757, 44] on div "Javanese (7) 英語 (7) 新規ページ すべてを開く すべての設定 PAMI | HOME / 名前 PAMI | HOME ​ URL スラッグ…" at bounding box center [712, 164] width 194 height 249
click at [757, 43] on div "Javanese (7) 英語 (7) 新規ページ すべてを開く すべての設定 PAMI | HOME / 名前 PAMI | HOME ​ URL スラッグ…" at bounding box center [712, 164] width 194 height 249
drag, startPoint x: 162, startPoint y: 33, endPoint x: 131, endPoint y: 13, distance: 36.7
click at [162, 33] on icon at bounding box center [160, 33] width 5 height 6
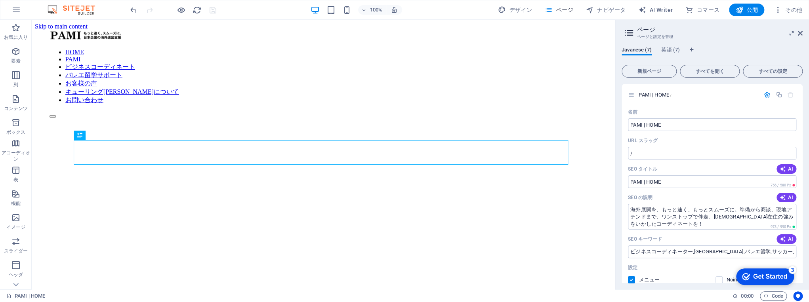
click at [768, 31] on h2 "ページ" at bounding box center [720, 29] width 166 height 7
click at [778, 11] on icon "button" at bounding box center [777, 10] width 8 height 8
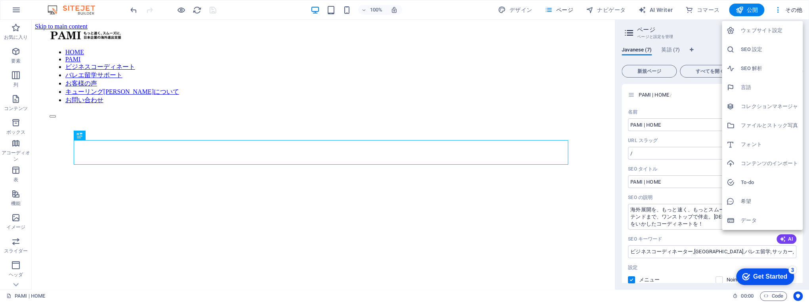
click at [767, 30] on h6 "ウェブサイト設定" at bounding box center [769, 31] width 57 height 10
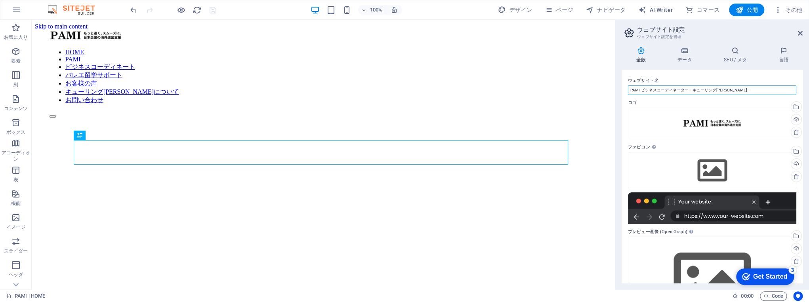
click at [638, 91] on input "PAMI-ビジネスコーディネーター・キューリング[PERSON_NAME]-" at bounding box center [712, 91] width 168 height 10
click at [756, 86] on input "PAMI|ビジネスコーディネーター・キューリング[PERSON_NAME]-" at bounding box center [712, 91] width 168 height 10
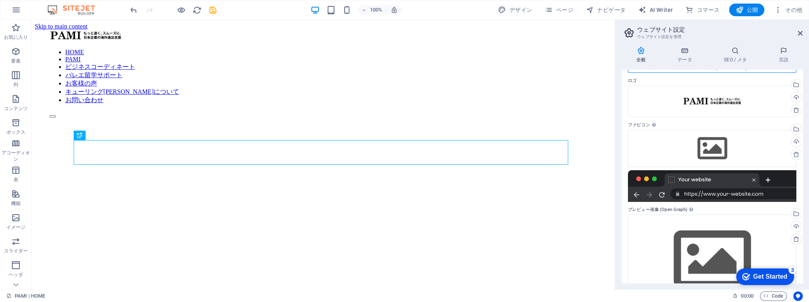
scroll to position [51, 0]
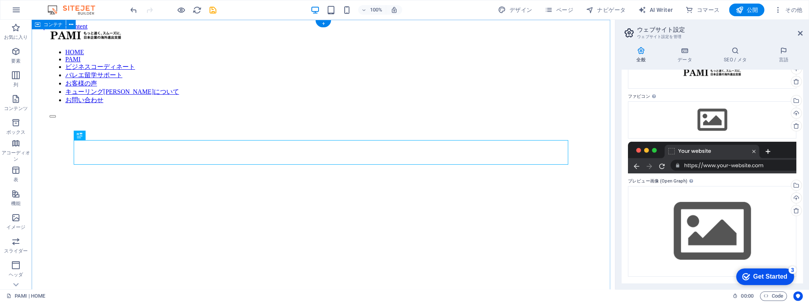
type input "PAMI|ビジネスコーディネーター・キューリング[PERSON_NAME]-"
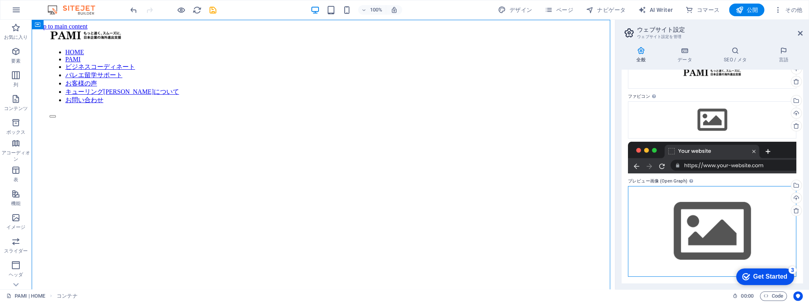
click at [715, 208] on div "ここにファイルをドラッグするか、クリックしてファイルを選択するか、 ［ファイル］または無料のストック写真・動画からファイルを選択 してください。" at bounding box center [712, 231] width 168 height 91
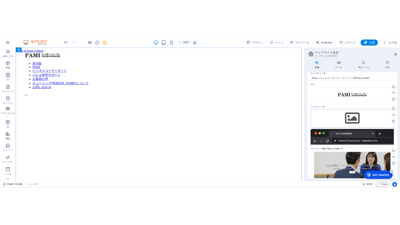
scroll to position [0, 0]
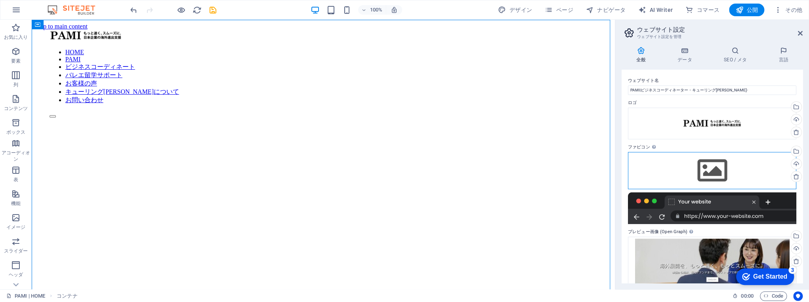
click at [716, 174] on div "ここにファイルをドラッグするか、クリックしてファイルを選択するか、 ［ファイル］または無料のストック写真・動画からファイルを選択 してください。" at bounding box center [712, 170] width 168 height 37
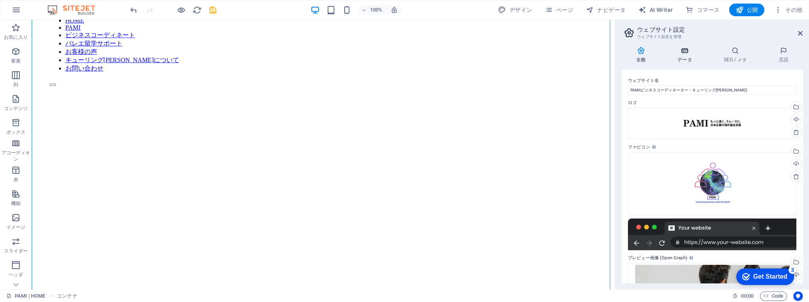
click at [686, 53] on icon at bounding box center [684, 51] width 43 height 8
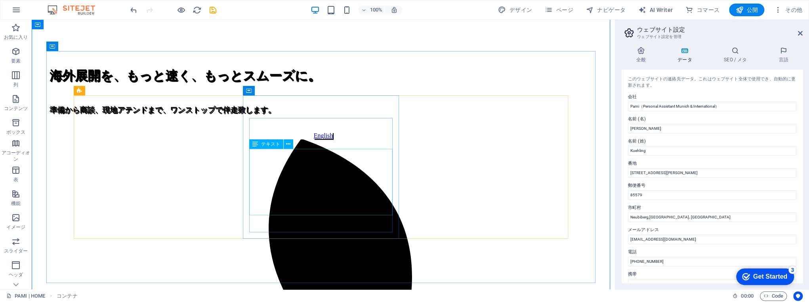
scroll to position [317, 0]
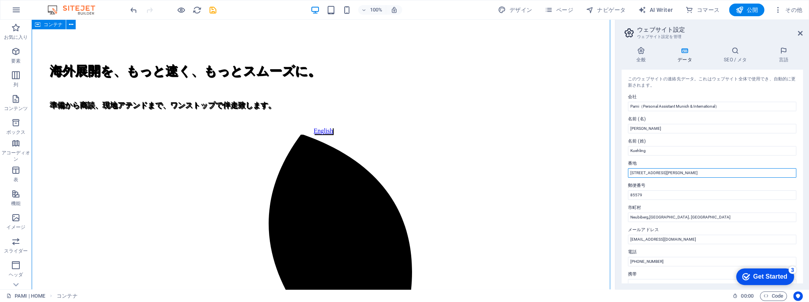
drag, startPoint x: 713, startPoint y: 192, endPoint x: 604, endPoint y: 181, distance: 110.3
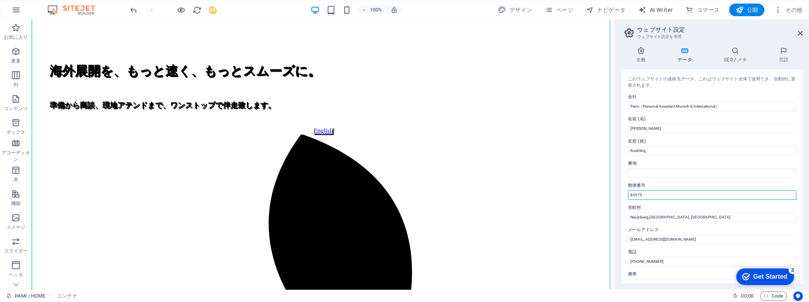
drag, startPoint x: 683, startPoint y: 217, endPoint x: 609, endPoint y: 199, distance: 76.6
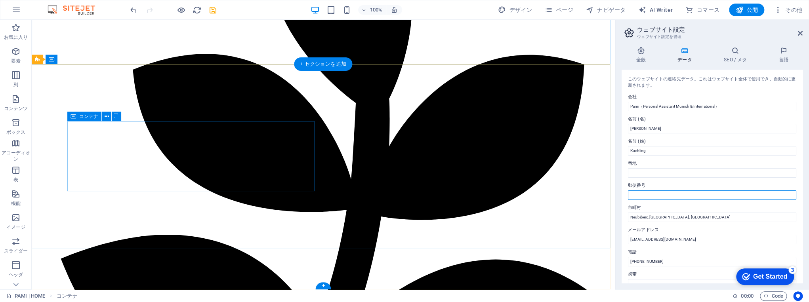
scroll to position [1382, 0]
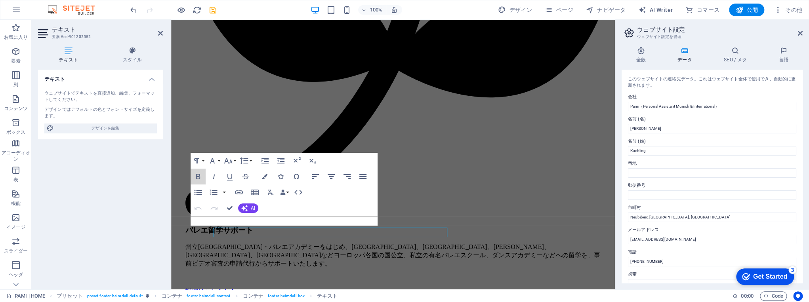
click at [192, 174] on button "Bold" at bounding box center [197, 177] width 15 height 16
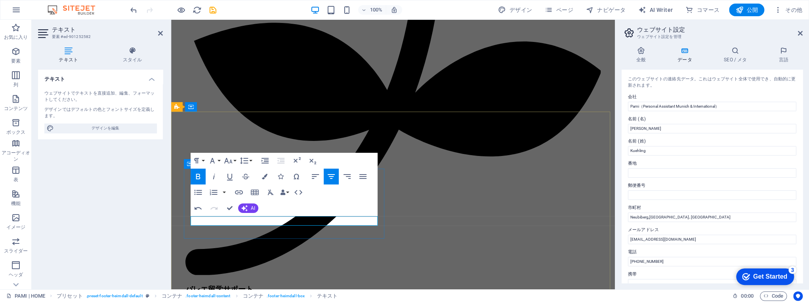
copy p "​ [GEOGRAPHIC_DATA], [GEOGRAPHIC_DATA]"
click at [663, 215] on input "Neubiberg,[GEOGRAPHIC_DATA]､[GEOGRAPHIC_DATA]" at bounding box center [712, 218] width 168 height 10
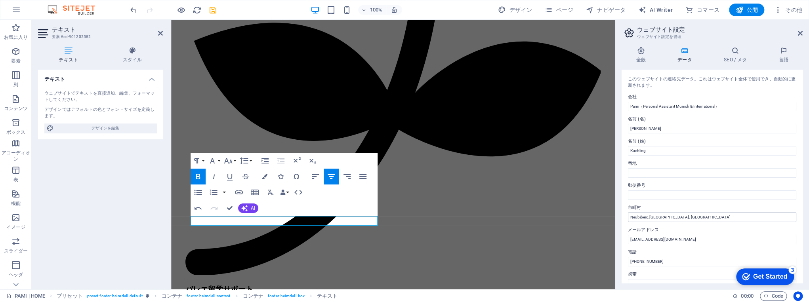
click at [663, 215] on input "Neubiberg,[GEOGRAPHIC_DATA]､[GEOGRAPHIC_DATA]" at bounding box center [712, 218] width 168 height 10
type input "​[GEOGRAPHIC_DATA], [GEOGRAPHIC_DATA]"
click at [719, 166] on label "番地" at bounding box center [712, 164] width 168 height 10
click at [719, 168] on input "番地" at bounding box center [712, 173] width 168 height 10
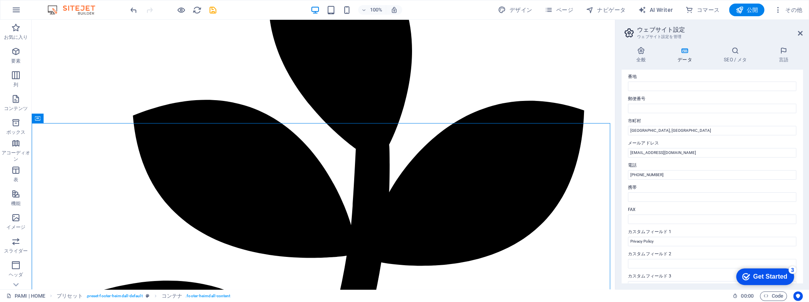
scroll to position [95, 0]
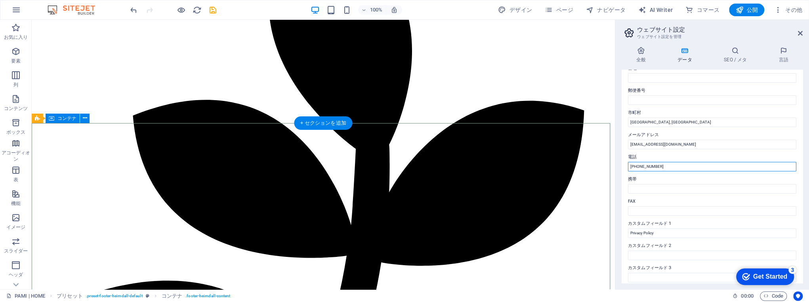
drag, startPoint x: 712, startPoint y: 187, endPoint x: 598, endPoint y: 166, distance: 115.3
click at [653, 165] on input "[PHONE_NUMBER]" at bounding box center [712, 167] width 168 height 10
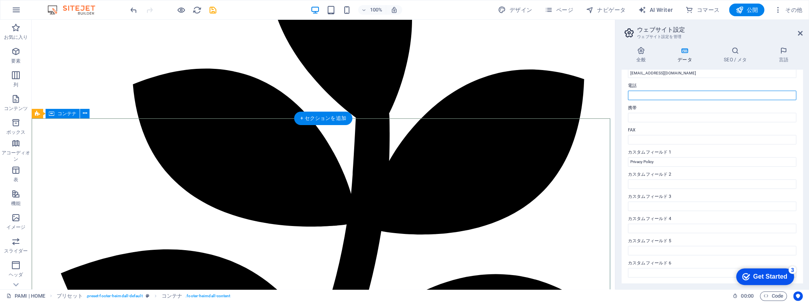
scroll to position [1382, 0]
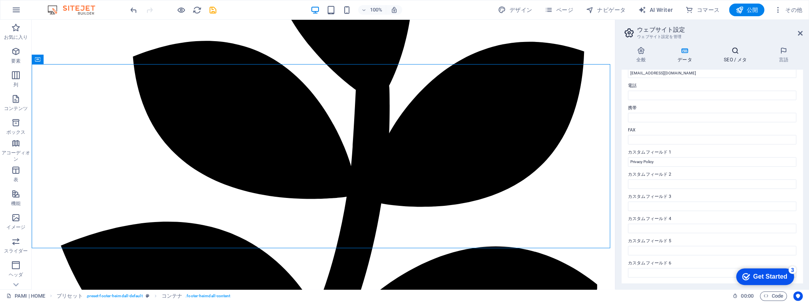
click at [734, 53] on icon at bounding box center [735, 51] width 52 height 8
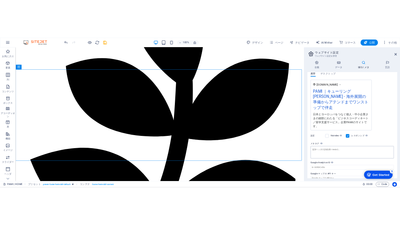
scroll to position [0, 0]
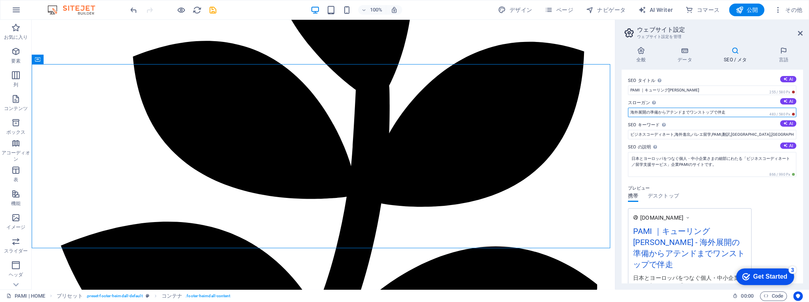
click at [751, 114] on input "海外展開の準備からアテンドまでワンストップで伴走" at bounding box center [712, 113] width 168 height 10
click at [211, 8] on icon "save" at bounding box center [212, 10] width 9 height 9
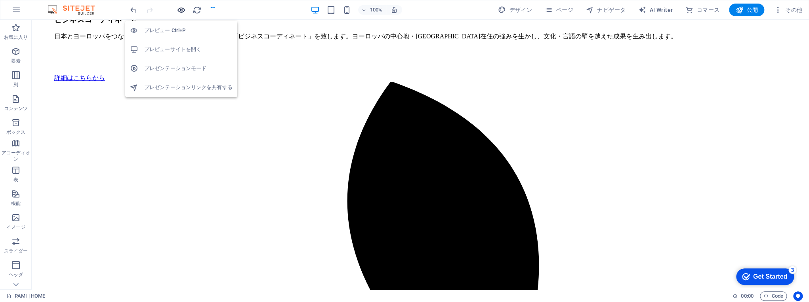
click at [182, 10] on icon "button" at bounding box center [181, 10] width 9 height 9
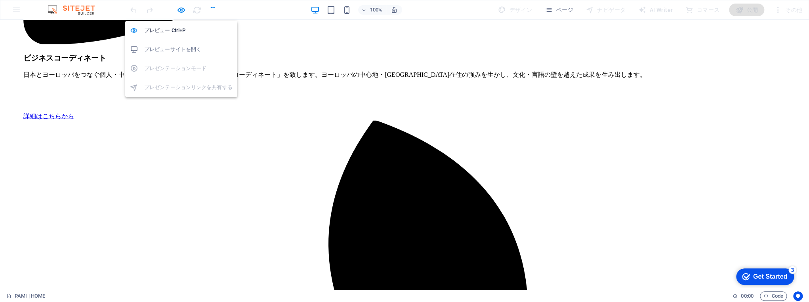
click at [177, 48] on h6 "プレビューサイトを開く" at bounding box center [188, 50] width 88 height 10
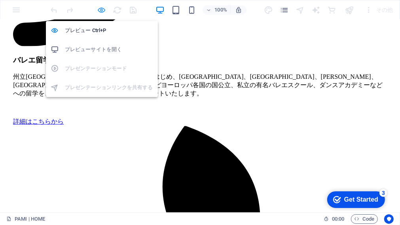
click at [105, 11] on icon "button" at bounding box center [101, 10] width 9 height 9
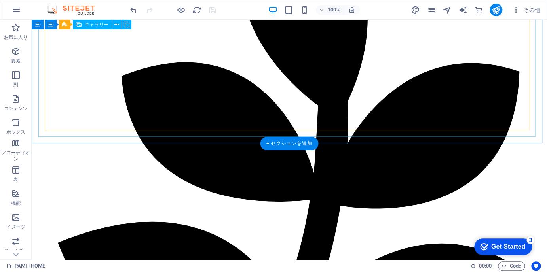
scroll to position [1071, 0]
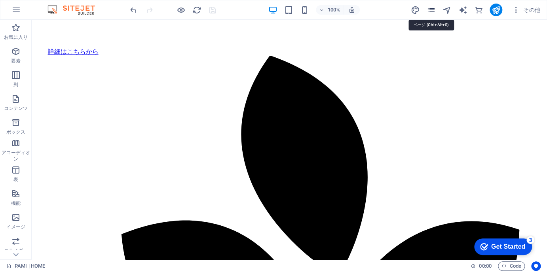
click at [432, 11] on icon "pages" at bounding box center [431, 10] width 9 height 9
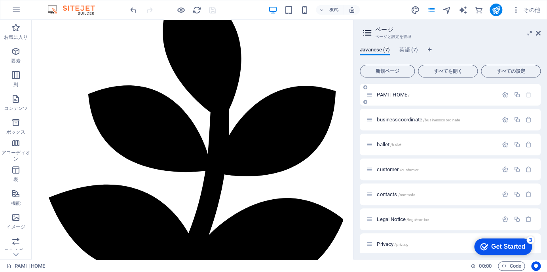
click at [399, 92] on span "PAMI | HOME /" at bounding box center [393, 95] width 33 height 6
click at [505, 95] on icon "button" at bounding box center [505, 94] width 7 height 7
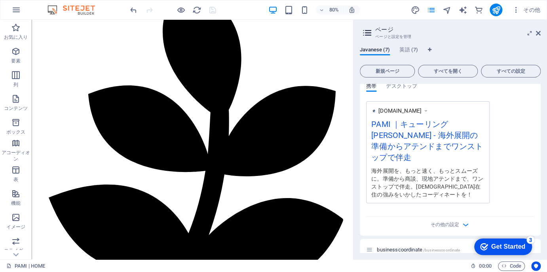
scroll to position [317, 0]
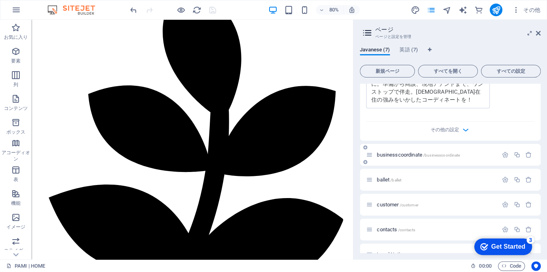
click at [411, 152] on span "businesscoordinate /businesscoordinate" at bounding box center [418, 155] width 83 height 6
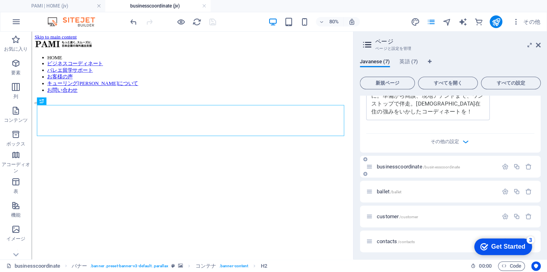
scroll to position [0, 0]
click at [505, 164] on icon "button" at bounding box center [505, 167] width 7 height 7
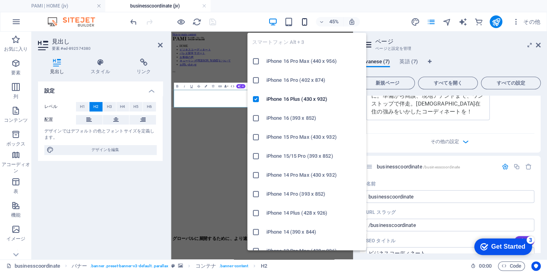
click at [305, 19] on icon "button" at bounding box center [304, 21] width 9 height 9
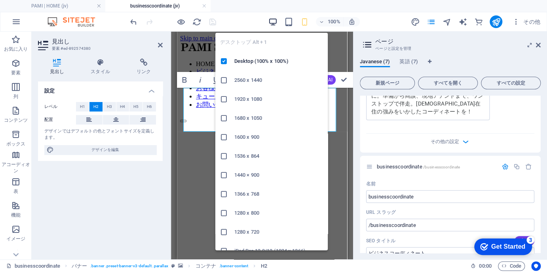
click at [274, 25] on icon "button" at bounding box center [273, 21] width 9 height 9
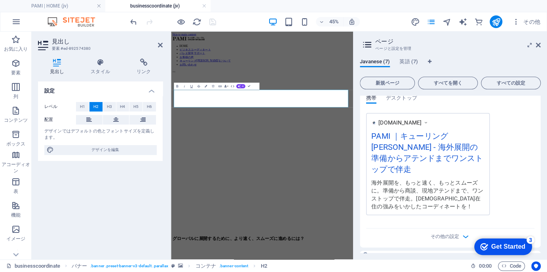
scroll to position [95, 0]
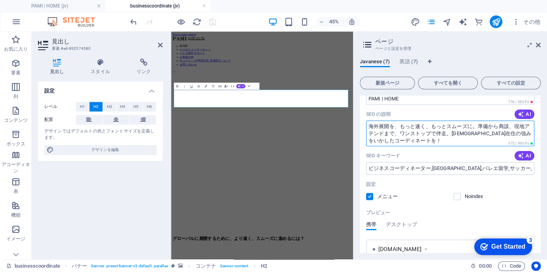
drag, startPoint x: 429, startPoint y: 142, endPoint x: 361, endPoint y: 121, distance: 71.0
click at [361, 121] on div "名前 PAMI | HOME ​ URL スラッグ / ​ SEO タイトル AI ​ 756 / 580 Px SEO の説明 AI 海外展開を、もっと速く…" at bounding box center [450, 199] width 181 height 352
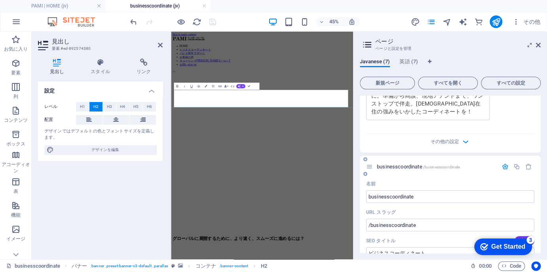
scroll to position [444, 0]
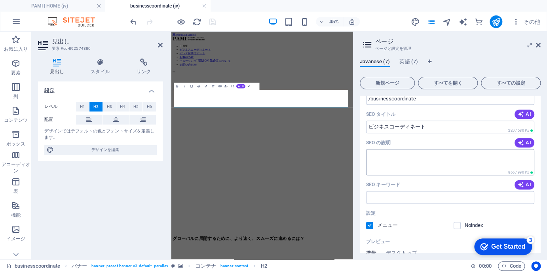
click at [415, 156] on textarea "SEO の説明" at bounding box center [450, 162] width 168 height 26
paste textarea "海外展開を、もっと速く、もっとスムーズに。準備から商談、現地アテンドまで、ワンストップで伴走。[DEMOGRAPHIC_DATA]在住の強みをいかしたコーディ…"
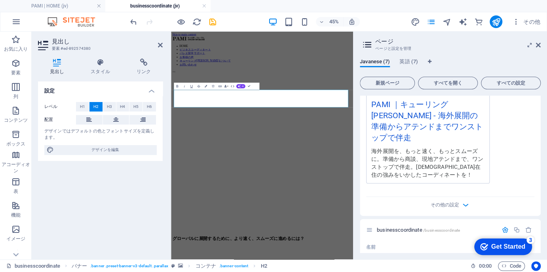
scroll to position [127, 0]
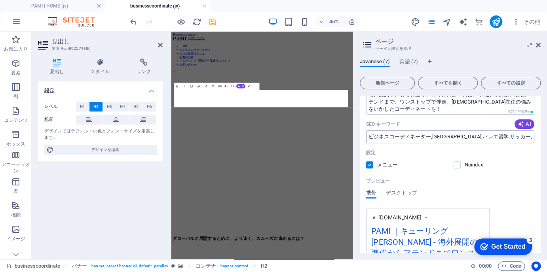
type textarea "海外展開を、もっと速く、もっとスムーズに。準備から商談、現地アテンドまで、ワンストップで伴走。[DEMOGRAPHIC_DATA]在住の強みをいかしたコーディ…"
click at [453, 139] on input "ビジネスコーディネーター,[GEOGRAPHIC_DATA],バレエ留学,サッカー,留学,キューリング[PERSON_NAME][PERSON_NAME]" at bounding box center [450, 137] width 168 height 13
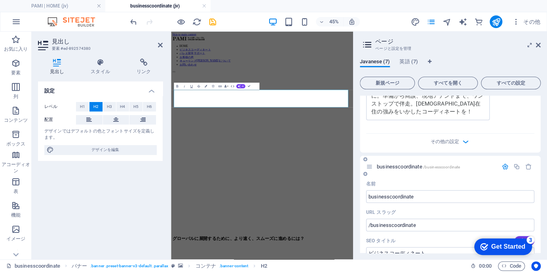
scroll to position [412, 0]
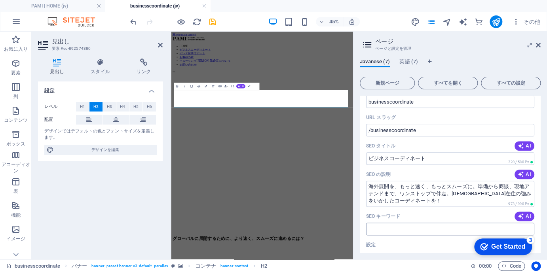
click at [434, 223] on input "SEO キーワード" at bounding box center [450, 229] width 168 height 13
paste input "ビジネスコーディネーター,[GEOGRAPHIC_DATA],バレエ留学,サッカー,留学,キューリング[PERSON_NAME][PERSON_NAME]"
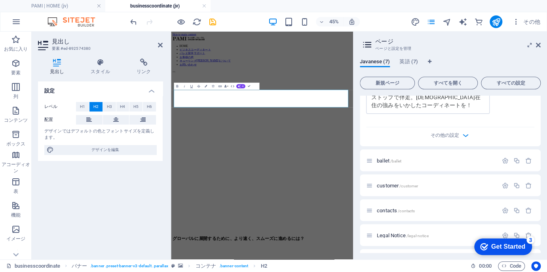
scroll to position [676, 0]
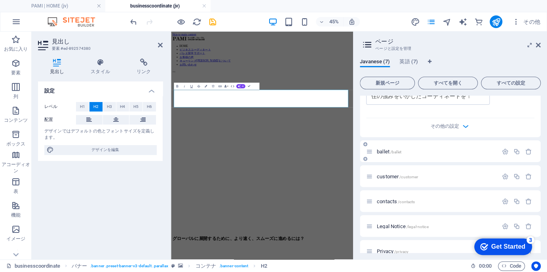
type input "ビジネスコーディネーター,[GEOGRAPHIC_DATA],バレエ留学,サッカー,留学,キューリング[PERSON_NAME][PERSON_NAME]"
click at [391, 150] on span "/ballet" at bounding box center [396, 152] width 11 height 4
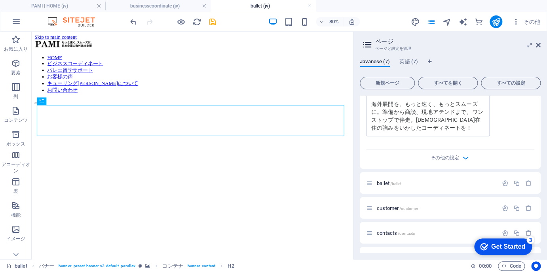
scroll to position [0, 0]
click at [394, 121] on div "[DOMAIN_NAME] businesscoordinate ビジネスコーディネート 海外展開を、もっと速く、もっとスムーズに。準備から商談、現地アテンド…" at bounding box center [428, 102] width 124 height 69
click at [396, 181] on span "/ballet" at bounding box center [396, 183] width 11 height 4
click at [389, 180] on span "ballet /ballet" at bounding box center [389, 183] width 25 height 6
click at [504, 180] on icon "button" at bounding box center [505, 183] width 7 height 7
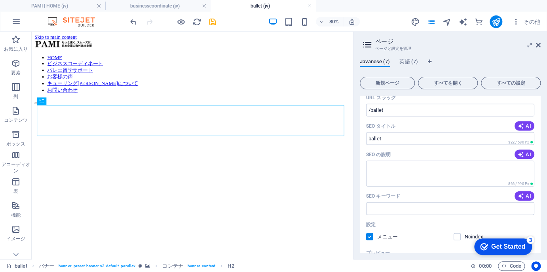
scroll to position [803, 0]
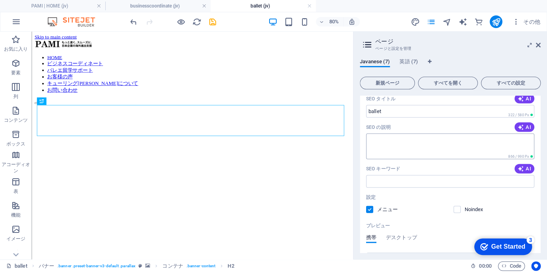
click at [393, 134] on textarea "SEO の説明" at bounding box center [450, 147] width 168 height 26
paste textarea "バレエ留学サポート｜[PERSON_NAME]他欧州[GEOGRAPHIC_DATA]への申請代行"
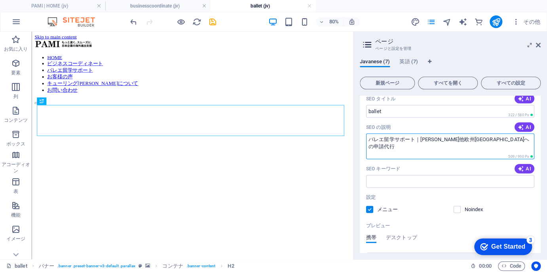
drag, startPoint x: 415, startPoint y: 128, endPoint x: 421, endPoint y: 129, distance: 6.4
click at [421, 134] on textarea "バレエ留学サポート｜[PERSON_NAME]他欧州[GEOGRAPHIC_DATA]への申請代行" at bounding box center [450, 147] width 168 height 26
click at [406, 140] on textarea "バレエ留学サポート、[PERSON_NAME]他欧州[GEOGRAPHIC_DATA]への申請代行" at bounding box center [450, 147] width 168 height 26
click at [478, 135] on textarea "バレエ留学サポート、ミュンヘン・バレエアカデミー他欧州[GEOGRAPHIC_DATA]への申請代行からから現地でのサポートまで。" at bounding box center [450, 147] width 168 height 26
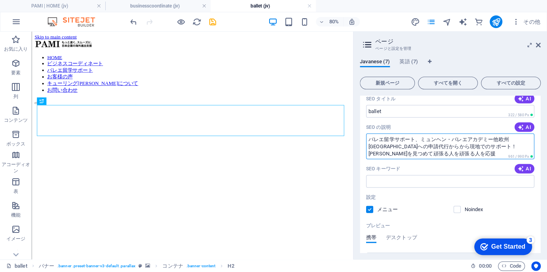
click at [420, 142] on textarea "バレエ留学サポート、ミュンヘン・バレエアカデミー他欧州[GEOGRAPHIC_DATA]への申請代行からから現地でのサポート！[PERSON_NAME]を見つ…" at bounding box center [450, 147] width 168 height 26
drag, startPoint x: 469, startPoint y: 135, endPoint x: 460, endPoint y: 137, distance: 9.4
click at [460, 137] on textarea "バレエ留学サポート、ミュンヘン・バレエアカデミー他欧州[GEOGRAPHIC_DATA]への申請代行からから現地でのサポート！[PERSON_NAME]を見つ…" at bounding box center [450, 147] width 168 height 26
type textarea "バレエ留学サポート、ミュンヘン・バレエアカデミー他欧州[GEOGRAPHIC_DATA]への申請代行からから現地でのサポート。。[PERSON_NAME]を見…"
click at [376, 175] on input "SEO キーワード" at bounding box center [450, 181] width 168 height 13
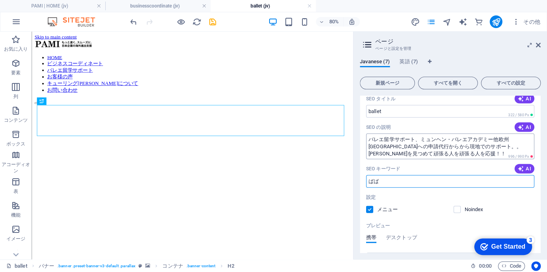
type input "ば"
click at [385, 175] on input "SEO キーワード" at bounding box center [450, 181] width 168 height 13
paste input "バレエ留学,バレエ留学サポート,バレエ留学 [GEOGRAPHIC_DATA],[GEOGRAPHIC_DATA],[GEOGRAPHIC_DATA]留学 […"
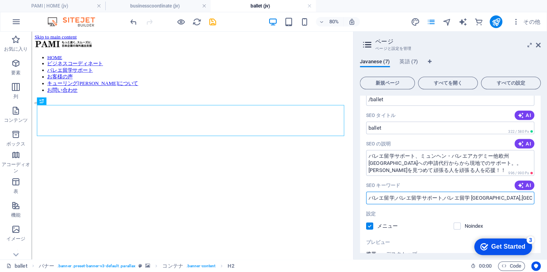
scroll to position [771, 0]
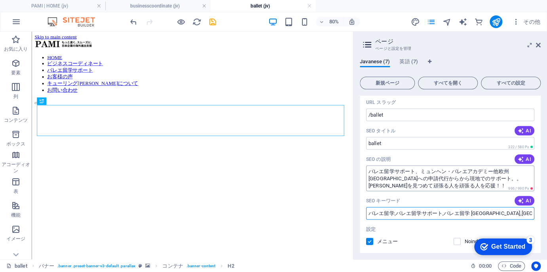
type input "バレエ留学,バレエ留学サポート,バレエ留学 [GEOGRAPHIC_DATA],[GEOGRAPHIC_DATA],[GEOGRAPHIC_DATA]留学 […"
click at [470, 168] on textarea "バレエ留学サポート、ミュンヘン・バレエアカデミー他欧州[GEOGRAPHIC_DATA]への申請代行からから現地でのサポート。。[PERSON_NAME]を見…" at bounding box center [450, 179] width 168 height 26
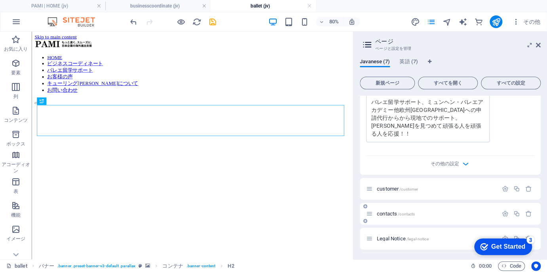
scroll to position [1006, 0]
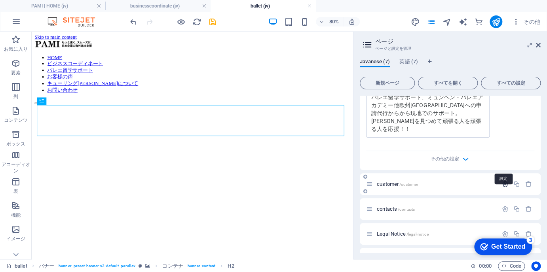
type textarea "バレエ留学サポート、ミュンヘン・バレエアカデミー他欧州[GEOGRAPHIC_DATA]への申請代行からから現地でのサポート。[PERSON_NAME]を見つ…"
click at [502, 181] on icon "button" at bounding box center [505, 184] width 7 height 7
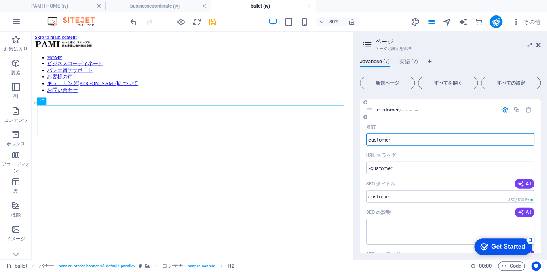
scroll to position [1133, 0]
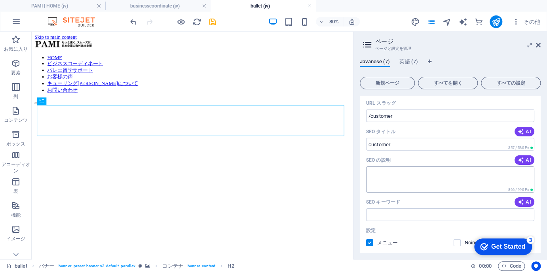
click at [430, 167] on textarea "SEO の説明" at bounding box center [450, 180] width 168 height 26
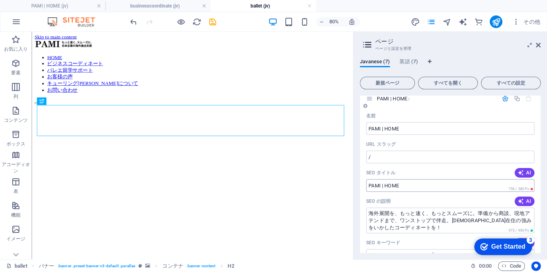
scroll to position [0, 0]
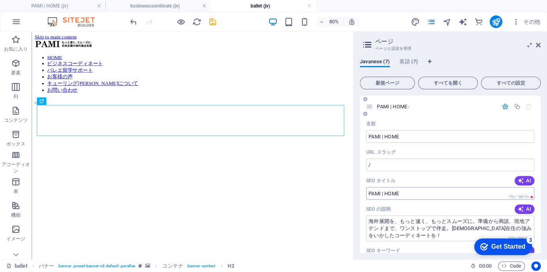
click at [415, 199] on input "SEO タイトル" at bounding box center [450, 193] width 168 height 13
click at [439, 211] on div "SEO の説明 AI" at bounding box center [450, 209] width 168 height 13
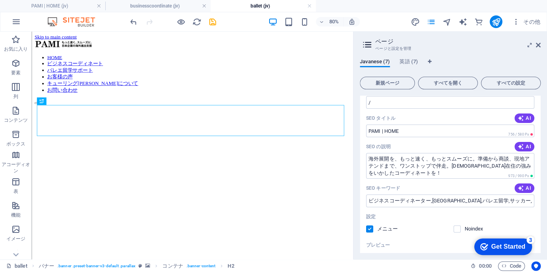
scroll to position [63, 0]
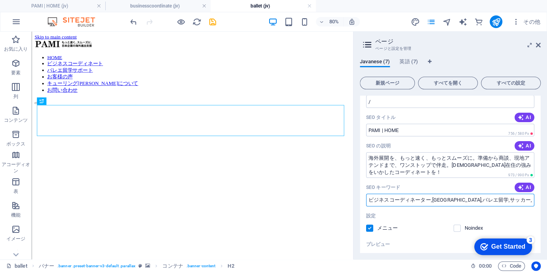
click at [437, 201] on input "ビジネスコーディネーター,[GEOGRAPHIC_DATA],バレエ留学,サッカー,留学,キューリング[PERSON_NAME][PERSON_NAME]" at bounding box center [450, 200] width 168 height 13
paste input "ポート,国際ビジネスサポート,ビジネスコーディネーター,日本と世界をつなぐ,海外ビジネス展開,国際ビジネス 相談,国際ビジネス コーディネート,欧州[GEOG…"
paste input "text"
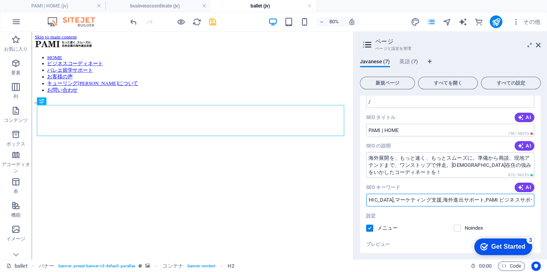
type input "ビジネスサポート,国際ビジネスサポート,ビジネスコーディネーター,日本と世界をつなぐ,海外ビジネス展開,国際ビジネス 相談,国際ビジネス コーディネート,欧州…"
click at [444, 214] on div "設定" at bounding box center [450, 216] width 168 height 13
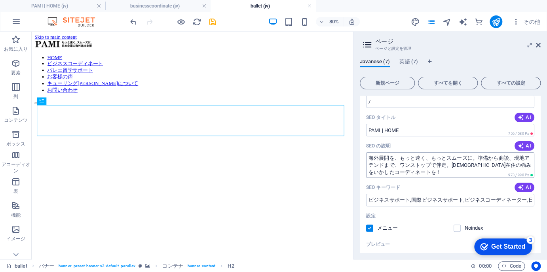
click at [426, 166] on textarea "海外展開を、もっと速く、もっとスムーズに。準備から商談、現地アテンドまで、ワンストップで伴走。[DEMOGRAPHIC_DATA]在住の強みをいかしたコーディ…" at bounding box center [450, 165] width 168 height 26
click at [211, 21] on icon "save" at bounding box center [212, 21] width 9 height 9
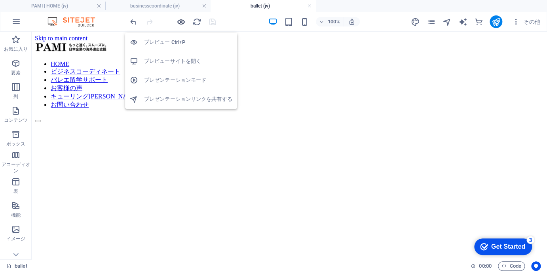
click at [179, 22] on icon "button" at bounding box center [181, 21] width 9 height 9
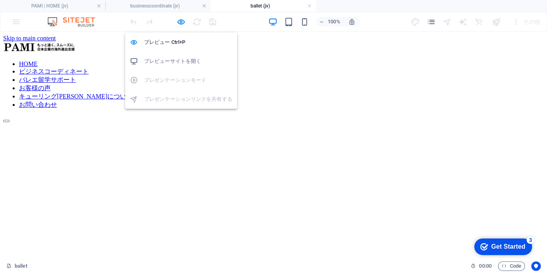
click at [176, 60] on h6 "プレビューサイトを開く" at bounding box center [188, 62] width 88 height 10
click at [434, 20] on icon "pages" at bounding box center [431, 21] width 9 height 9
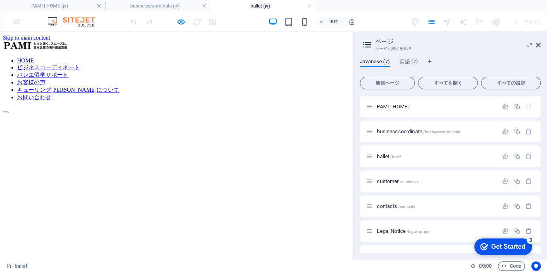
click at [307, 4] on h4 "ballet (jv)" at bounding box center [263, 6] width 105 height 9
click at [309, 6] on link at bounding box center [309, 6] width 5 height 8
click at [204, 5] on link at bounding box center [204, 6] width 5 height 8
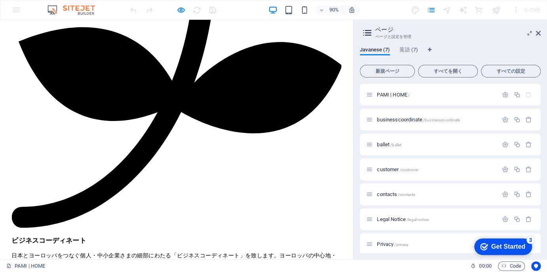
scroll to position [488, 0]
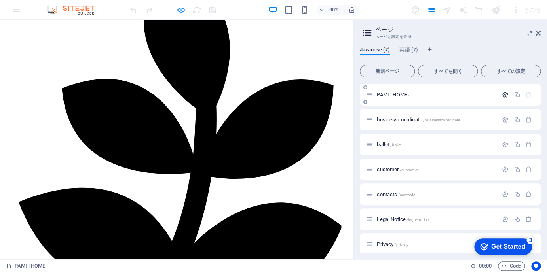
click at [504, 95] on icon "button" at bounding box center [505, 94] width 7 height 7
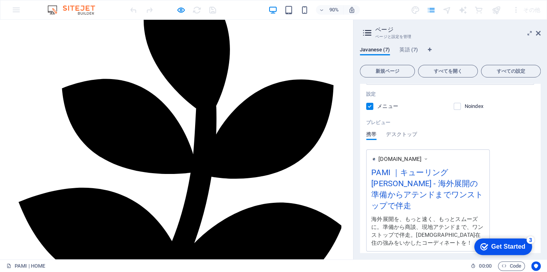
scroll to position [190, 0]
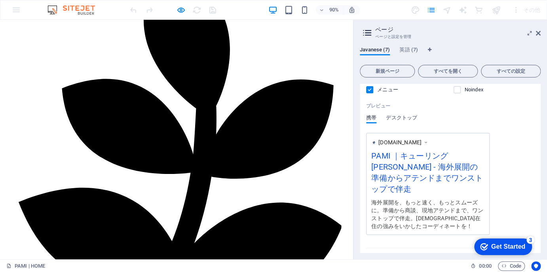
click at [407, 119] on span "デスクトップ" at bounding box center [401, 118] width 31 height 11
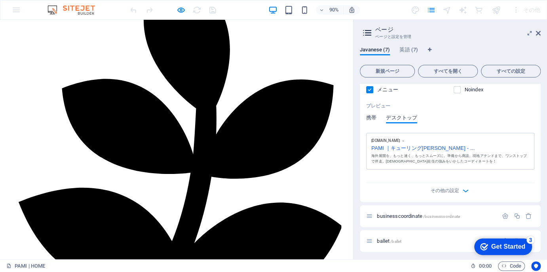
click at [376, 116] on span "携帯" at bounding box center [371, 118] width 10 height 11
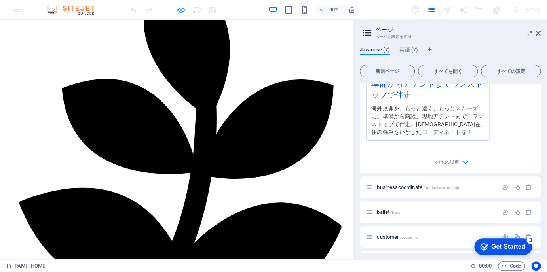
scroll to position [285, 0]
click at [439, 158] on span "その他の設定" at bounding box center [445, 161] width 29 height 7
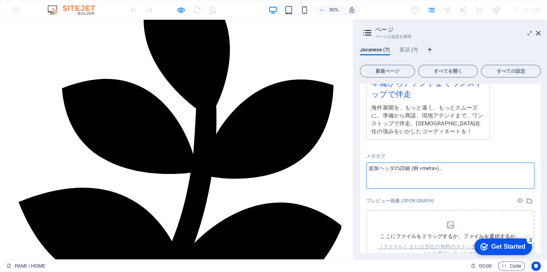
drag, startPoint x: 451, startPoint y: 178, endPoint x: 390, endPoint y: 167, distance: 62.1
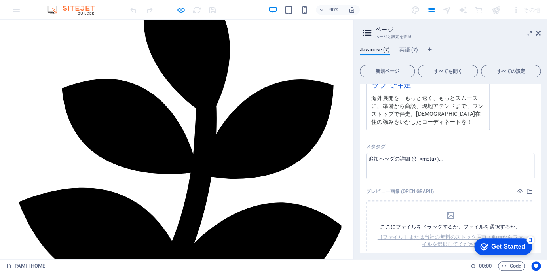
scroll to position [349, 0]
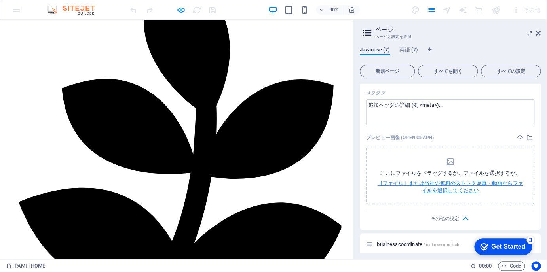
click at [450, 180] on p "［ファイル］または当社の無料のストック写真・動画からファイルを選択してください" at bounding box center [451, 187] width 148 height 14
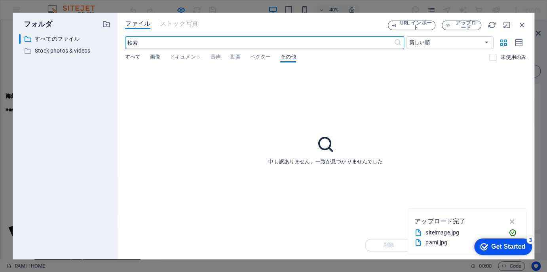
click at [134, 55] on span "すべて" at bounding box center [132, 57] width 15 height 11
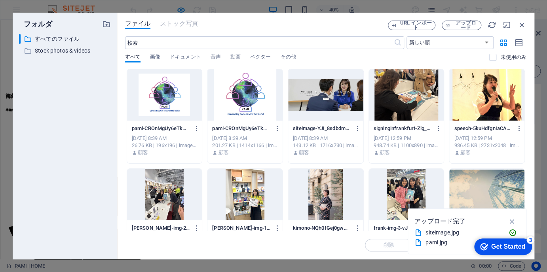
click at [336, 105] on div at bounding box center [325, 94] width 75 height 51
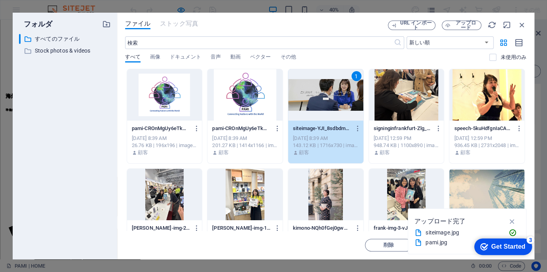
click at [318, 114] on div "1" at bounding box center [325, 94] width 75 height 51
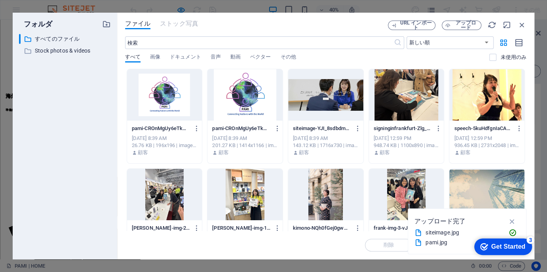
click at [318, 114] on div at bounding box center [325, 94] width 75 height 51
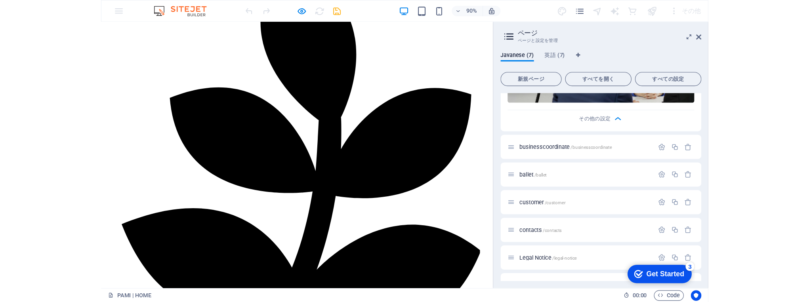
scroll to position [475, 0]
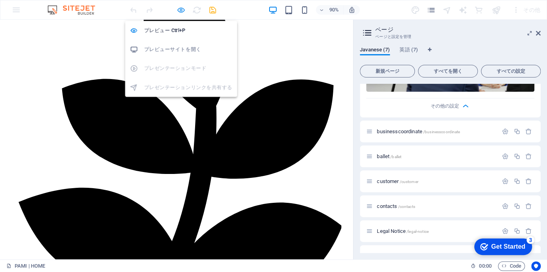
click at [178, 10] on icon "button" at bounding box center [181, 10] width 9 height 9
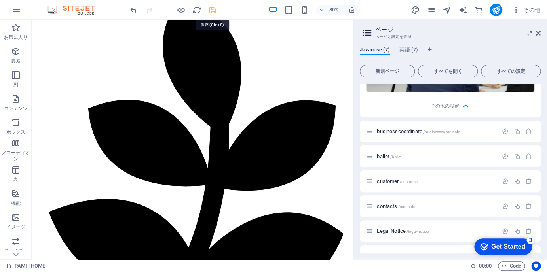
click at [210, 11] on icon "save" at bounding box center [212, 10] width 9 height 9
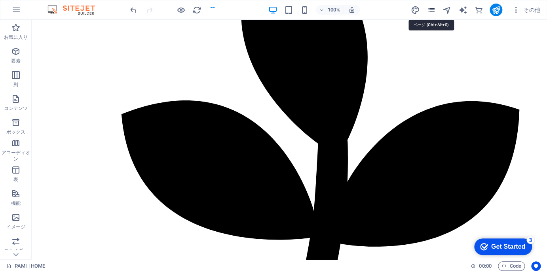
click at [429, 10] on icon "pages" at bounding box center [431, 10] width 9 height 9
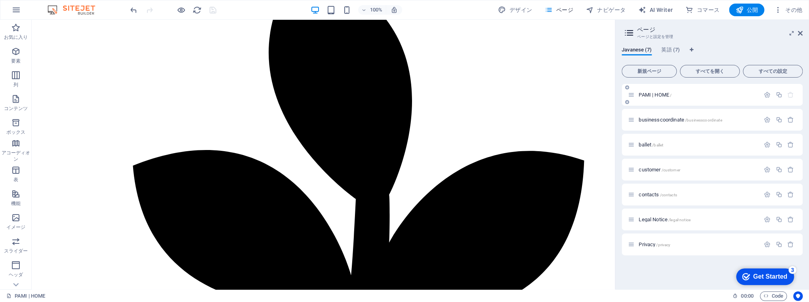
click at [650, 95] on span "PAMI | HOME /" at bounding box center [654, 95] width 33 height 6
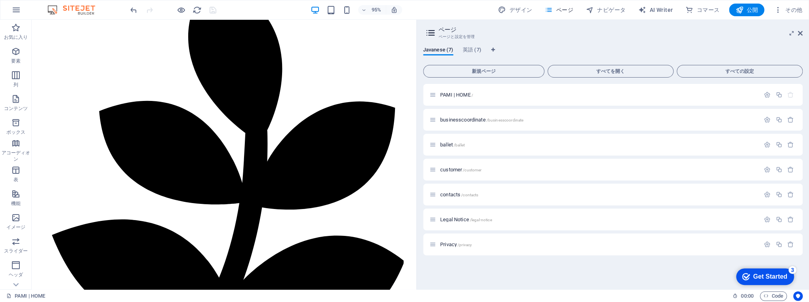
drag, startPoint x: 615, startPoint y: 128, endPoint x: 404, endPoint y: 145, distance: 211.7
click at [414, 170] on div "PAMI | HOME (jv) お気に入り 要素 列 コンテンツ ボックス アコーディオン 表 機能 イメージ スライダー ヘッダ フッタ フォーム マーケ…" at bounding box center [404, 155] width 809 height 270
click at [459, 94] on span "PAMI | HOME /" at bounding box center [456, 95] width 33 height 6
click at [765, 95] on icon "button" at bounding box center [767, 94] width 7 height 7
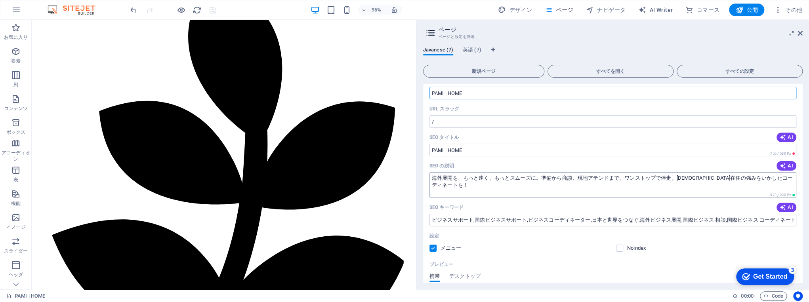
scroll to position [0, 0]
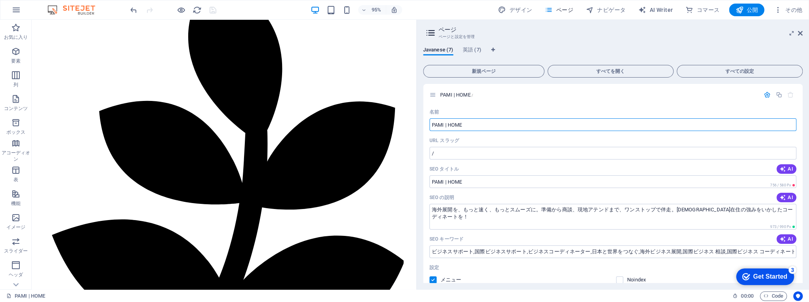
drag, startPoint x: 480, startPoint y: 127, endPoint x: 421, endPoint y: 133, distance: 59.7
click at [421, 133] on div "Javanese (7) 英語 (7) 新規ページ すべてを開く すべての設定 PAMI | HOME / 名前 PAMI | HOME ​ URL スラッグ…" at bounding box center [613, 164] width 392 height 249
paste input "公式サイト｜ビジネス支援・国際交流・コンサルティングの総合サービス"
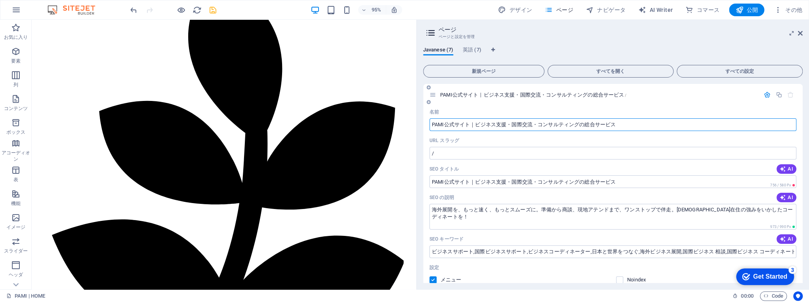
type input "PAMI公式サイト｜ビジネス支援・国際交流・コンサルティングの総合サービス"
click at [501, 207] on textarea "海外展開を、もっと速く、もっとスムーズに。準備から商談、現地アテンドまで、ワンストップで伴走。[DEMOGRAPHIC_DATA]在住の強みをいかしたコーディ…" at bounding box center [612, 217] width 367 height 26
paste textarea "PAMIは、ビジネスサポート、国際交流、教育・カルチャー活動を通じて、人と企業を繋ぐコンサルティングサービスを提供しています。国内外のネットワークを活かした課…"
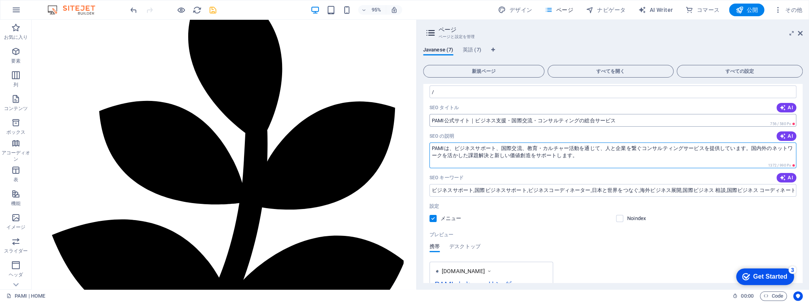
scroll to position [95, 0]
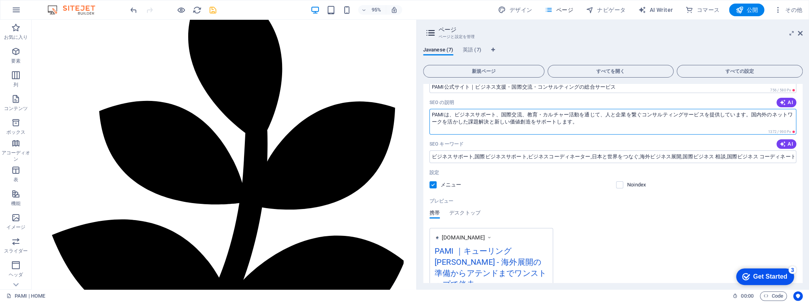
type textarea "PAMIは、ビジネスサポート、国際交流、教育・カルチャー活動を通じて、人と企業を繋ぐコンサルティングサービスを提供しています。国内外のネットワークを活かした課…"
click at [561, 160] on input "ビジネスサポート,国際ビジネスサポート,ビジネスコーディネーター,日本と世界をつなぐ,海外ビジネス展開,国際ビジネス 相談,国際ビジネス コーディネート,欧州…" at bounding box center [612, 156] width 367 height 13
paste input "PAMI,ビジネス支援,コンサルティング,国際交流,教育,カルチャー,海外進出,企業"
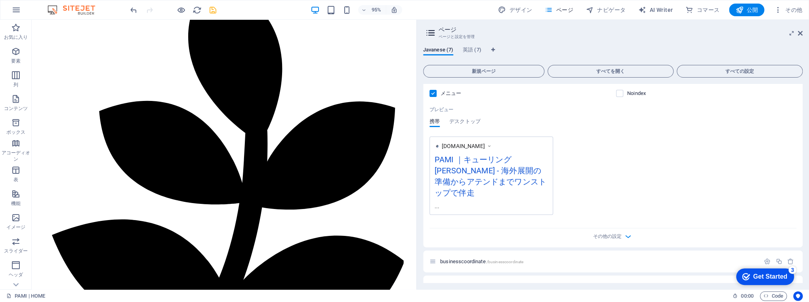
scroll to position [190, 0]
type input "PAMI,ビジネス支援,コンサルティング,国際交流,教育,カルチャー,海外進出,企業サポート"
click at [613, 229] on span "その他の設定" at bounding box center [613, 233] width 10 height 9
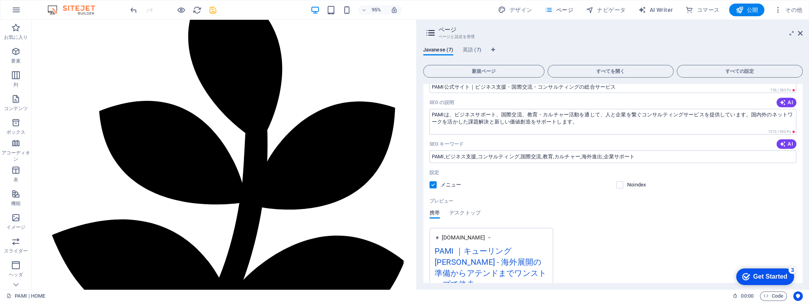
scroll to position [63, 0]
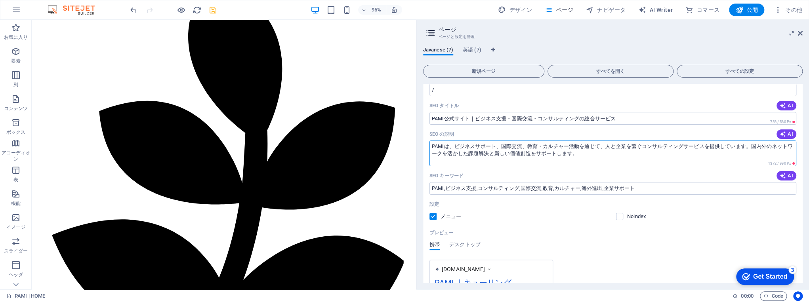
click at [590, 149] on textarea "PAMIは、ビジネスサポート、国際交流、教育・カルチャー活動を通じて、人と企業を繋ぐコンサルティングサービスを提供しています。国内外のネットワークを活かした課…" at bounding box center [612, 154] width 367 height 26
drag, startPoint x: 618, startPoint y: 176, endPoint x: 415, endPoint y: 149, distance: 204.2
click at [469, 147] on textarea "PAMIは、ビジネスサポート、国際交流、教育・カルチャー活動を通じて、人と企業を繋ぐコンサルティングサービスを提供しています。国内外のネットワークを活かした課…" at bounding box center [612, 154] width 367 height 26
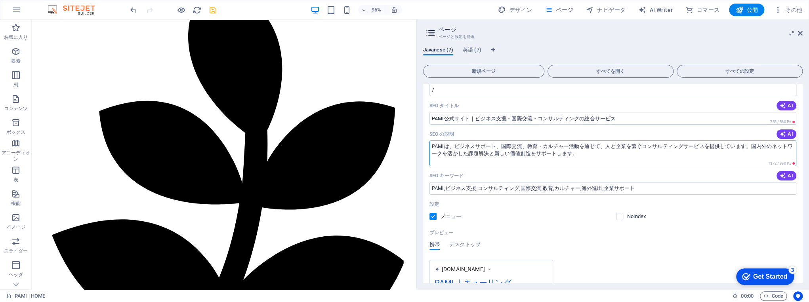
click at [606, 149] on textarea "PAMIは、ビジネスサポート、国際交流、教育・カルチャー活動を通じて、人と企業を繋ぐコンサルティングサービスを提供しています。国内外のネットワークを活かした課…" at bounding box center [612, 154] width 367 height 26
drag, startPoint x: 748, startPoint y: 145, endPoint x: 797, endPoint y: 163, distance: 52.2
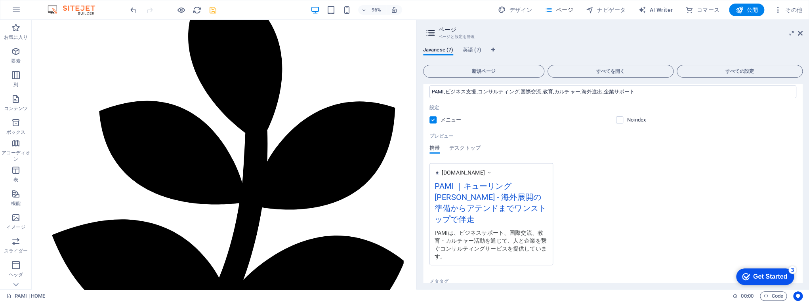
scroll to position [190, 0]
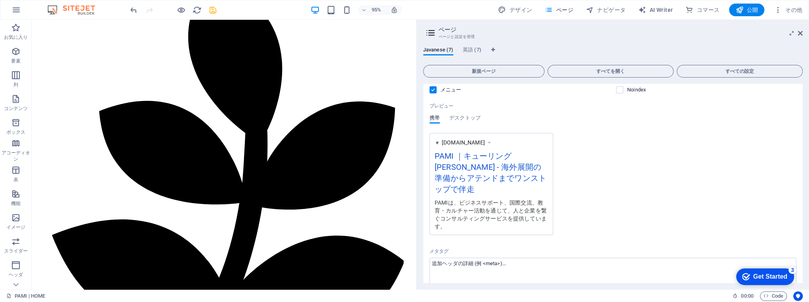
type textarea "PAMIは、ビジネスサポート、国際交流、教育・カルチャー活動を通じて、人と企業を繋ぐコンサルティングサービスを提供しています。"
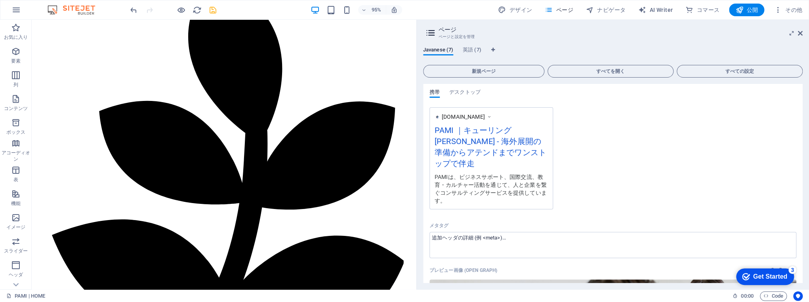
scroll to position [253, 0]
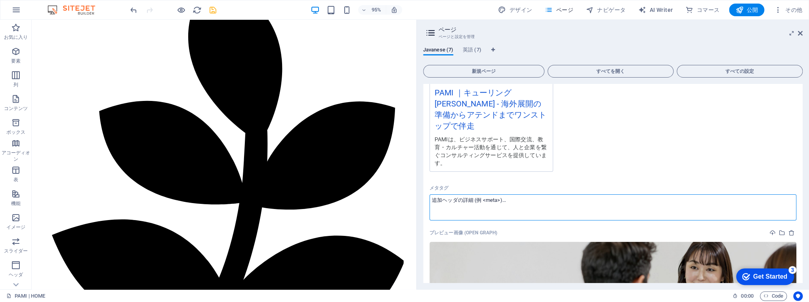
drag, startPoint x: 521, startPoint y: 195, endPoint x: 461, endPoint y: 194, distance: 60.2
click at [461, 194] on textarea "メタタグ ​" at bounding box center [612, 207] width 367 height 26
paste textarea "<meta name="robots" content="index, follow"> <meta property="og:title" content=…"
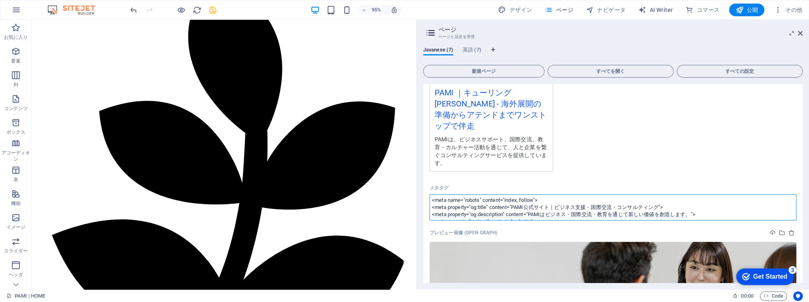
scroll to position [25, 0]
type textarea "<meta name="robots" content="index, follow"> <meta property="og:title" content=…"
drag, startPoint x: 581, startPoint y: 219, endPoint x: 359, endPoint y: 161, distance: 230.2
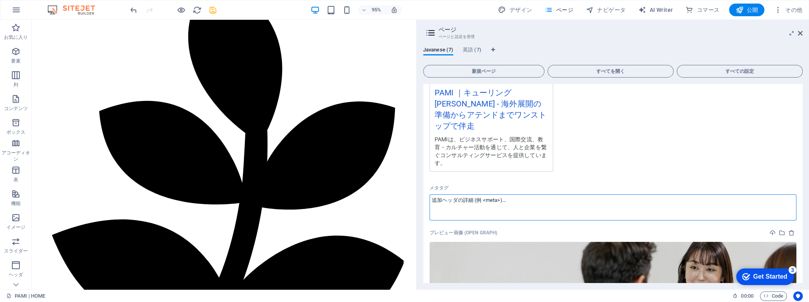
click at [645, 144] on div "[DOMAIN_NAME] PAMI ｜キューリング[PERSON_NAME] - 海外展開の準備からアテンドまでワンストップで伴走 PAMIは、ビジネスサポ…" at bounding box center [612, 121] width 367 height 102
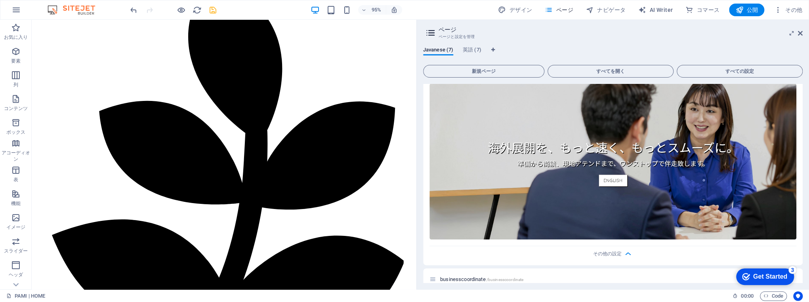
scroll to position [535, 0]
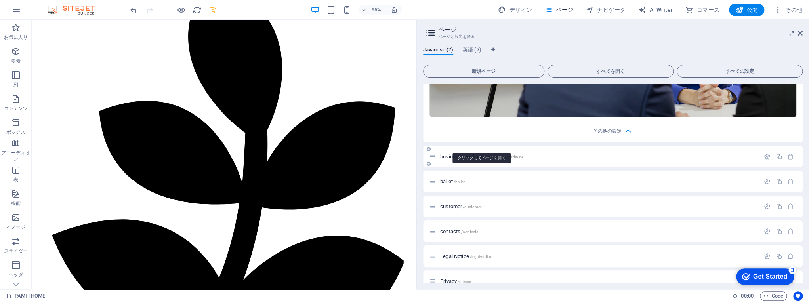
click at [467, 154] on span "businesscoordinate /businesscoordinate" at bounding box center [481, 157] width 83 height 6
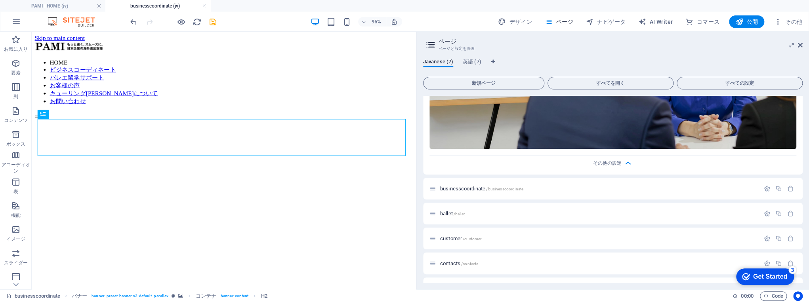
scroll to position [547, 0]
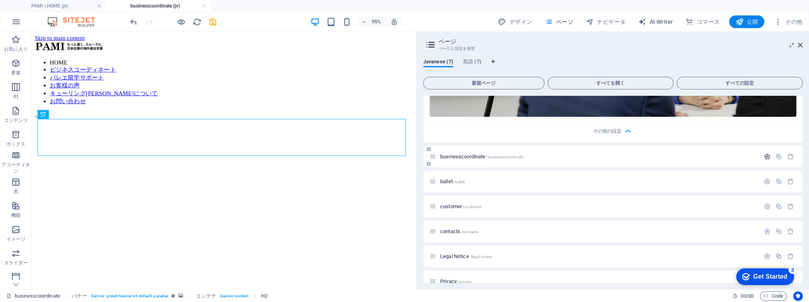
click at [764, 153] on icon "button" at bounding box center [767, 156] width 7 height 7
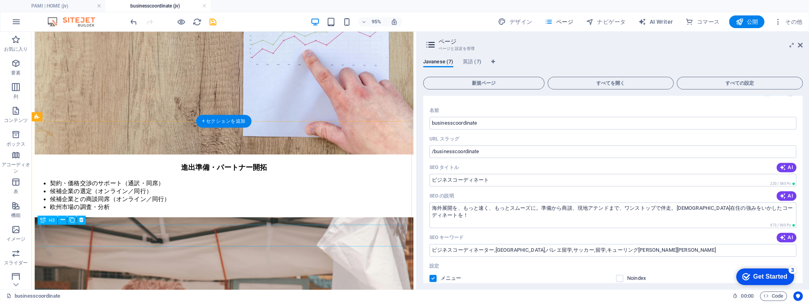
scroll to position [1299, 0]
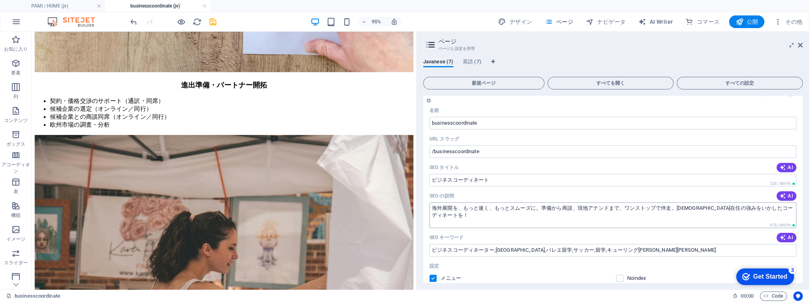
click at [490, 202] on textarea "海外展開を、もっと速く、もっとスムーズに。準備から商談、現地アテンドまで、ワンストップで伴走。[DEMOGRAPHIC_DATA]在住の強みをいかしたコーディ…" at bounding box center [612, 215] width 367 height 26
paste textarea "[PERSON_NAME]は「人と人・国と国をつなぐ」を理念に掲げ、国内外でのネットワークを活かした事業を展開しています。"
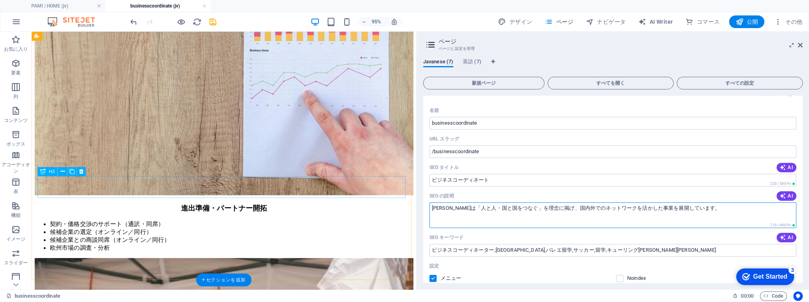
scroll to position [1109, 0]
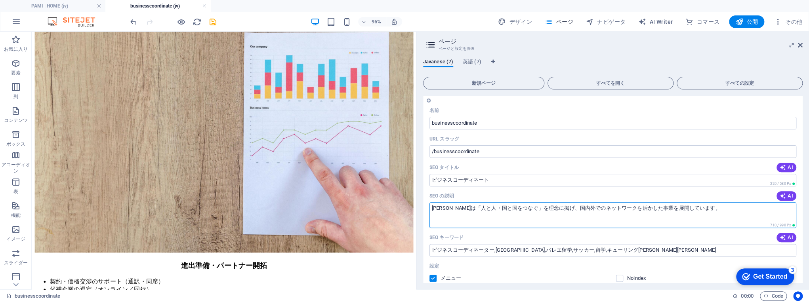
type textarea "[PERSON_NAME]は「人と人・国と国をつなぐ」を理念に掲げ、国内外でのネットワークを活かした事業を展開しています。"
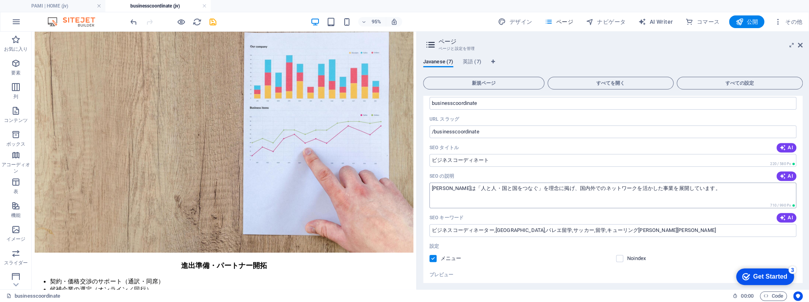
scroll to position [634, 0]
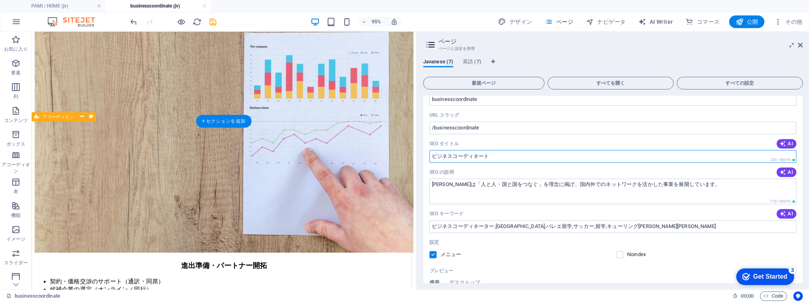
drag, startPoint x: 534, startPoint y: 174, endPoint x: 413, endPoint y: 152, distance: 123.5
paste input "PAMIのサービス｜ビジネスサポート・国際交流・教育プログラム"
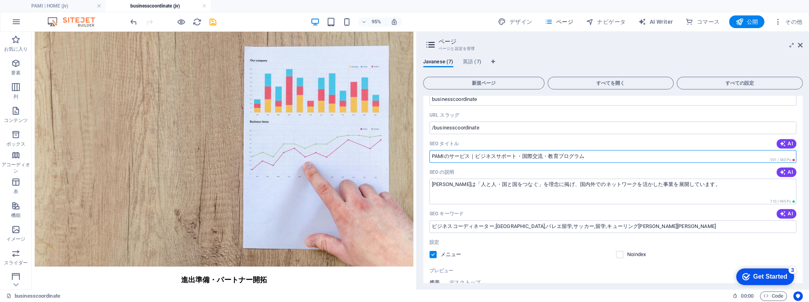
drag, startPoint x: 448, startPoint y: 144, endPoint x: 467, endPoint y: 147, distance: 19.7
click at [467, 150] on input "PAMIのサービス｜ビジネスサポート・国際交流・教育プログラム" at bounding box center [612, 156] width 367 height 13
type input "PAMI｜ビジネスコーディネート"
click at [543, 220] on input "ビジネスコーディネーター,[GEOGRAPHIC_DATA],バレエ留学,サッカー,留学,キューリング[PERSON_NAME][PERSON_NAME]" at bounding box center [612, 226] width 367 height 13
click at [483, 220] on input "ビジネスコーディネーター,[GEOGRAPHIC_DATA],バレエ留学,サッカー,留学,キューリング[PERSON_NAME][PERSON_NAME]" at bounding box center [612, 226] width 367 height 13
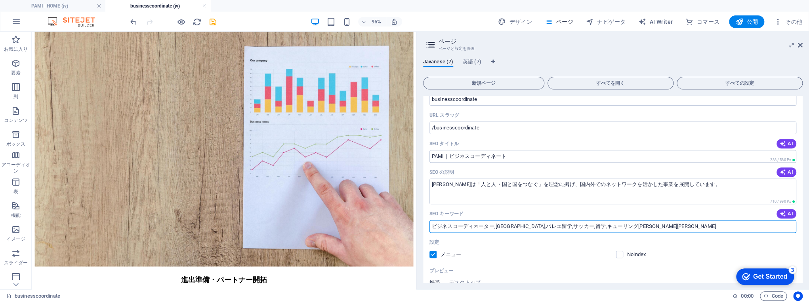
paste input "PAMIサービス,ビジネスコンサルティング,国際交流イベント,教育支援,企業成長,海外ネットワーク"
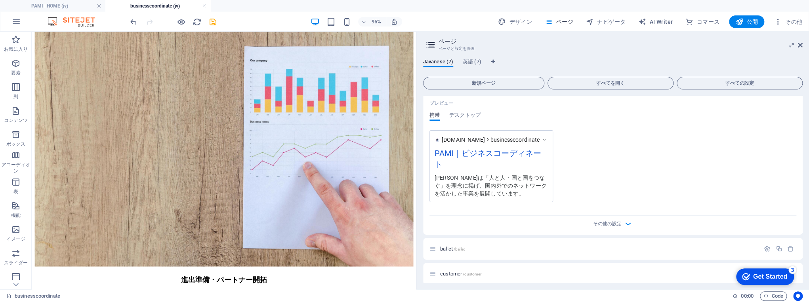
scroll to position [824, 0]
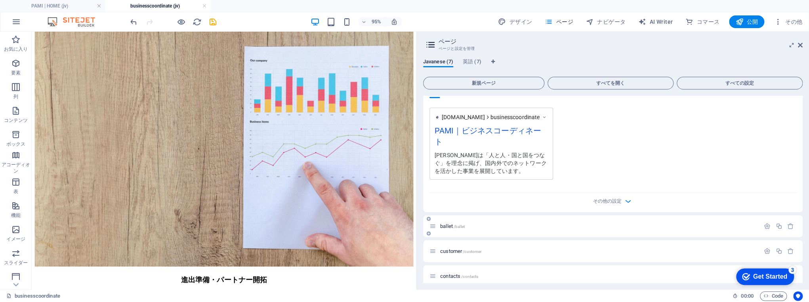
type input "PAMIサービス,ビジネスコンサルティング,国際交流イベント,教育支援,企業成長,海外ネットワーク"
click at [451, 223] on span "ballet /ballet" at bounding box center [452, 226] width 25 height 6
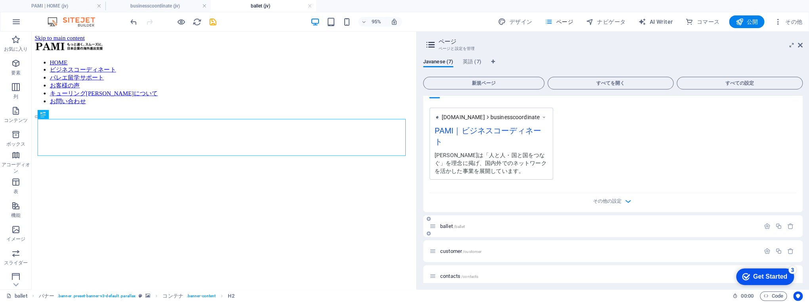
scroll to position [0, 0]
click at [768, 223] on icon "button" at bounding box center [767, 226] width 7 height 7
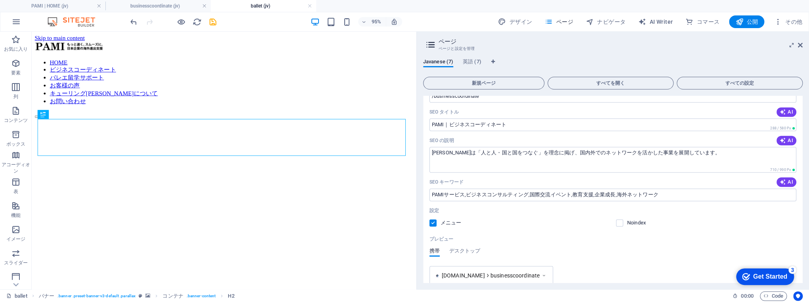
scroll to position [602, 0]
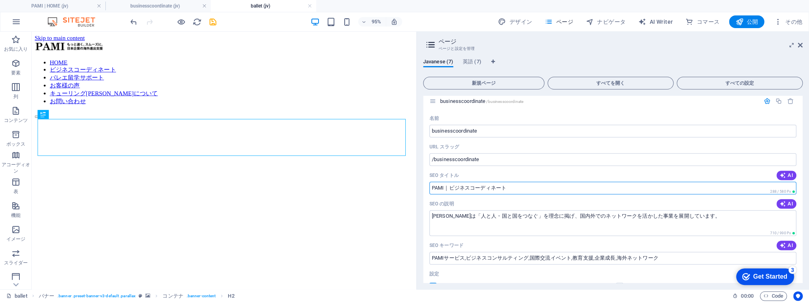
drag, startPoint x: 550, startPoint y: 211, endPoint x: 435, endPoint y: 188, distance: 117.2
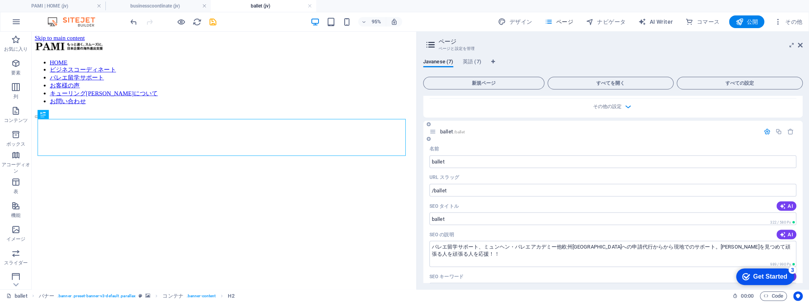
scroll to position [919, 0]
drag, startPoint x: 488, startPoint y: 234, endPoint x: 427, endPoint y: 209, distance: 66.0
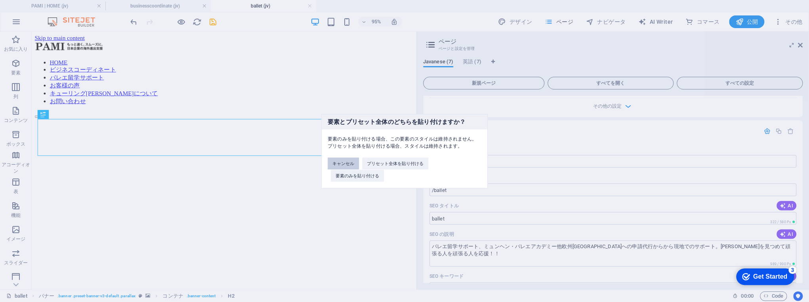
click at [350, 165] on button "キャンセル" at bounding box center [343, 164] width 31 height 12
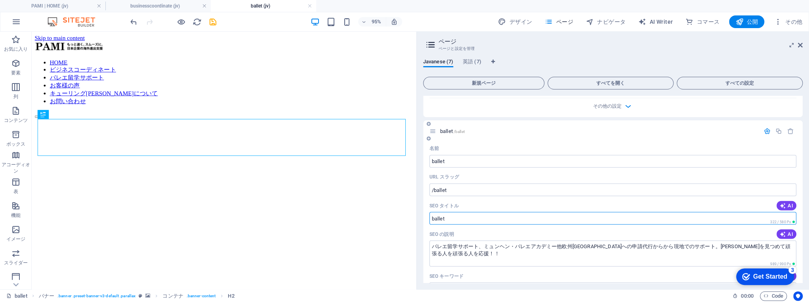
click at [440, 212] on input "ballet" at bounding box center [612, 218] width 367 height 13
paste input "PAMI｜ビジネスコーディネート"
drag, startPoint x: 449, startPoint y: 206, endPoint x: 560, endPoint y: 210, distance: 111.8
click at [560, 212] on input "PAMI｜ビジネスコーディネート" at bounding box center [612, 218] width 367 height 13
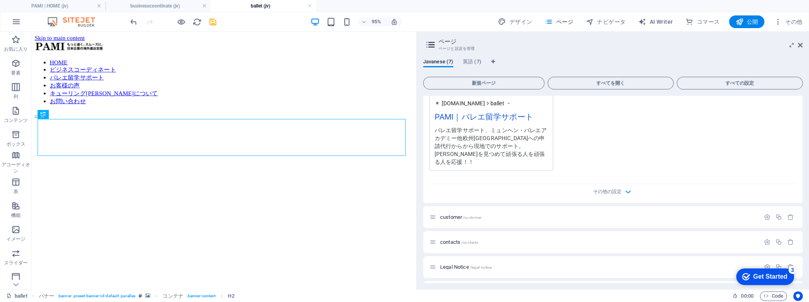
scroll to position [1187, 0]
type input "PAMI｜バレエ留学サポート"
click at [459, 212] on span "customer /customer" at bounding box center [460, 215] width 41 height 6
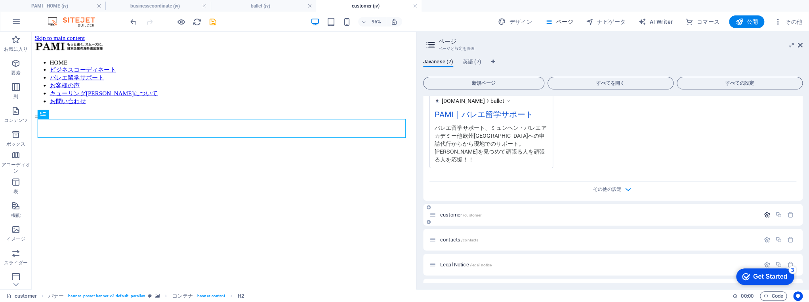
click at [761, 211] on button "button" at bounding box center [766, 214] width 11 height 7
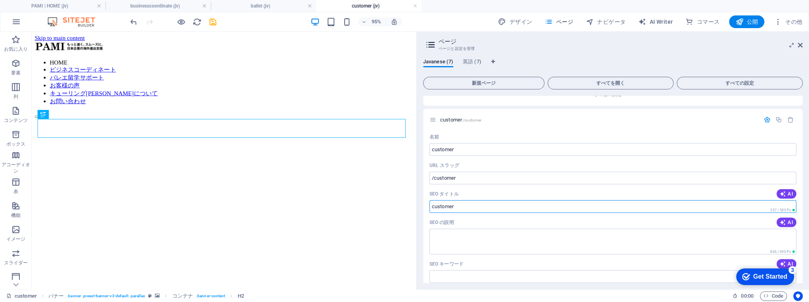
drag, startPoint x: 494, startPoint y: 219, endPoint x: 420, endPoint y: 196, distance: 77.4
paste input "PAMI｜ビジネスコーディネート"
drag, startPoint x: 450, startPoint y: 185, endPoint x: 556, endPoint y: 190, distance: 106.6
click at [553, 200] on input "PAMI｜ビジネスコーディネート" at bounding box center [612, 206] width 367 height 13
click at [450, 200] on input "PAMI｜ビジネスコーディネート" at bounding box center [612, 206] width 367 height 13
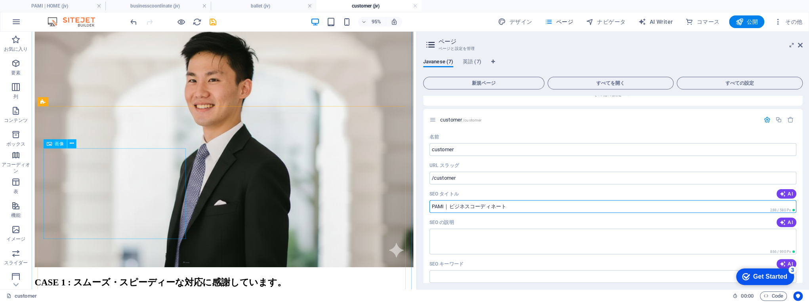
scroll to position [412, 0]
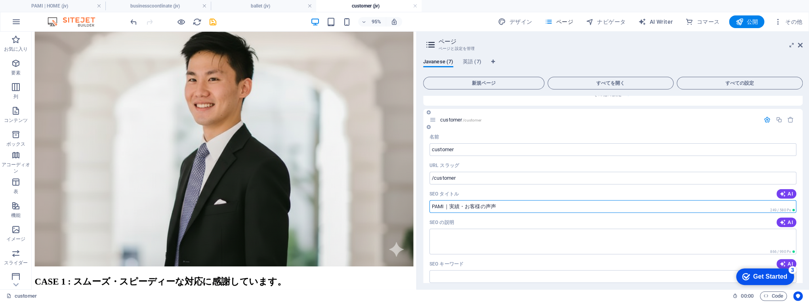
type input "PAMI｜実績・お客様の声声"
click at [466, 229] on textarea "SEO の説明" at bounding box center [612, 242] width 367 height 26
paste textarea "PAMIは、ビジネスサポート、国際交流、教育・カルチャー活動を通じて、人と企業を繋ぐコンサルティングサービスを提供しています。国内外のネットワークを活かした課…"
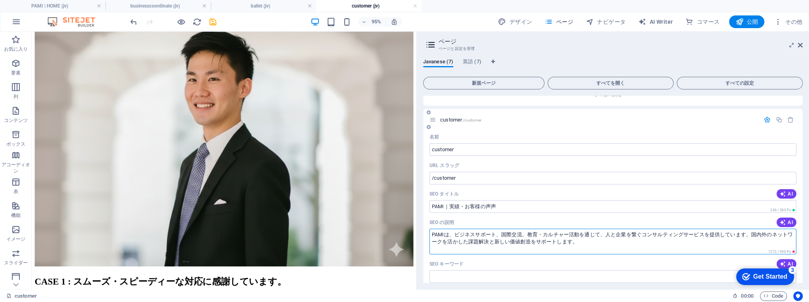
drag, startPoint x: 453, startPoint y: 215, endPoint x: 445, endPoint y: 217, distance: 8.9
click at [445, 229] on textarea "PAMIは、ビジネスサポート、国際交流、教育・カルチャー活動を通じて、人と企業を繋ぐコンサルティングサービスを提供しています。国内外のネットワークを活かした課…" at bounding box center [612, 242] width 367 height 26
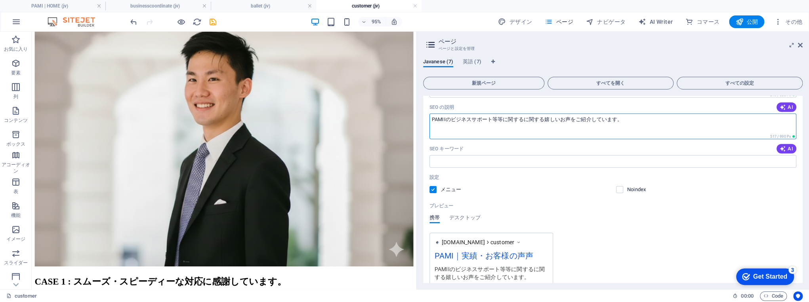
scroll to position [1409, 0]
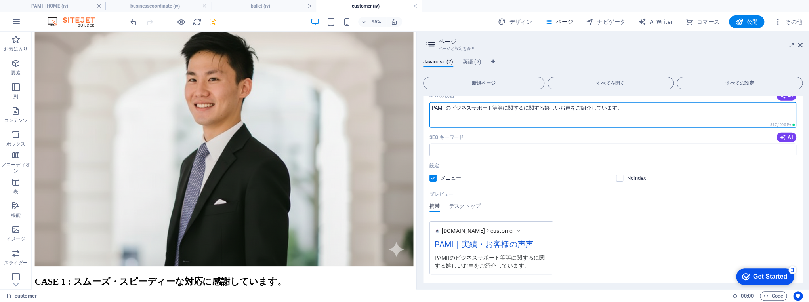
type textarea "PAMIIのビジネスサポート等等に関するに関する嬉しいお声をご紹介しています。"
click at [471, 144] on input "SEO キーワード" at bounding box center [612, 150] width 367 height 13
paste input "PAMI会社概要,企業理念,国際ネットワーク,実績,ビジネスパートナー"
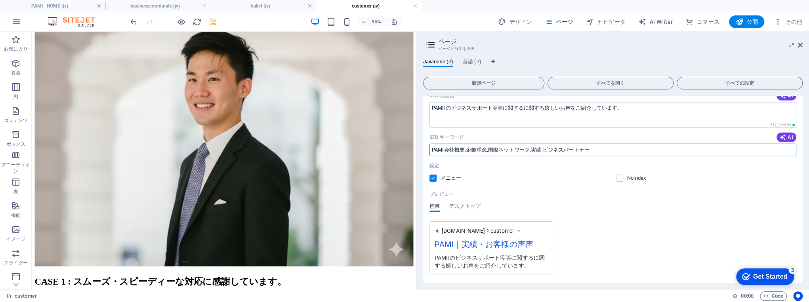
click at [463, 144] on input "PAMI会社概要,企業理念,国際ネットワーク,実績,ビジネスパートナー" at bounding box center [612, 150] width 367 height 13
click at [443, 144] on input "PAMI会社概要,企業理念,国際ネットワーク,実績,ビジネスパートナー" at bounding box center [612, 150] width 367 height 13
click at [464, 144] on input "PAMI会社概要,企業理念,国際ネットワーク,実績,ビジネスパートナー" at bounding box center [612, 150] width 367 height 13
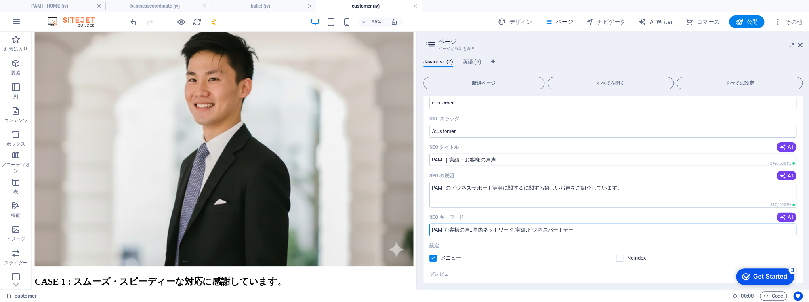
scroll to position [1314, 0]
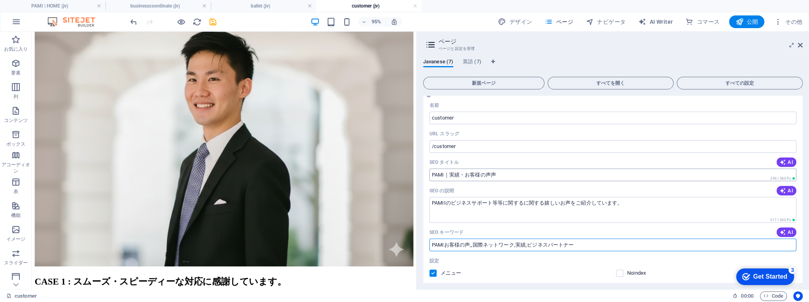
type input "PAMIお客様の声,,国際ネットワーク,実績,ビジネスパートナー"
click at [499, 169] on input "PAMI｜実績・お客様の声声" at bounding box center [612, 175] width 367 height 13
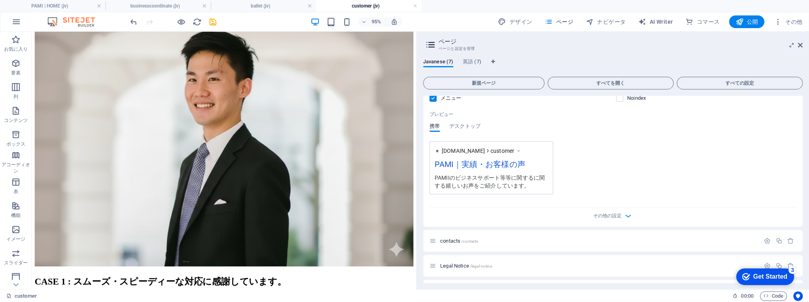
scroll to position [1490, 0]
type input "PAMI｜実績・お客様の声"
click at [764, 236] on icon "button" at bounding box center [767, 239] width 7 height 7
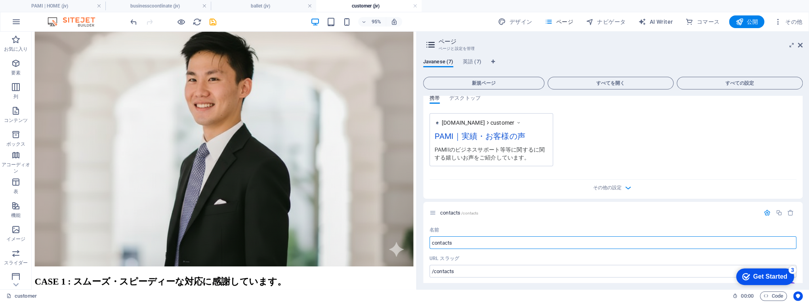
scroll to position [1522, 0]
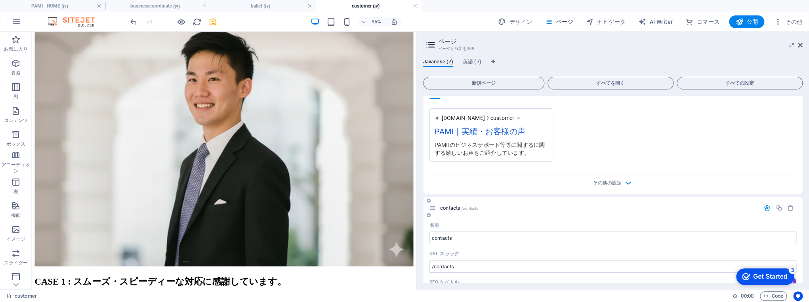
drag, startPoint x: 458, startPoint y: 277, endPoint x: 424, endPoint y: 276, distance: 34.1
paste input "お問い合わせ｜PAMIへのご相談・ご依頼はこちらから"
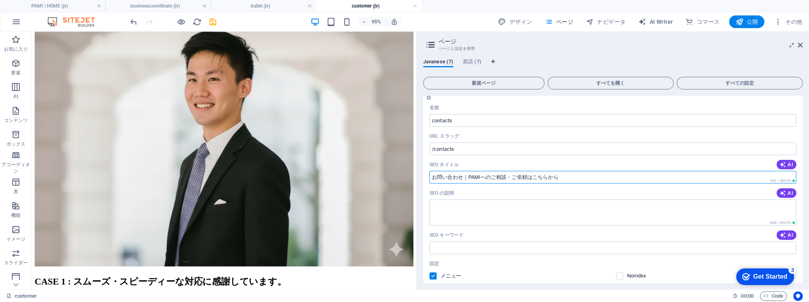
scroll to position [1680, 0]
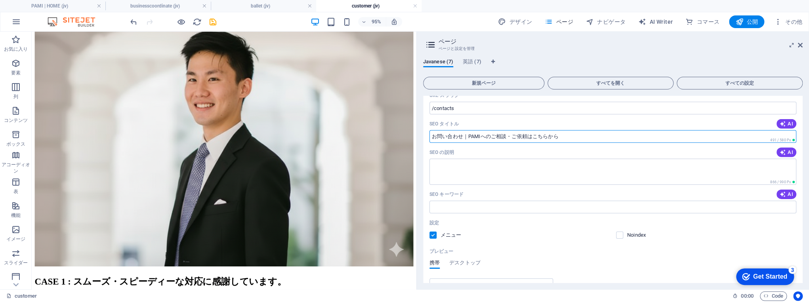
type input "お問い合わせ｜PAMIへのご相談・ご依頼はこちらから"
click at [459, 159] on textarea "SEO の説明" at bounding box center [612, 172] width 367 height 26
paste textarea "PAMIへのお問い合わせは専用フォームから受け付けております。ビジネス支援、国際交流、教育プログラムなどのご相談をお待ちしています。"
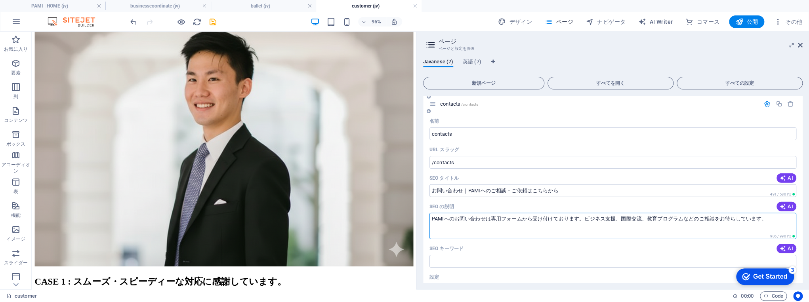
scroll to position [1617, 0]
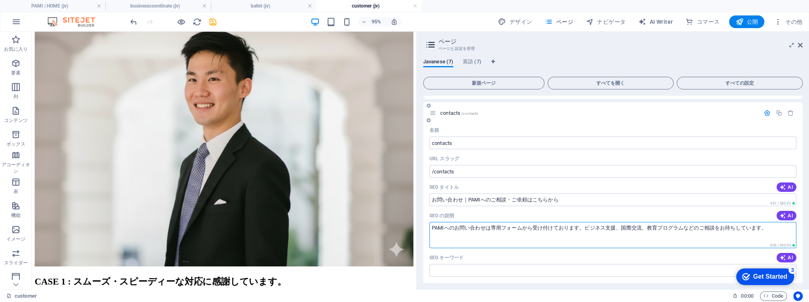
click at [684, 222] on textarea "PAMIへのお問い合わせは専用フォームから受け付けております。ビジネス支援、国際交流、教育プログラムなどのご相談をお待ちしています。" at bounding box center [612, 235] width 367 height 26
click at [583, 222] on textarea "PAMIへのお問い合わせは専用フォームから受け付けております。ビジネス支援、国際交流、教育プログラムなどのご相談をお待ちしています。" at bounding box center [612, 235] width 367 height 26
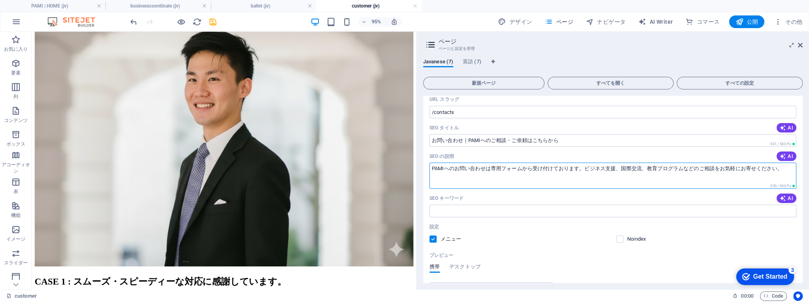
scroll to position [1680, 0]
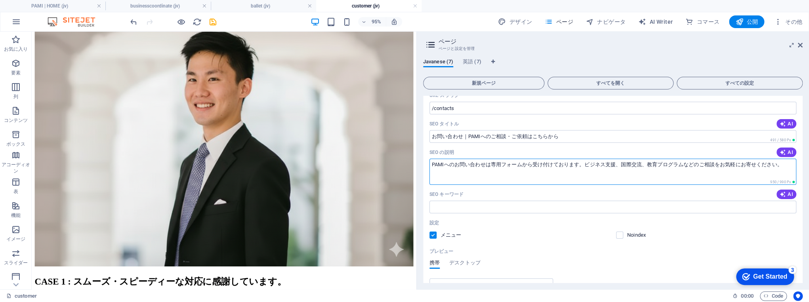
type textarea "PAMIへのお問い合わせは専用フォームから受け付けております。ビジネス支援、国際交流、教育プログラムなどのご相談をお気軽にお寄せください。"
click at [440, 201] on input "SEO キーワード" at bounding box center [612, 207] width 367 height 13
paste input "PAMIお問い合わせ,相談窓口,企業支援相談,国際交流問い合わせ,教育プログラム相談"
type input "PAMIお問い合わせ,相談窓口,企業支援相談,国際交流問い合わせ,教育プログラム相談"
click at [537, 217] on div "設定" at bounding box center [612, 223] width 367 height 13
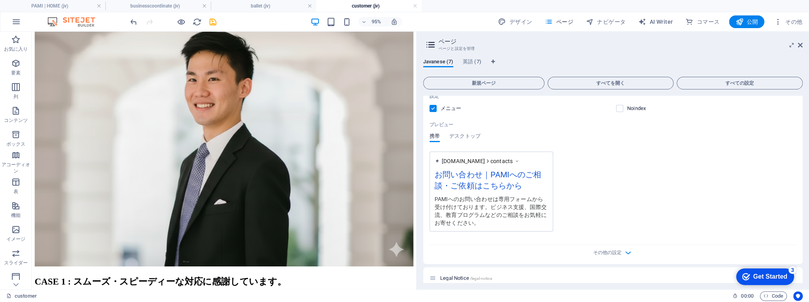
scroll to position [1820, 0]
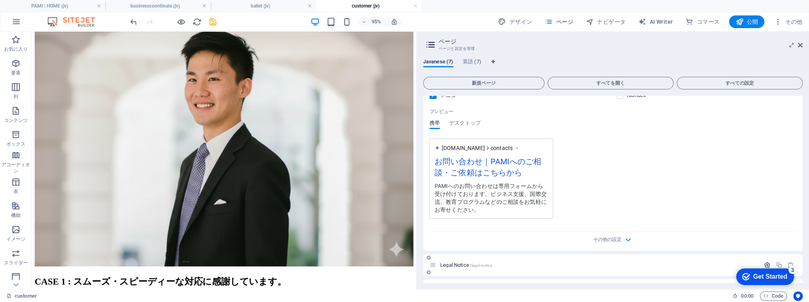
click at [764, 262] on icon "button" at bounding box center [767, 265] width 7 height 7
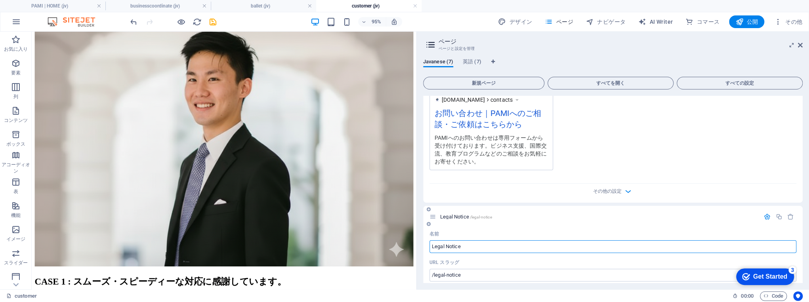
scroll to position [1947, 0]
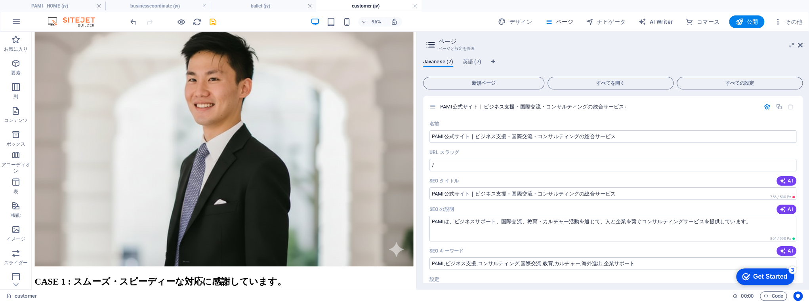
scroll to position [1947, 0]
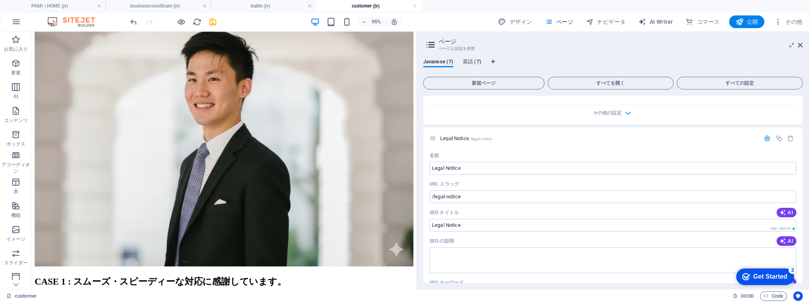
click at [473, 60] on span "英語 (7)" at bounding box center [472, 62] width 19 height 11
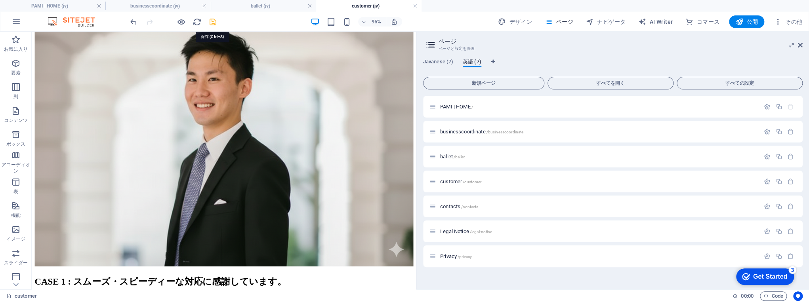
click at [212, 21] on icon "save" at bounding box center [212, 21] width 9 height 9
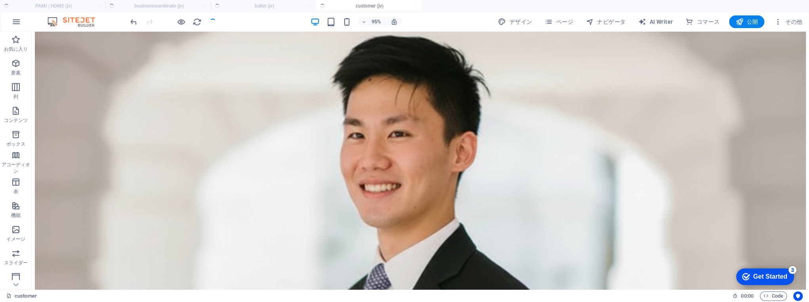
scroll to position [391, 0]
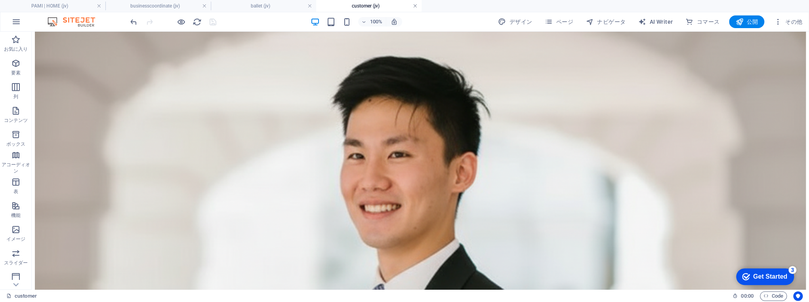
click at [416, 6] on link at bounding box center [415, 6] width 5 height 8
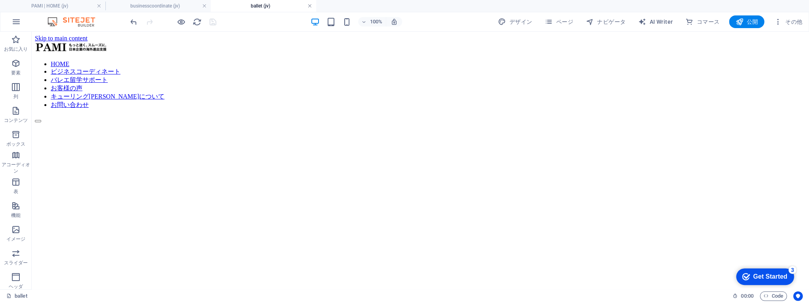
click at [311, 6] on link at bounding box center [309, 6] width 5 height 8
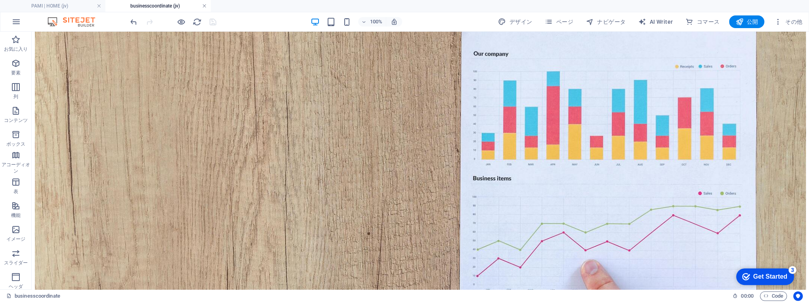
click at [204, 6] on link at bounding box center [204, 6] width 5 height 8
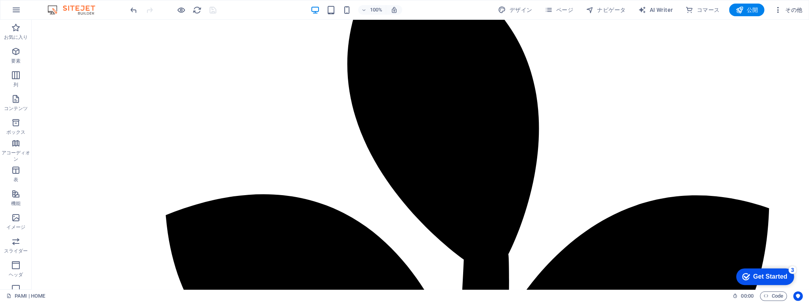
click at [776, 13] on icon "button" at bounding box center [777, 10] width 8 height 8
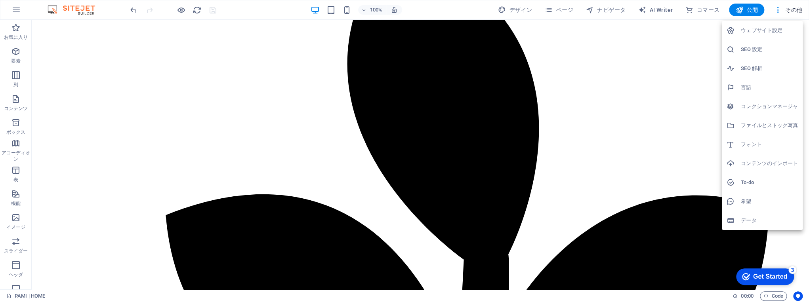
click at [768, 33] on h6 "ウェブサイト設定" at bounding box center [769, 31] width 57 height 10
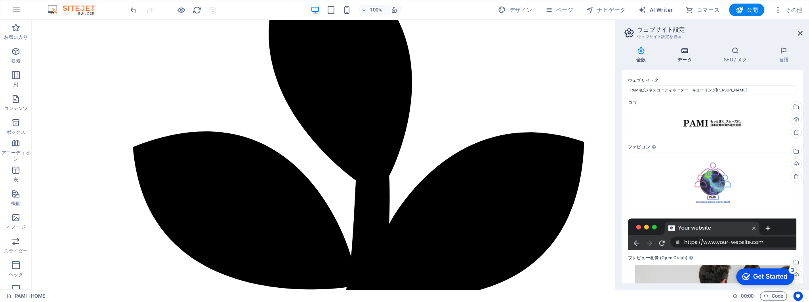
click at [691, 57] on h4 "データ" at bounding box center [686, 55] width 46 height 17
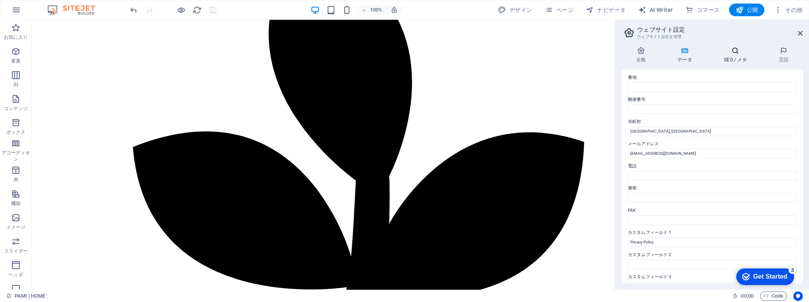
scroll to position [40, 0]
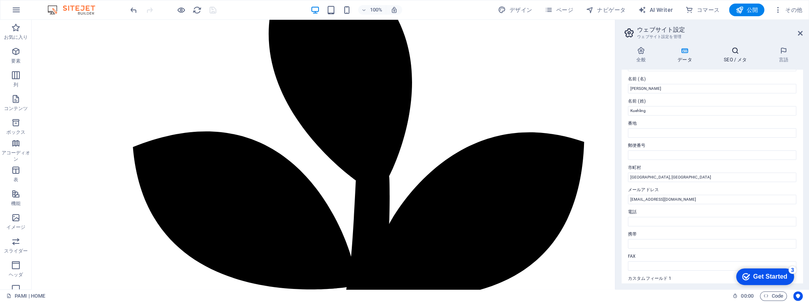
click at [741, 54] on icon at bounding box center [735, 51] width 52 height 8
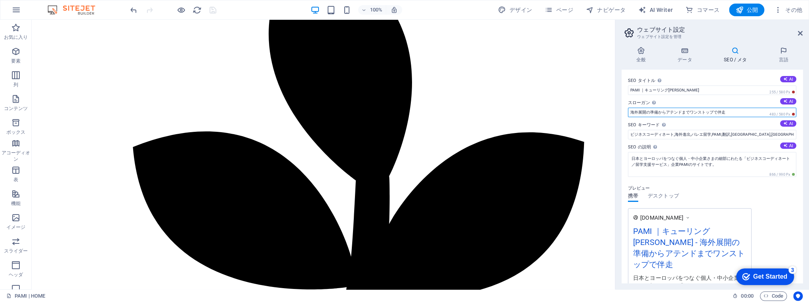
click at [741, 112] on input "海外展開の準備からアテンドまでワンストップで伴走" at bounding box center [712, 113] width 168 height 10
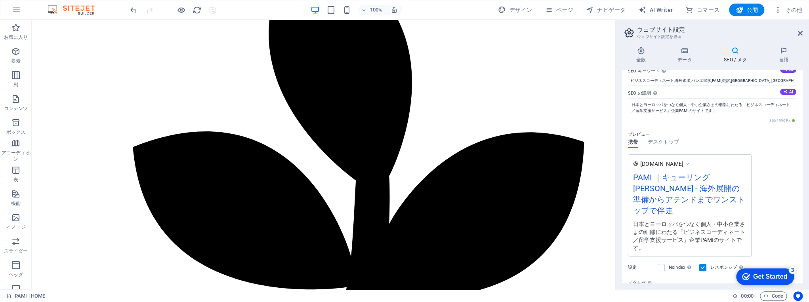
scroll to position [0, 0]
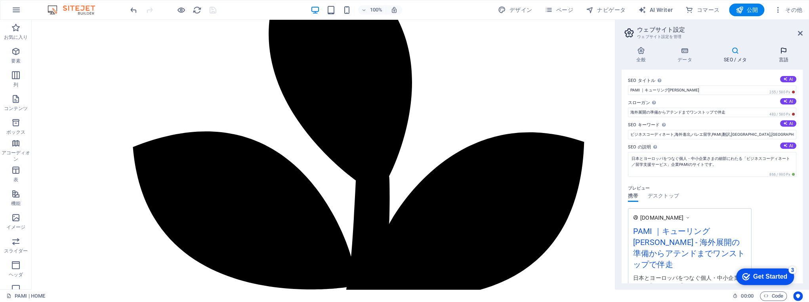
click at [781, 54] on icon at bounding box center [783, 51] width 38 height 8
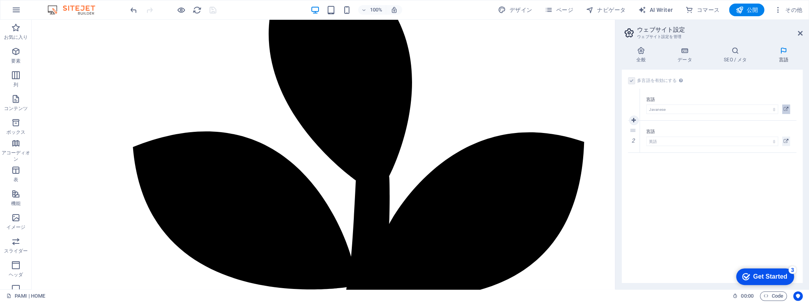
click at [786, 108] on icon at bounding box center [785, 110] width 5 height 10
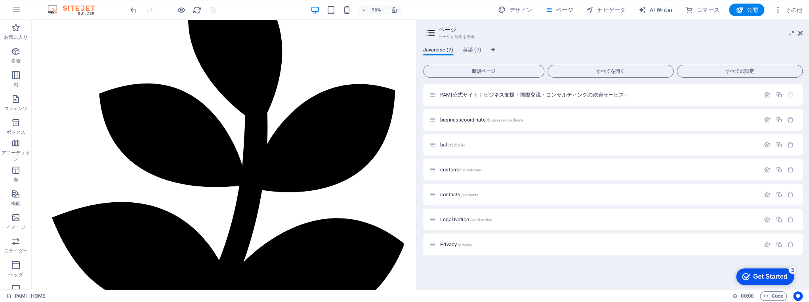
click at [441, 51] on span "Javanese (7)" at bounding box center [438, 50] width 30 height 11
click at [469, 49] on span "英語 (7)" at bounding box center [472, 50] width 19 height 11
click at [436, 50] on span "Javanese (7)" at bounding box center [438, 50] width 30 height 11
click at [778, 11] on icon "button" at bounding box center [777, 10] width 8 height 8
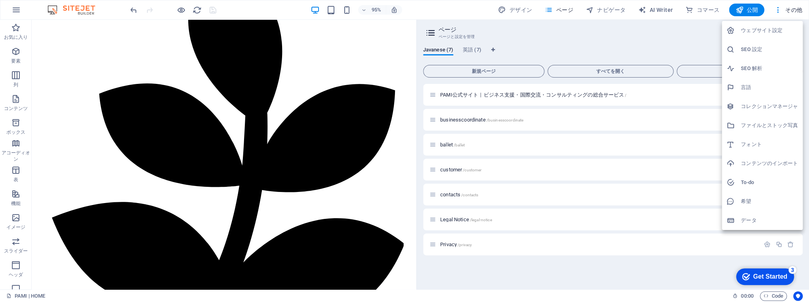
click at [773, 84] on h6 "言語" at bounding box center [769, 88] width 57 height 10
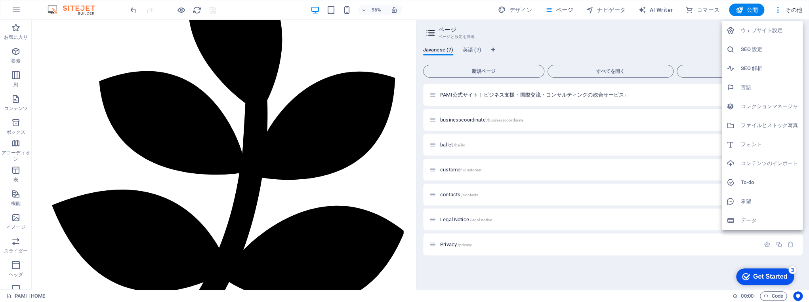
select select "57"
select select "180"
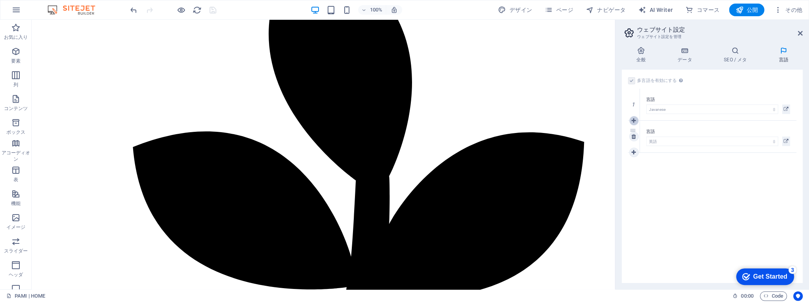
click at [634, 120] on icon at bounding box center [633, 121] width 4 height 6
select select
select select "180"
click at [773, 139] on select "Abkhazian Afar Afrikaans Akan Albanian Amharic Aragonese Armenian Assamese Avar…" at bounding box center [712, 142] width 132 height 10
drag, startPoint x: 689, startPoint y: 198, endPoint x: 651, endPoint y: 99, distance: 105.5
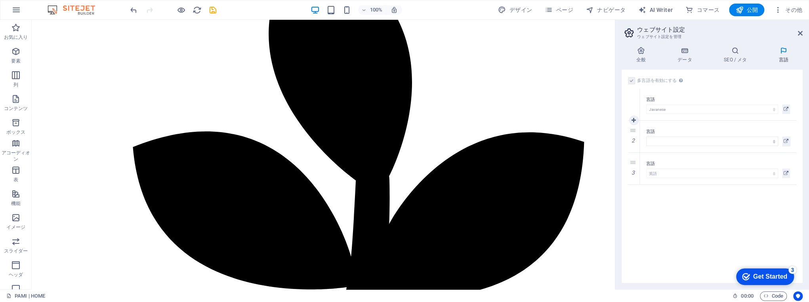
click at [689, 198] on div "多言語を有効にする 多言語を無効にするには、最後の 1 言語になるまですべての言語を削除してください。 ウェブサイトの言語 Abkhazian Afar Af…" at bounding box center [711, 176] width 181 height 213
click at [633, 138] on icon at bounding box center [633, 137] width 4 height 6
select select "180"
click at [789, 109] on button at bounding box center [786, 110] width 8 height 10
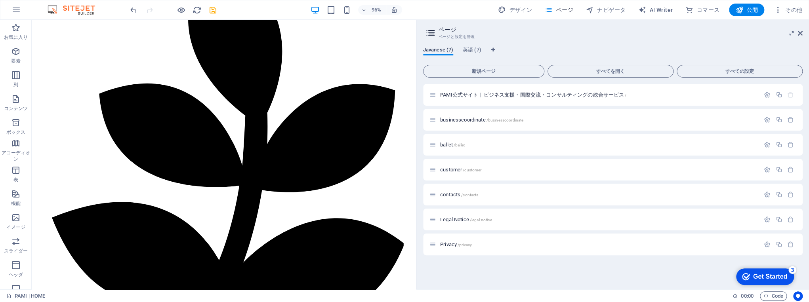
click at [437, 50] on span "Javanese (7)" at bounding box center [438, 50] width 30 height 11
click at [493, 50] on icon "言語タブ" at bounding box center [493, 50] width 4 height 5
select select "57"
select select "180"
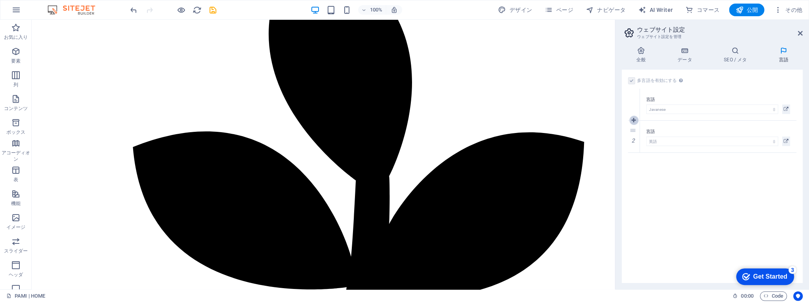
click at [634, 123] on icon at bounding box center [633, 121] width 4 height 6
select select
select select "180"
click at [775, 143] on select "Abkhazian Afar Afrikaans Akan Albanian Amharic Aragonese Armenian Assamese Avar…" at bounding box center [712, 142] width 132 height 10
select select "183"
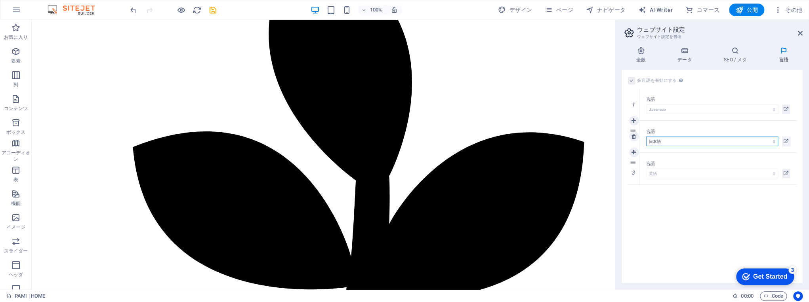
click at [646, 137] on select "Abkhazian Afar Afrikaans Akan Albanian Amharic Aragonese Armenian Assamese Avar…" at bounding box center [712, 142] width 132 height 10
click at [749, 226] on div "多言語を有効にする 多言語を無効にするには、最後の 1 言語になるまですべての言語を削除してください。 ウェブサイトの言語 Abkhazian Afar Af…" at bounding box center [711, 176] width 181 height 213
click at [730, 76] on div "多言語を有効にする 多言語を無効にするには、最後の 1 言語になるまですべての言語を削除してください。" at bounding box center [712, 81] width 168 height 10
click at [764, 84] on div "多言語を有効にする 多言語を無効にするには、最後の 1 言語になるまですべての言語を削除してください。" at bounding box center [712, 81] width 168 height 10
click at [637, 51] on icon at bounding box center [640, 51] width 38 height 8
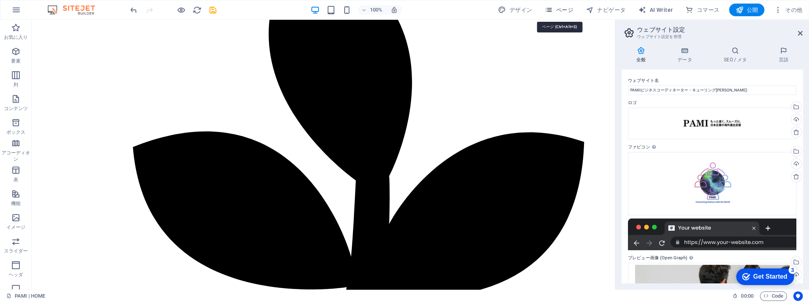
click at [568, 10] on span "ページ" at bounding box center [559, 10] width 29 height 8
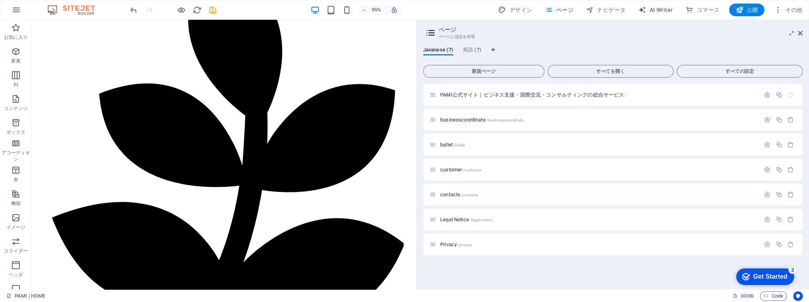
click at [497, 49] on div "Javanese (7) 英語 (7)" at bounding box center [612, 54] width 379 height 15
click at [493, 48] on icon "言語タブ" at bounding box center [493, 50] width 4 height 5
select select "57"
select select "183"
select select "180"
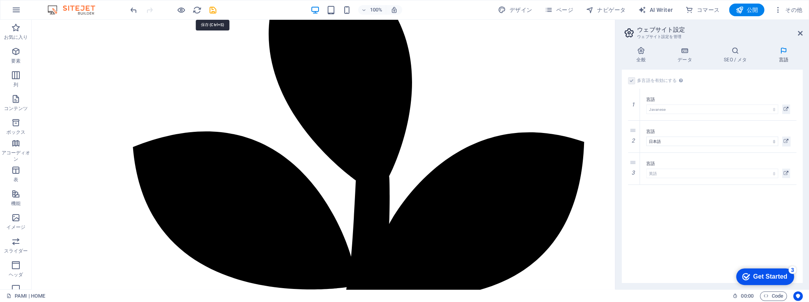
click at [214, 10] on icon "save" at bounding box center [212, 10] width 9 height 9
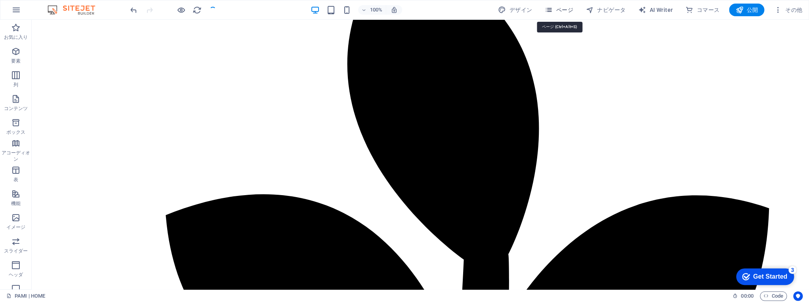
click at [564, 6] on span "ページ" at bounding box center [559, 10] width 29 height 8
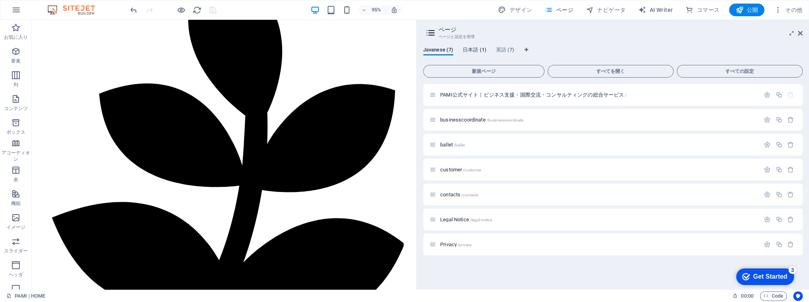
click at [470, 48] on span "日本語 (1)" at bounding box center [475, 50] width 24 height 11
click at [439, 47] on span "Javanese (7)" at bounding box center [438, 50] width 30 height 11
click at [475, 50] on span "日本語 (1)" at bounding box center [475, 50] width 24 height 11
click at [445, 50] on span "Javanese (7)" at bounding box center [438, 50] width 30 height 11
